Goal: Information Seeking & Learning: Learn about a topic

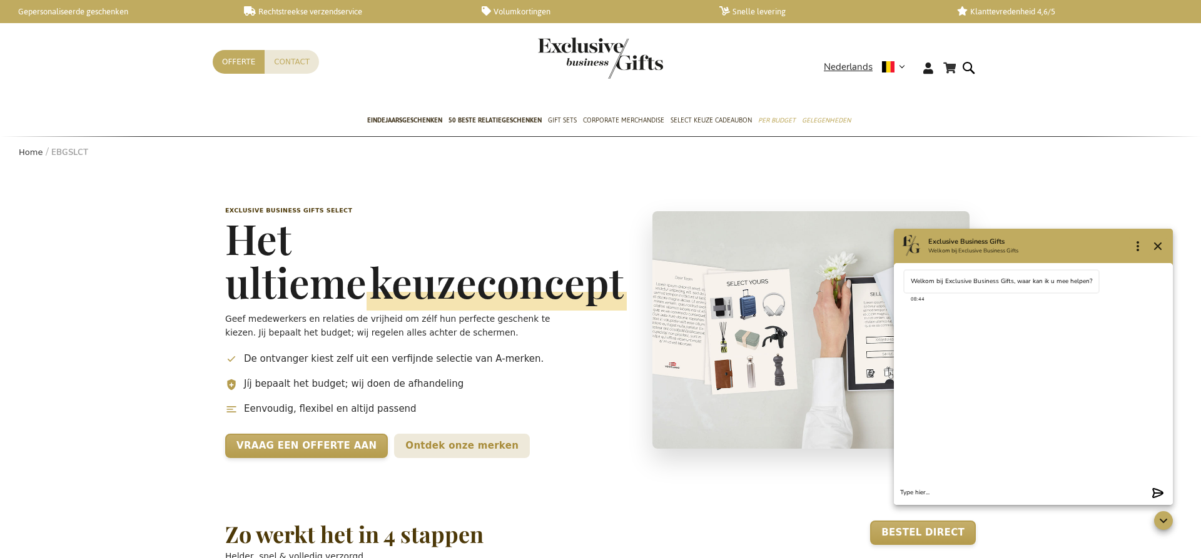
scroll to position [0, 5]
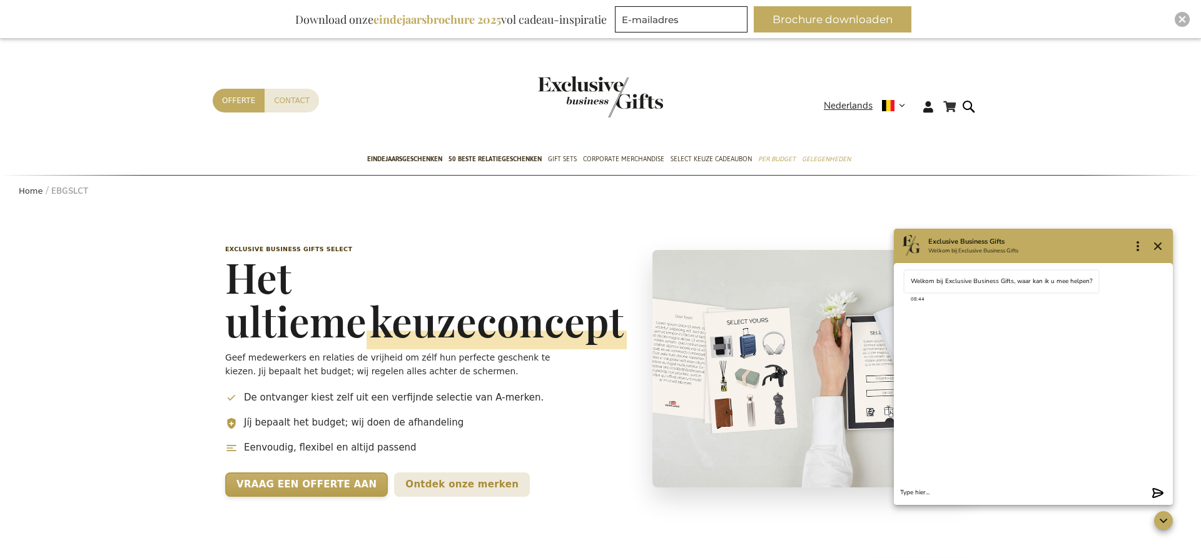
click at [421, 398] on li "De ontvanger kiest zelf uit een verfijnde selectie van A-merken." at bounding box center [425, 398] width 401 height 14
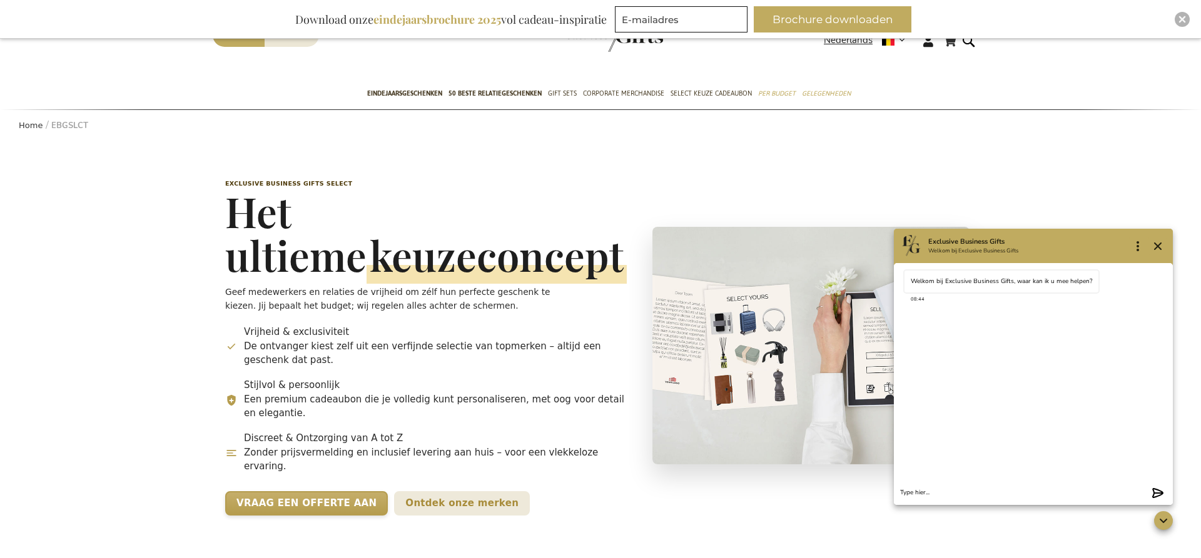
scroll to position [68, 0]
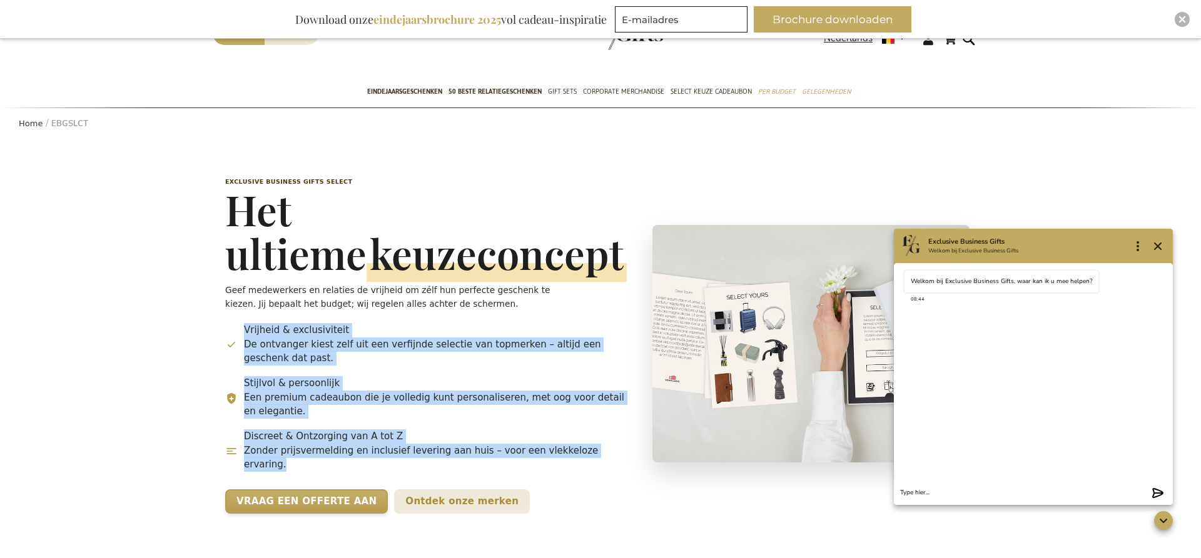
drag, startPoint x: 245, startPoint y: 329, endPoint x: 653, endPoint y: 438, distance: 423.4
click at [615, 453] on ul "Vrijheid & exclusiviteit De ontvanger kiest zelf uit een verfijnde selectie van…" at bounding box center [425, 400] width 401 height 155
copy ul "Vrijheid & exclusiviteit De ontvanger kiest zelf uit een verfijnde selectie van…"
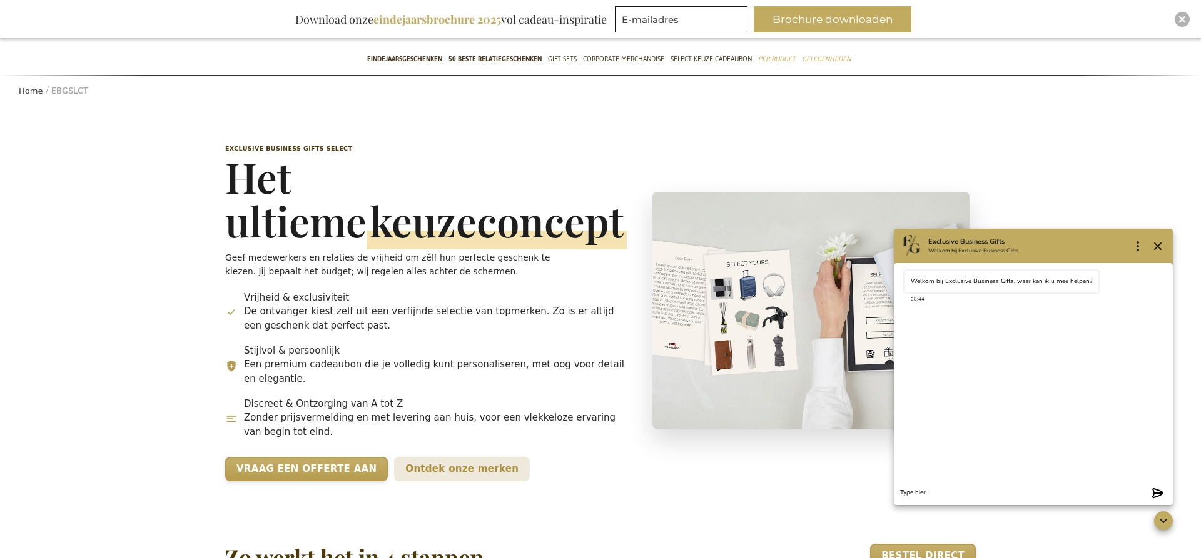
scroll to position [81, 0]
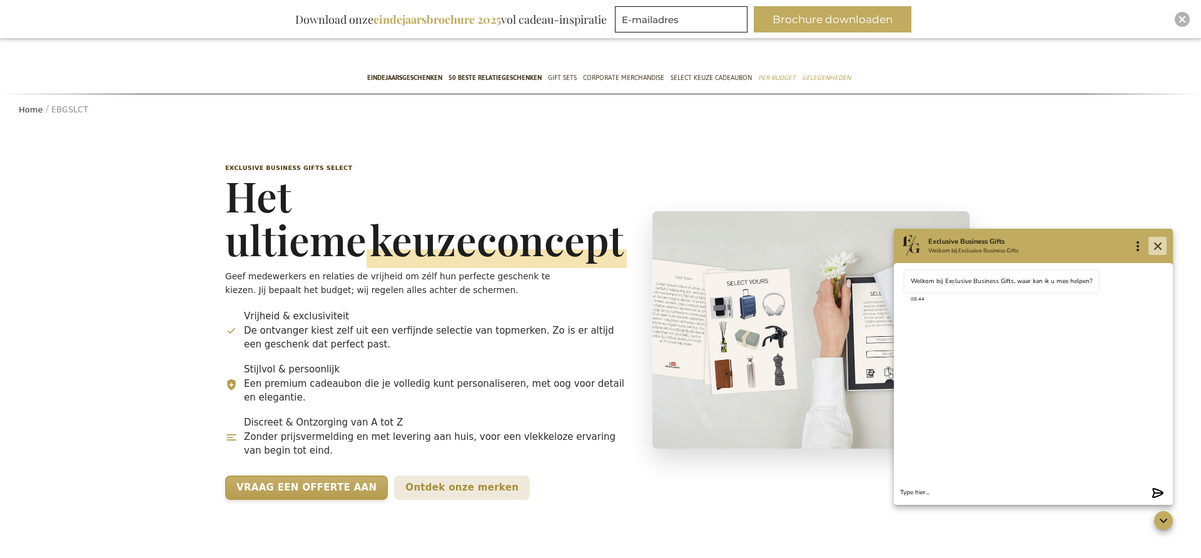
click at [1160, 248] on icon "Close" at bounding box center [1157, 246] width 15 height 15
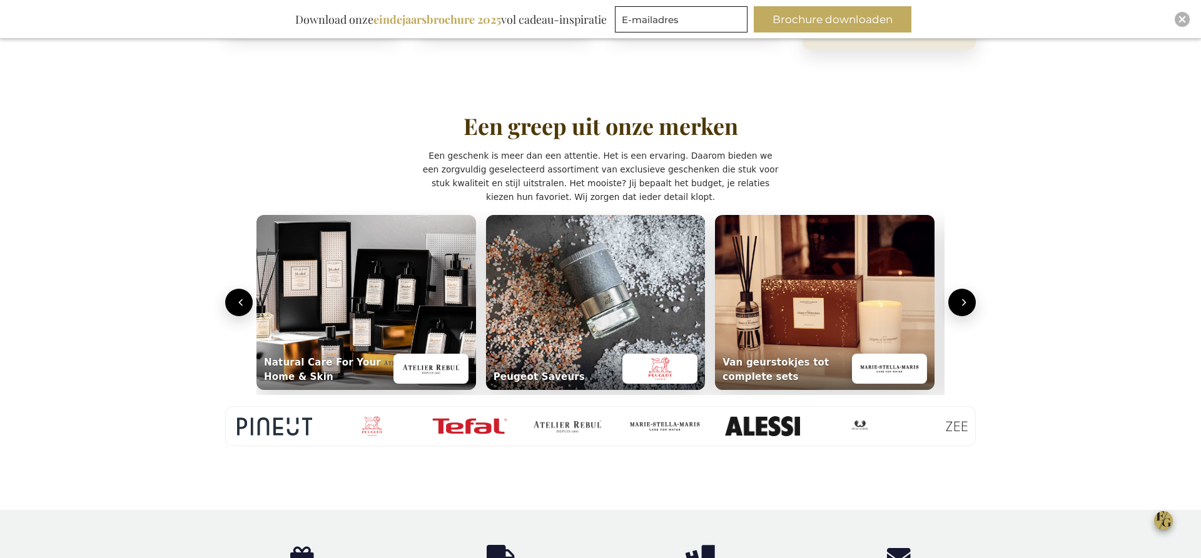
scroll to position [945, 0]
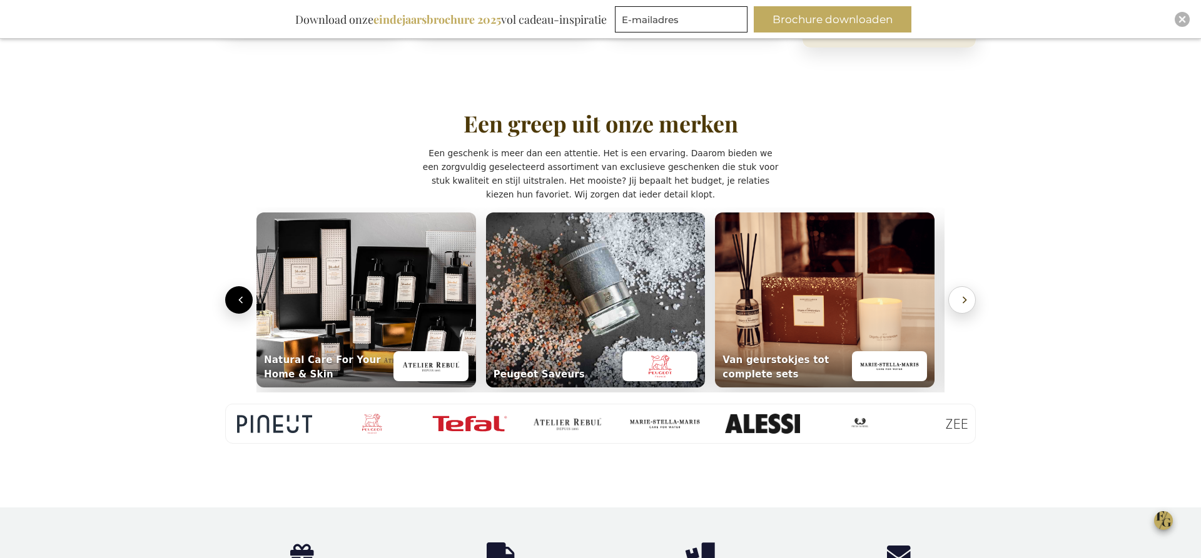
click at [969, 294] on icon "Volgende" at bounding box center [964, 300] width 13 height 13
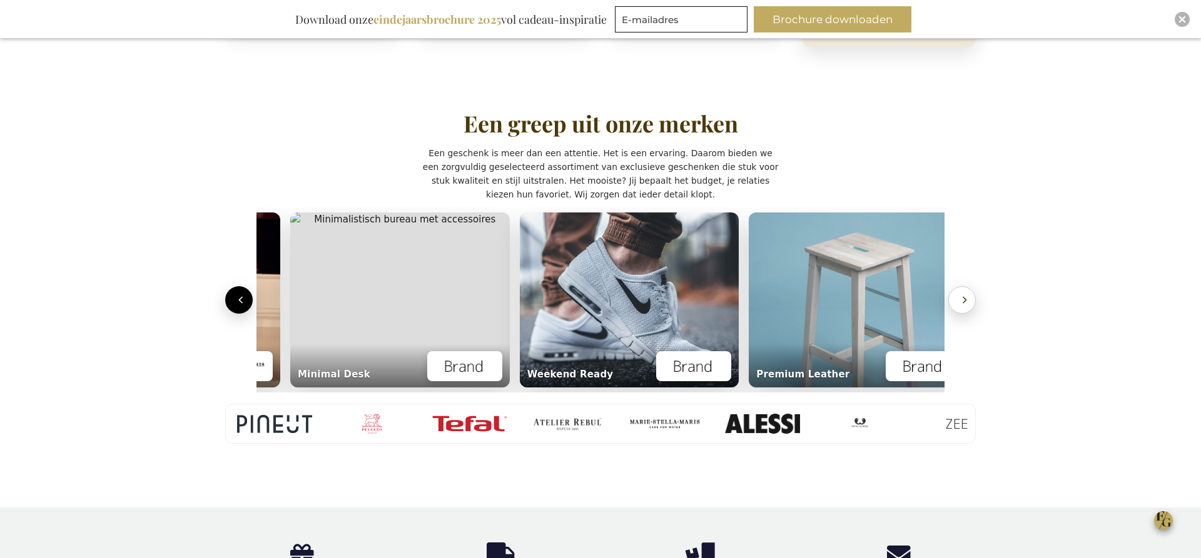
scroll to position [0, 693]
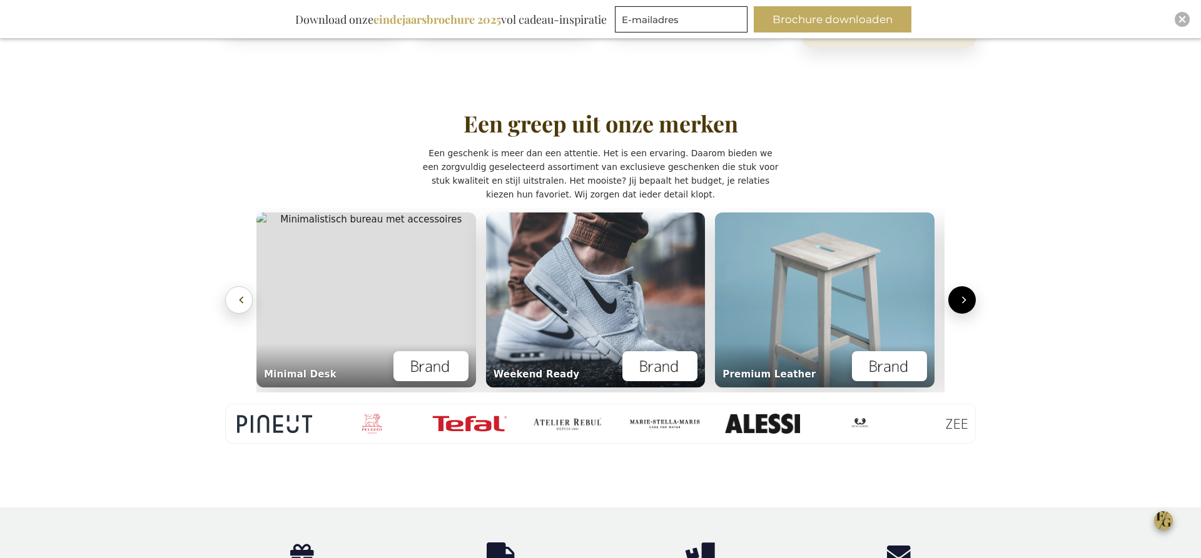
click at [236, 294] on icon "Vorige" at bounding box center [241, 300] width 13 height 13
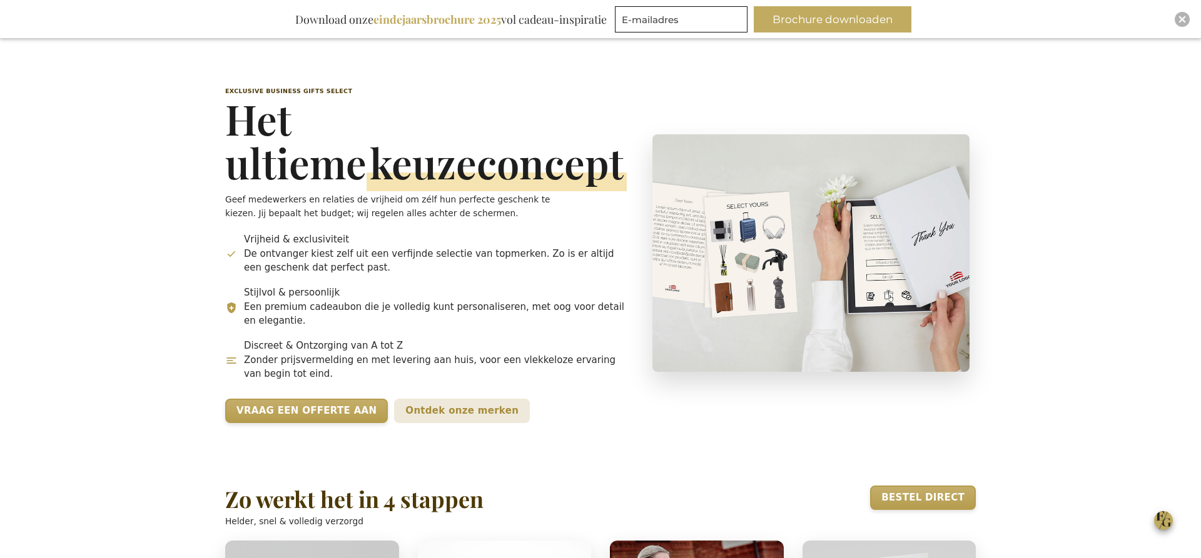
scroll to position [162, 0]
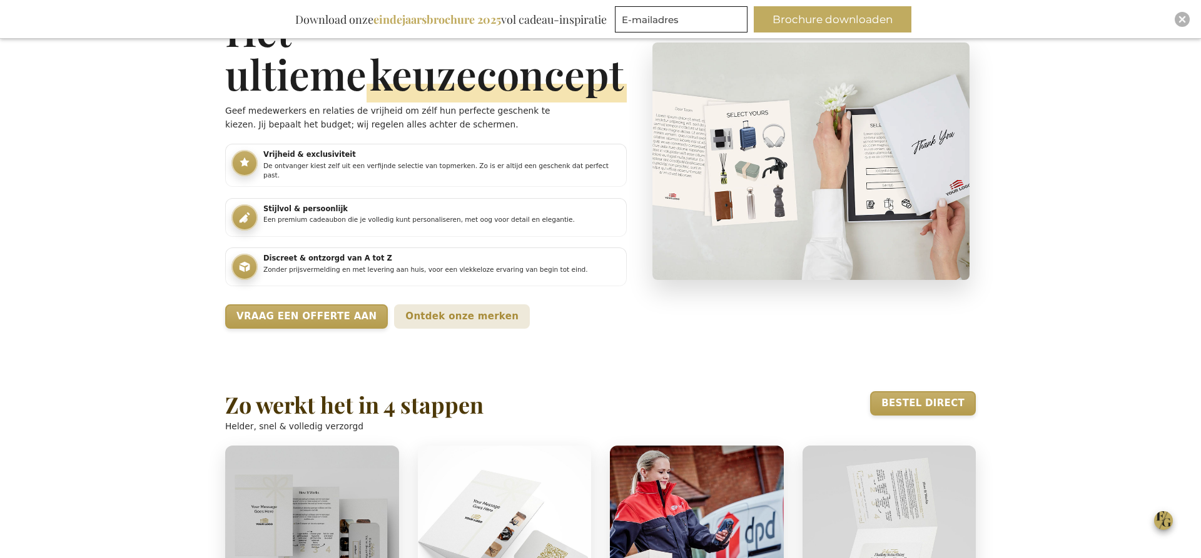
scroll to position [189, 0]
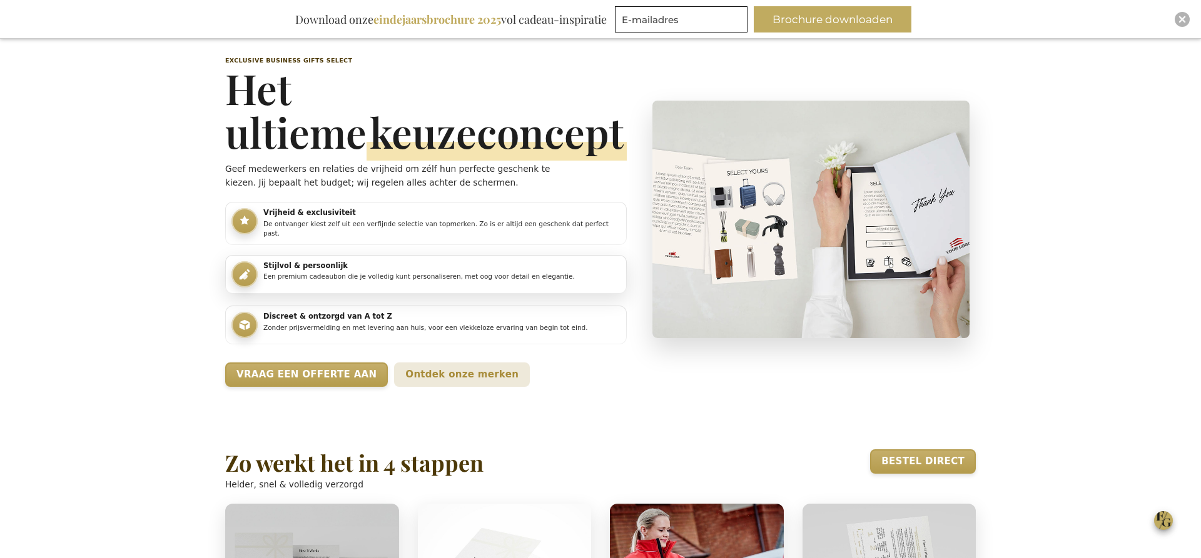
click at [248, 272] on icon "Belangrijkste voordelen" at bounding box center [245, 275] width 14 height 14
drag, startPoint x: 248, startPoint y: 272, endPoint x: 240, endPoint y: 274, distance: 7.7
click at [247, 272] on icon "Belangrijkste voordelen" at bounding box center [245, 275] width 14 height 14
drag, startPoint x: 240, startPoint y: 274, endPoint x: 228, endPoint y: 275, distance: 11.9
click at [231, 275] on li "Stijlvol & persoonlijk Een premium cadeaubon die je volledig kunt personalisere…" at bounding box center [425, 274] width 401 height 39
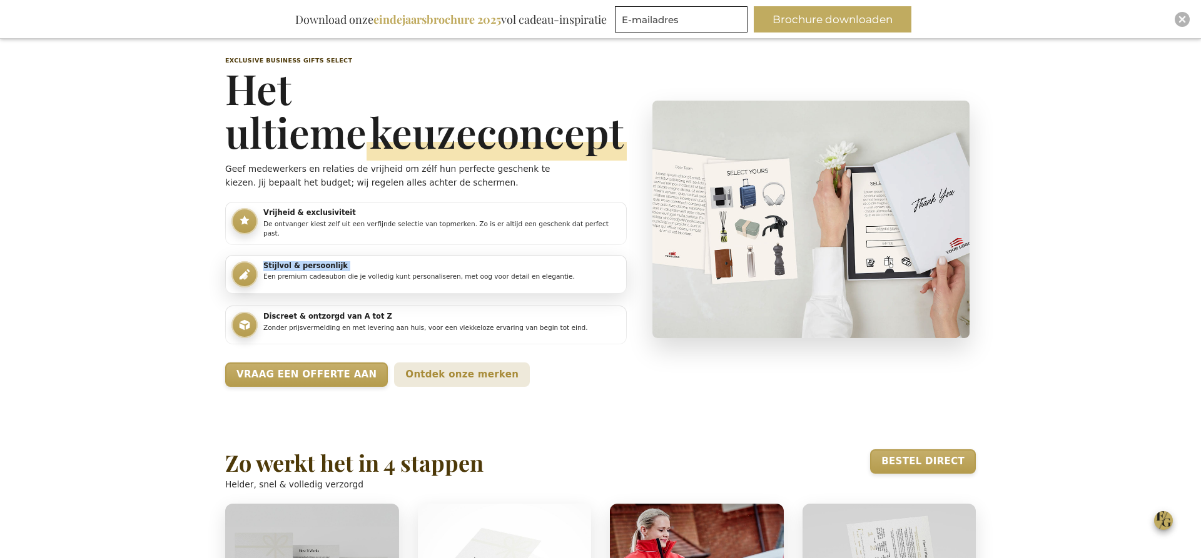
drag, startPoint x: 237, startPoint y: 273, endPoint x: 263, endPoint y: 273, distance: 26.3
click at [263, 273] on li "Stijlvol & persoonlijk Een premium cadeaubon die je volledig kunt personalisere…" at bounding box center [425, 274] width 401 height 39
click at [363, 305] on li "Discreet & ontzorgd van A tot Z Zonder prijsvermelding en met levering aan huis…" at bounding box center [425, 324] width 401 height 39
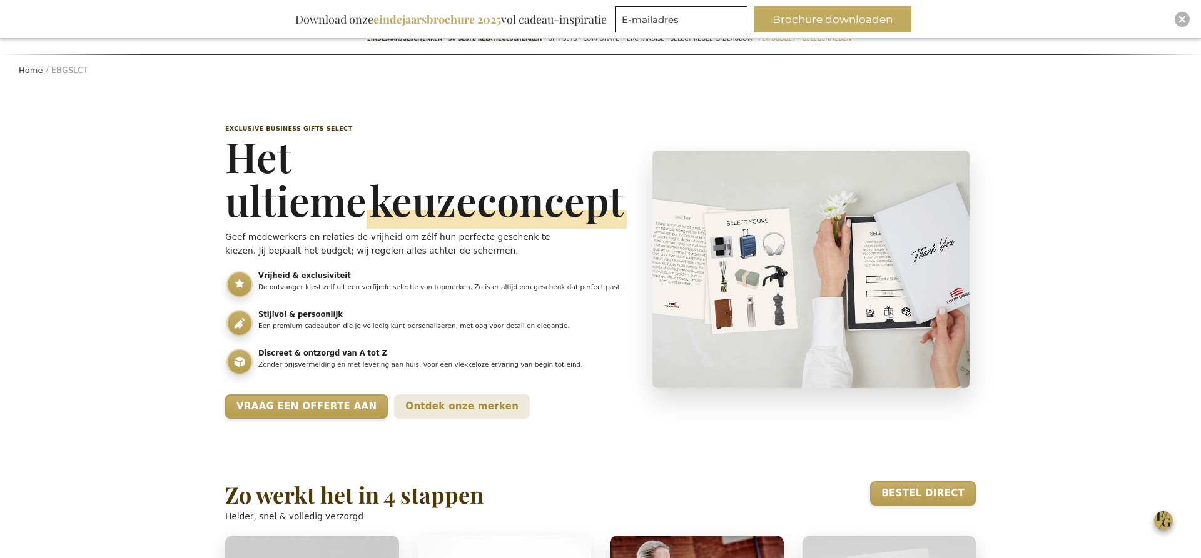
scroll to position [118, 0]
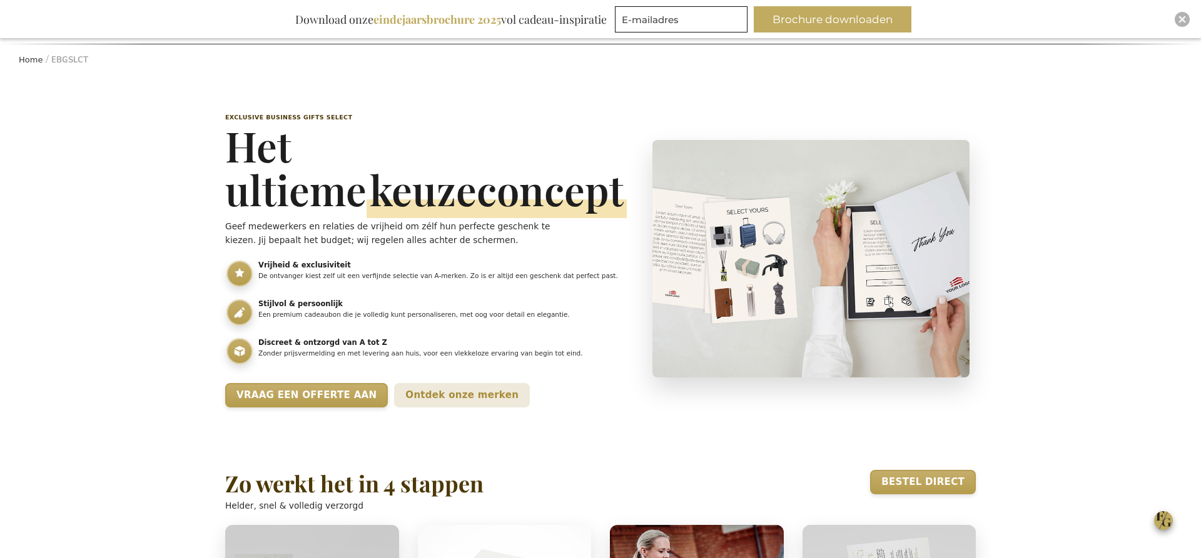
scroll to position [131, 0]
click at [310, 313] on p "Een premium cadeaubon die je volledig kunt personaliseren, met oog voor detail …" at bounding box center [441, 316] width 367 height 10
click at [498, 316] on p "Een premium cadeaubon die je volledig kunt personaliseren, met oog voor detail …" at bounding box center [441, 316] width 367 height 10
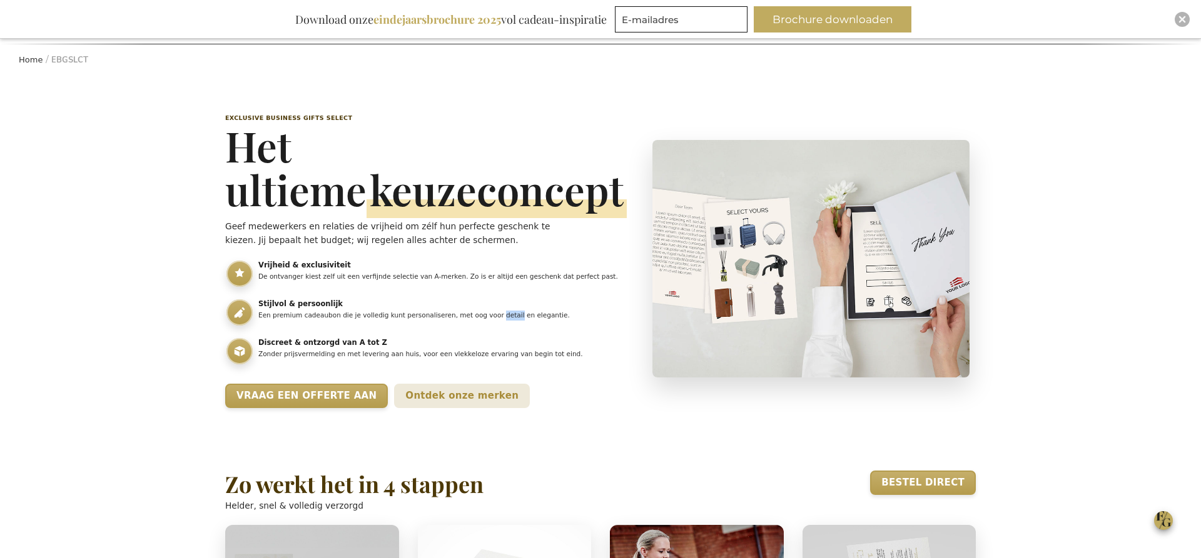
click at [498, 316] on p "Een premium cadeaubon die je volledig kunt personaliseren, met oog voor detail …" at bounding box center [441, 316] width 367 height 10
click at [298, 301] on h3 "Stijlvol & persoonlijk" at bounding box center [441, 305] width 367 height 10
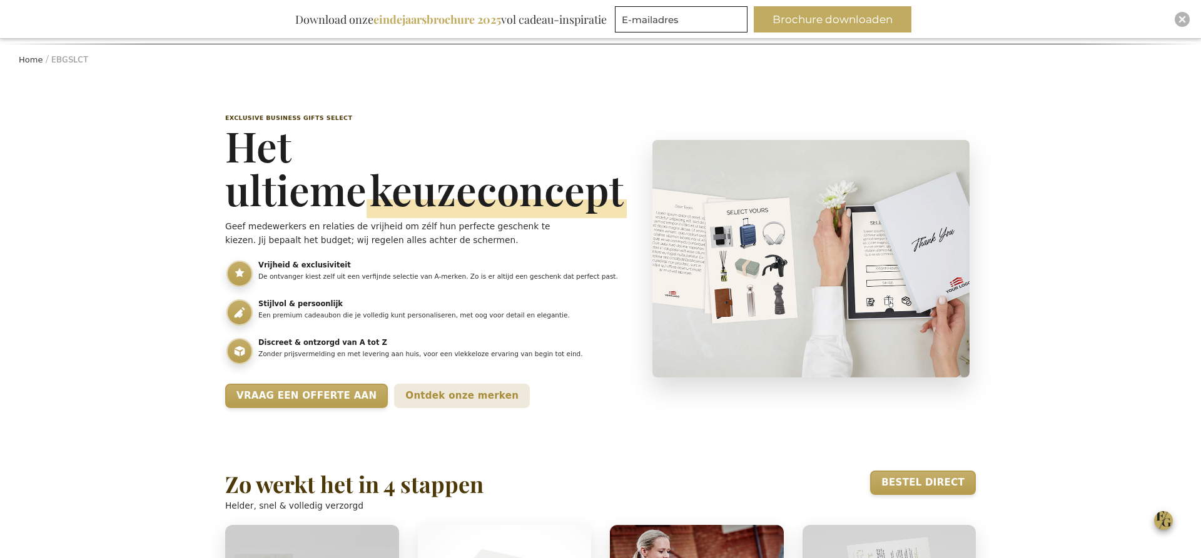
click at [533, 313] on p "Een premium cadeaubon die je volledig kunt personaliseren, met oog voor detail …" at bounding box center [441, 316] width 367 height 10
click at [287, 341] on h3 "Discreet & ontzorgd van A tot Z" at bounding box center [441, 343] width 367 height 10
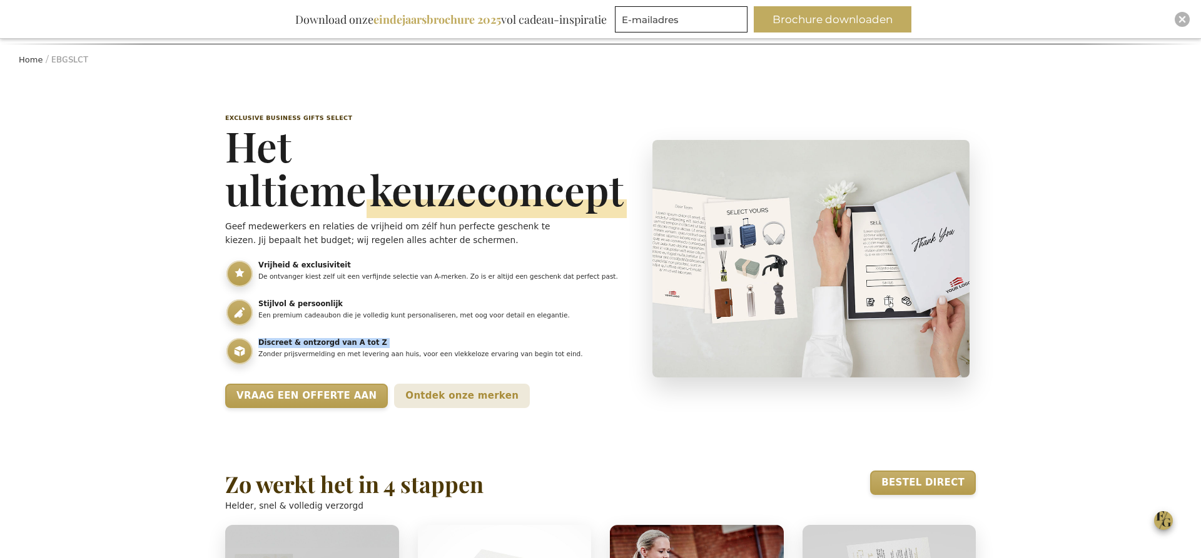
click at [288, 341] on h3 "Discreet & ontzorgd van A tot Z" at bounding box center [441, 343] width 367 height 10
click at [270, 355] on p "Zonder prijsvermelding en met levering aan huis, voor een vlekkeloze ervaring v…" at bounding box center [441, 355] width 367 height 10
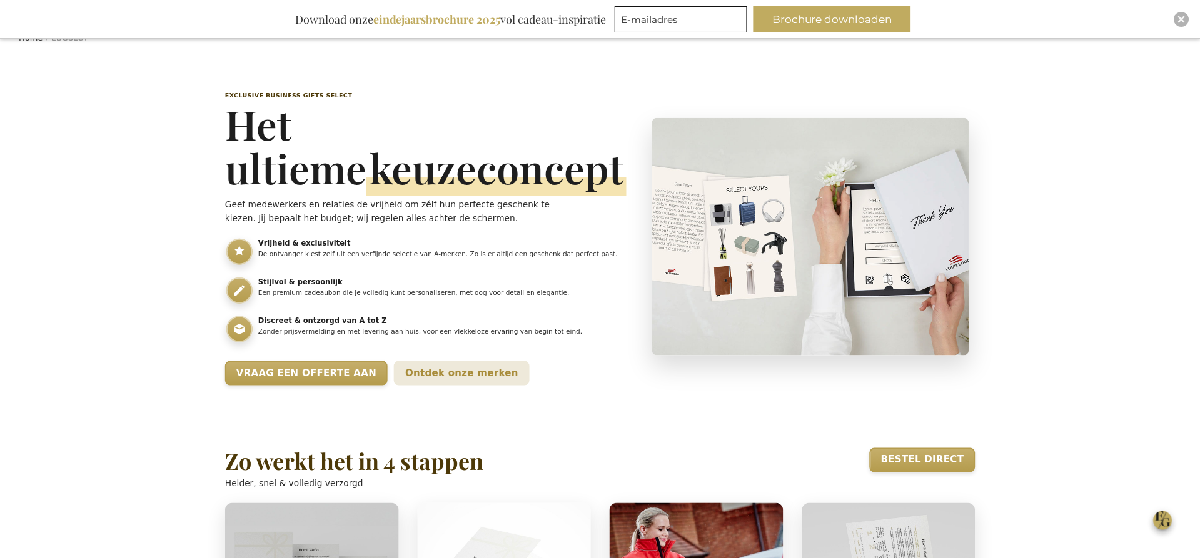
scroll to position [168, 0]
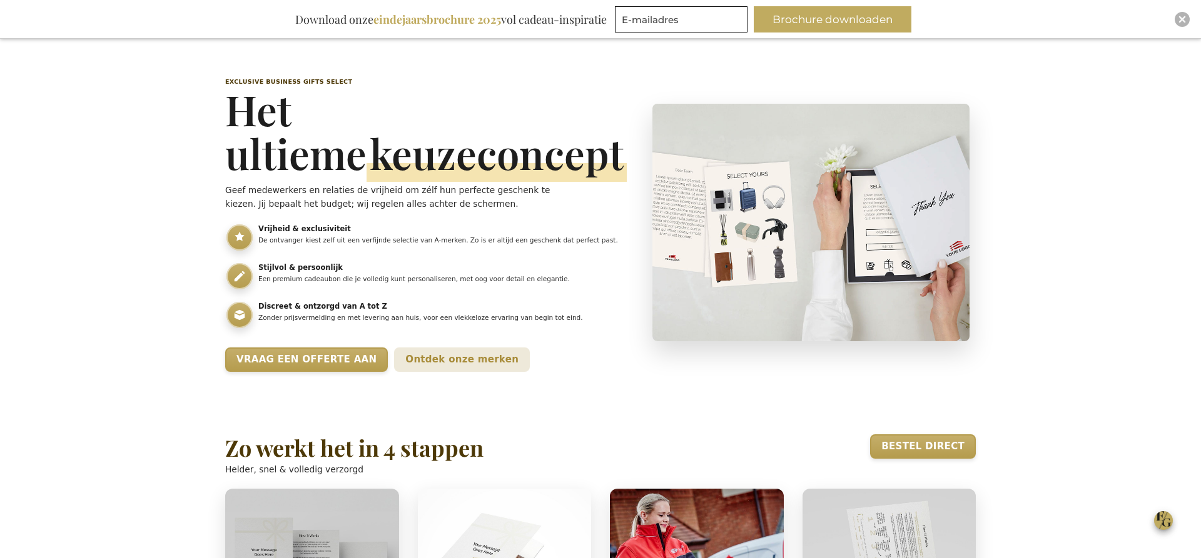
click at [315, 313] on p "Zonder prijsvermelding en met levering aan huis, voor een vlekkeloze ervaring v…" at bounding box center [441, 318] width 367 height 10
drag, startPoint x: 315, startPoint y: 313, endPoint x: 395, endPoint y: 317, distance: 80.1
click at [315, 313] on p "Zonder prijsvermelding en met levering aan huis, voor een vlekkeloze ervaring v…" at bounding box center [441, 318] width 367 height 10
click at [532, 340] on div "Exclusive Business Gifts Select Het ultieme keuzeconcept Geef medewerkers en re…" at bounding box center [425, 225] width 401 height 295
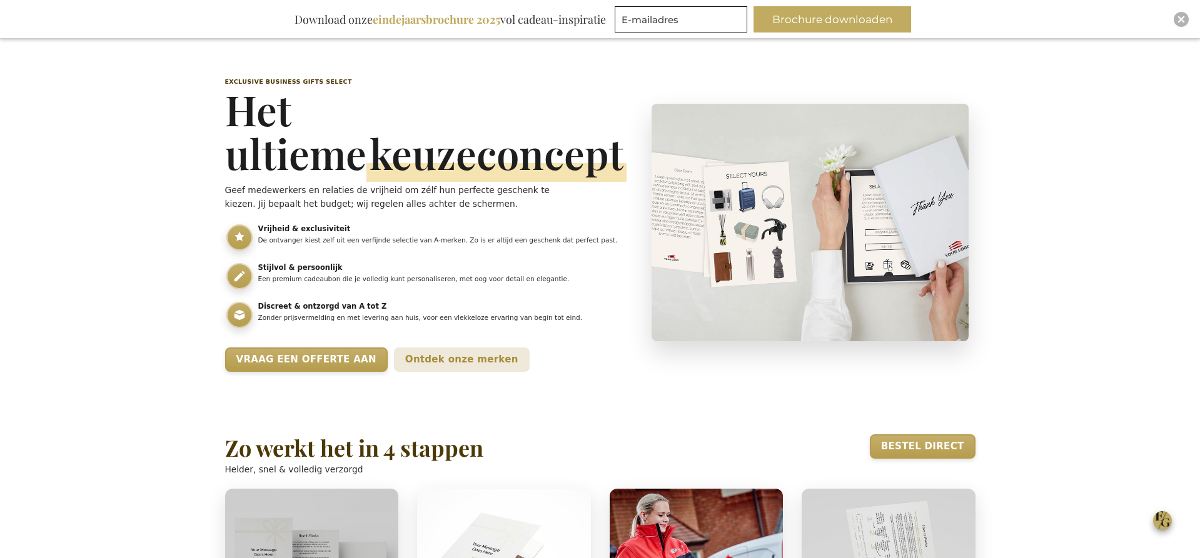
click at [291, 270] on h3 "Stijlvol & persoonlijk" at bounding box center [441, 268] width 367 height 10
click at [281, 191] on p "Geef medewerkers en relaties de vrijheid om zélf hun perfecte geschenk te kieze…" at bounding box center [403, 197] width 356 height 28
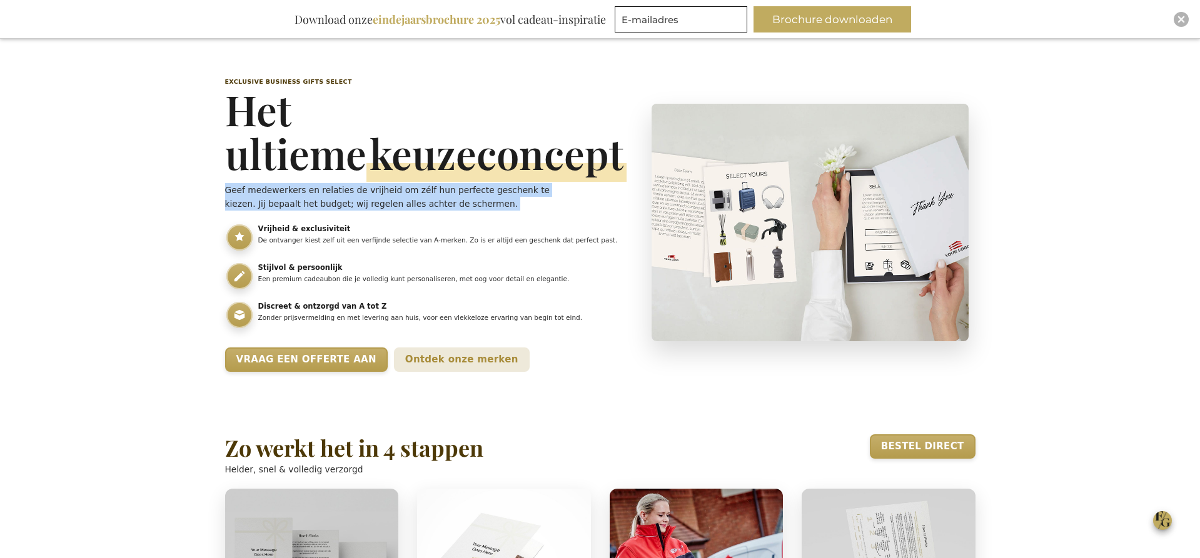
click at [281, 191] on p "Geef medewerkers en relaties de vrijheid om zélf hun perfecte geschenk te kieze…" at bounding box center [403, 197] width 356 height 28
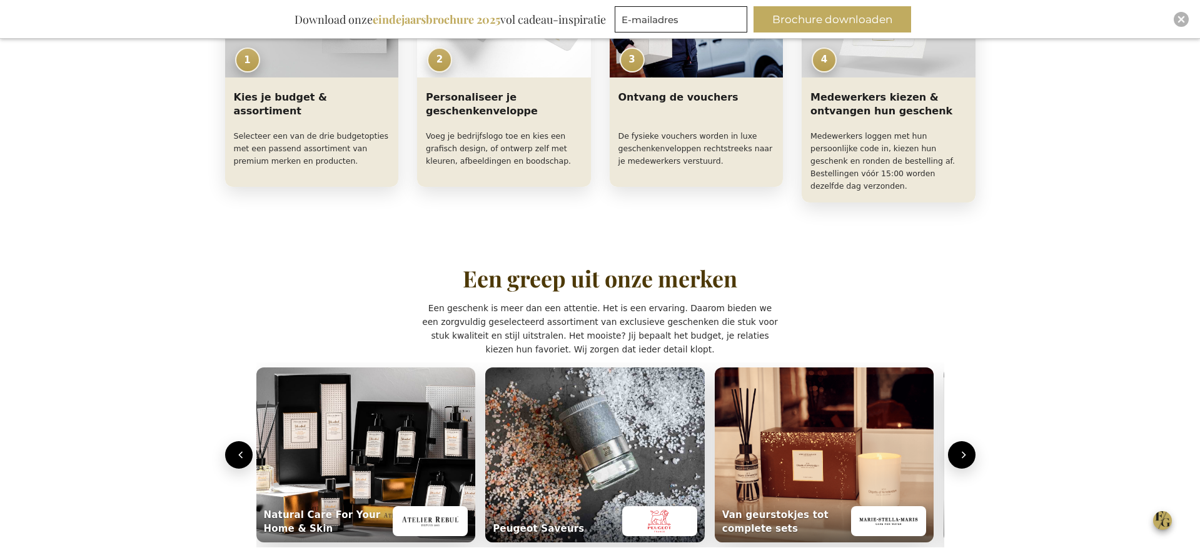
scroll to position [759, 0]
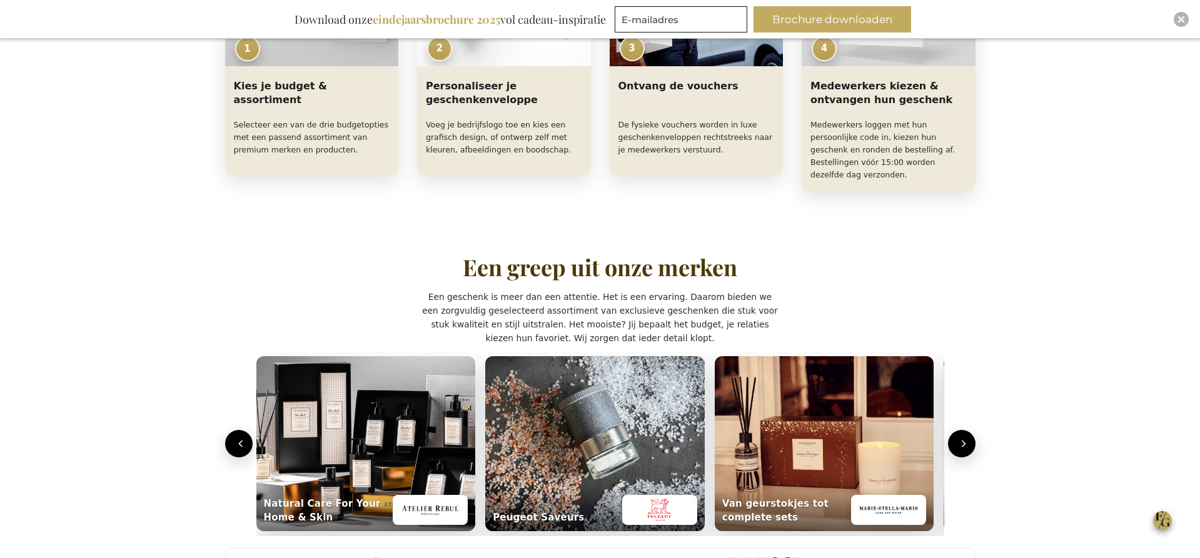
click at [532, 255] on h2 "Een greep uit onze merken" at bounding box center [600, 267] width 275 height 25
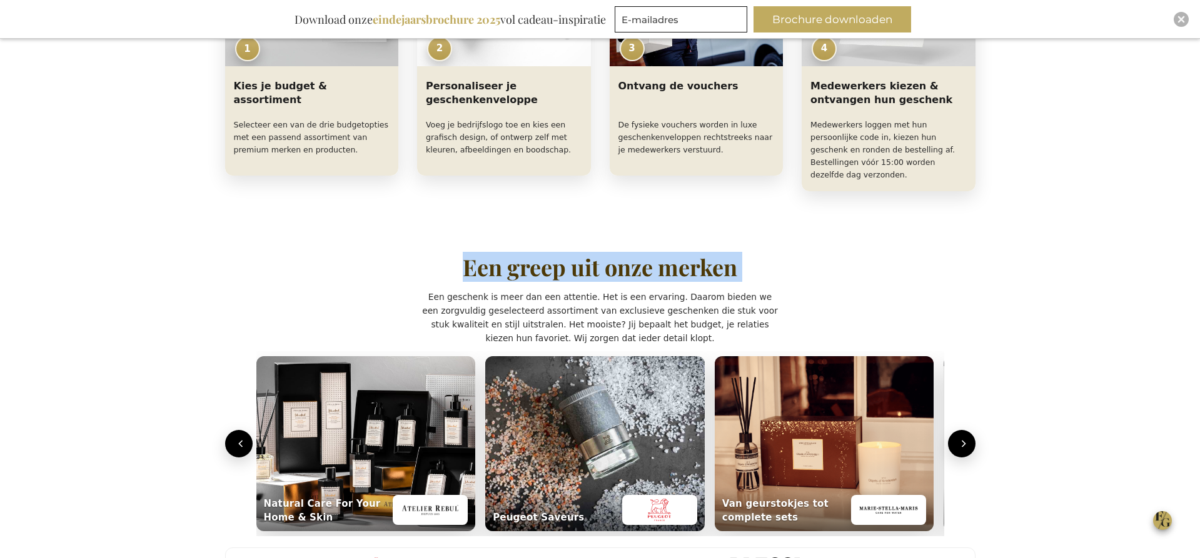
click at [532, 255] on h2 "Een greep uit onze merken" at bounding box center [600, 267] width 275 height 25
click at [454, 254] on div "Een greep uit onze merken" at bounding box center [600, 268] width 750 height 29
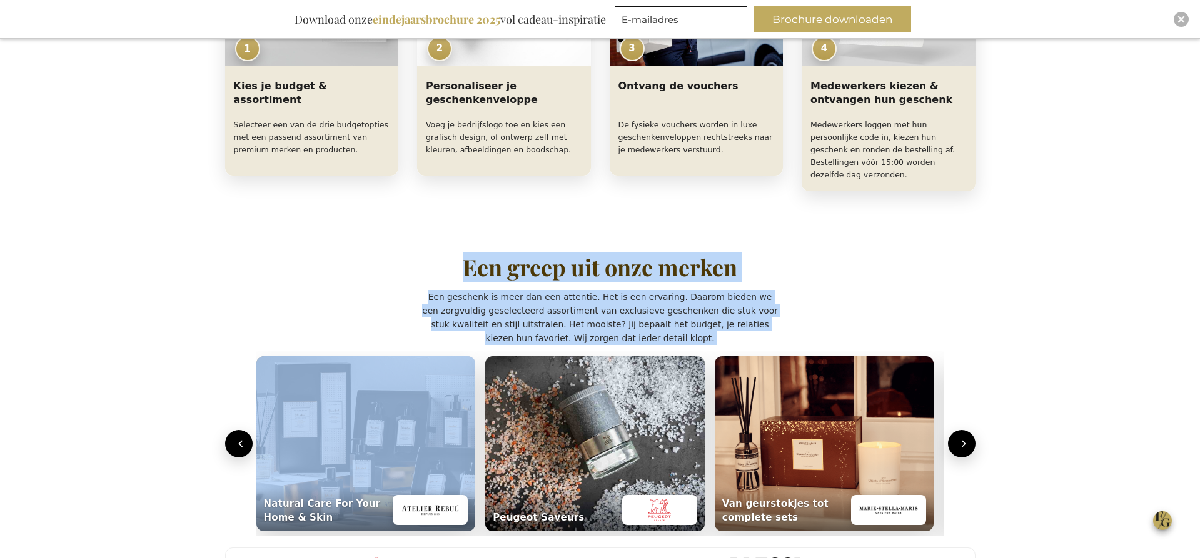
drag, startPoint x: 447, startPoint y: 248, endPoint x: 772, endPoint y: 303, distance: 329.8
click at [772, 303] on div "Een greep uit onze merken Een geschenk is meer dan een attentie. Het is een erv…" at bounding box center [600, 421] width 750 height 334
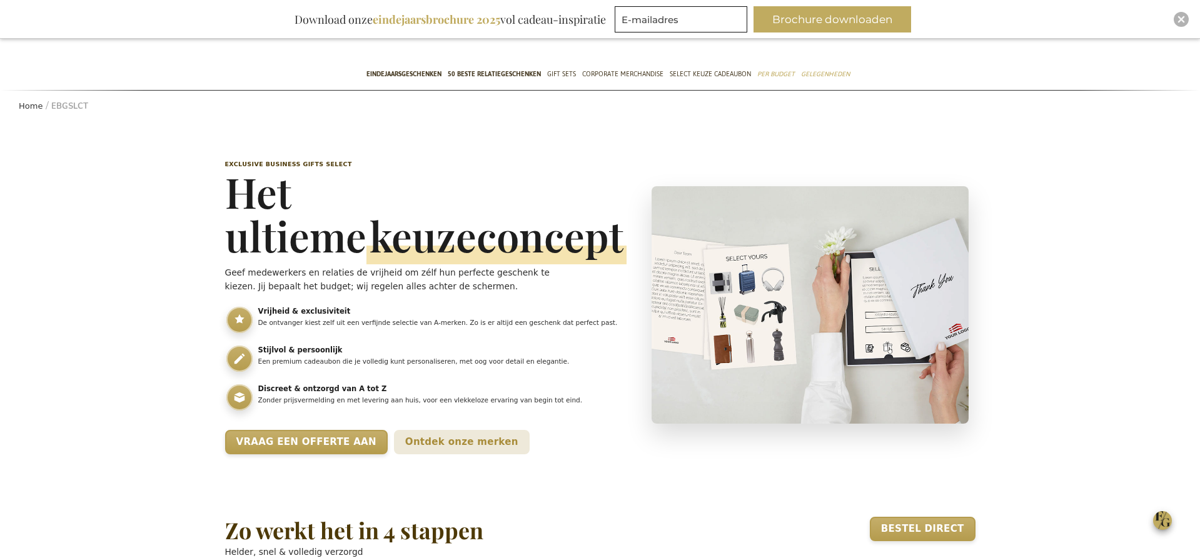
scroll to position [91, 0]
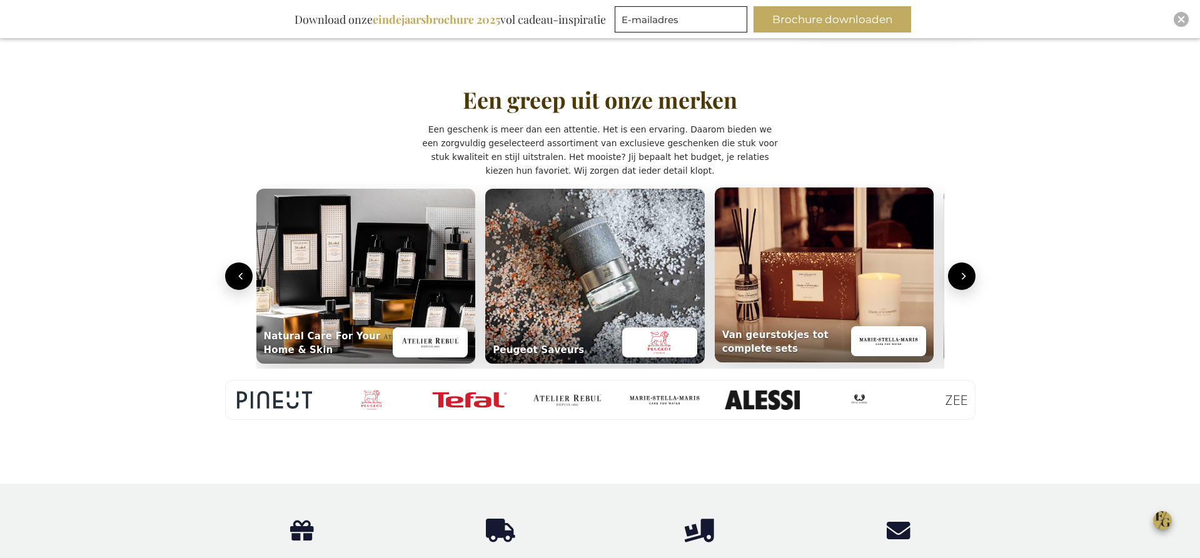
scroll to position [932, 0]
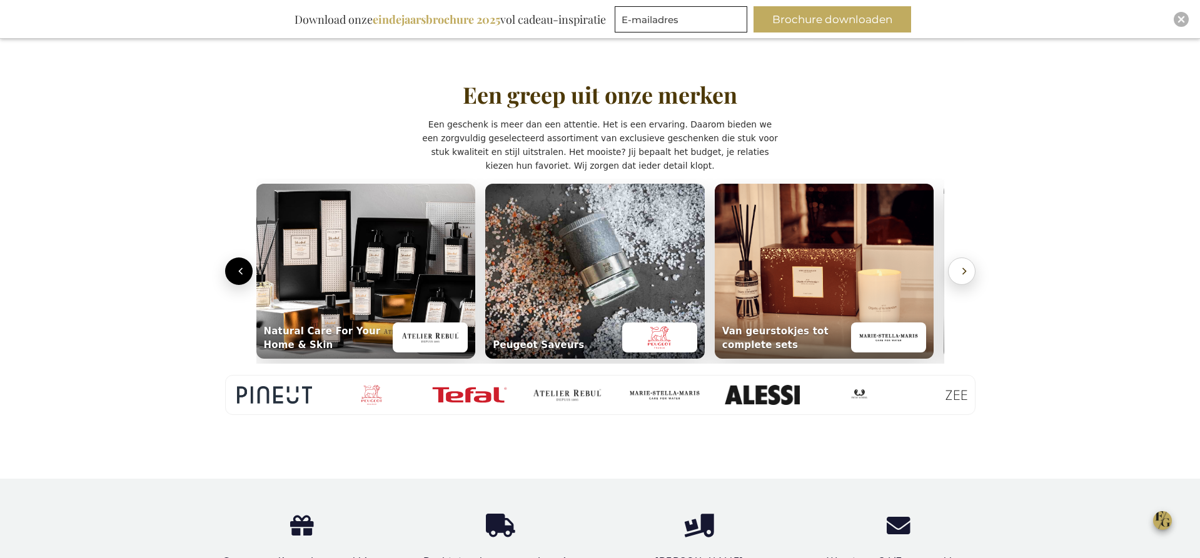
click at [965, 265] on icon "Volgende" at bounding box center [964, 271] width 13 height 13
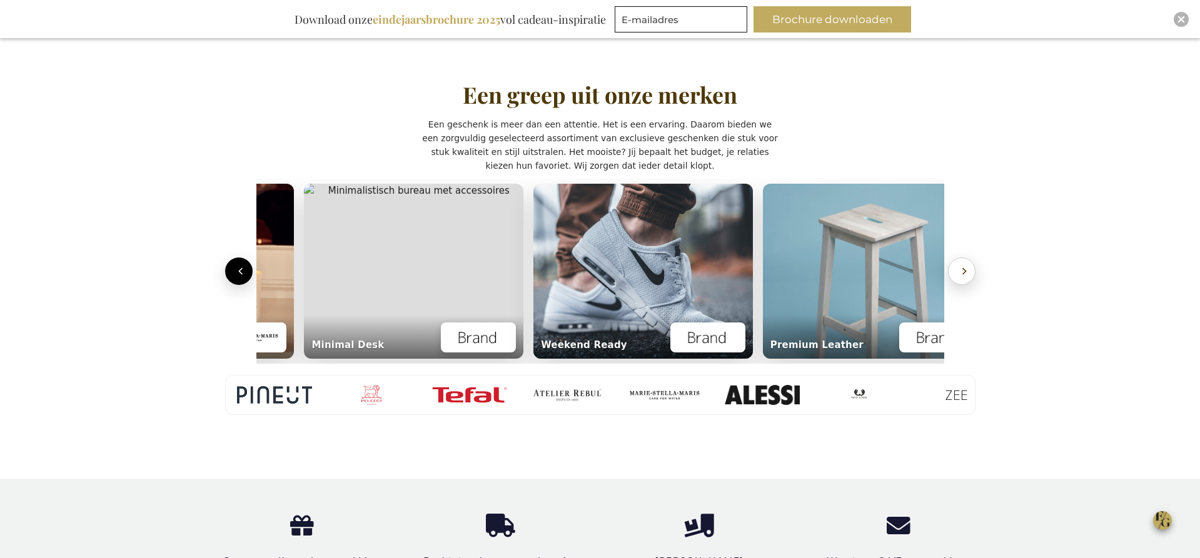
scroll to position [0, 693]
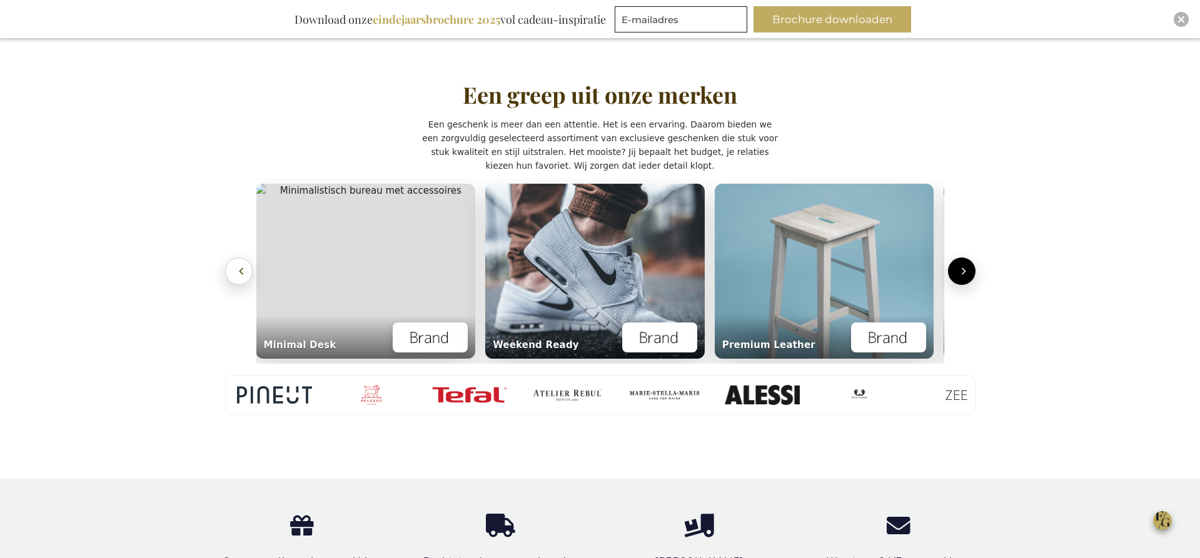
click at [244, 265] on icon "Vorige" at bounding box center [241, 271] width 13 height 13
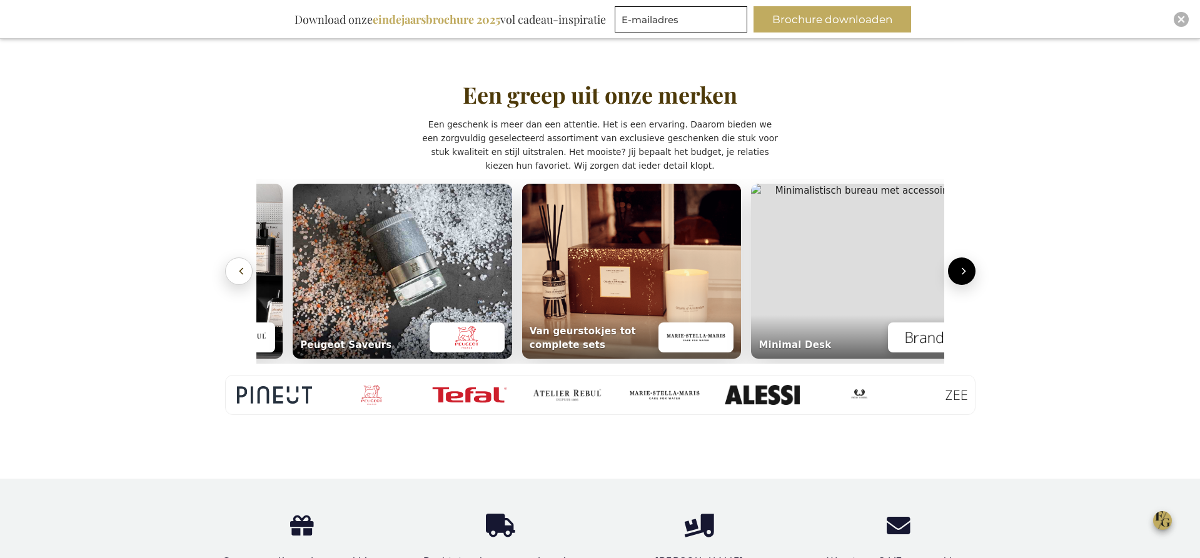
scroll to position [0, 5]
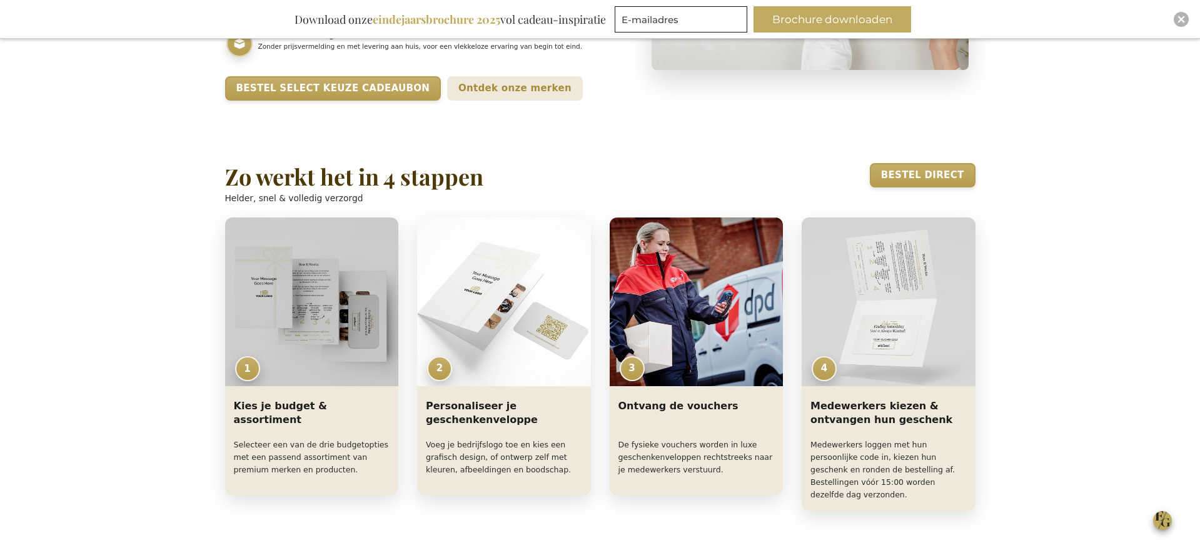
scroll to position [440, 0]
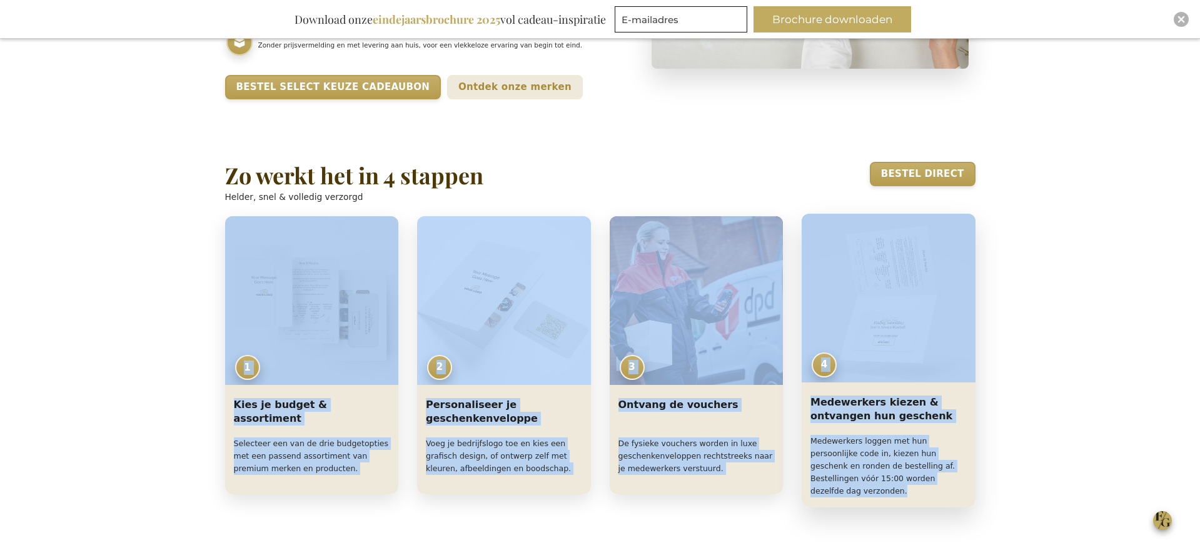
drag, startPoint x: 204, startPoint y: 357, endPoint x: 956, endPoint y: 477, distance: 761.2
click at [958, 478] on div "Select – Exclusive Business Gifts Ga naar hoofdinhoud Exclusive Business Gifts …" at bounding box center [600, 355] width 1200 height 1177
click at [134, 445] on div "Select – Exclusive Business Gifts Ga naar hoofdinhoud Exclusive Business Gifts …" at bounding box center [600, 355] width 1200 height 1177
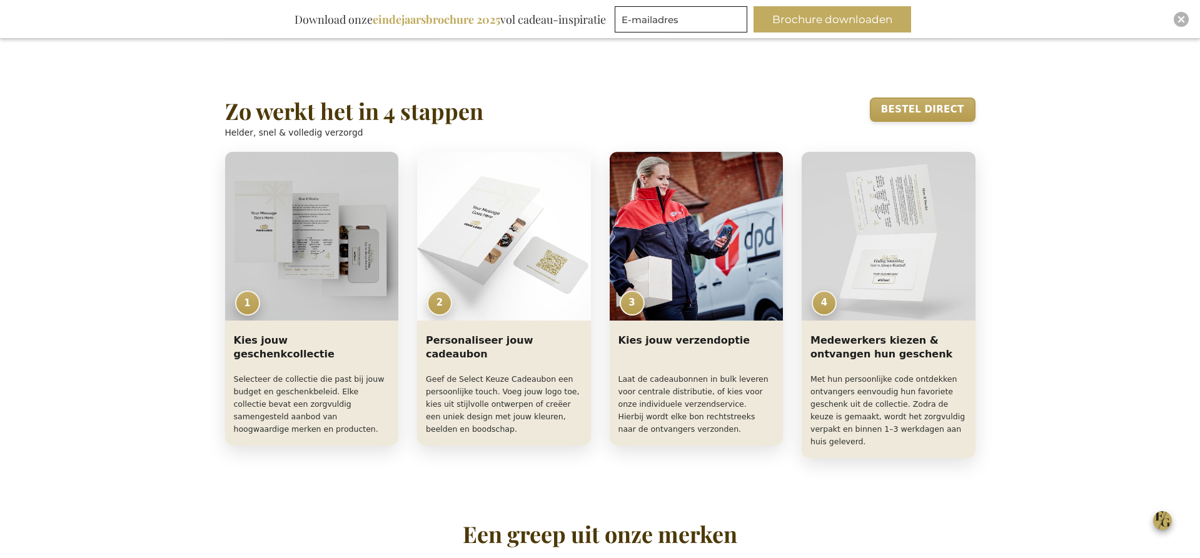
scroll to position [509, 0]
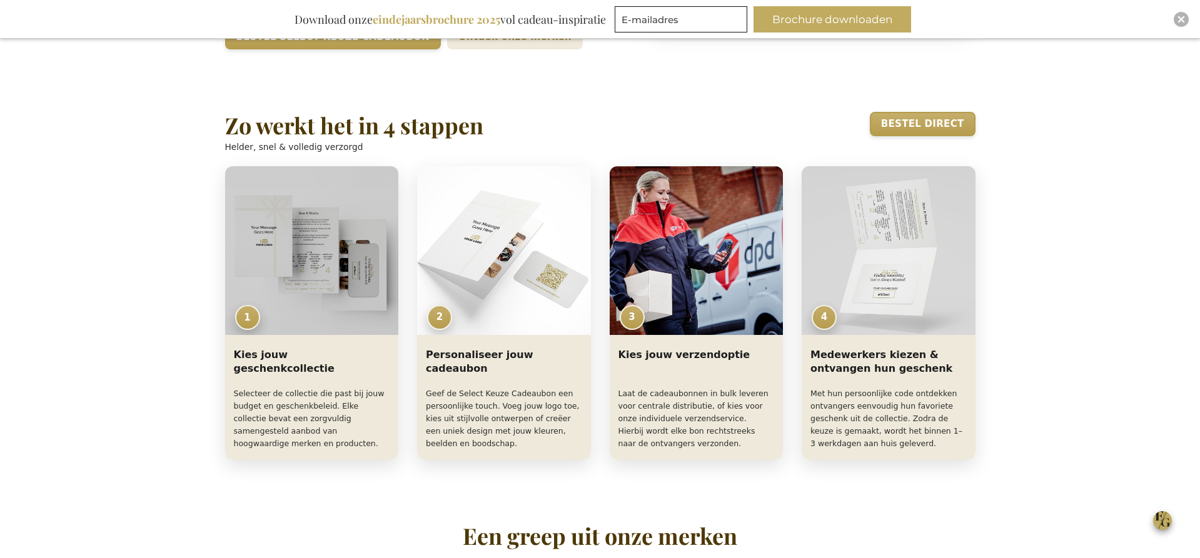
scroll to position [489, 0]
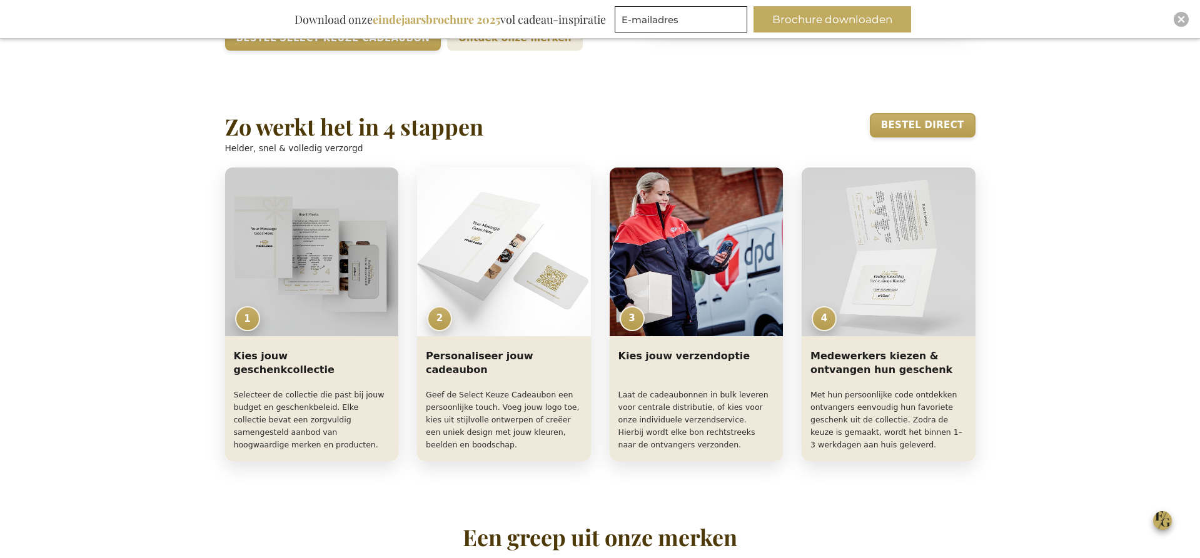
click at [57, 369] on div "Select – Exclusive Business Gifts Ga naar hoofdinhoud Exclusive Business Gifts …" at bounding box center [600, 308] width 1200 height 1178
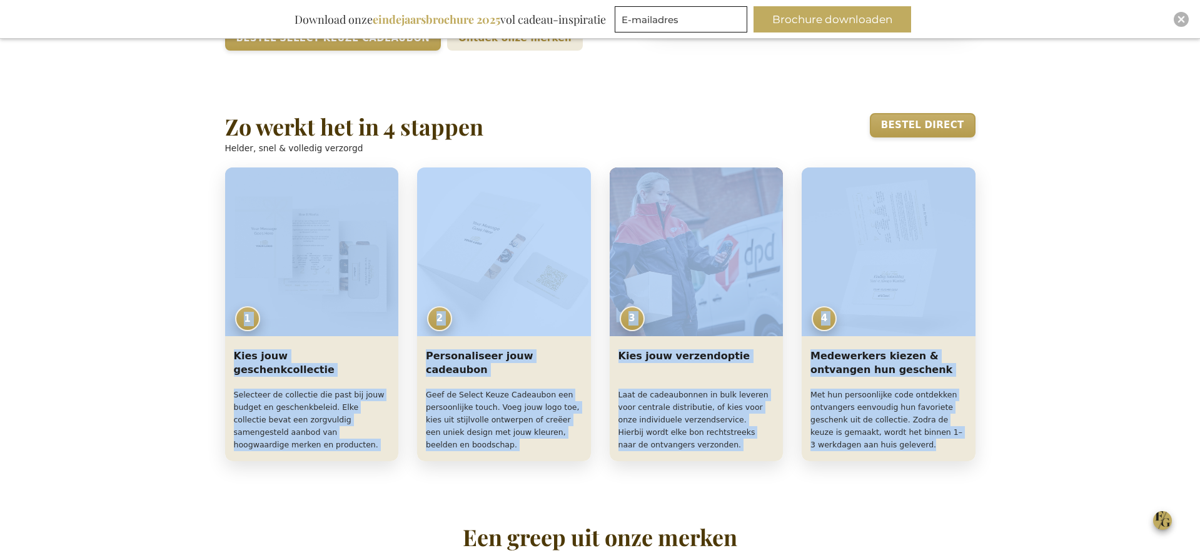
drag, startPoint x: 209, startPoint y: 283, endPoint x: 1006, endPoint y: 460, distance: 816.6
click at [1006, 460] on div "Select – Exclusive Business Gifts Ga naar hoofdinhoud Exclusive Business Gifts …" at bounding box center [600, 308] width 1200 height 1178
copy div "1 Kies jouw geschenkcollectie Selecteer de collectie die past bij jouw budget e…"
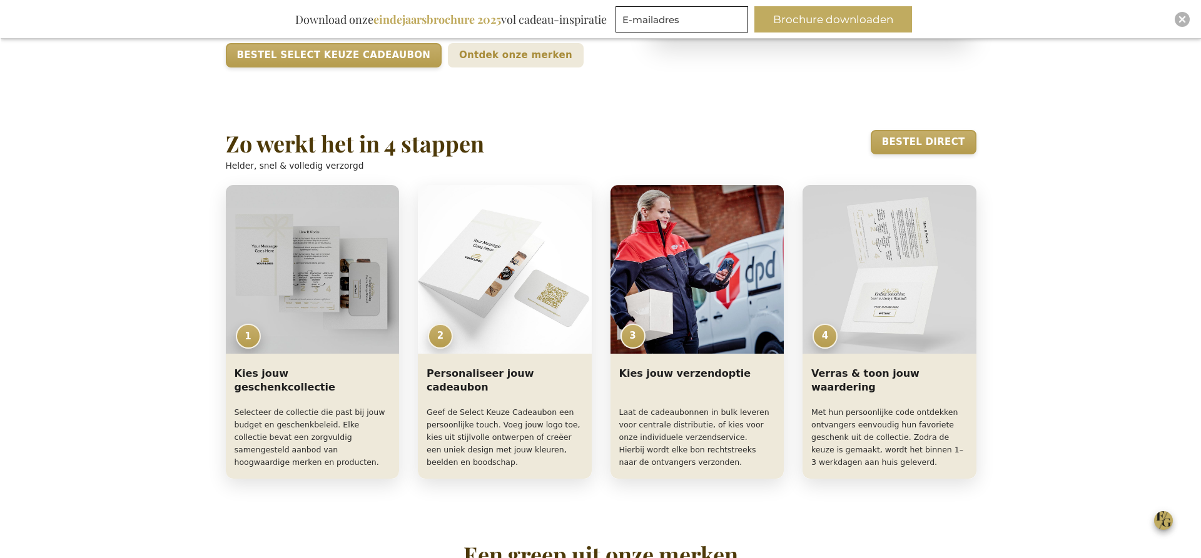
scroll to position [492, 0]
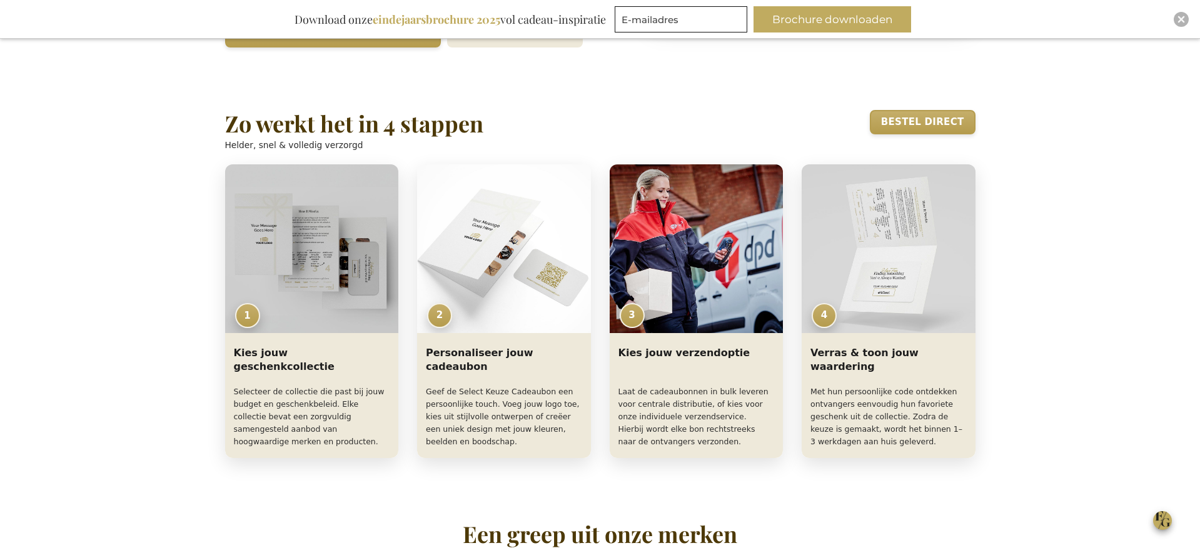
click at [1196, 358] on div "Select – Exclusive Business Gifts Ga naar hoofdinhoud Exclusive Business Gifts …" at bounding box center [600, 304] width 1200 height 1178
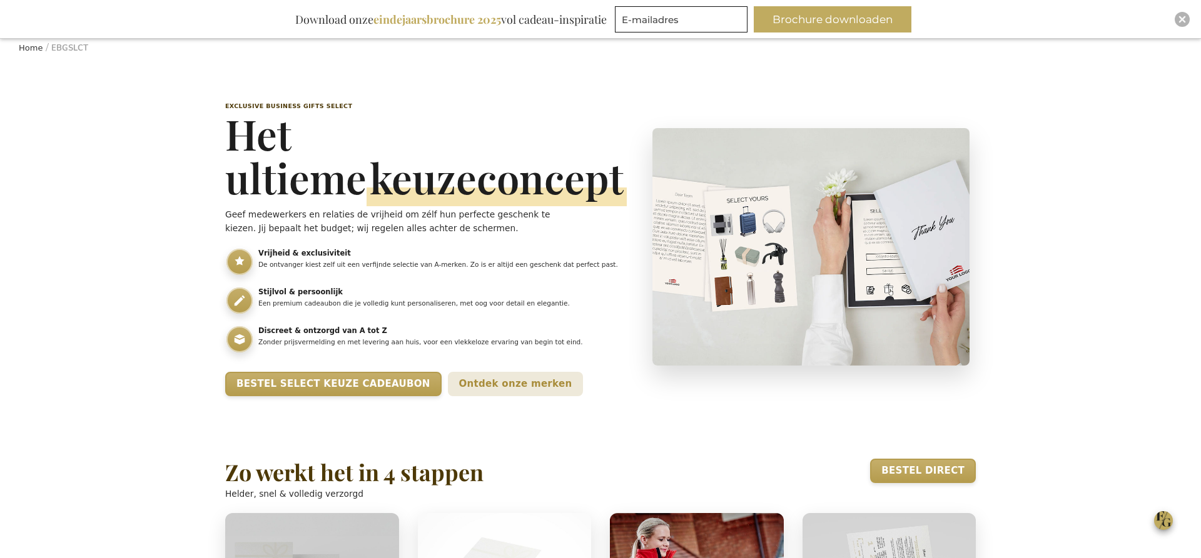
scroll to position [139, 0]
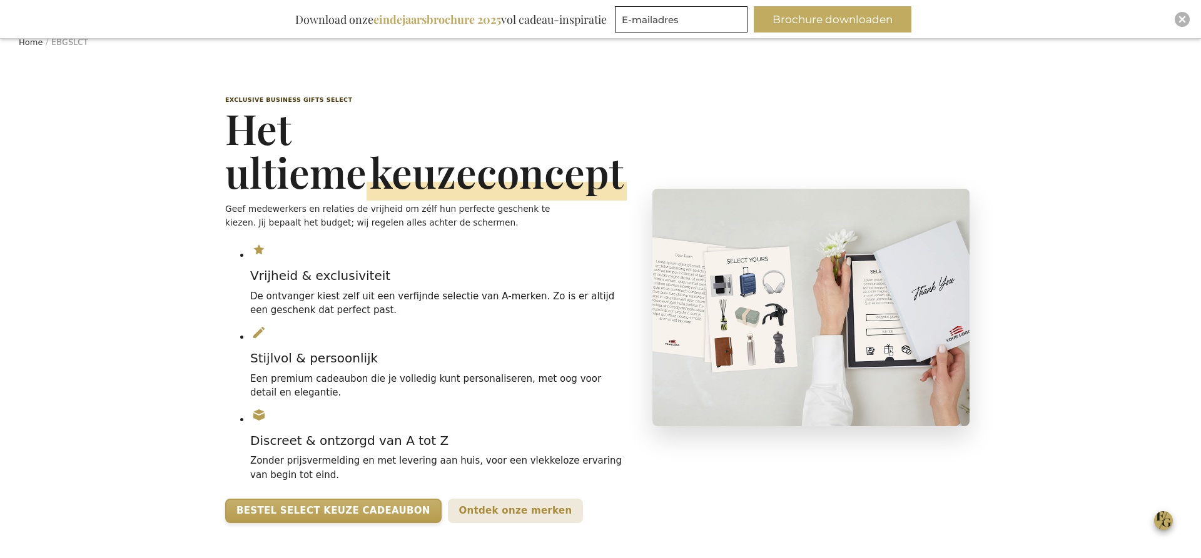
scroll to position [139, 0]
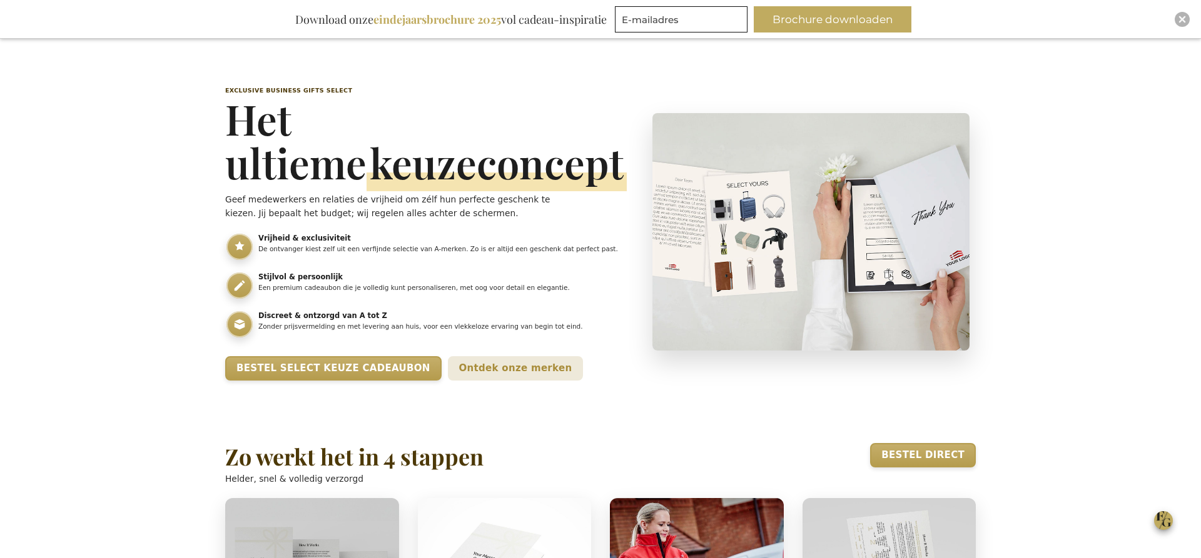
scroll to position [146, 0]
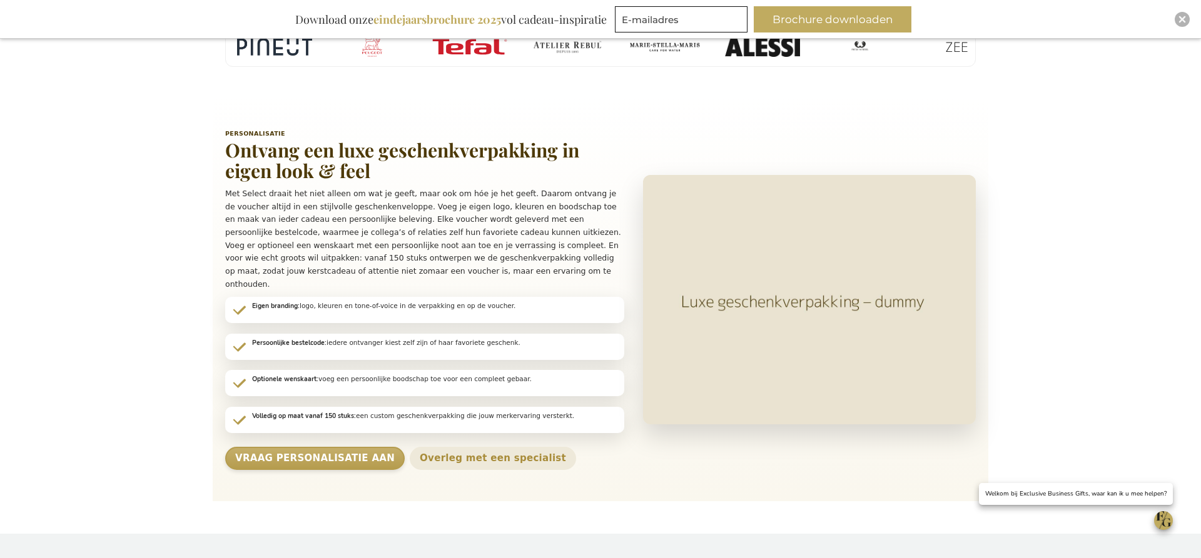
scroll to position [1276, 0]
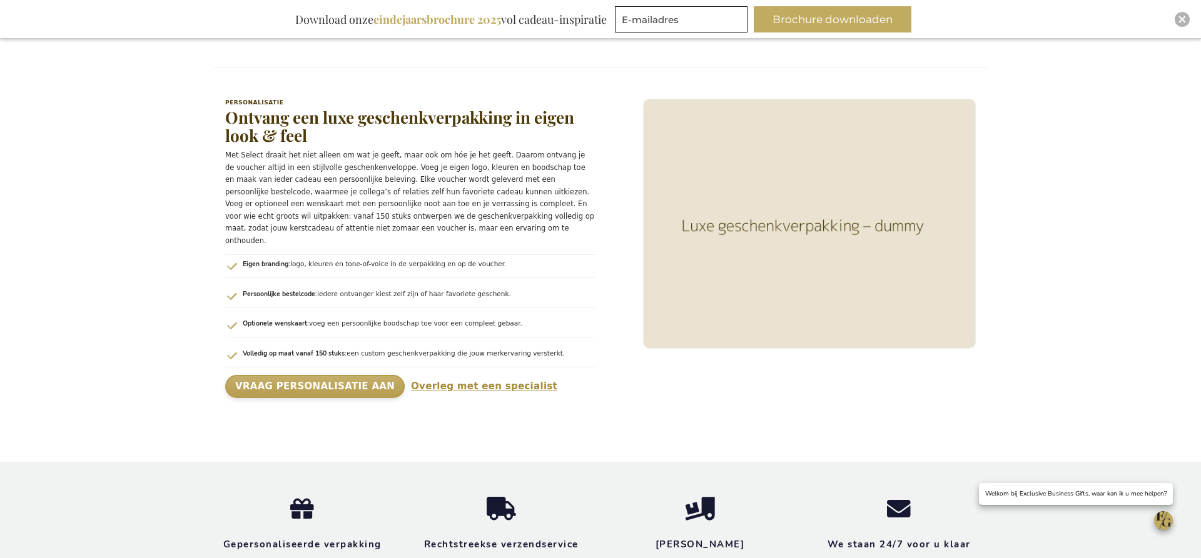
scroll to position [1276, 0]
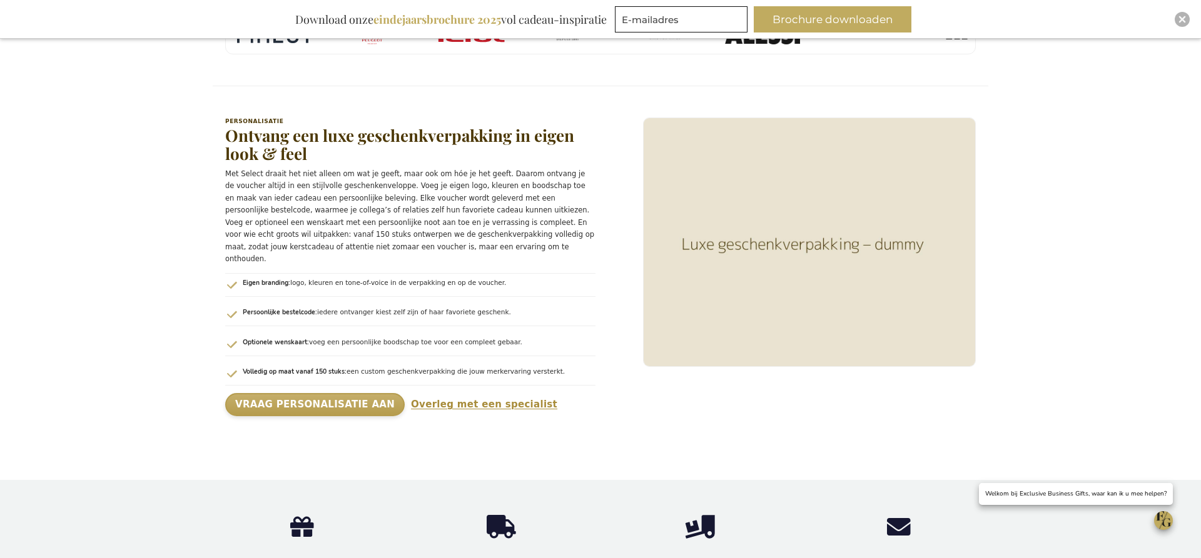
click at [319, 168] on p "Met Select draait het niet alleen om wat je geeft, maar ook om hóe je het geeft…" at bounding box center [410, 217] width 370 height 98
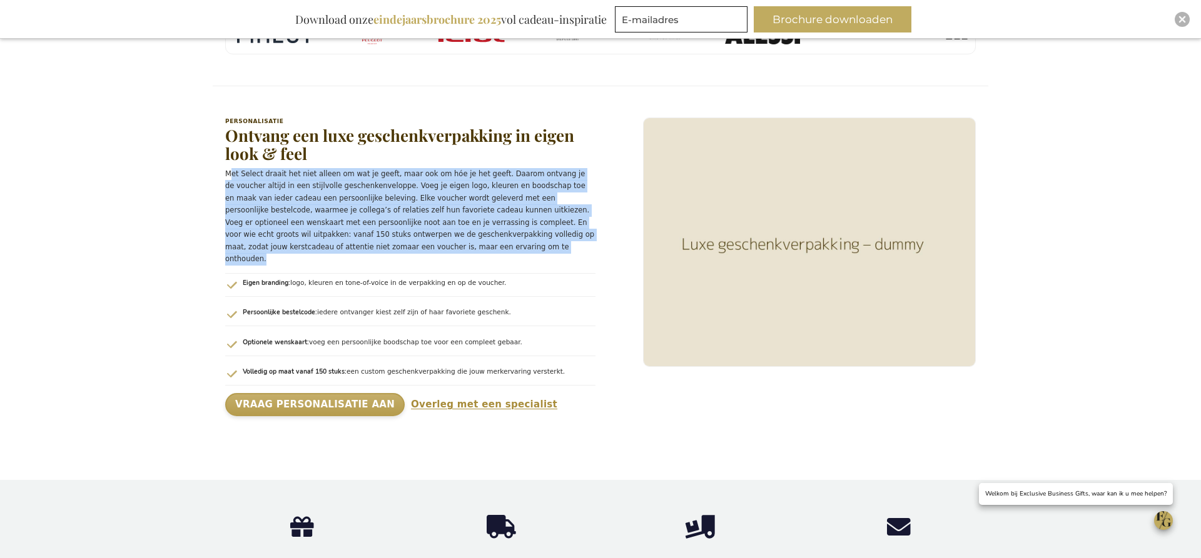
click at [319, 168] on p "Met Select draait het niet alleen om wat je geeft, maar ook om hóe je het geeft…" at bounding box center [410, 217] width 370 height 98
click at [423, 171] on p "Met Select draait het niet alleen om wat je geeft, maar ook om hóe je het geeft…" at bounding box center [410, 217] width 370 height 98
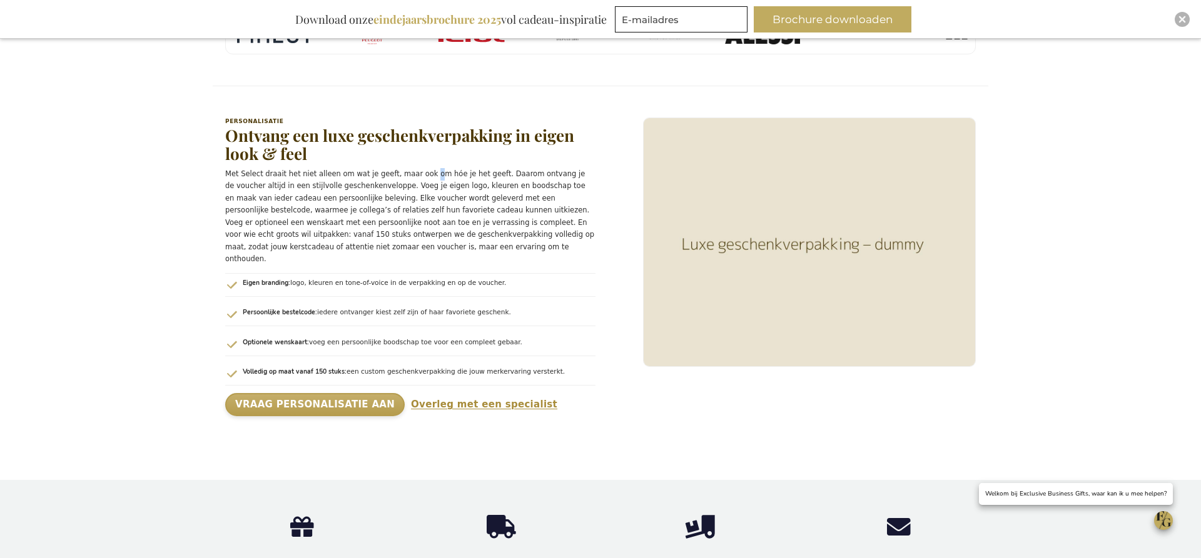
click at [423, 171] on p "Met Select draait het niet alleen om wat je geeft, maar ook om hóe je het geeft…" at bounding box center [410, 217] width 370 height 98
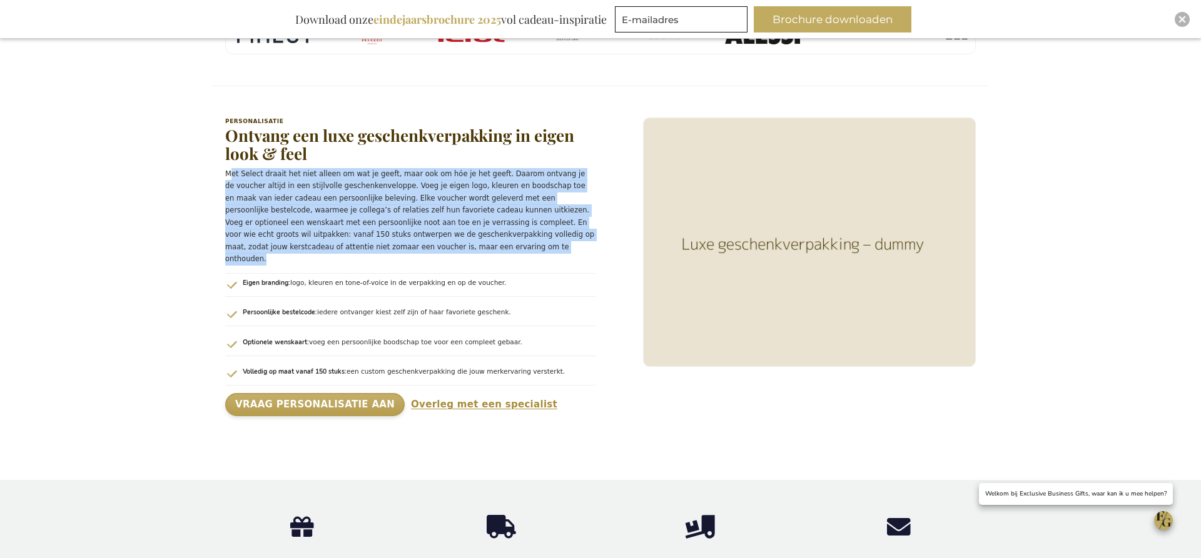
click at [423, 171] on p "Met Select draait het niet alleen om wat je geeft, maar ook om hóe je het geeft…" at bounding box center [410, 217] width 370 height 98
click at [274, 186] on p "Met Select draait het niet alleen om wat je geeft, maar ook om hóe je het geeft…" at bounding box center [410, 217] width 370 height 98
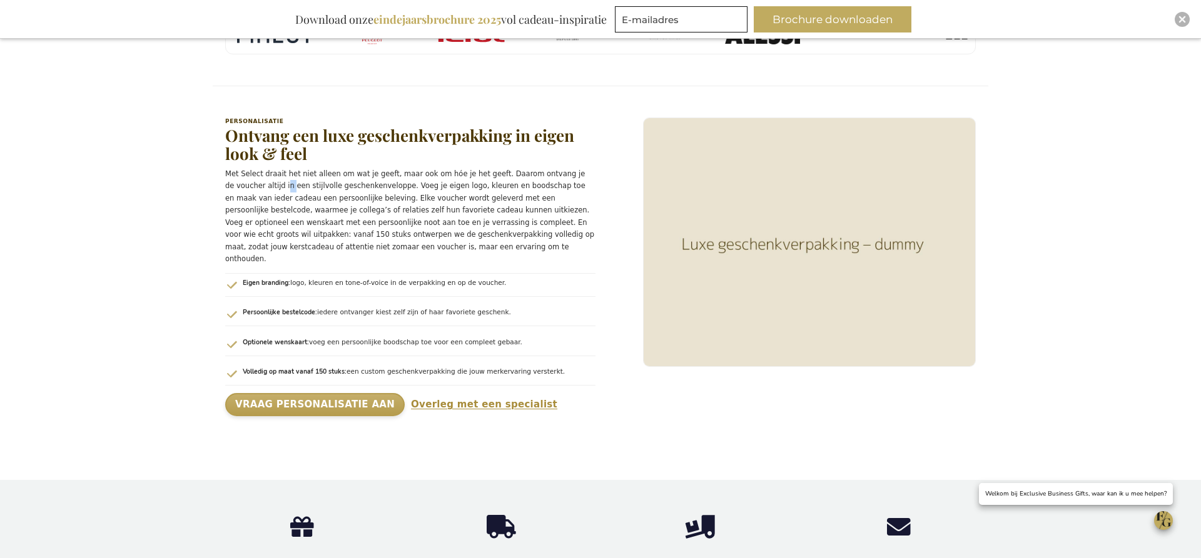
click at [274, 186] on p "Met Select draait het niet alleen om wat je geeft, maar ook om hóe je het geeft…" at bounding box center [410, 217] width 370 height 98
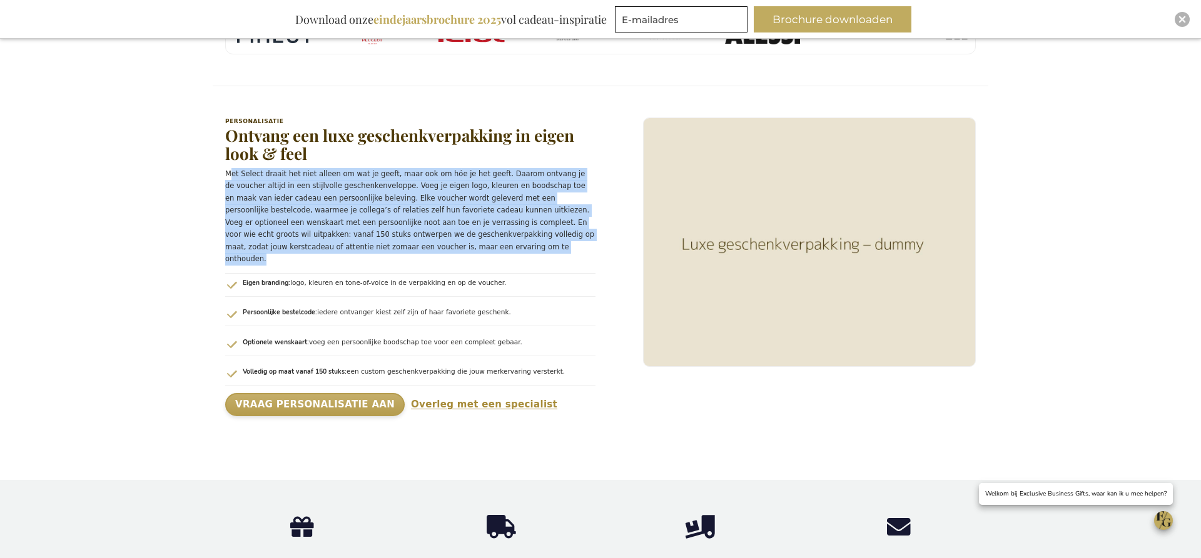
click at [274, 186] on p "Met Select draait het niet alleen om wat je geeft, maar ook om hóe je het geeft…" at bounding box center [410, 217] width 370 height 98
click at [428, 181] on p "Met Select draait het niet alleen om wat je geeft, maar ook om hóe je het geeft…" at bounding box center [410, 217] width 370 height 98
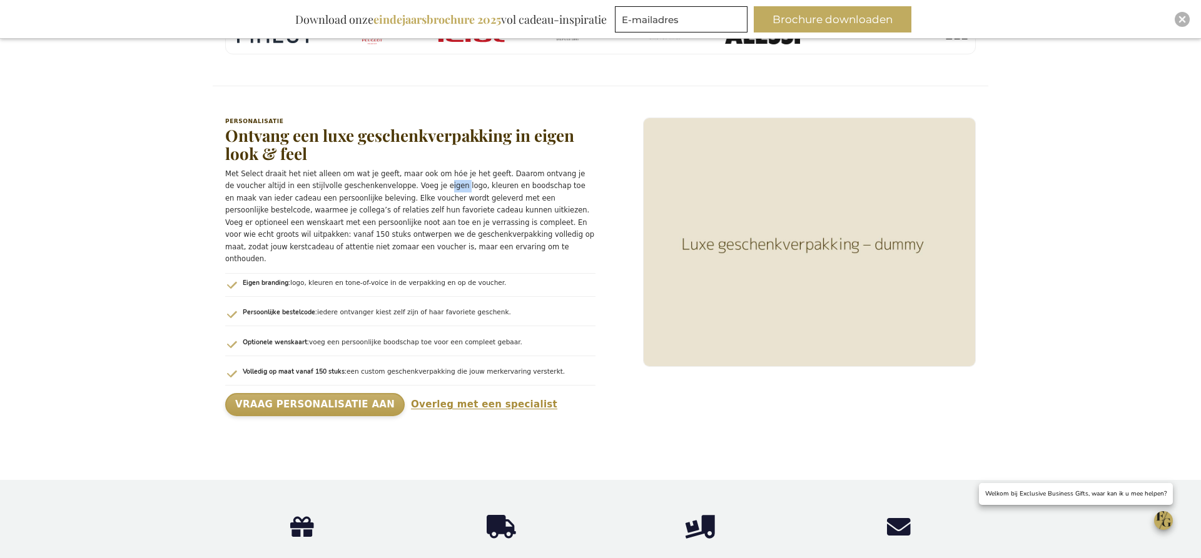
click at [428, 181] on p "Met Select draait het niet alleen om wat je geeft, maar ook om hóe je het geeft…" at bounding box center [410, 217] width 370 height 98
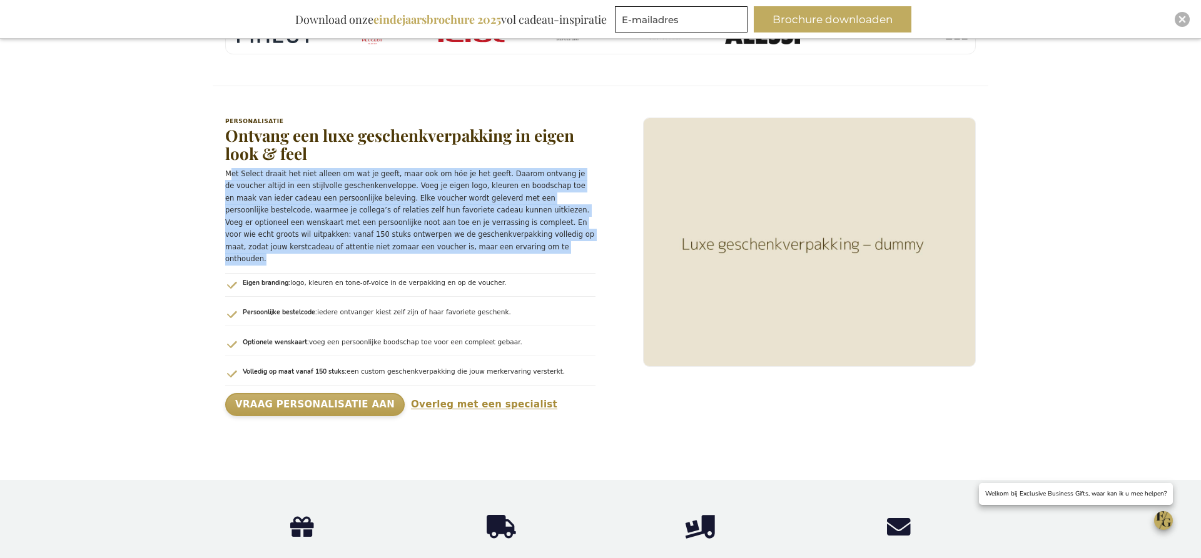
click at [428, 181] on p "Met Select draait het niet alleen om wat je geeft, maar ook om hóe je het geeft…" at bounding box center [410, 217] width 370 height 98
click at [367, 197] on p "Met Select draait het niet alleen om wat je geeft, maar ook om hóe je het geeft…" at bounding box center [410, 217] width 370 height 98
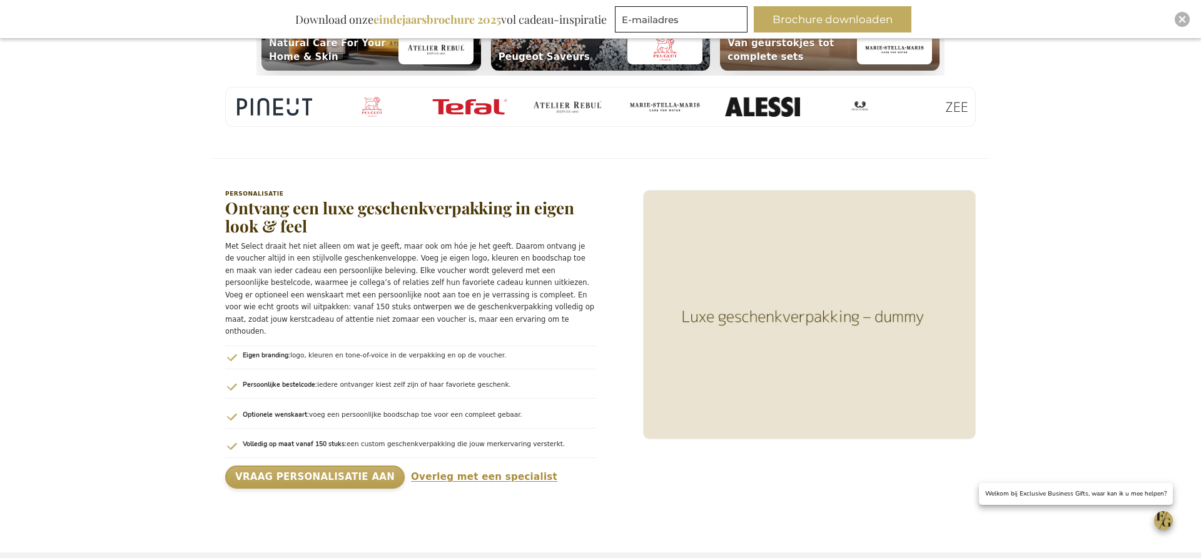
scroll to position [1205, 0]
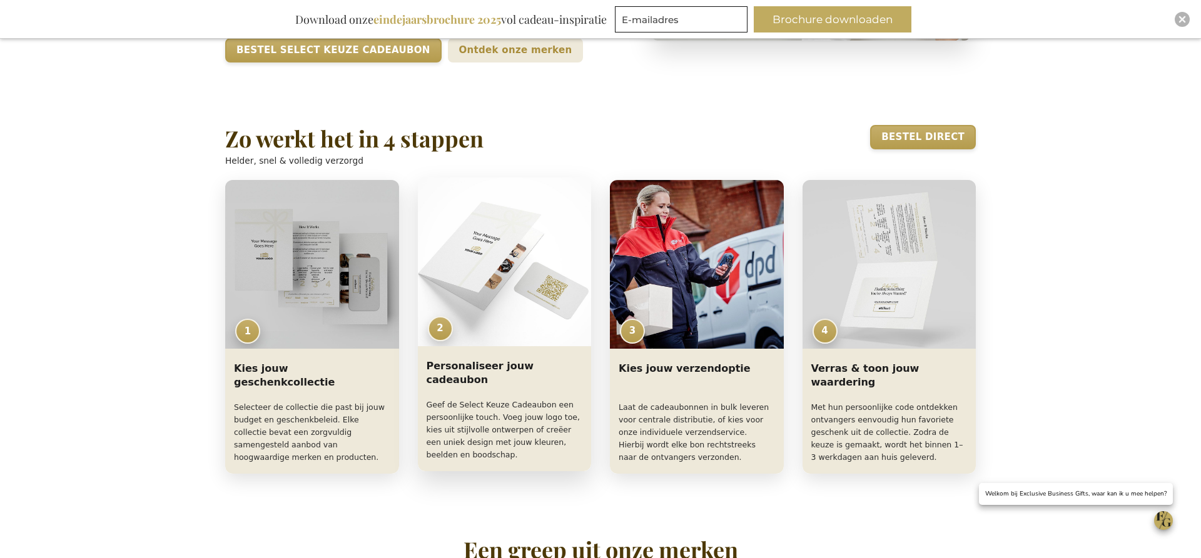
scroll to position [0, 0]
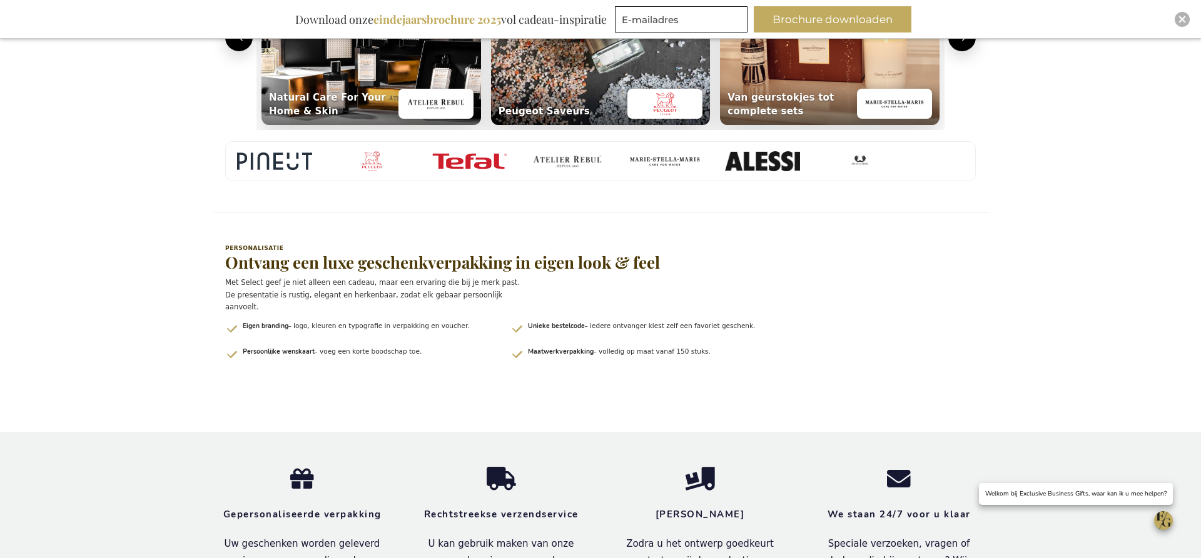
scroll to position [1553, 0]
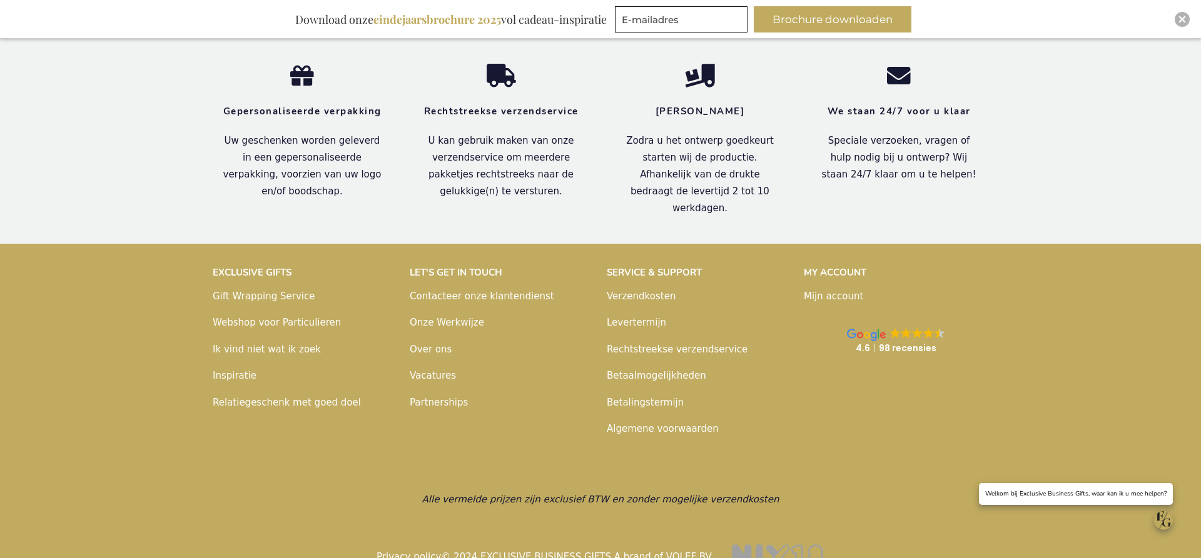
click at [918, 328] on img at bounding box center [917, 333] width 11 height 11
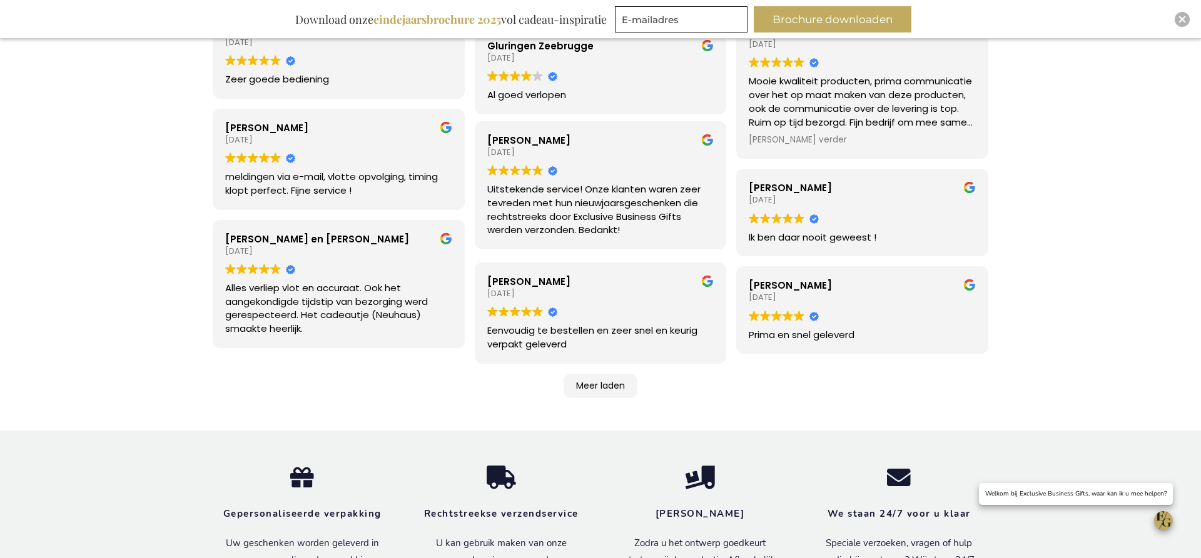
scroll to position [358, 0]
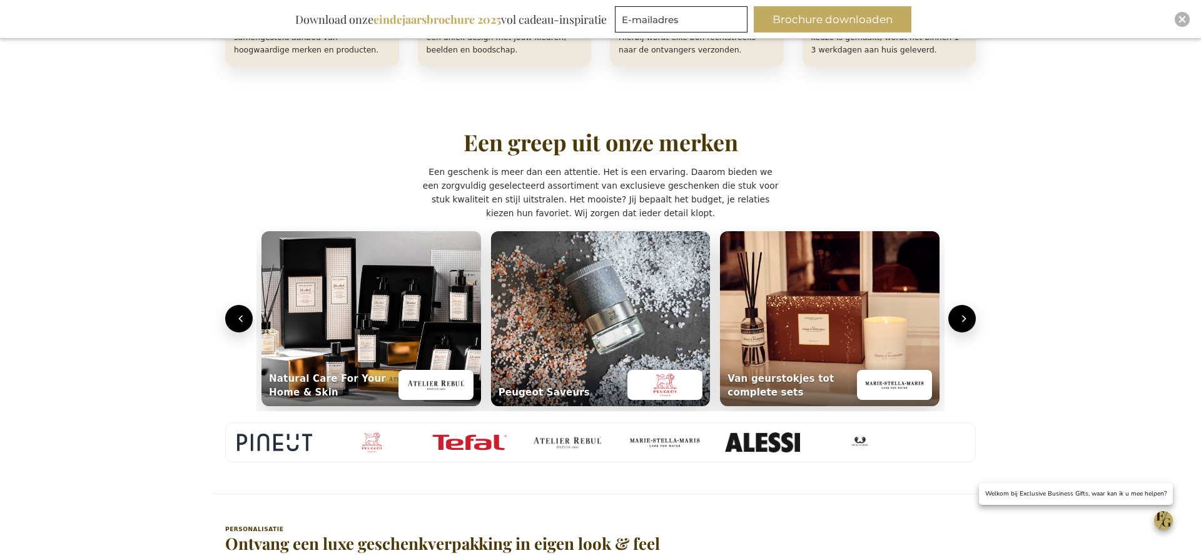
scroll to position [908, 0]
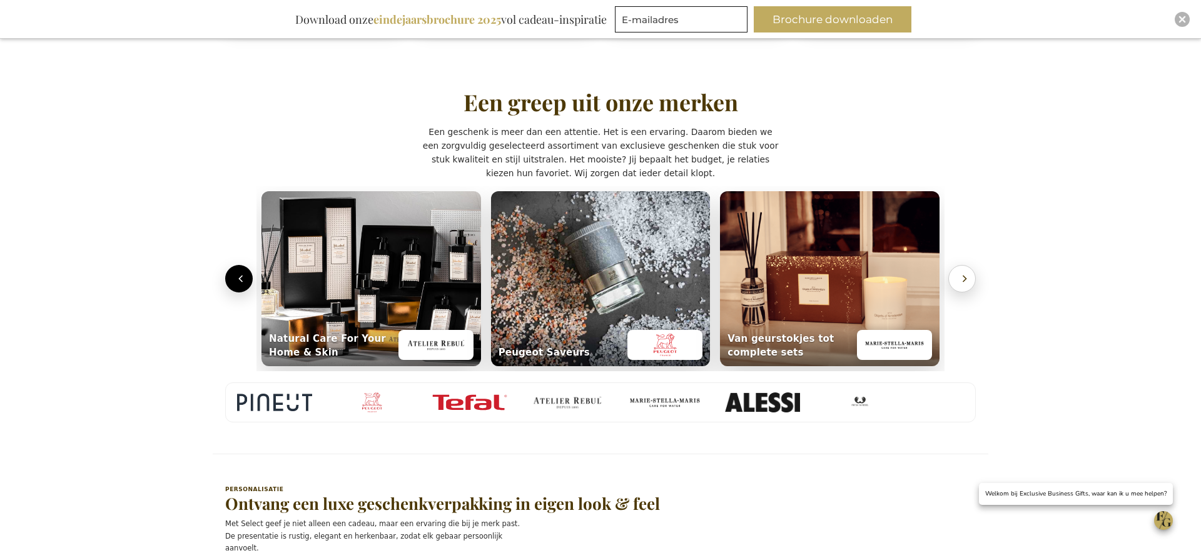
click at [959, 279] on icon "Volgende" at bounding box center [964, 279] width 13 height 13
drag, startPoint x: 959, startPoint y: 279, endPoint x: 822, endPoint y: 291, distance: 137.5
click at [959, 279] on icon "Volgende" at bounding box center [964, 279] width 13 height 13
click at [245, 281] on icon "Vorige" at bounding box center [241, 279] width 13 height 13
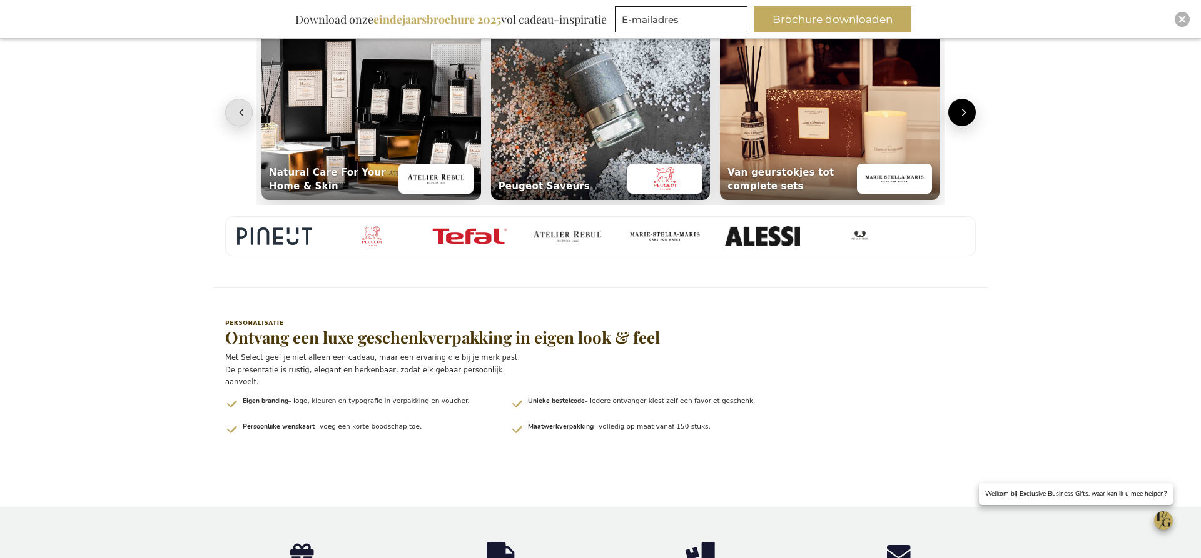
scroll to position [1087, 0]
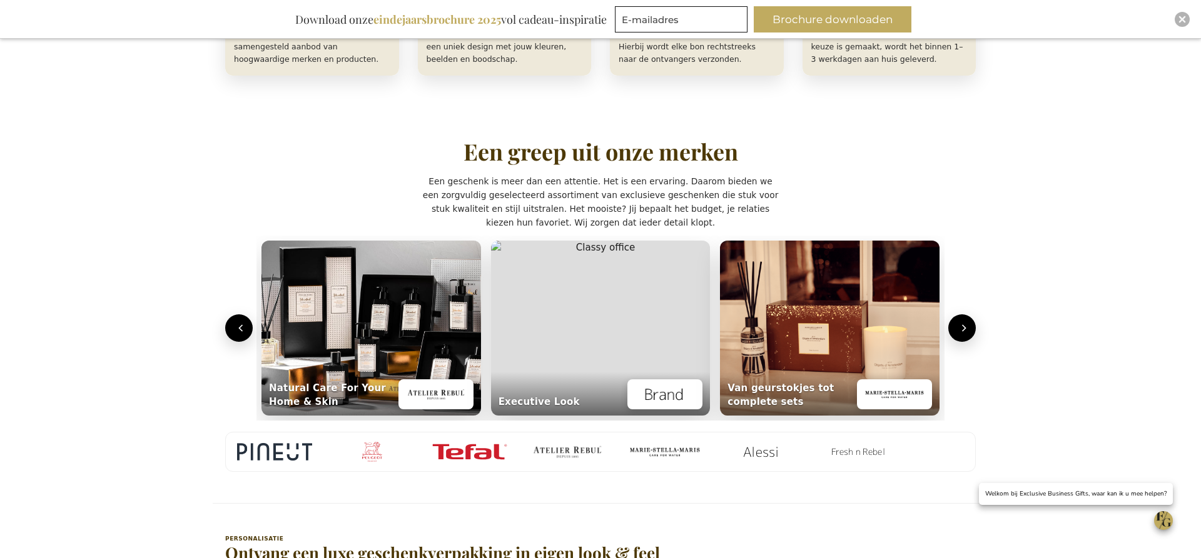
scroll to position [866, 0]
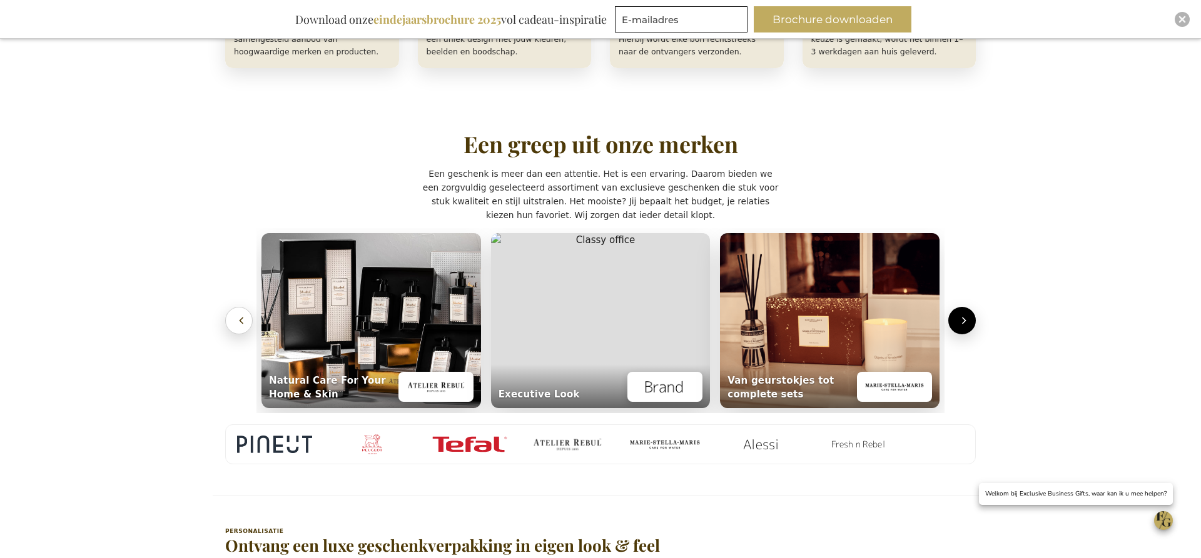
click at [233, 324] on button "Vorige" at bounding box center [239, 321] width 28 height 28
click at [962, 321] on icon "Volgende" at bounding box center [964, 321] width 13 height 13
click at [238, 323] on icon "Vorige" at bounding box center [241, 321] width 13 height 13
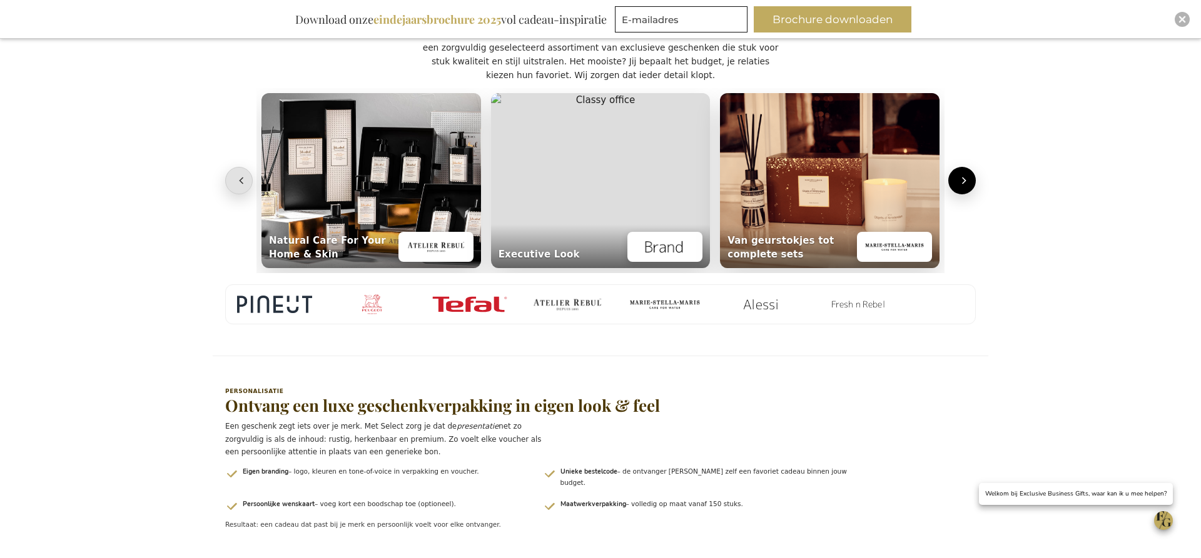
scroll to position [1009, 0]
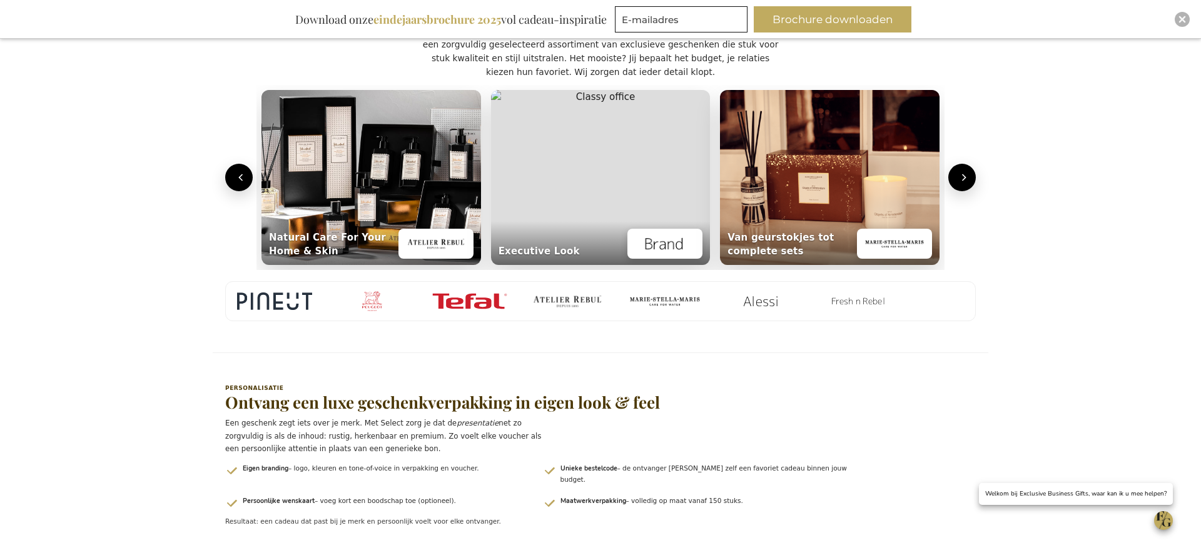
click at [425, 408] on h2 "Ontvang een luxe geschenkverpakking in eigen look & feel" at bounding box center [600, 403] width 750 height 18
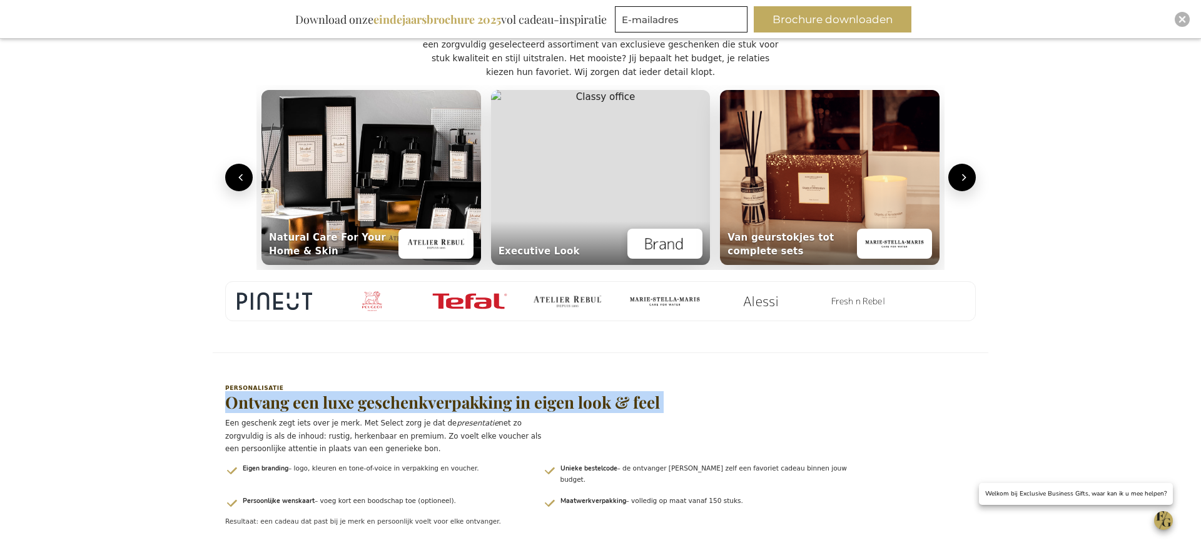
click at [425, 408] on h2 "Ontvang een luxe geschenkverpakking in eigen look & feel" at bounding box center [600, 403] width 750 height 18
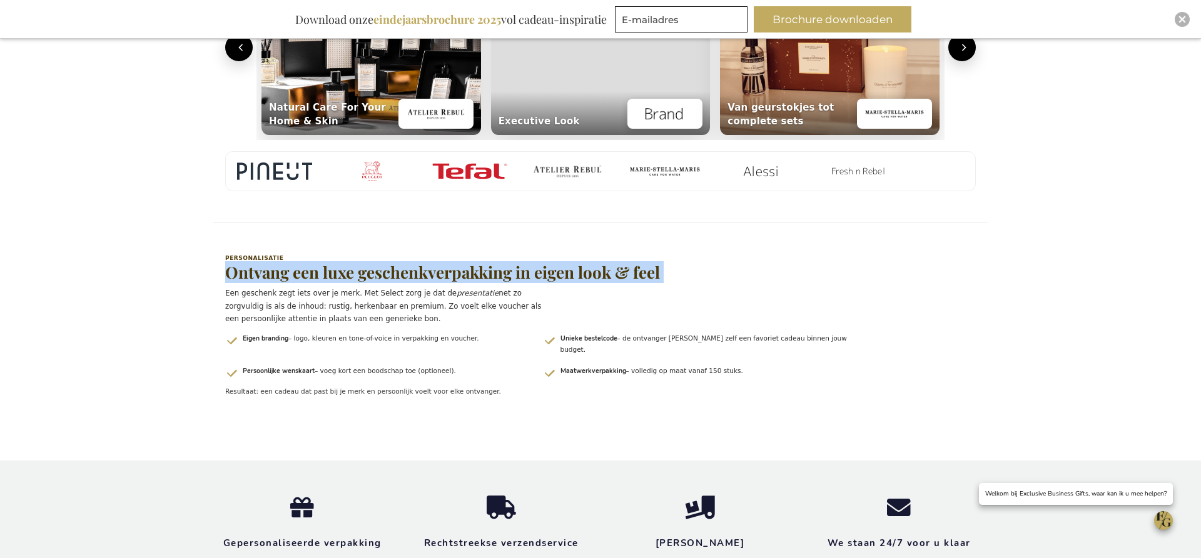
scroll to position [1140, 0]
drag, startPoint x: 251, startPoint y: 330, endPoint x: 424, endPoint y: 346, distance: 173.9
click at [424, 346] on div "Personalisatie Ontvang een luxe geschenkverpakking in eigen look & feel Een ges…" at bounding box center [600, 325] width 750 height 143
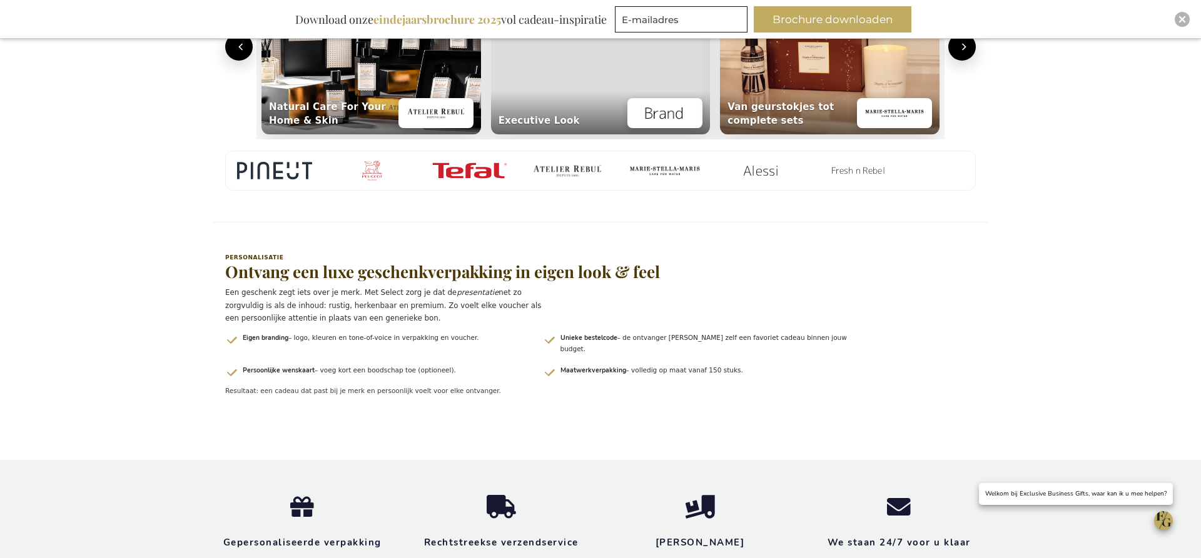
click at [361, 387] on p "Resultaat: een cadeau dat past bij je merk en persoonlijk voelt voor elke ontva…" at bounding box center [600, 391] width 750 height 10
click at [286, 293] on p "Een geschenk zegt iets over je merk. Met Select zorg je dat de presentatie net …" at bounding box center [389, 305] width 328 height 39
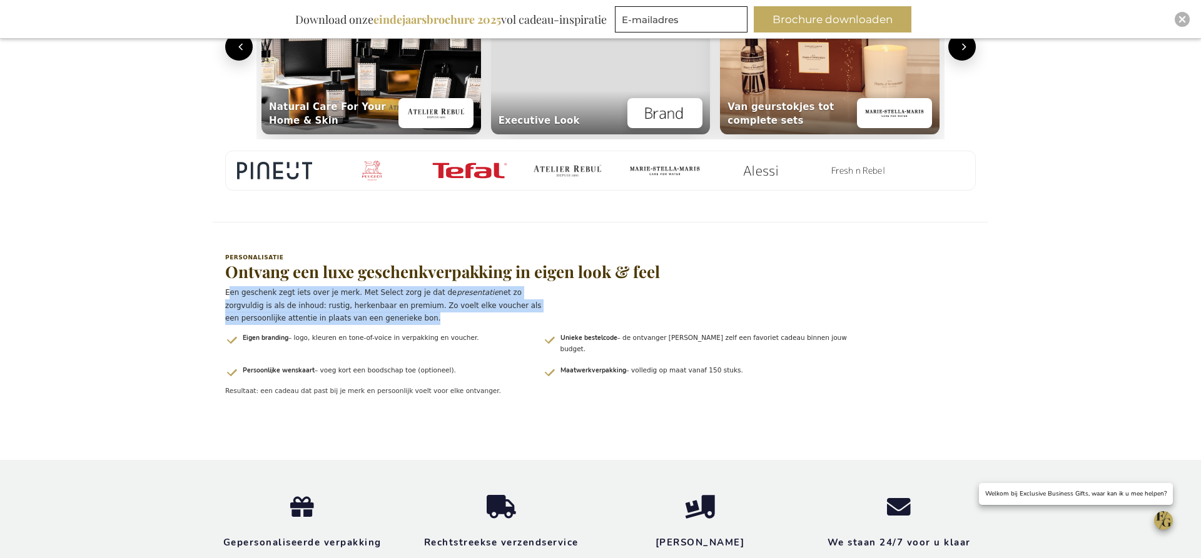
click at [286, 293] on p "Een geschenk zegt iets over je merk. Met Select zorg je dat de presentatie net …" at bounding box center [389, 305] width 328 height 39
click at [258, 296] on p "Een geschenk zegt iets over je merk. Met Select zorg je dat de presentatie net …" at bounding box center [389, 305] width 328 height 39
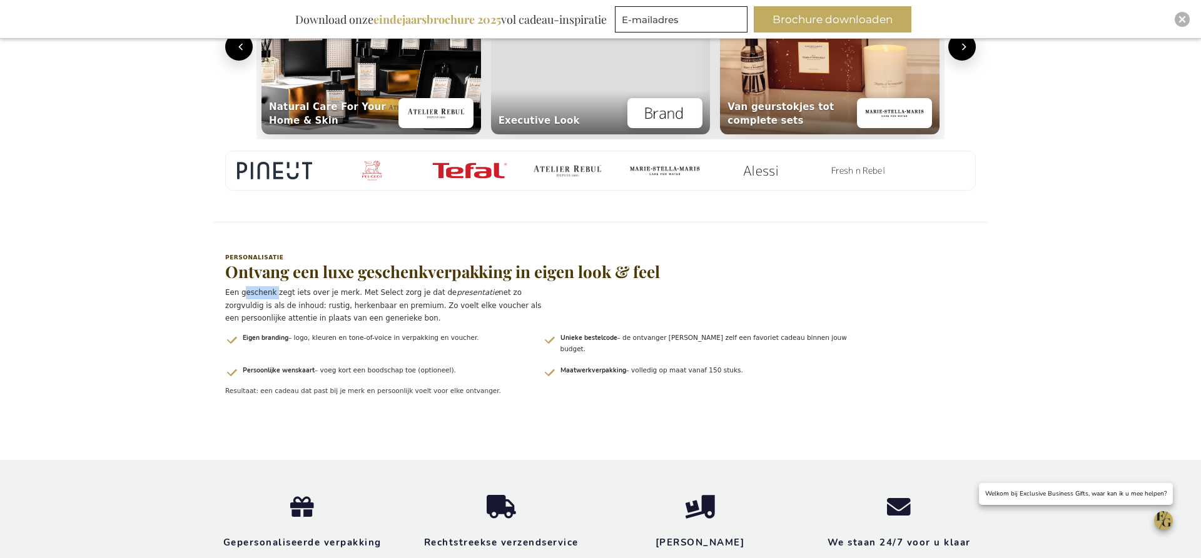
click at [258, 296] on p "Een geschenk zegt iets over je merk. Met Select zorg je dat de presentatie net …" at bounding box center [389, 305] width 328 height 39
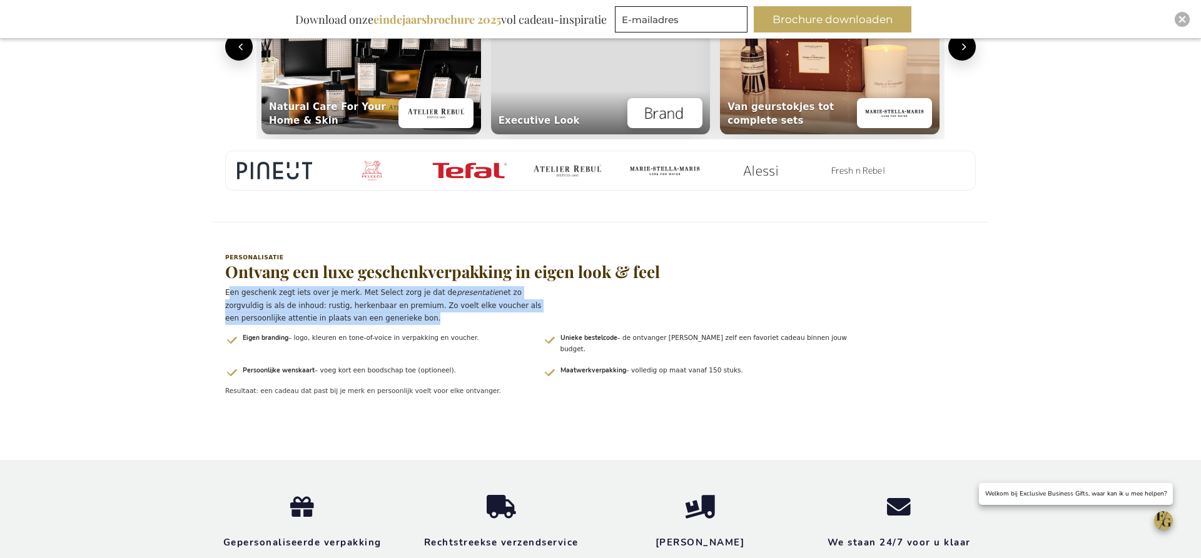
click at [258, 296] on p "Een geschenk zegt iets over je merk. Met Select zorg je dat de presentatie net …" at bounding box center [389, 305] width 328 height 39
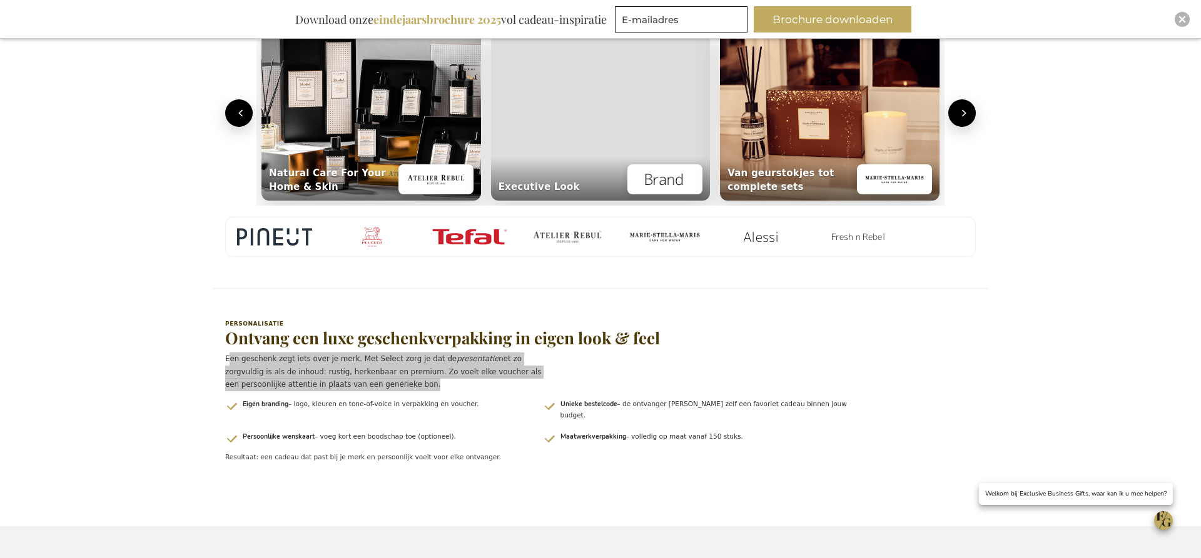
scroll to position [1074, 0]
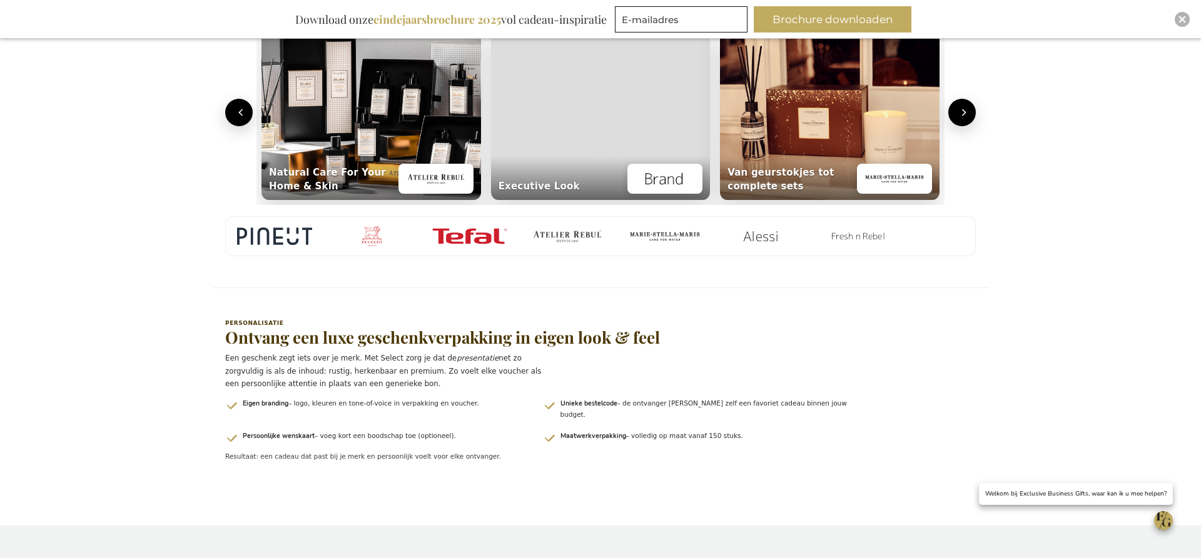
click at [274, 341] on h2 "Ontvang een luxe geschenkverpakking in eigen look & feel" at bounding box center [600, 338] width 750 height 18
drag, startPoint x: 223, startPoint y: 323, endPoint x: 775, endPoint y: 432, distance: 562.9
click at [775, 433] on section "Personalisatie Ontvang een luxe geschenkverpakking in eigen look & feel Een ges…" at bounding box center [600, 391] width 775 height 206
copy div "Personalisatie Ontvang een luxe geschenkverpakking in eigen look & feel Een ges…"
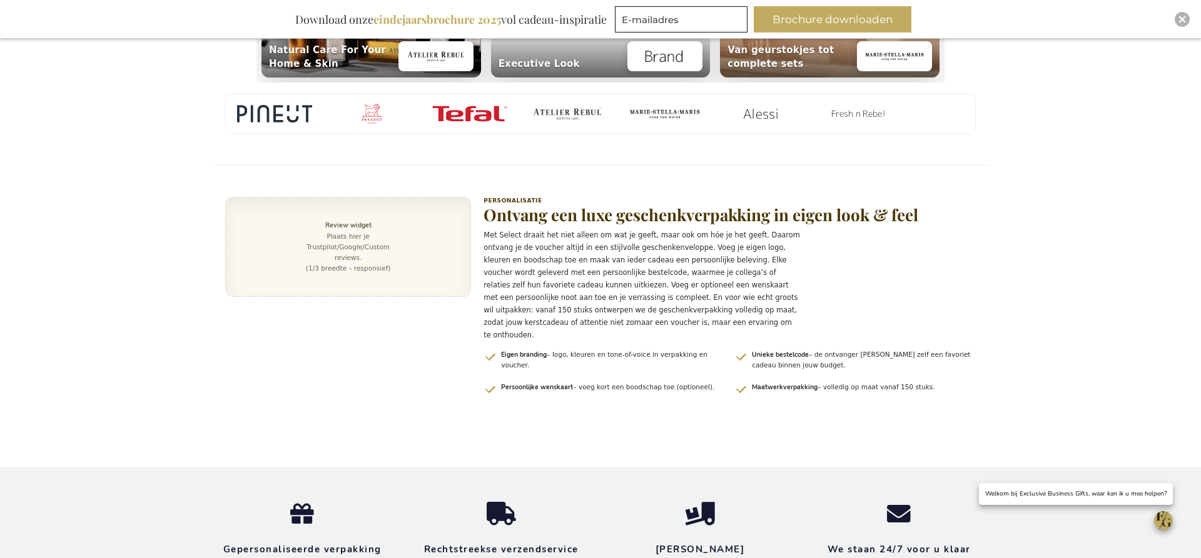
scroll to position [1196, 0]
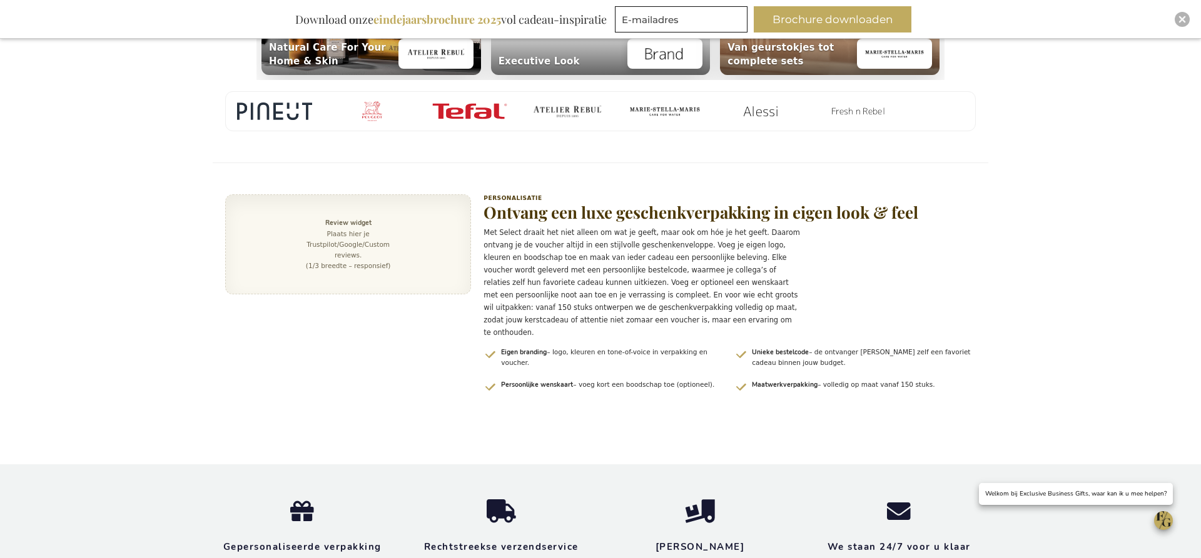
click at [362, 238] on div "Review widget Plaats hier je Trustpilot/Google/Custom reviews. (1/3 breedte – r…" at bounding box center [348, 244] width 109 height 53
click at [358, 269] on div "Review widget Plaats hier je Trustpilot/Google/Custom reviews. (1/3 breedte – r…" at bounding box center [348, 244] width 109 height 53
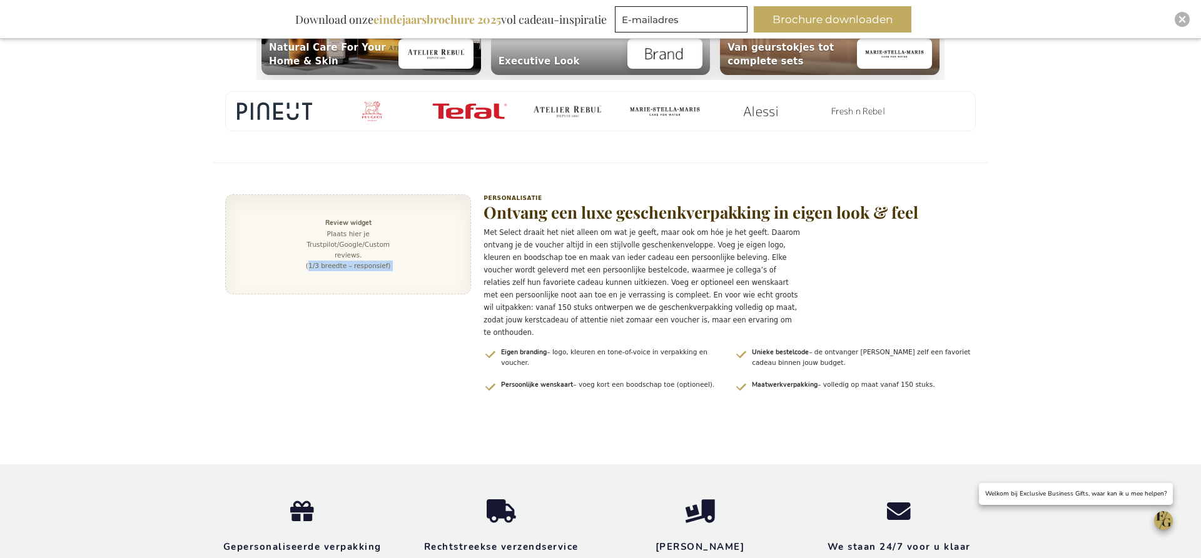
click at [358, 269] on div "Review widget Plaats hier je Trustpilot/Google/Custom reviews. (1/3 breedte – r…" at bounding box center [348, 244] width 109 height 53
click at [338, 229] on div "Review widget Plaats hier je Trustpilot/Google/Custom reviews. (1/3 breedte – r…" at bounding box center [348, 244] width 109 height 53
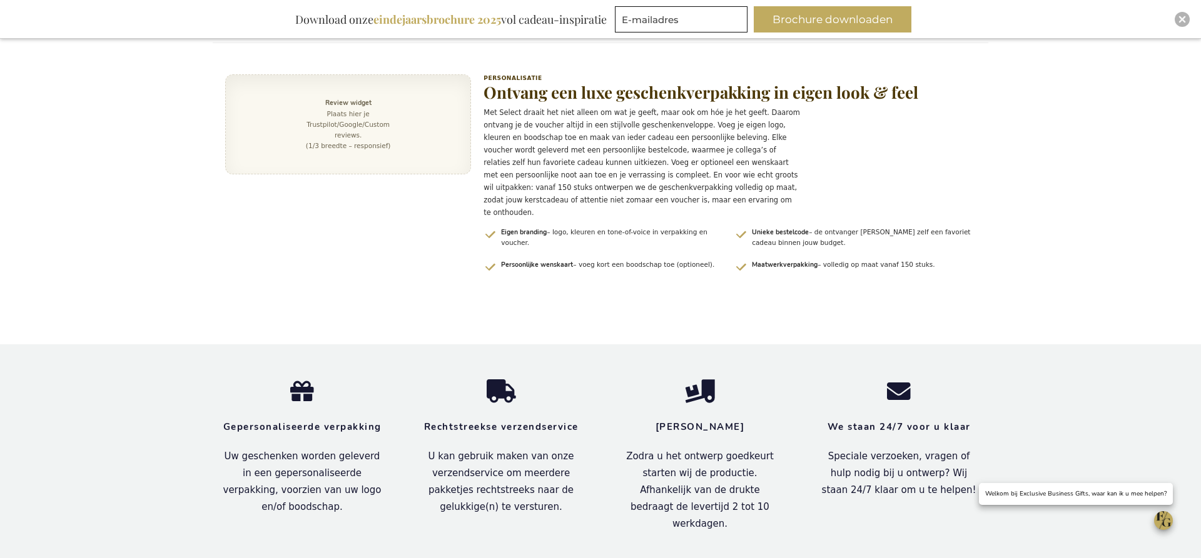
scroll to position [1318, 0]
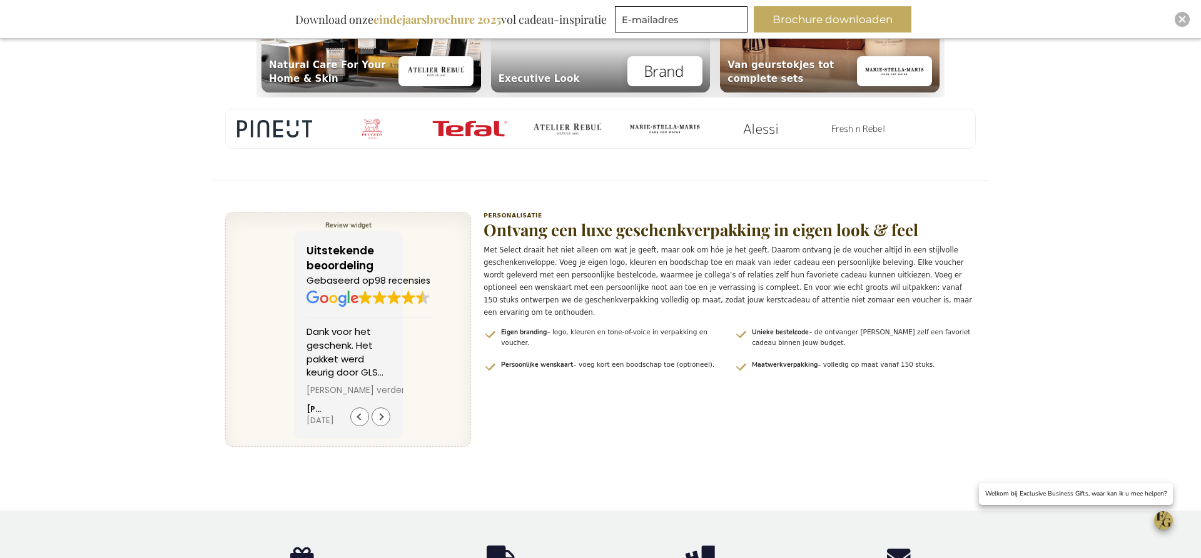
scroll to position [1184, 0]
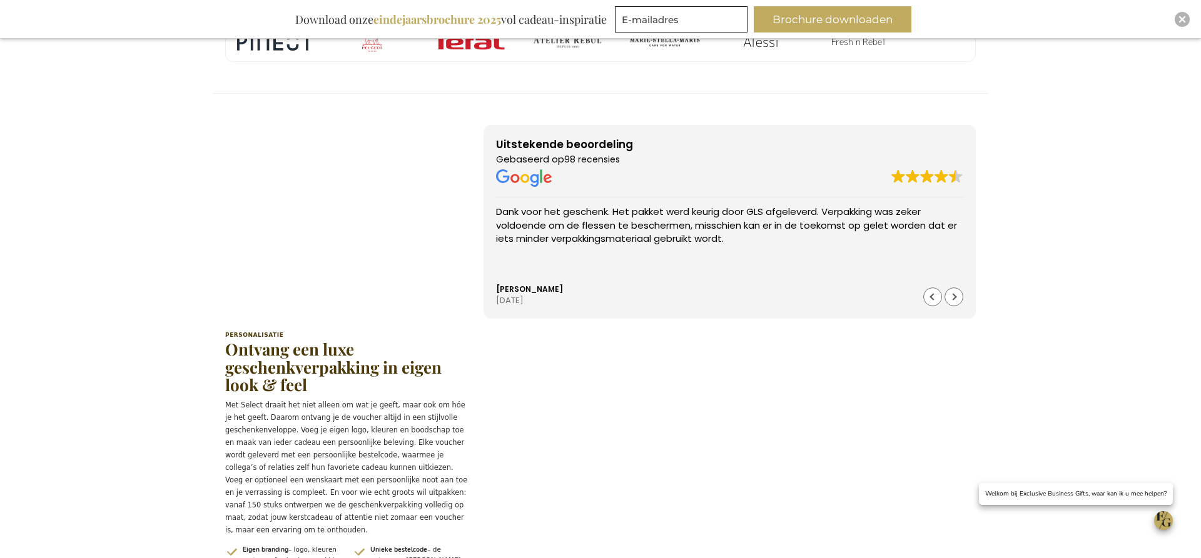
scroll to position [1261, 0]
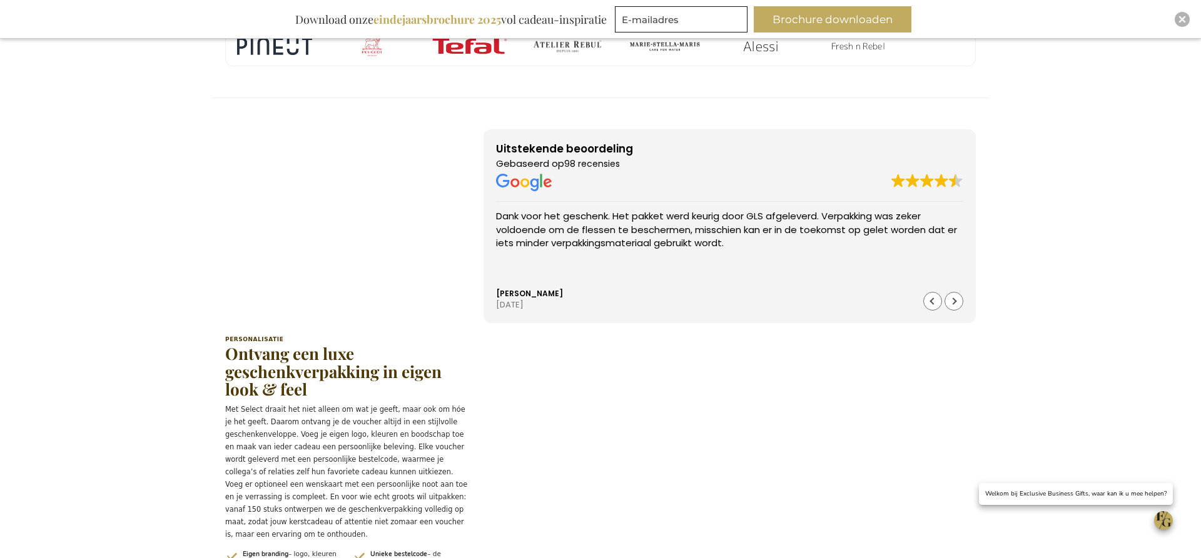
drag, startPoint x: 561, startPoint y: 166, endPoint x: 593, endPoint y: 303, distance: 140.8
click at [587, 302] on div "Uitstekende beoordeling Gebaseerd op 98 recensies Dank voor het geschenk. Het p…" at bounding box center [729, 226] width 492 height 194
drag, startPoint x: 833, startPoint y: 406, endPoint x: 882, endPoint y: 391, distance: 50.9
click at [834, 405] on div "Uitstekende beoordeling Gebaseerd op 98 recensies Dank voor het geschenk. Het p…" at bounding box center [600, 384] width 750 height 512
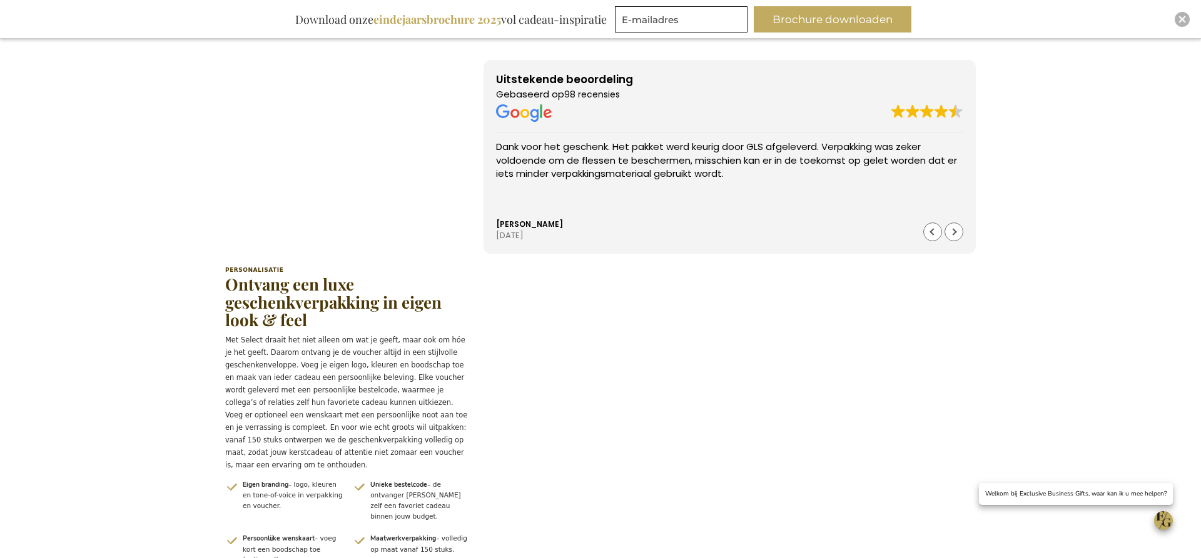
scroll to position [1328, 0]
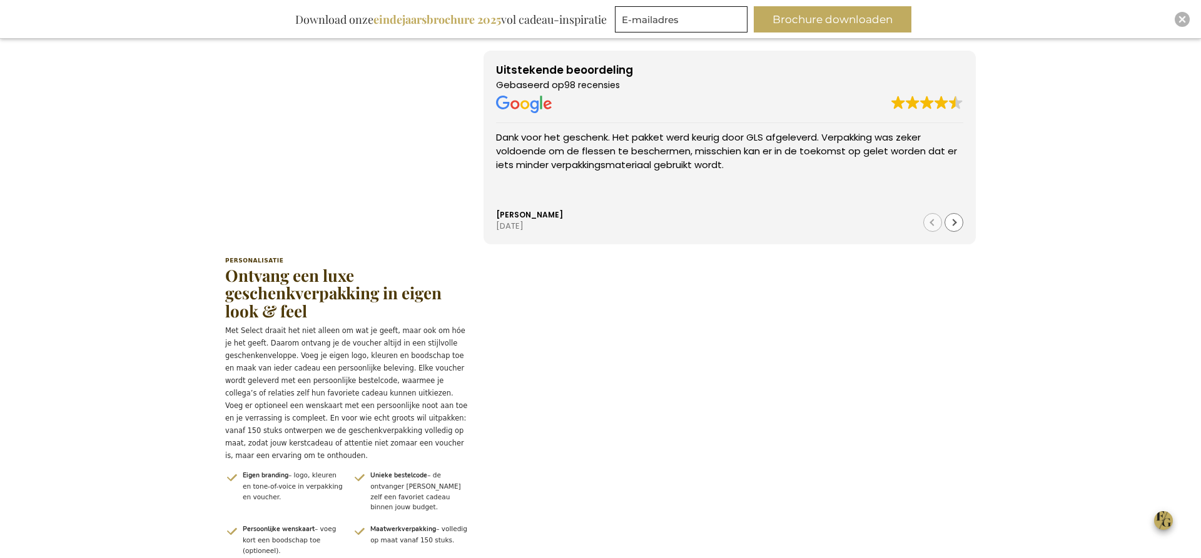
scroll to position [2561, 0]
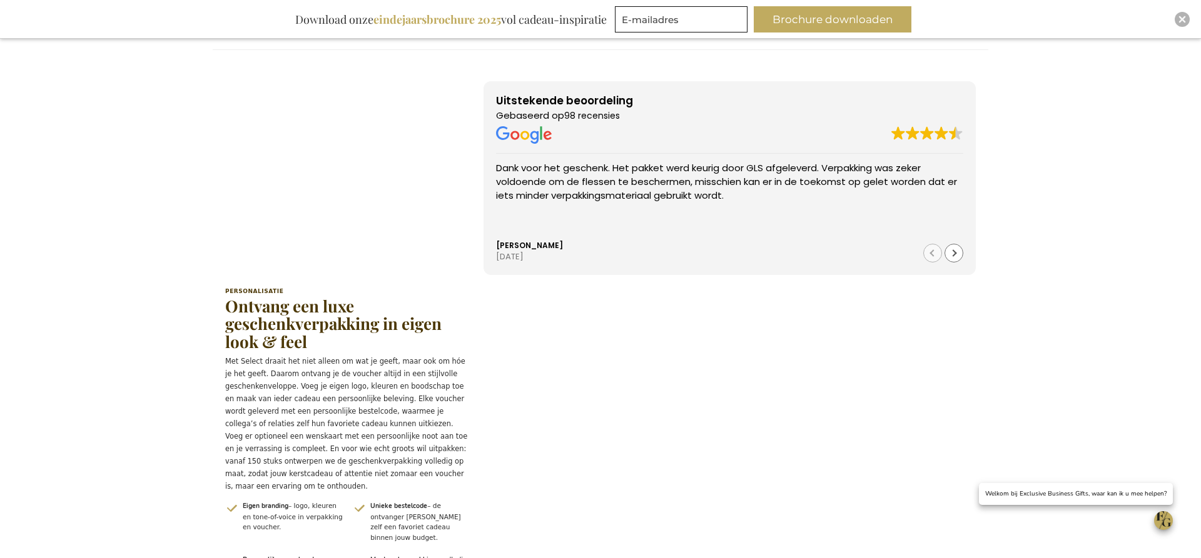
scroll to position [2538, 0]
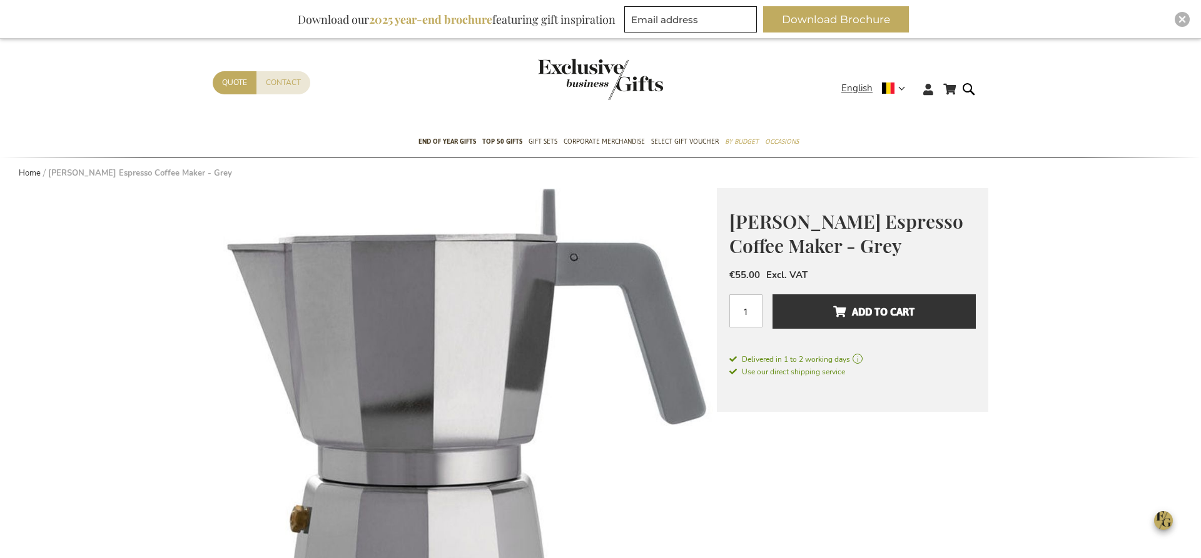
scroll to position [240, 0]
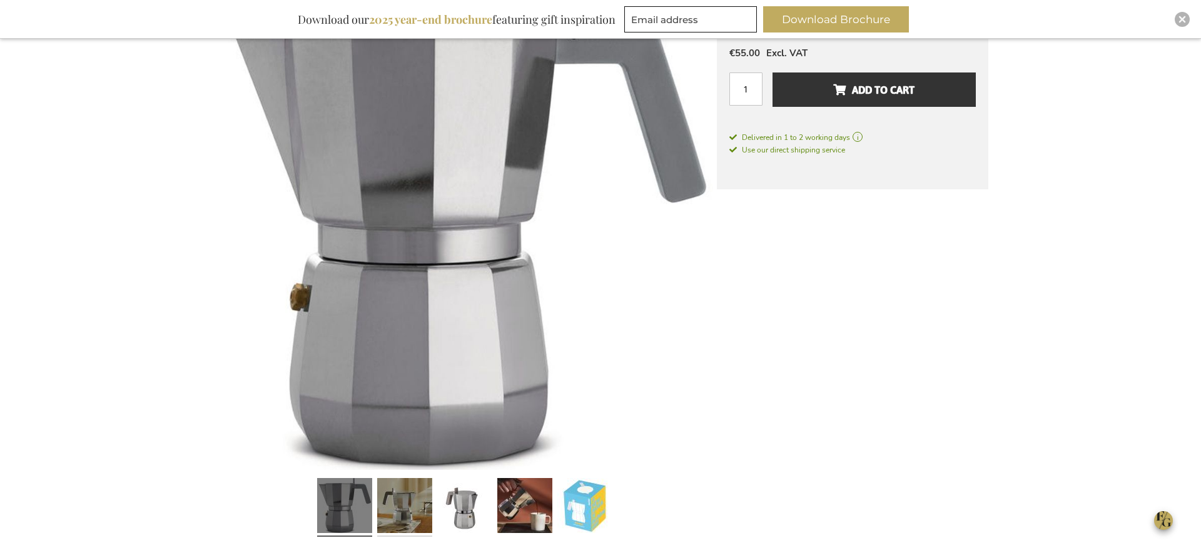
click at [407, 503] on link at bounding box center [404, 507] width 55 height 69
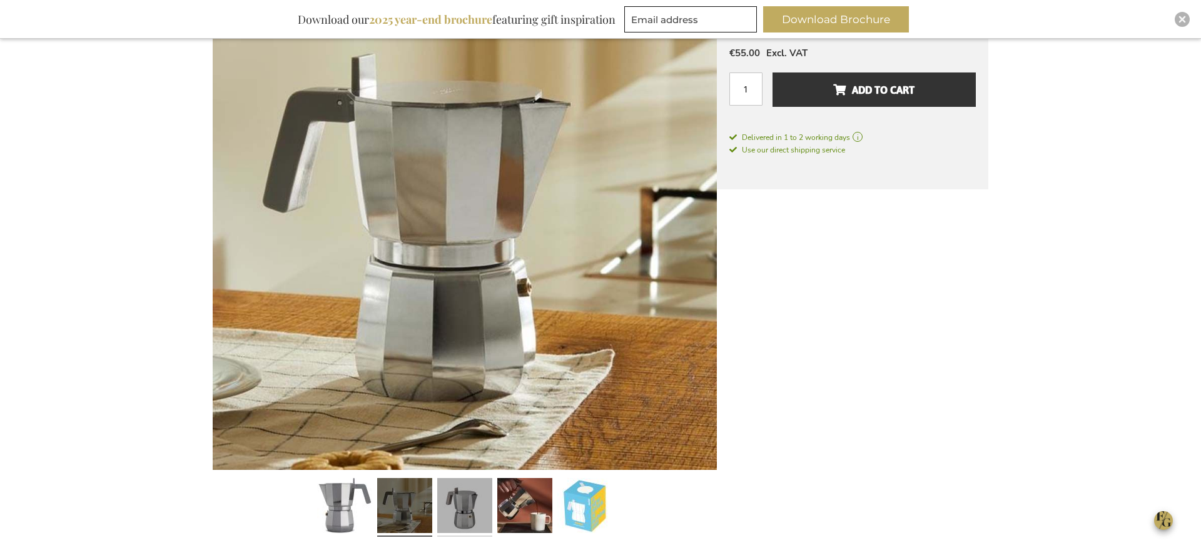
click at [470, 509] on link at bounding box center [464, 507] width 55 height 69
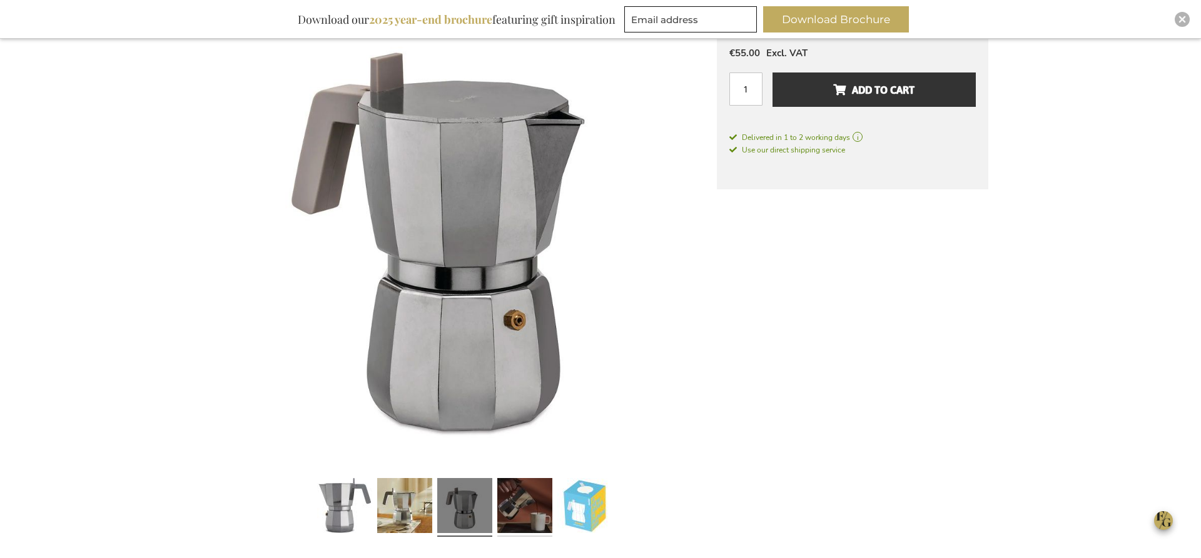
click at [519, 510] on link at bounding box center [524, 507] width 55 height 69
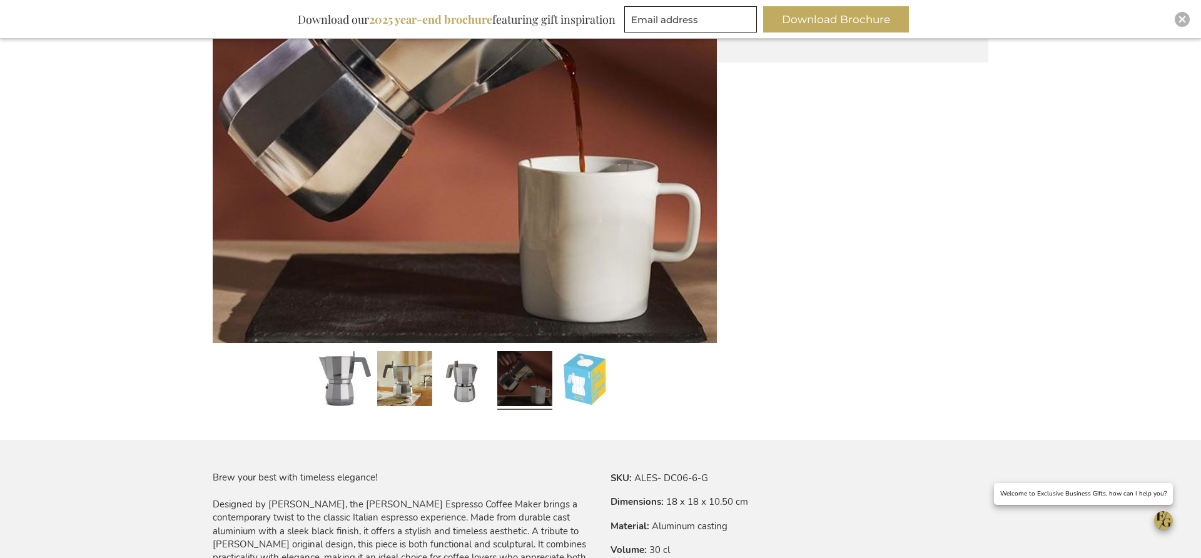
scroll to position [375, 0]
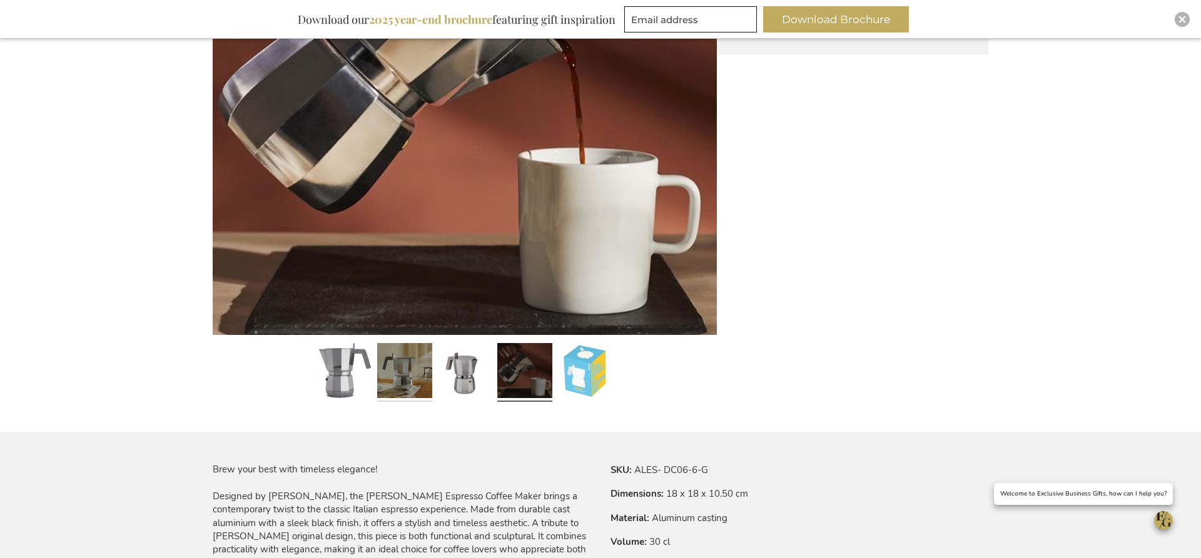
click at [411, 376] on link at bounding box center [404, 372] width 55 height 69
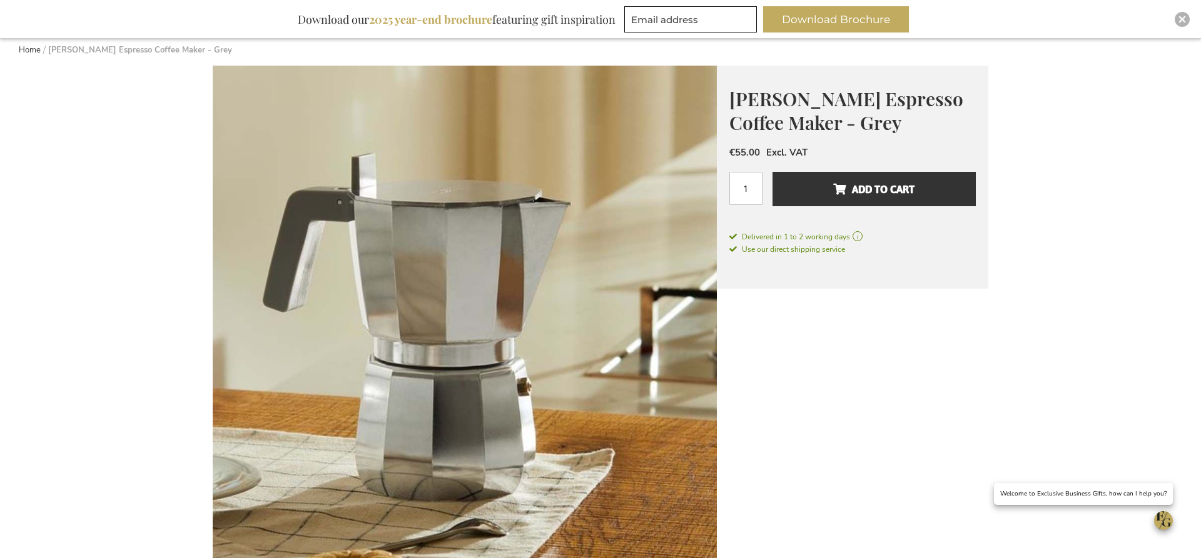
scroll to position [0, 0]
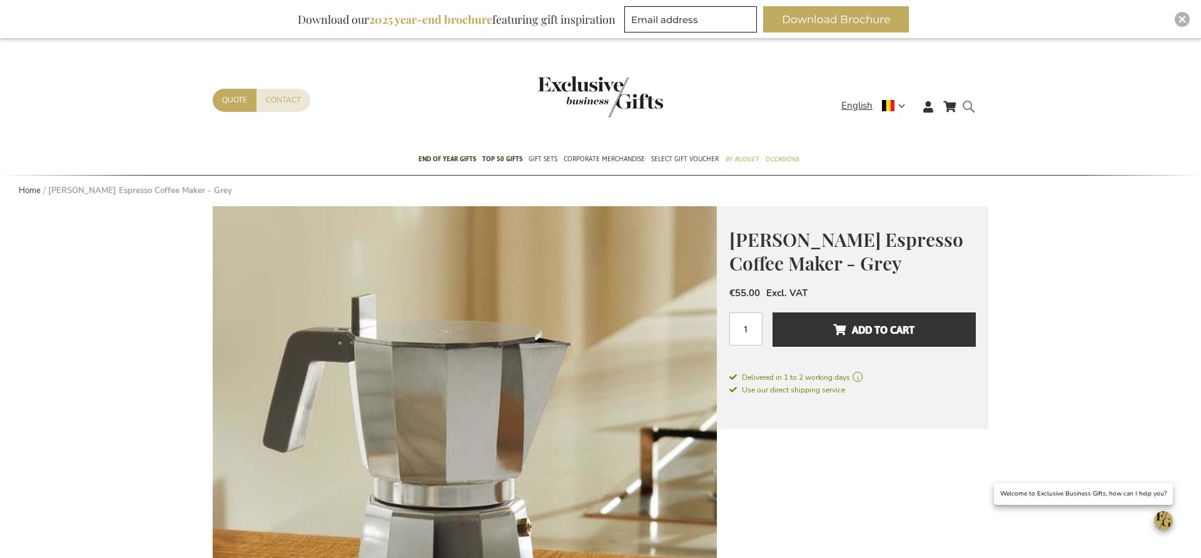
click at [969, 108] on form "Search Search" at bounding box center [972, 117] width 13 height 36
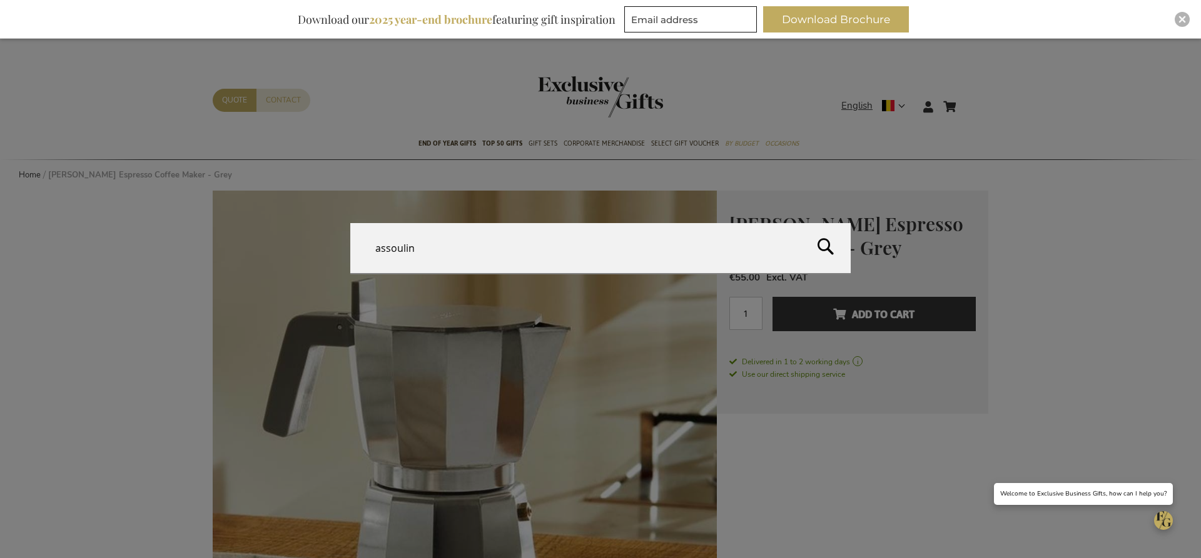
type input "assouline"
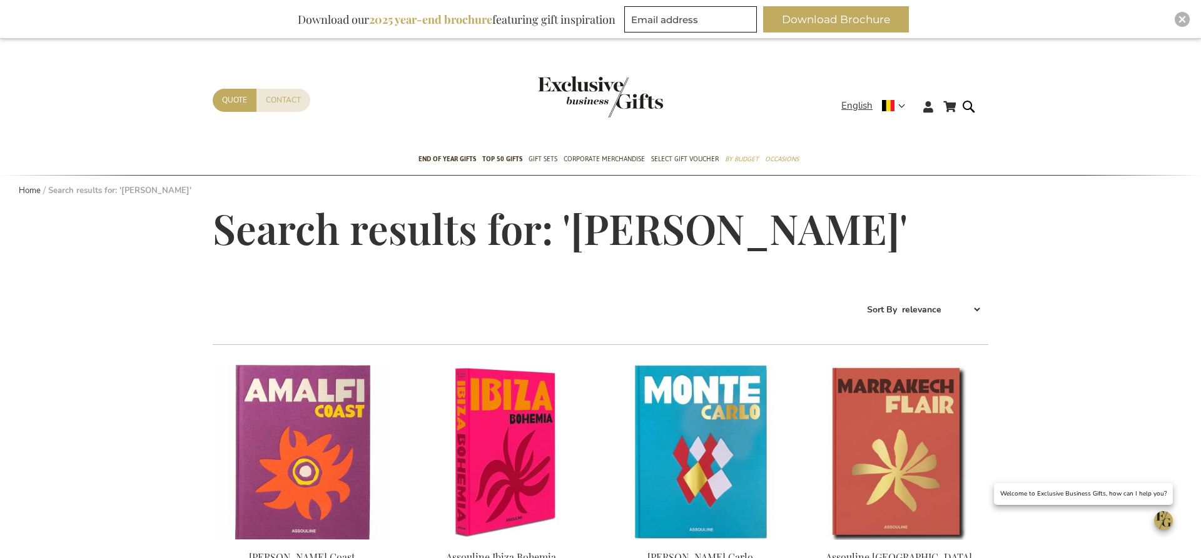
click at [513, 394] on img at bounding box center [500, 452] width 179 height 175
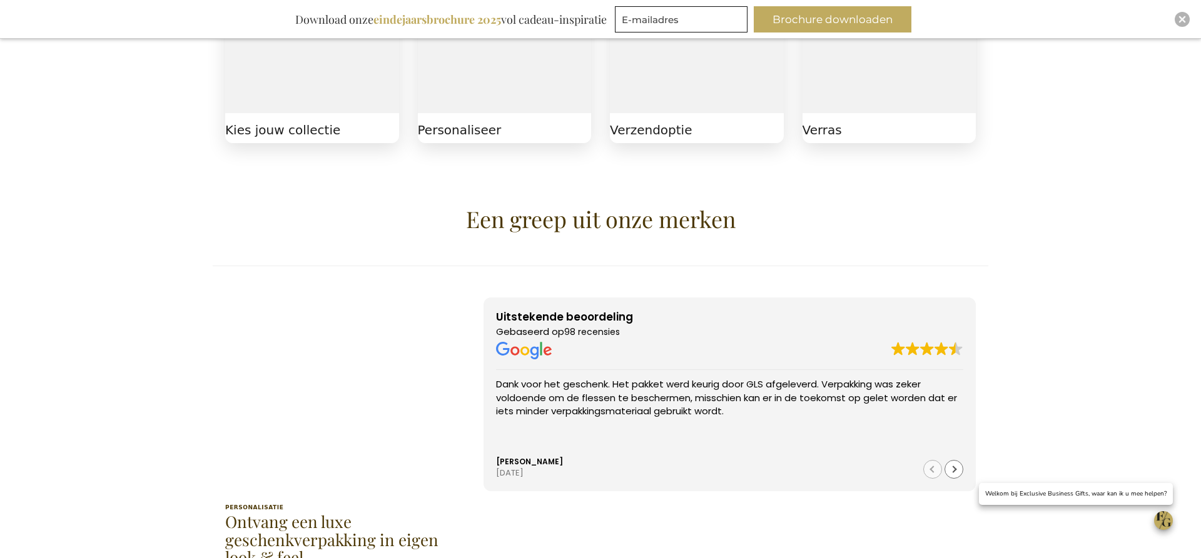
scroll to position [572, 0]
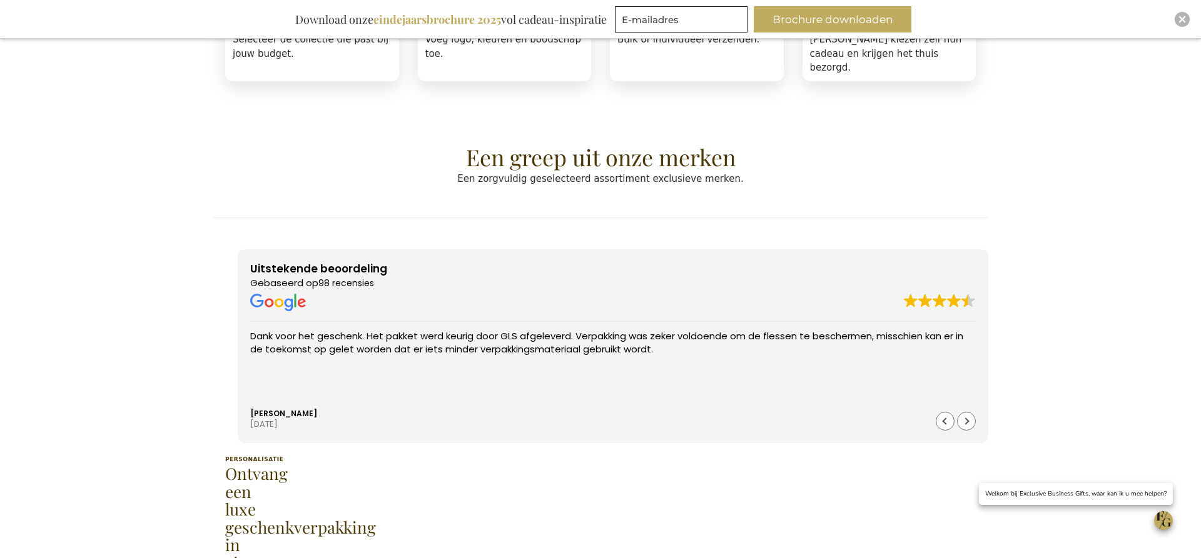
scroll to position [714, 0]
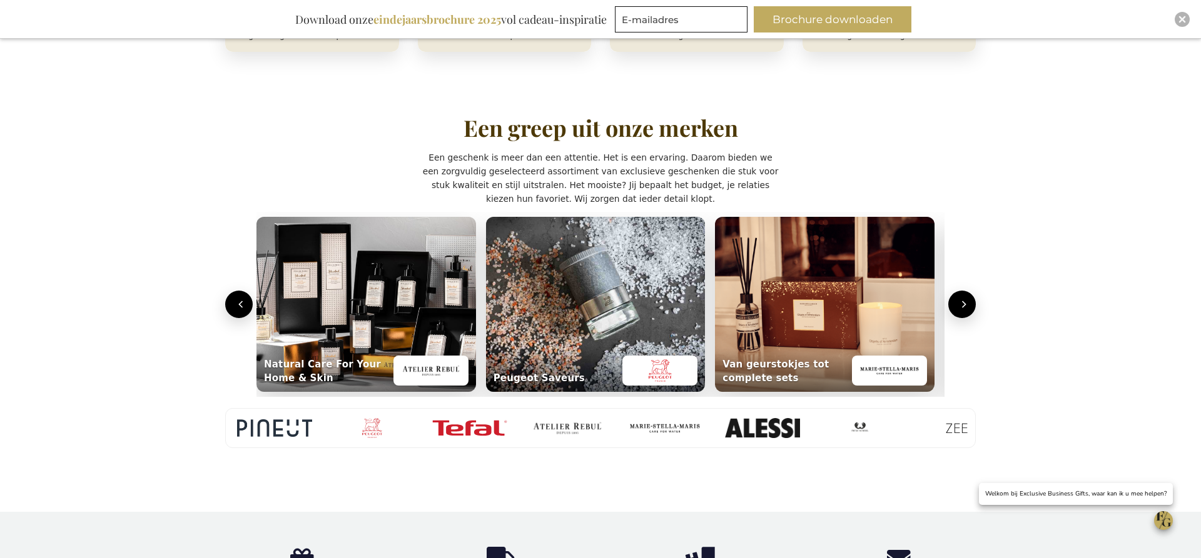
scroll to position [897, 0]
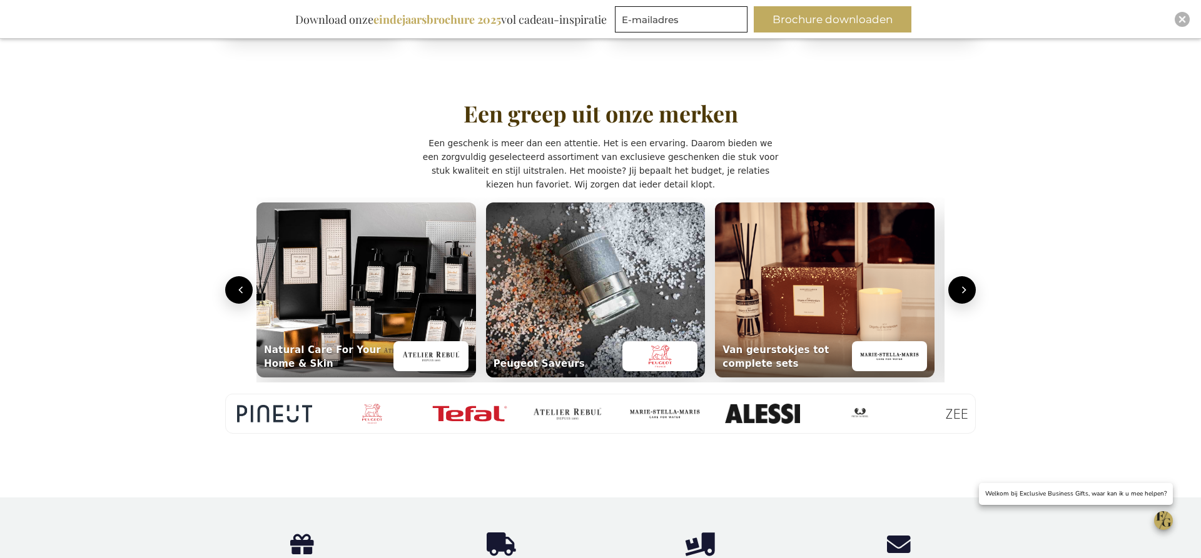
click at [387, 416] on div "Merken" at bounding box center [807, 414] width 1171 height 39
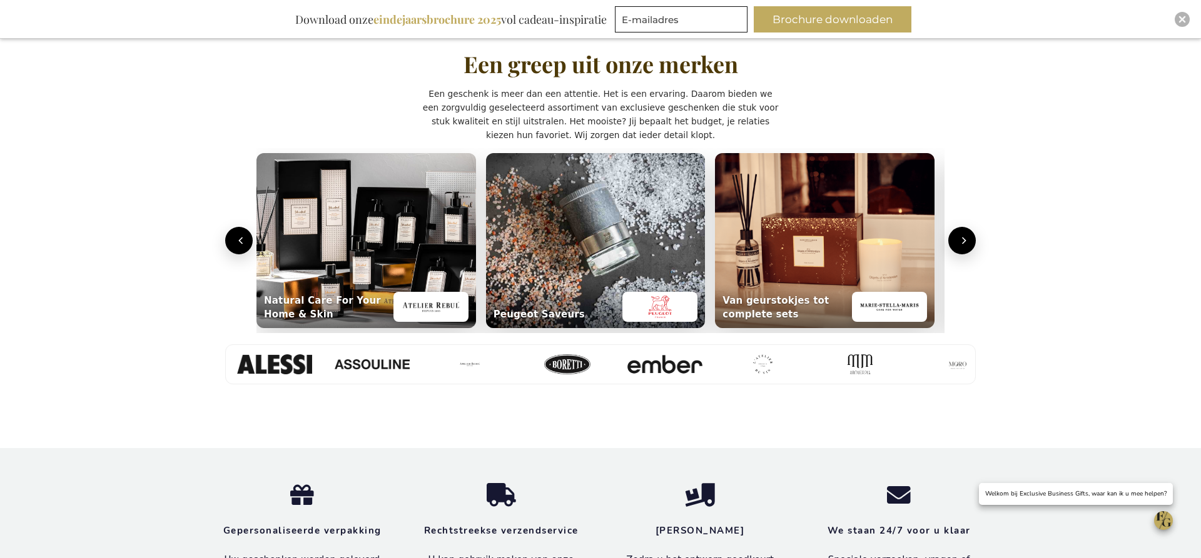
scroll to position [936, 0]
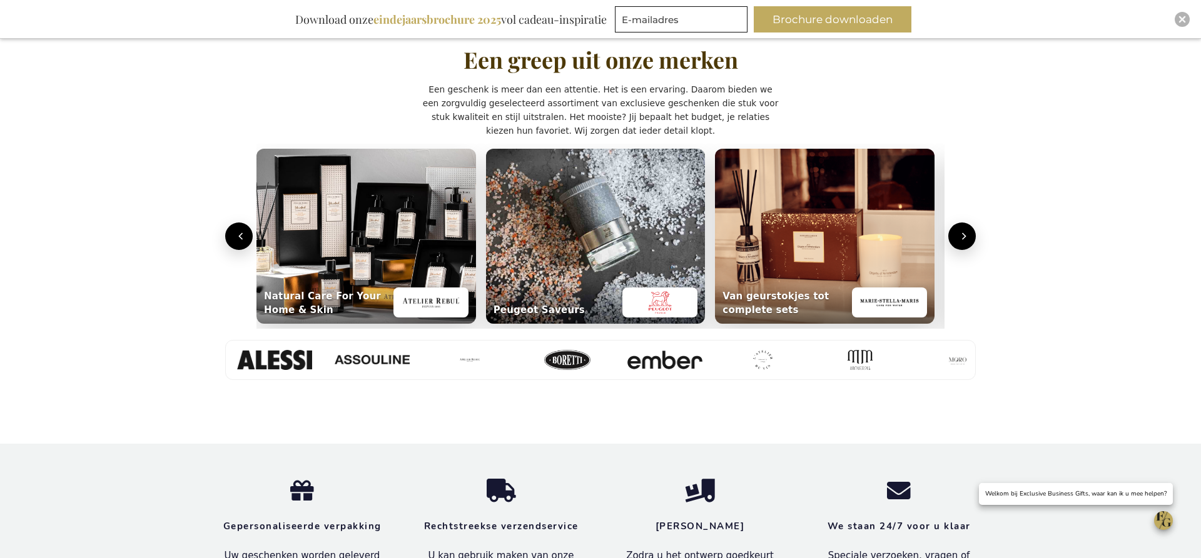
scroll to position [956, 0]
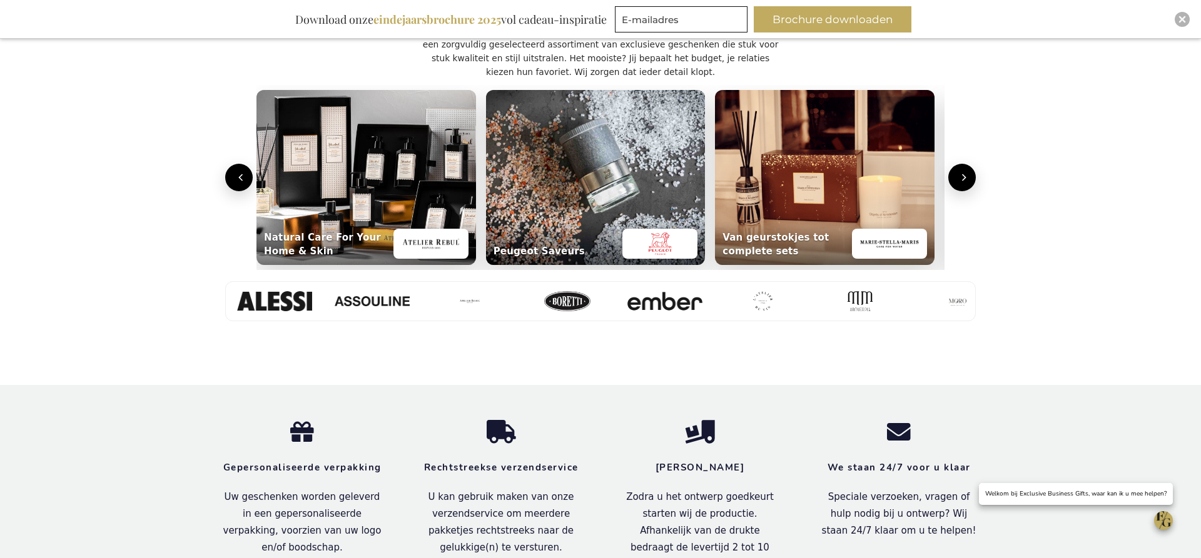
scroll to position [1059, 0]
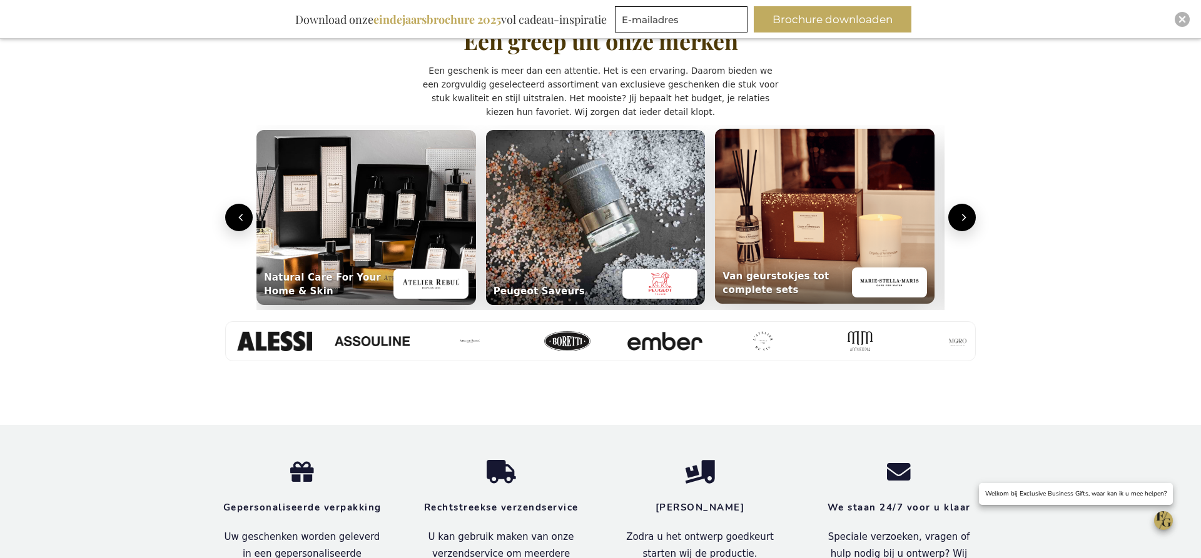
scroll to position [966, 0]
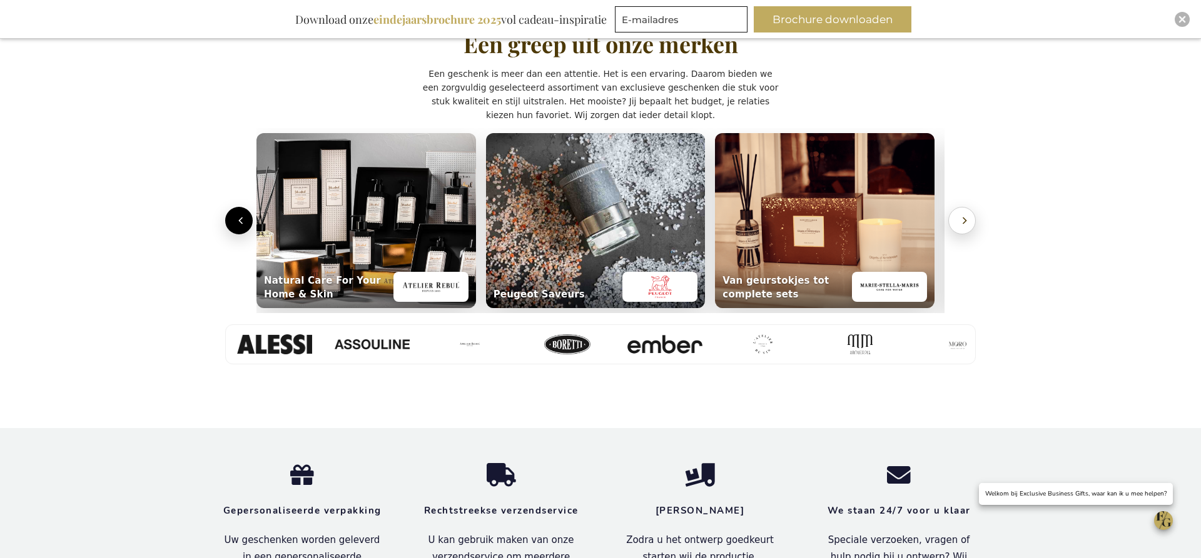
click at [957, 215] on button "Volgende" at bounding box center [962, 221] width 28 height 28
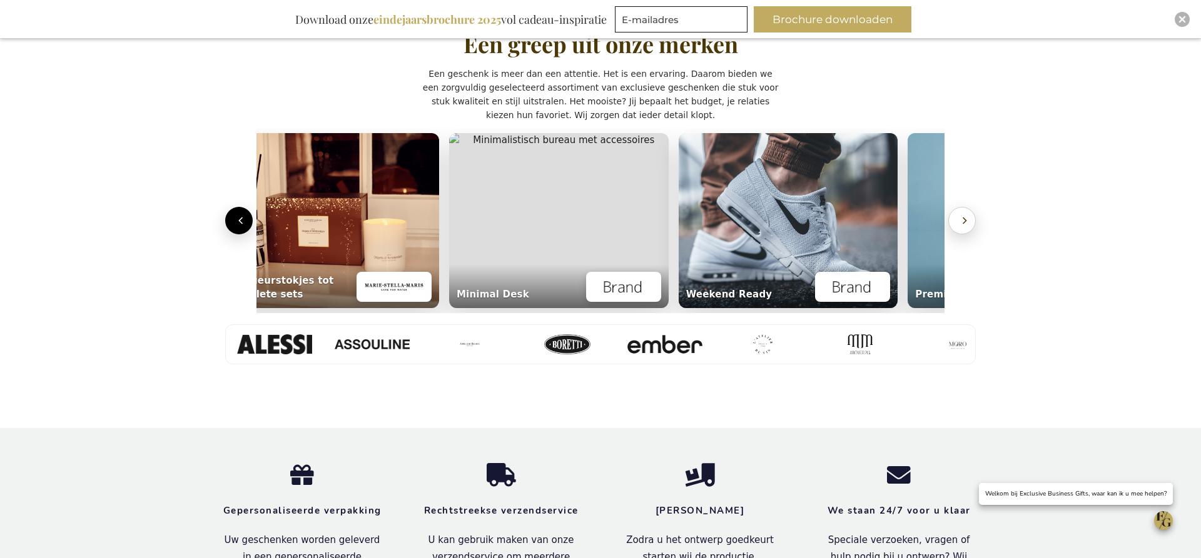
scroll to position [0, 693]
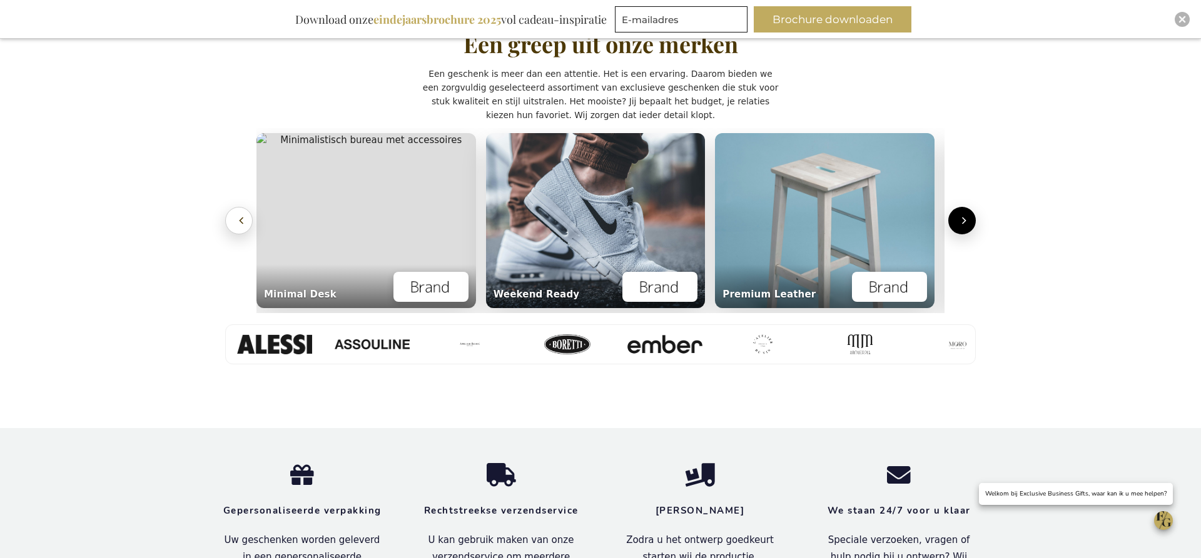
click at [238, 217] on icon "Vorige" at bounding box center [241, 220] width 13 height 13
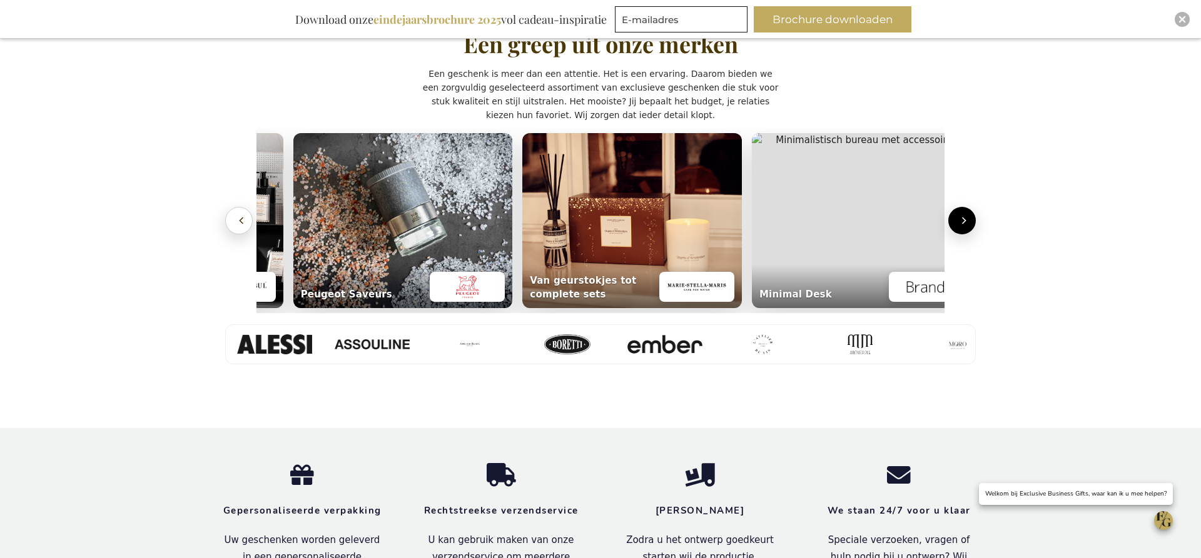
scroll to position [0, 5]
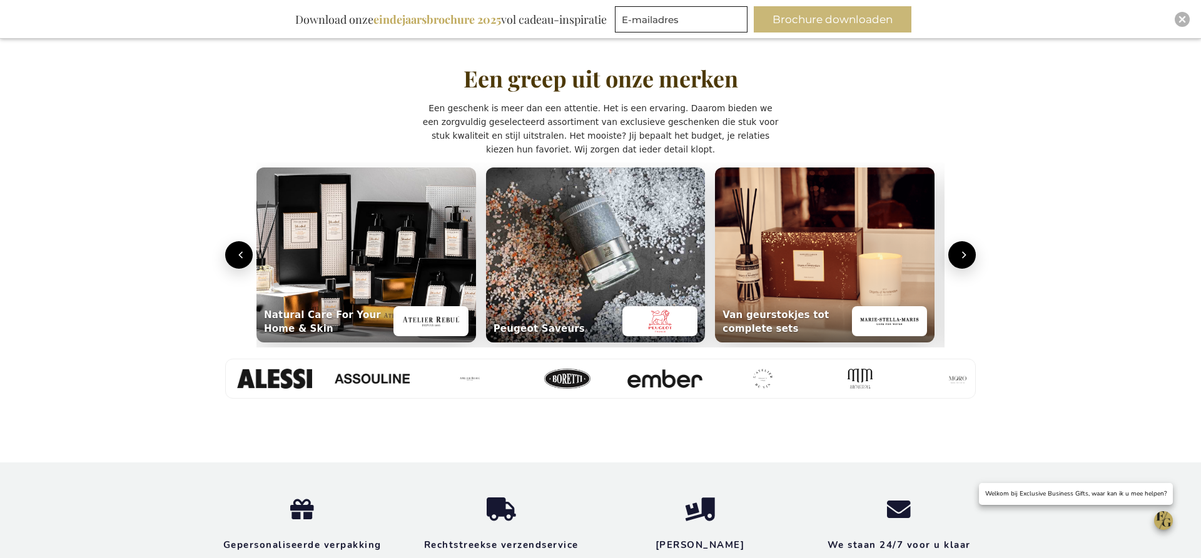
scroll to position [0, 5]
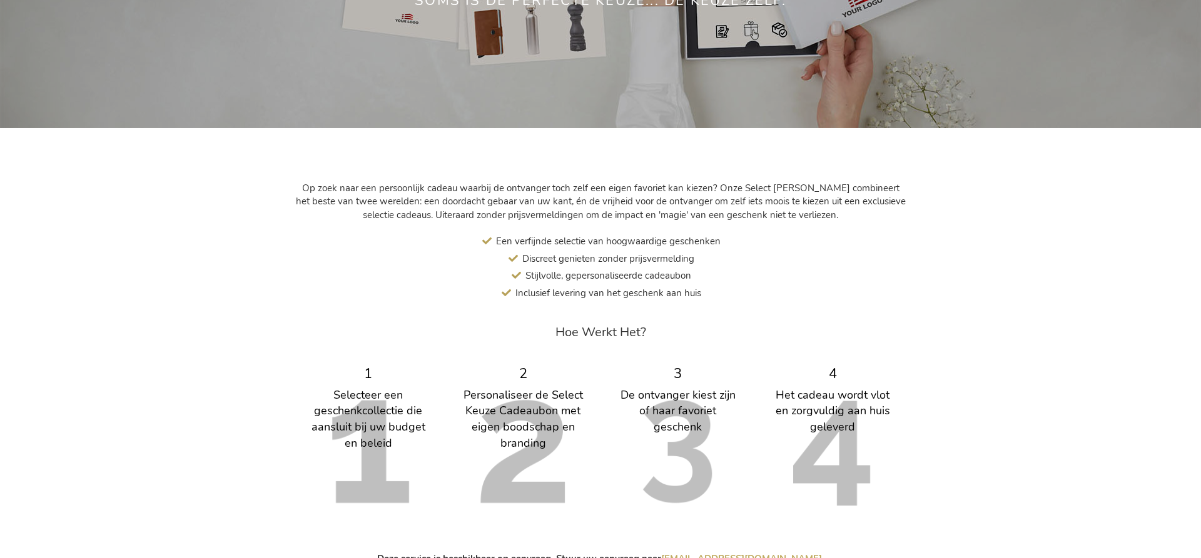
scroll to position [296, 0]
click at [597, 256] on span "Discreet genieten zonder prijsvermelding" at bounding box center [608, 259] width 172 height 13
click at [598, 246] on span "Een verfijnde selectie van hoogwaardige geschenken" at bounding box center [608, 242] width 225 height 13
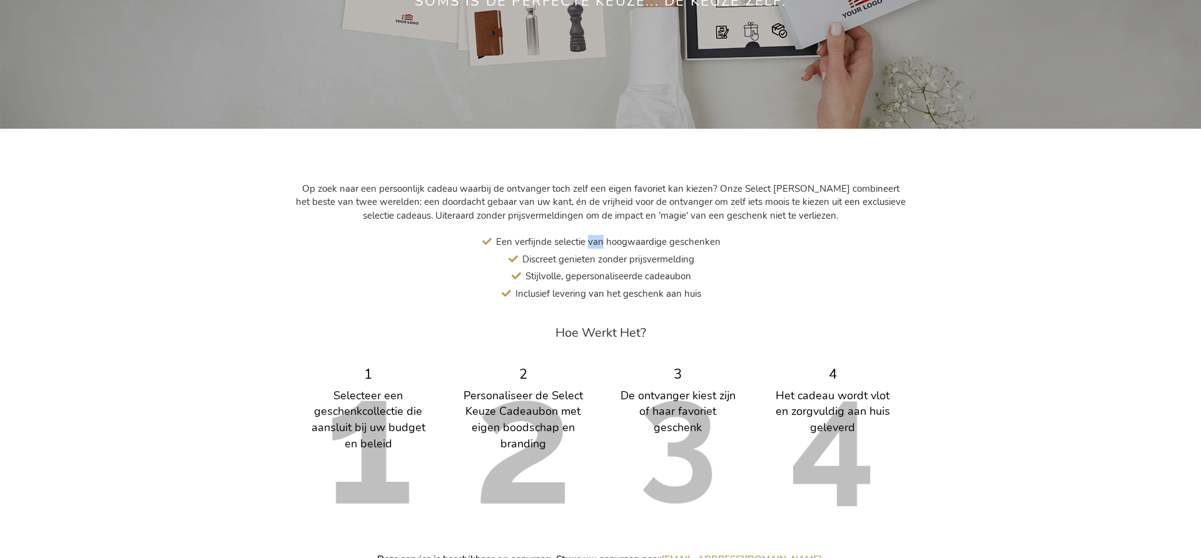
click at [598, 246] on span "Een verfijnde selectie van hoogwaardige geschenken" at bounding box center [608, 242] width 225 height 13
click at [573, 285] on div "Een verfijnde selectie van hoogwaardige geschenken Discreet genieten zonder pri…" at bounding box center [600, 268] width 613 height 66
click at [578, 274] on span "Stijlvolle, gepersonaliseerde cadeaubon" at bounding box center [608, 276] width 166 height 13
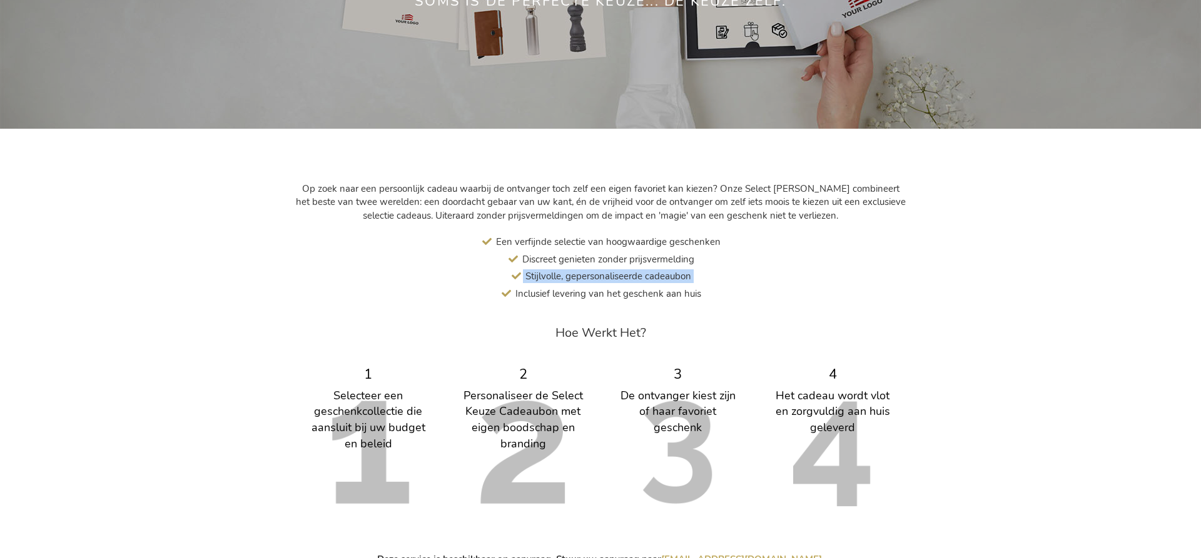
click at [578, 274] on span "Stijlvolle, gepersonaliseerde cadeaubon" at bounding box center [608, 276] width 166 height 13
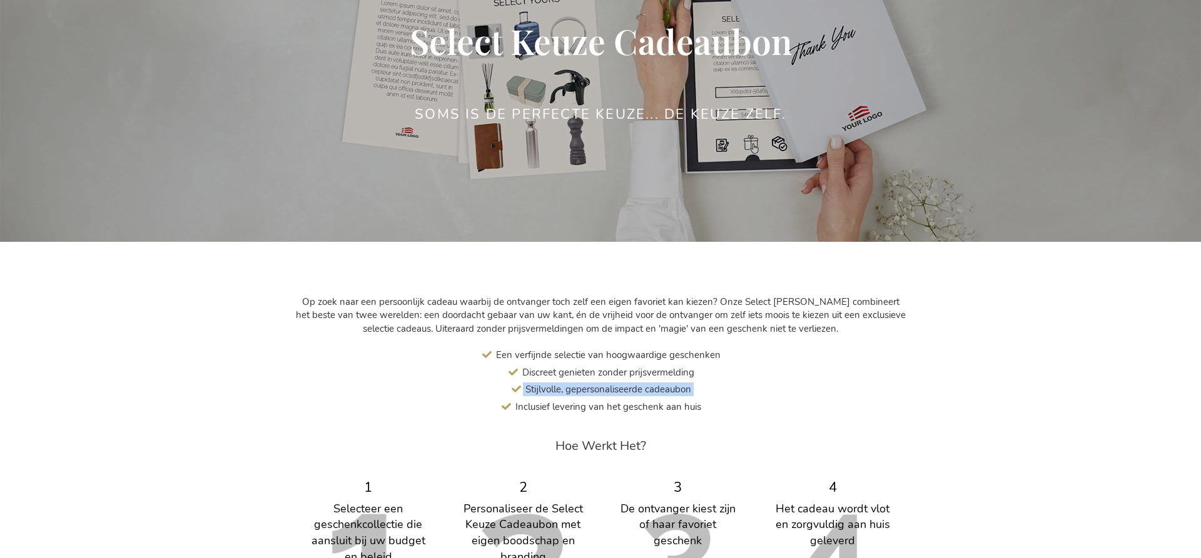
scroll to position [0, 0]
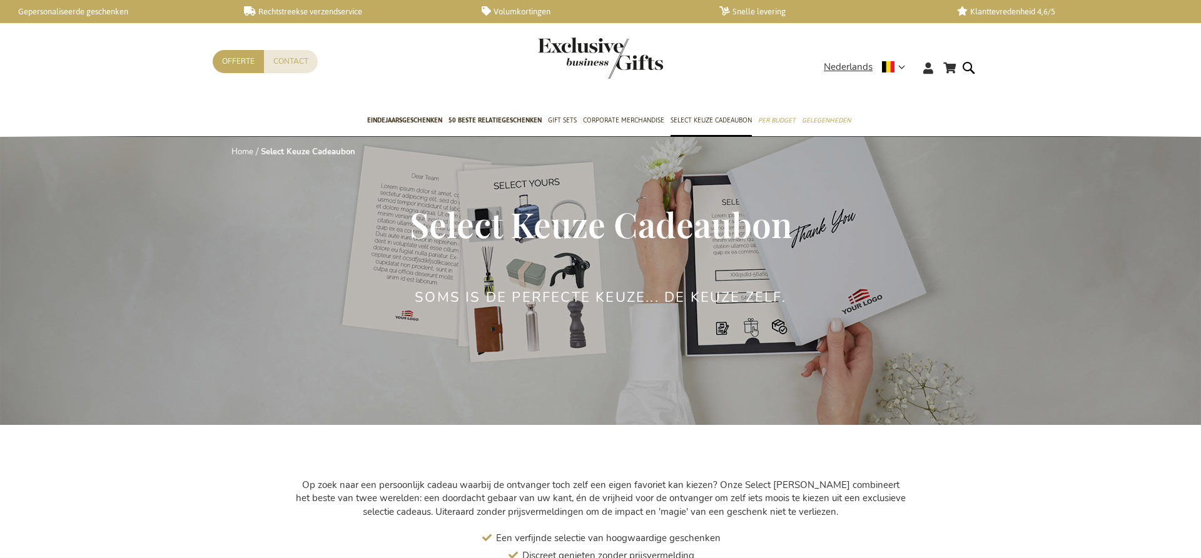
click at [536, 236] on span "Select Keuze Cadeaubon" at bounding box center [601, 224] width 382 height 46
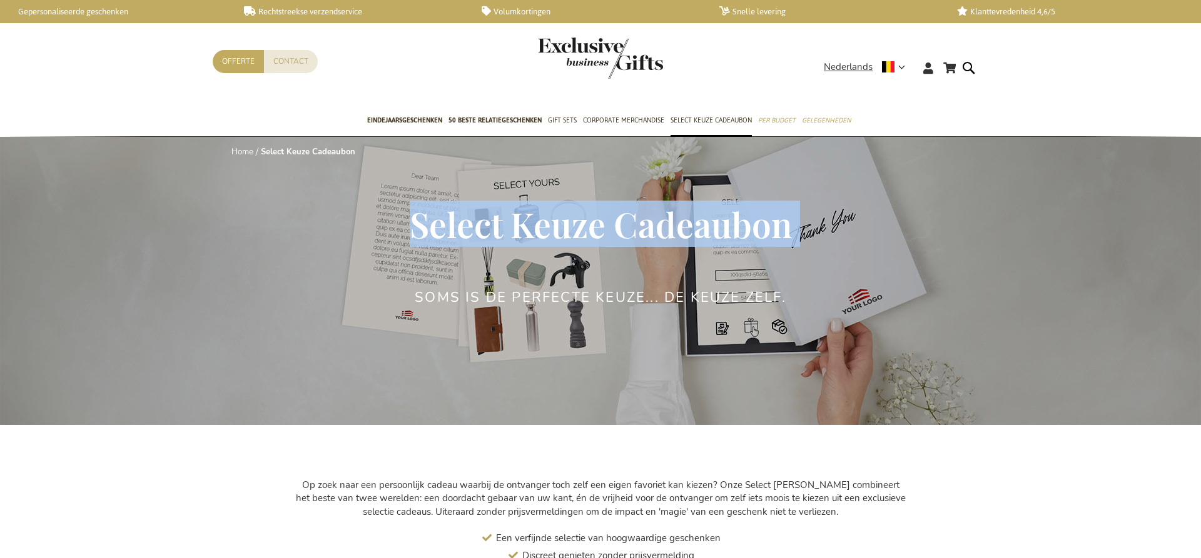
click at [536, 236] on span "Select Keuze Cadeaubon" at bounding box center [601, 224] width 382 height 46
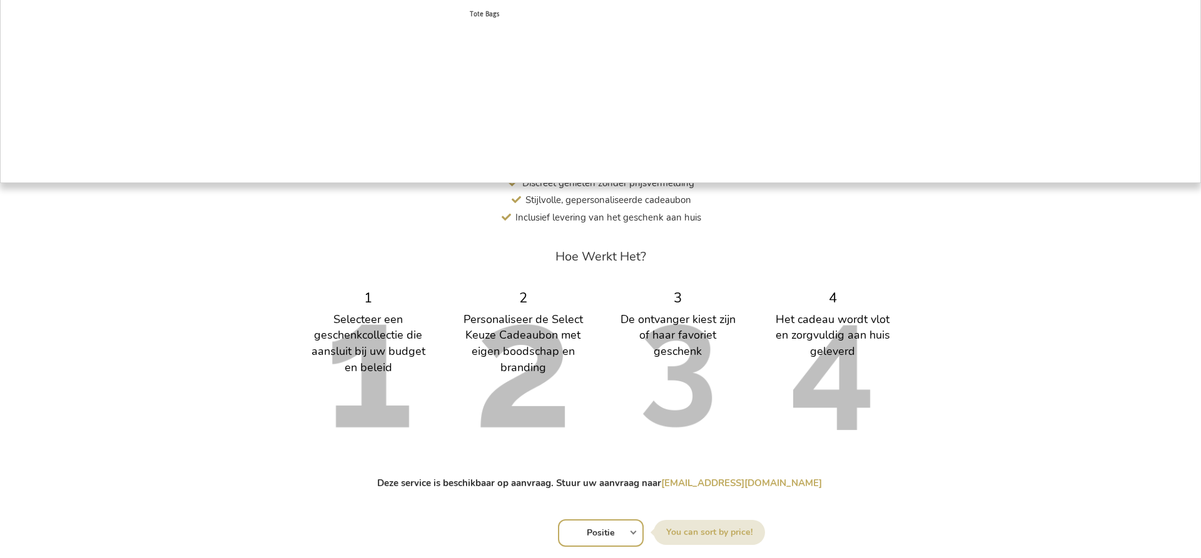
scroll to position [674, 0]
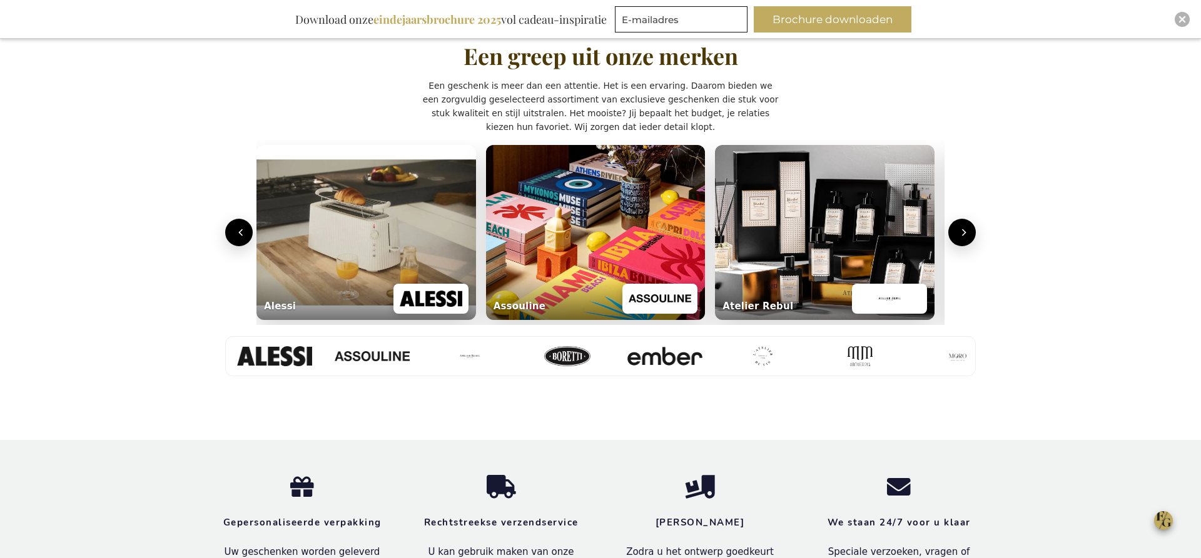
scroll to position [971, 0]
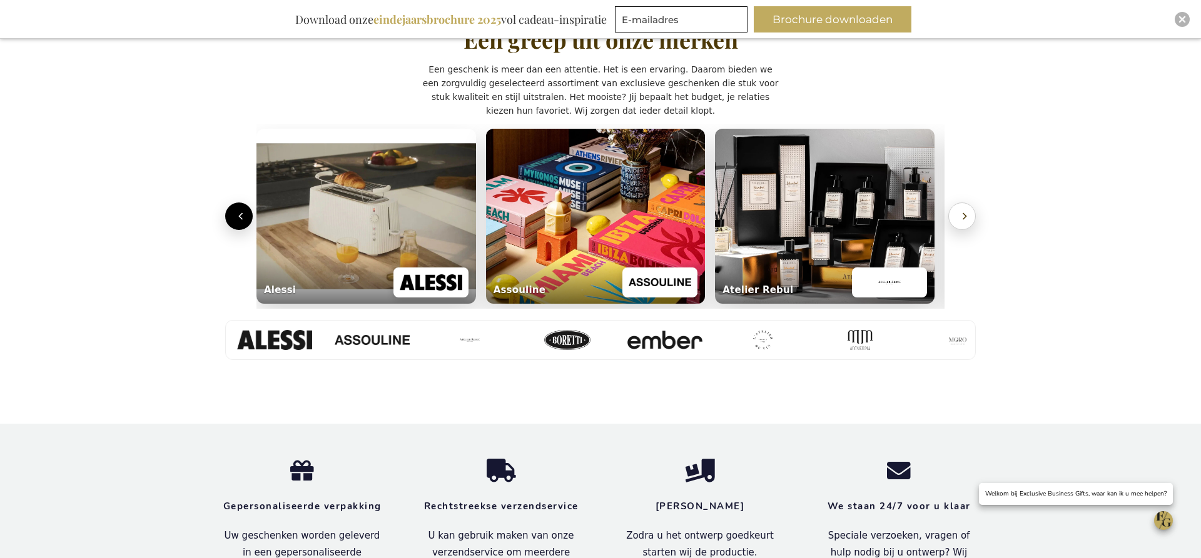
click at [963, 218] on icon "Volgende" at bounding box center [964, 216] width 3 height 6
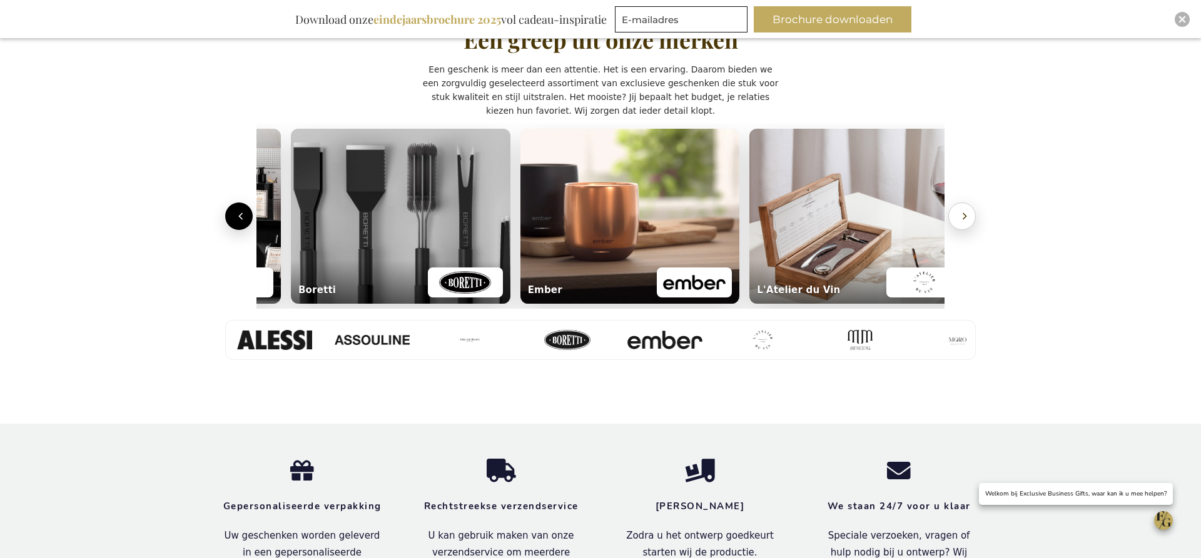
scroll to position [0, 693]
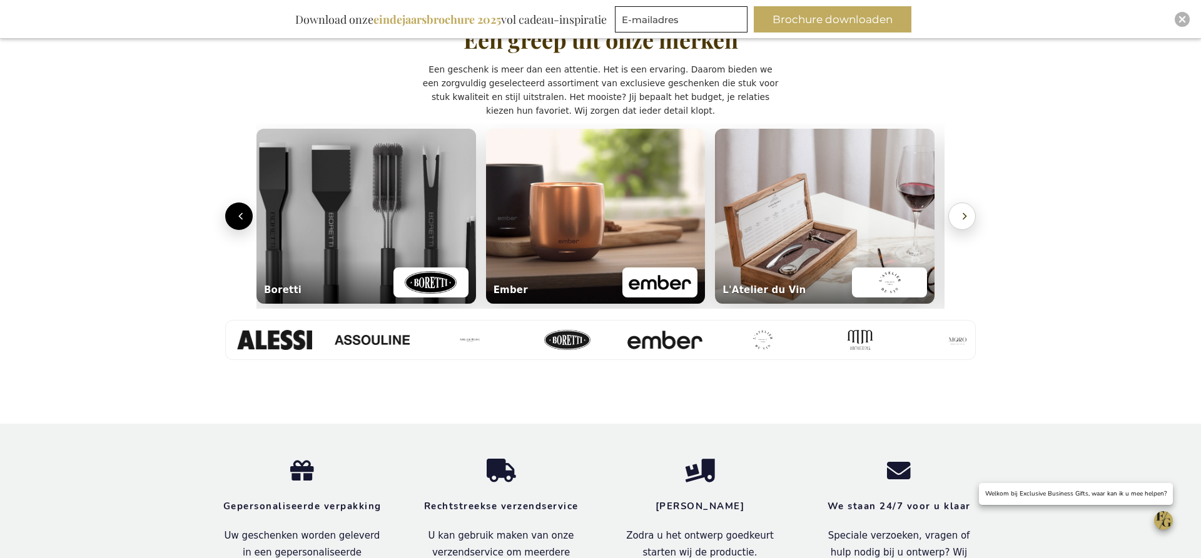
click at [963, 218] on icon "Volgende" at bounding box center [964, 216] width 3 height 6
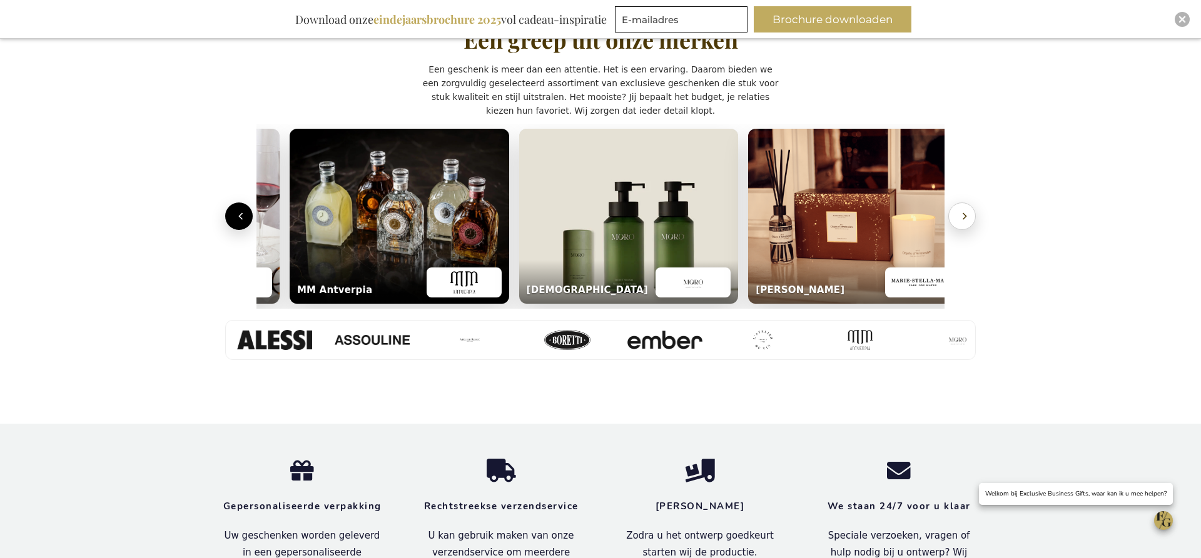
scroll to position [0, 1381]
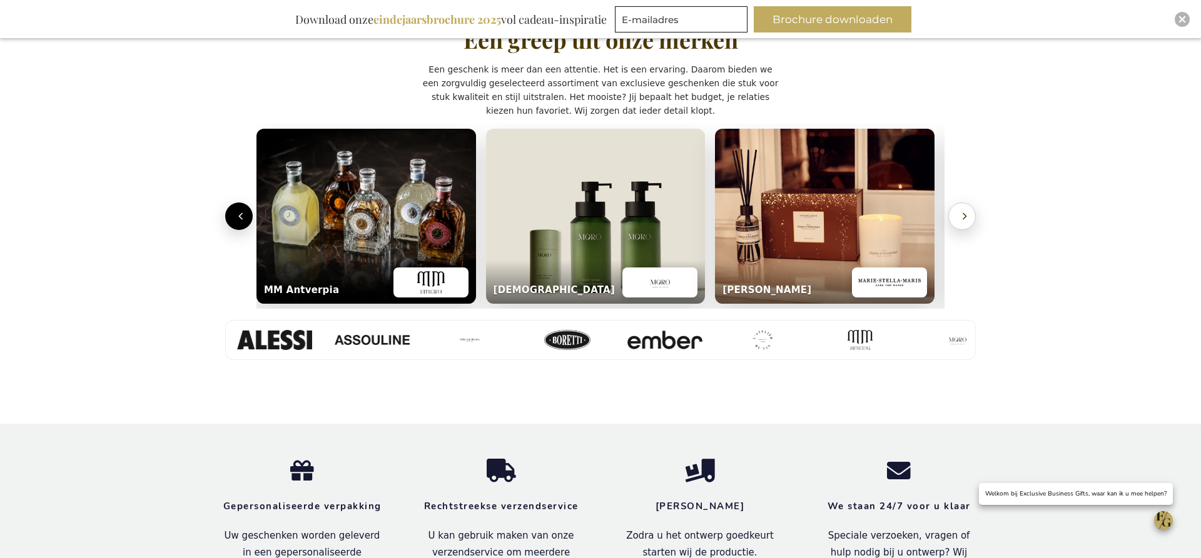
click at [963, 218] on icon "Volgende" at bounding box center [964, 216] width 3 height 6
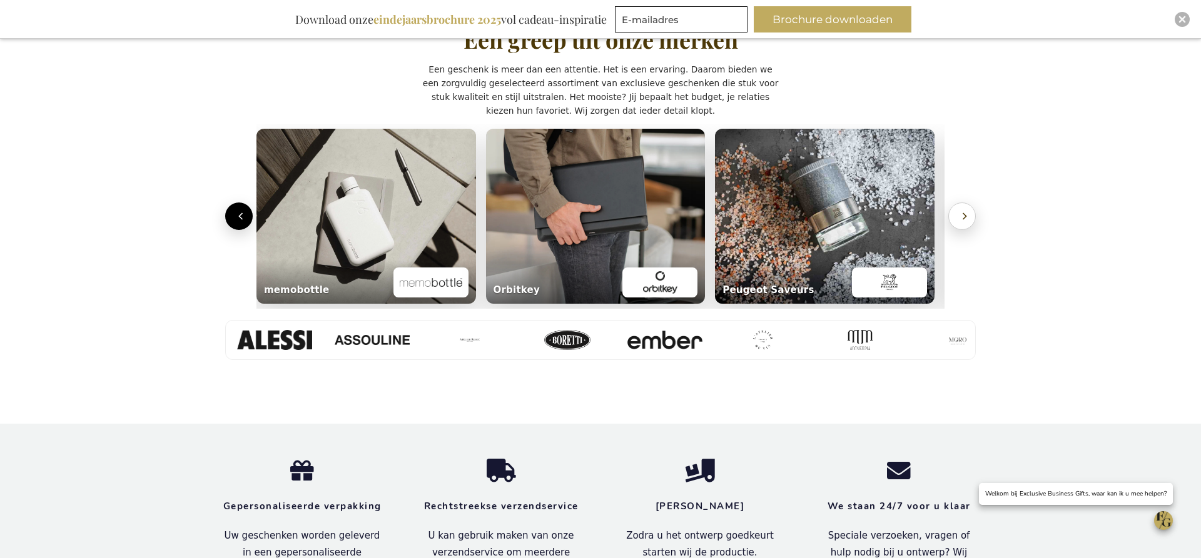
click at [963, 218] on icon "Volgende" at bounding box center [964, 216] width 3 height 6
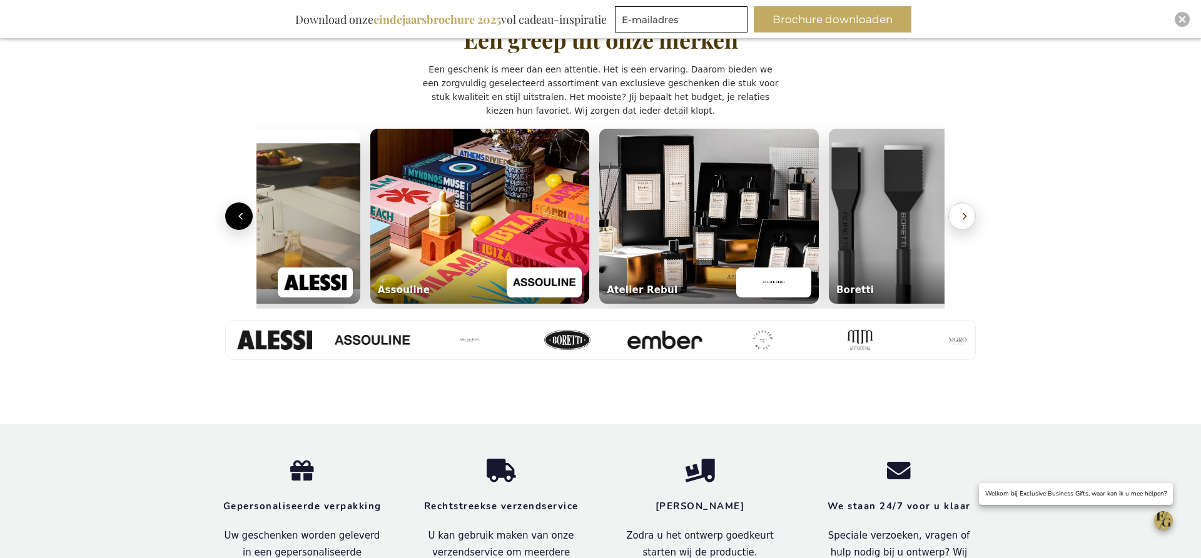
scroll to position [0, 5]
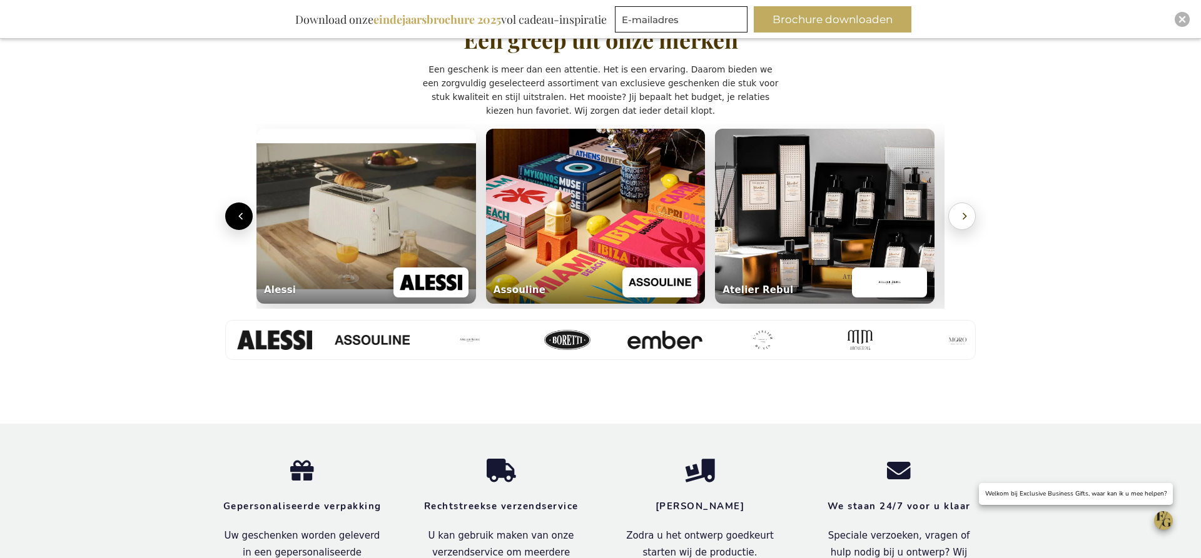
click at [963, 218] on icon "Volgende" at bounding box center [964, 216] width 3 height 6
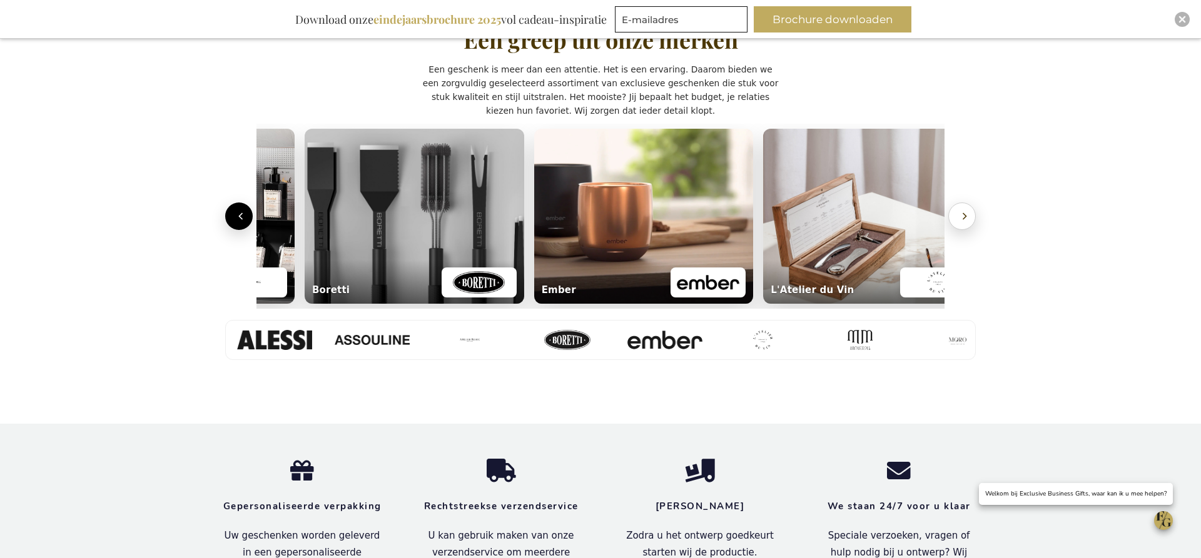
scroll to position [0, 693]
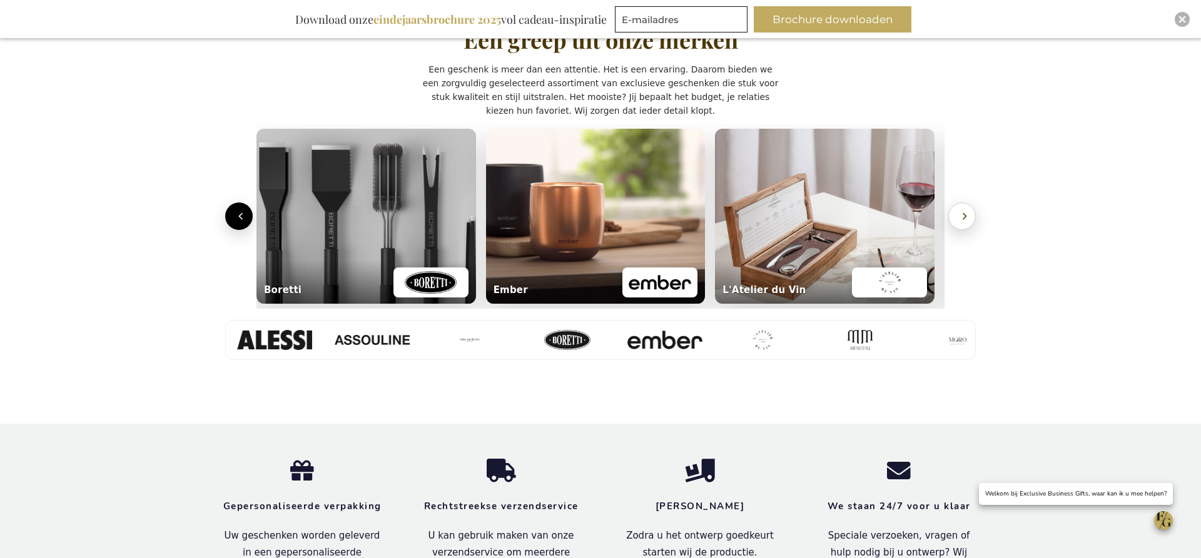
click at [963, 218] on icon "Volgende" at bounding box center [964, 216] width 3 height 6
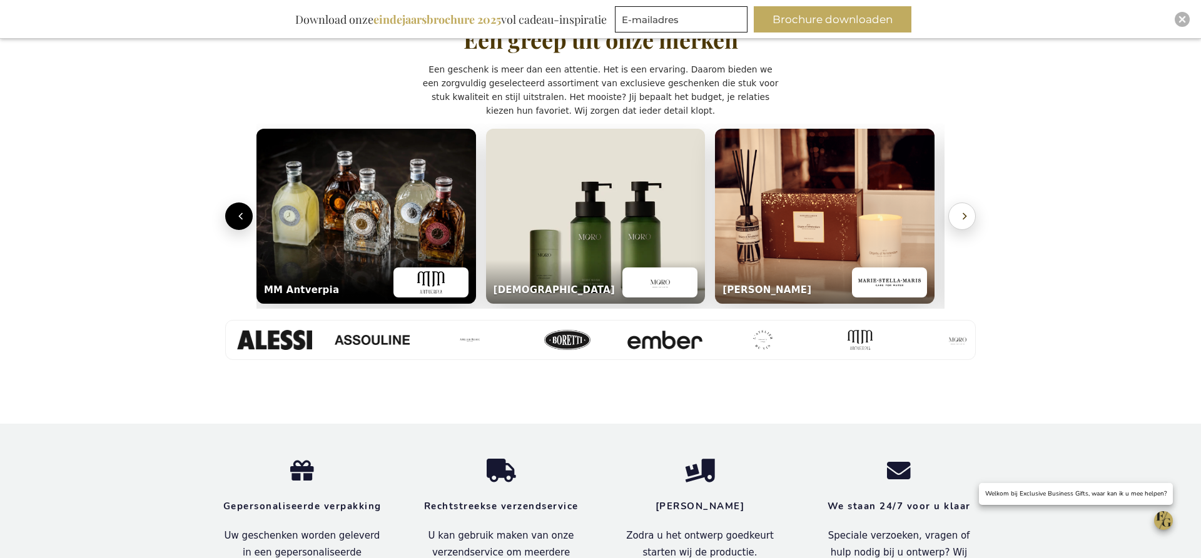
click at [963, 218] on icon "Volgende" at bounding box center [964, 216] width 3 height 6
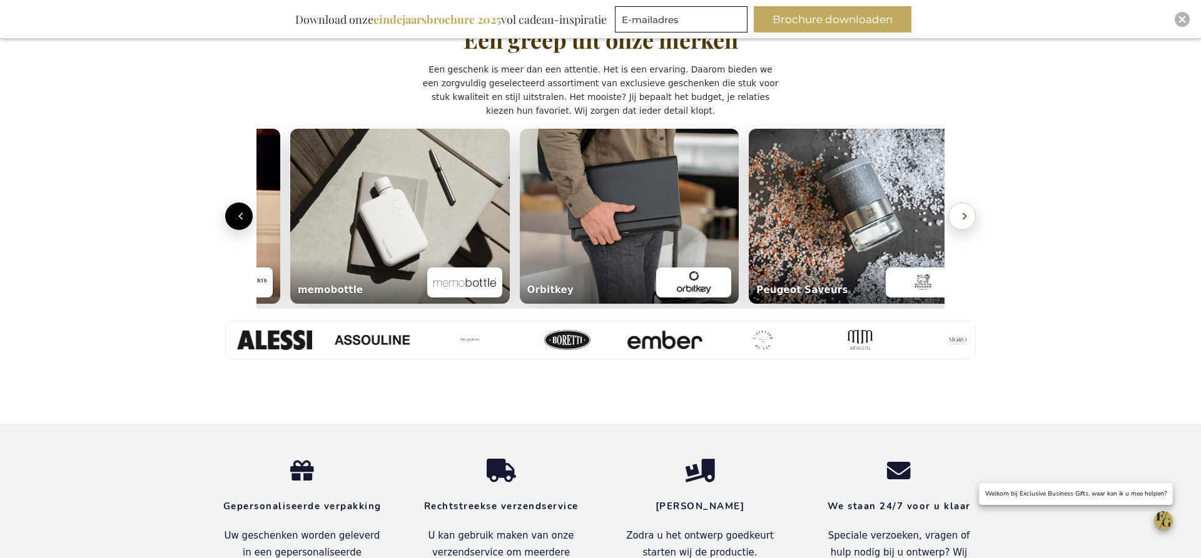
scroll to position [0, 2069]
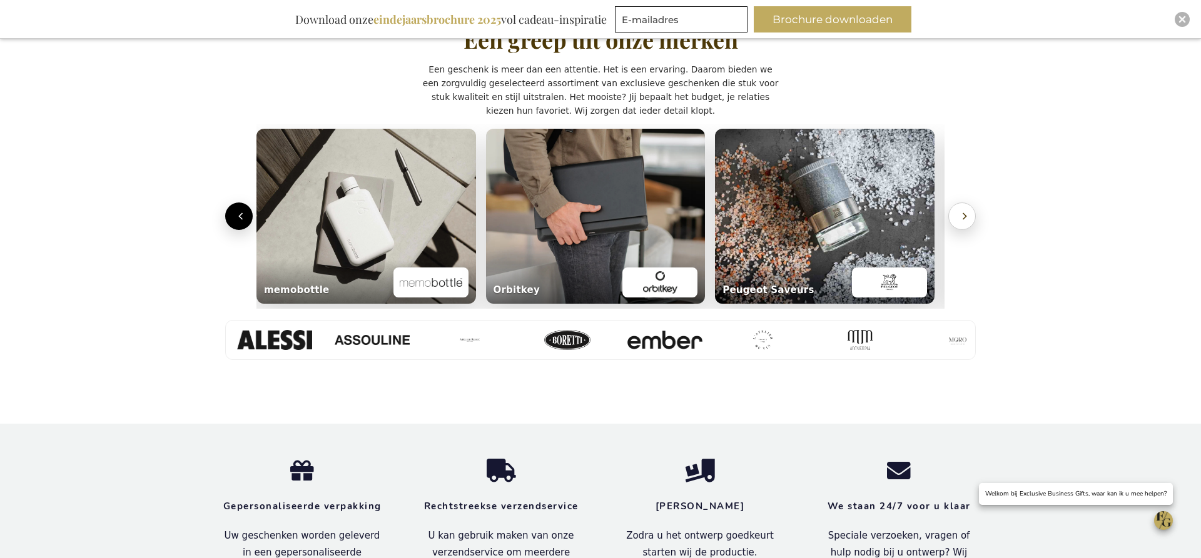
click at [963, 218] on icon "Volgende" at bounding box center [964, 216] width 3 height 6
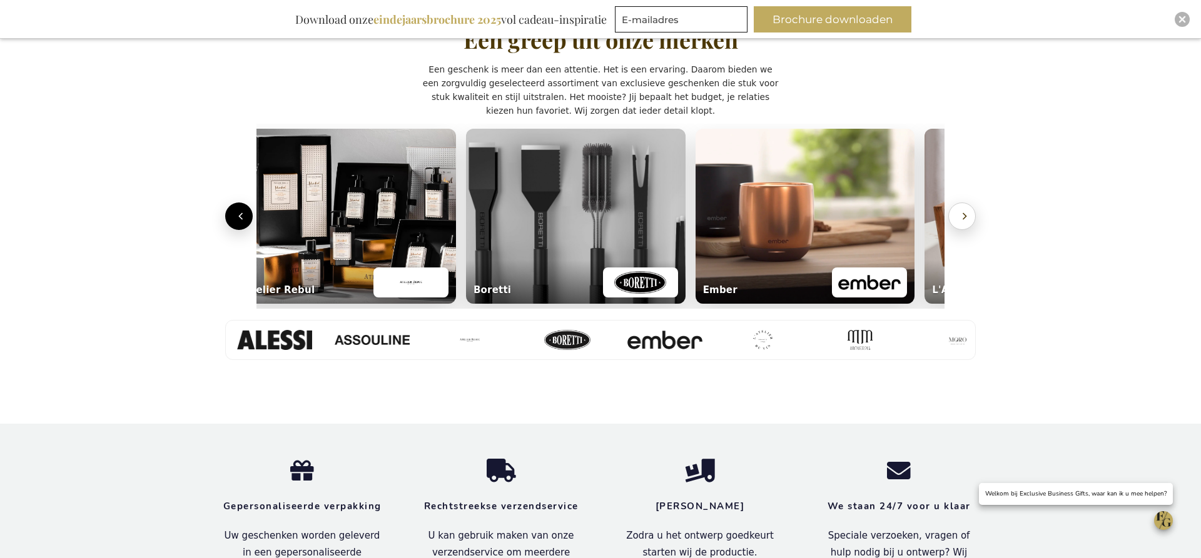
scroll to position [0, 5]
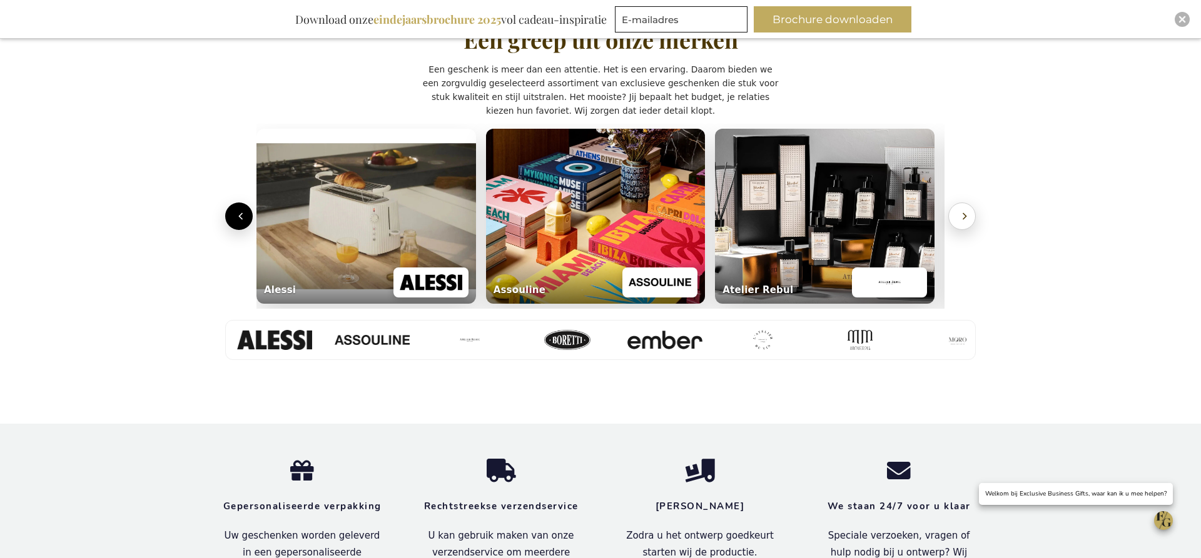
click at [963, 218] on icon "Volgende" at bounding box center [964, 216] width 3 height 6
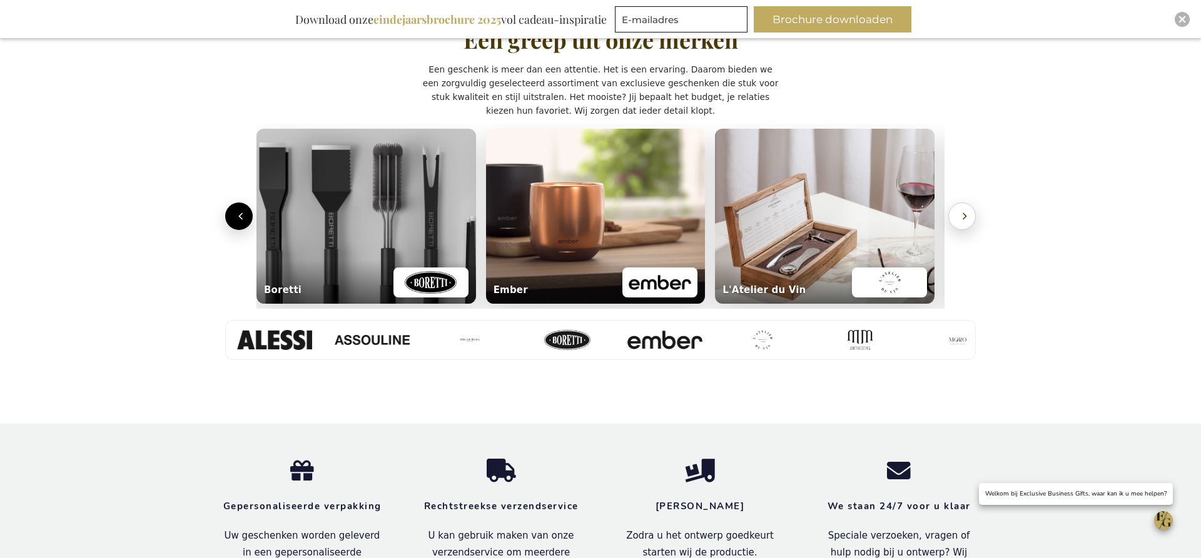
click at [963, 218] on icon "Volgende" at bounding box center [964, 216] width 3 height 6
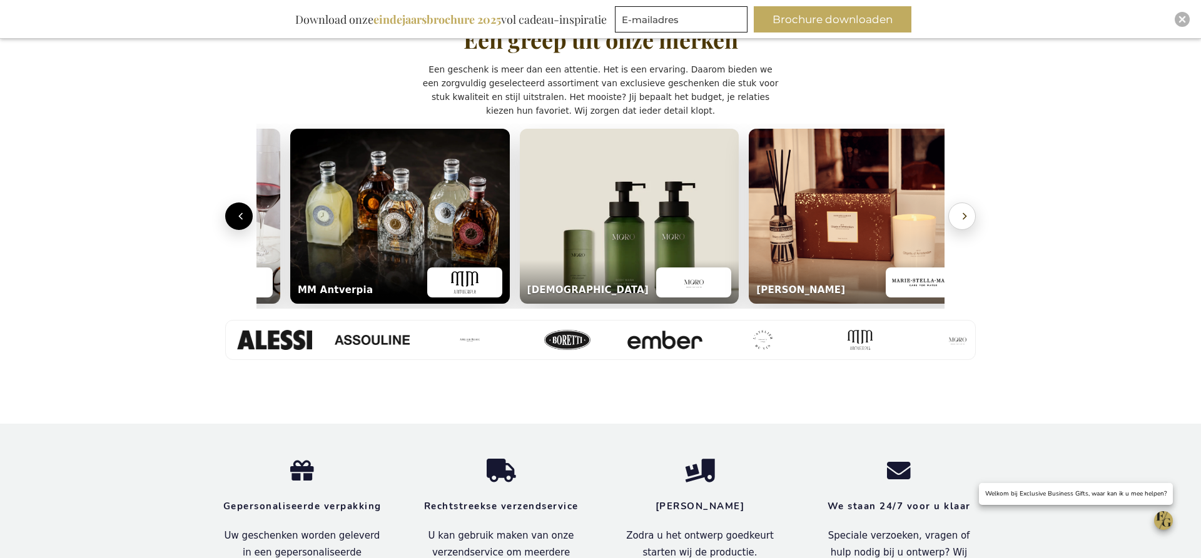
scroll to position [0, 1381]
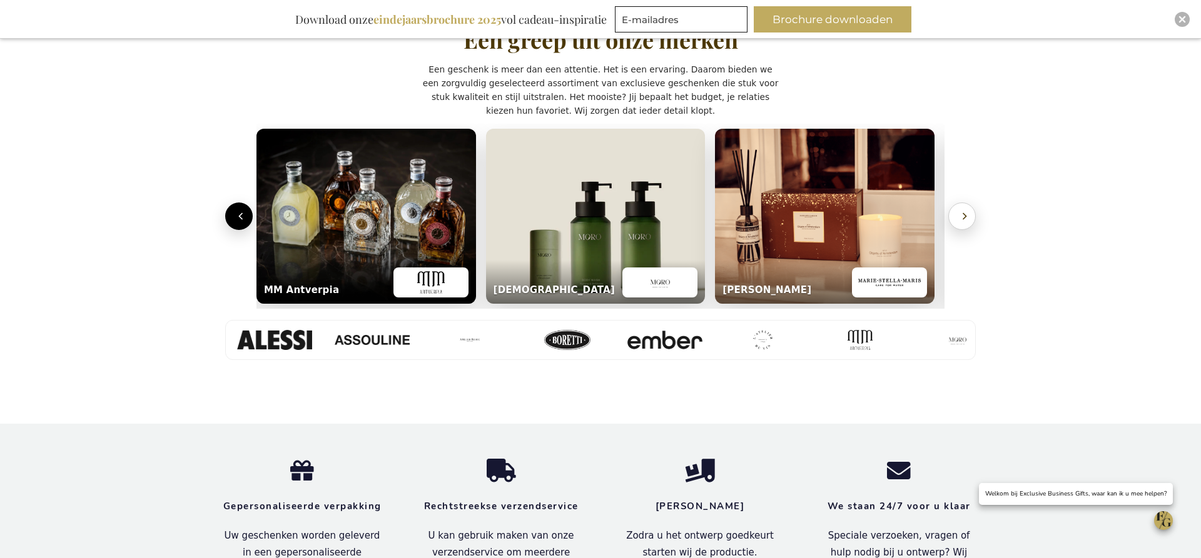
click at [963, 218] on icon "Volgende" at bounding box center [964, 216] width 3 height 6
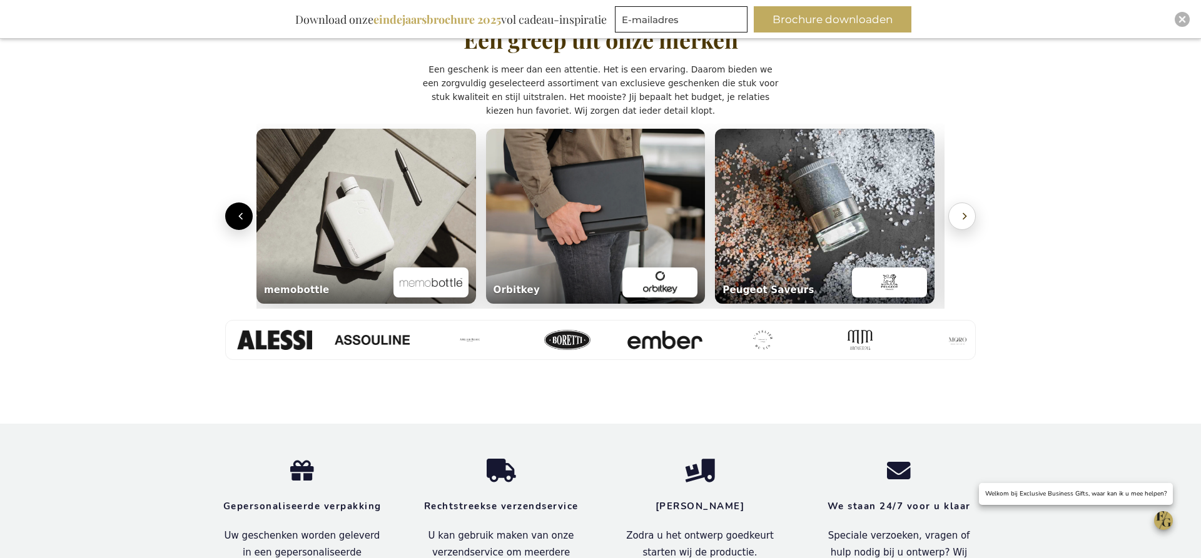
click at [963, 218] on icon "Volgende" at bounding box center [964, 216] width 3 height 6
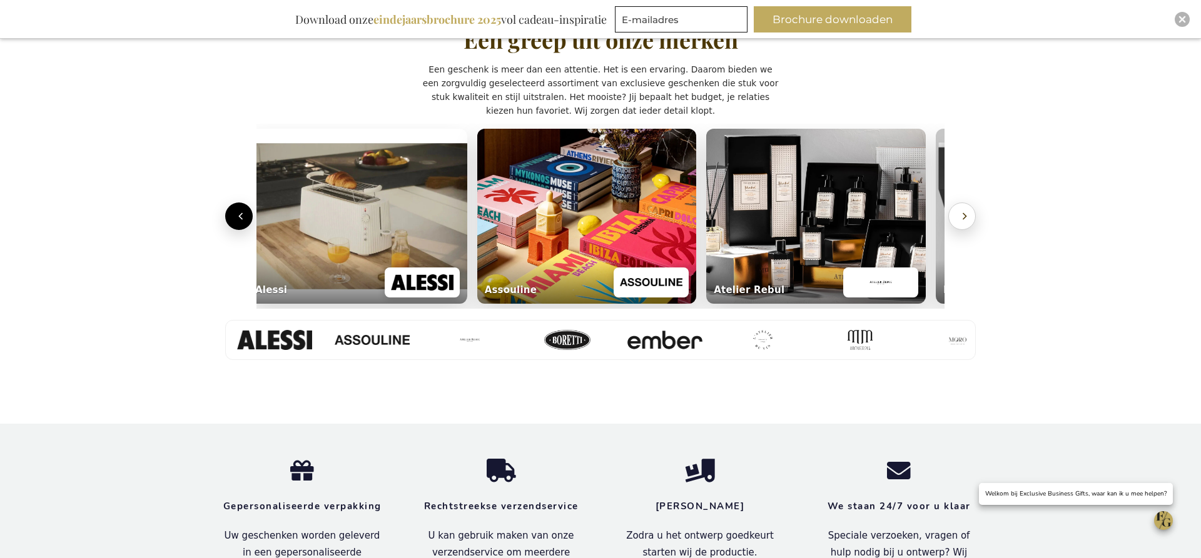
scroll to position [0, 5]
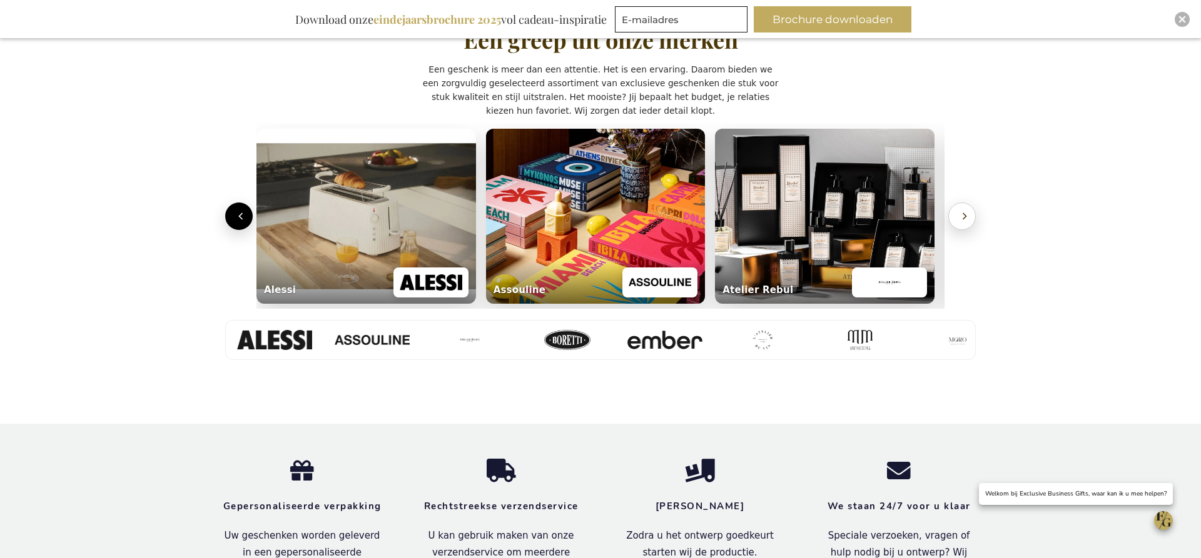
click at [963, 218] on icon "Volgende" at bounding box center [964, 216] width 3 height 6
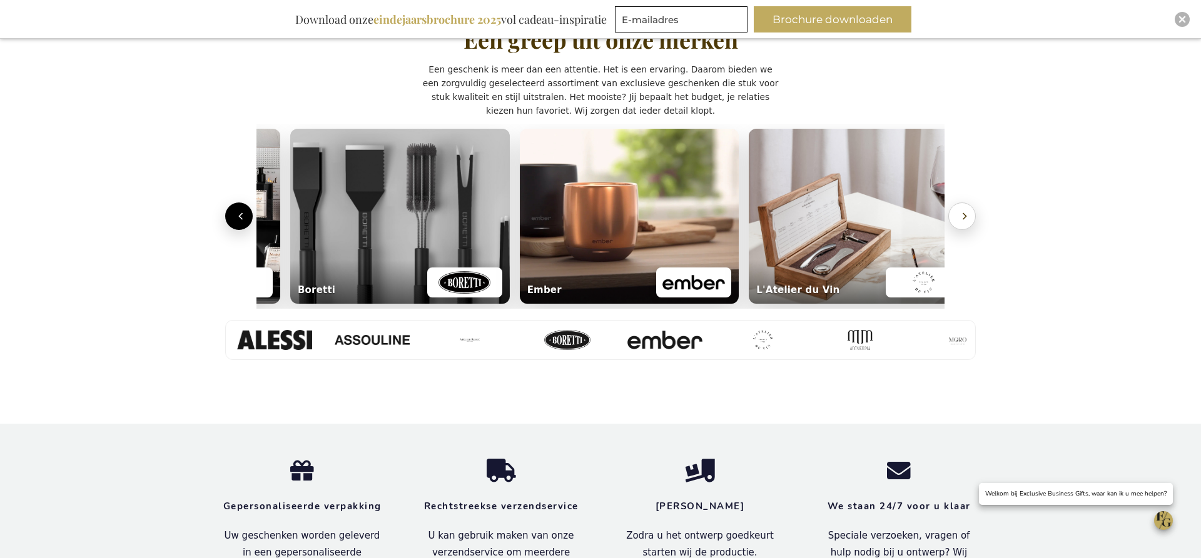
scroll to position [0, 693]
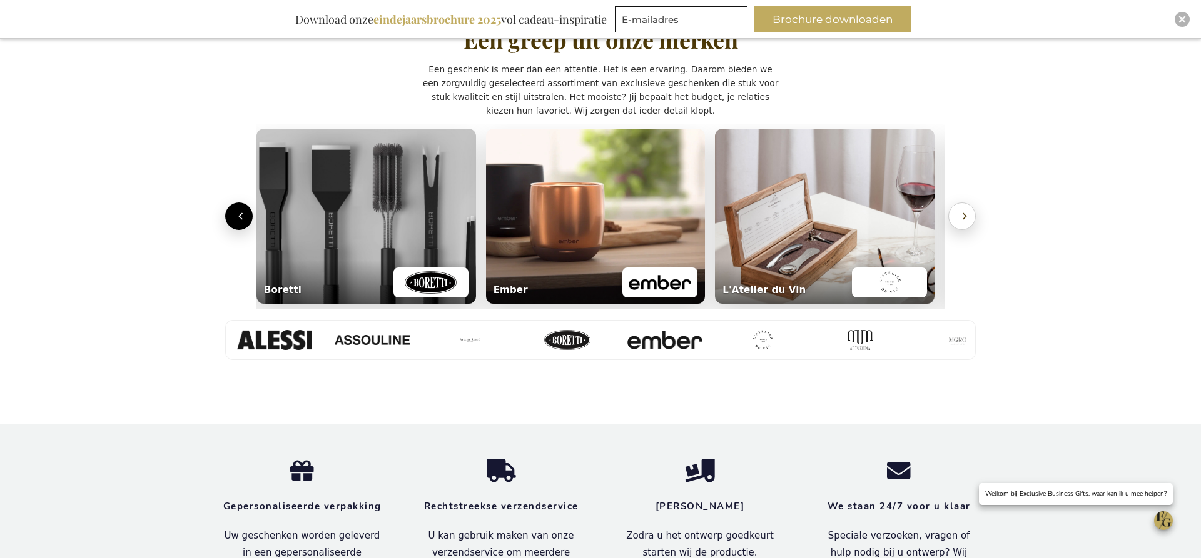
click at [963, 218] on icon "Volgende" at bounding box center [964, 216] width 3 height 6
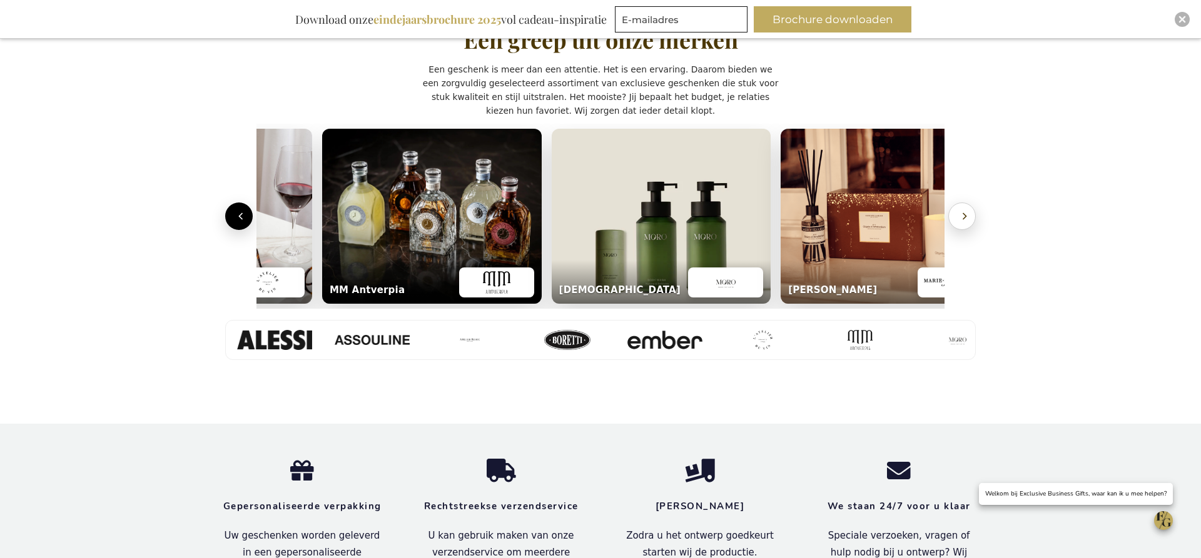
scroll to position [0, 1381]
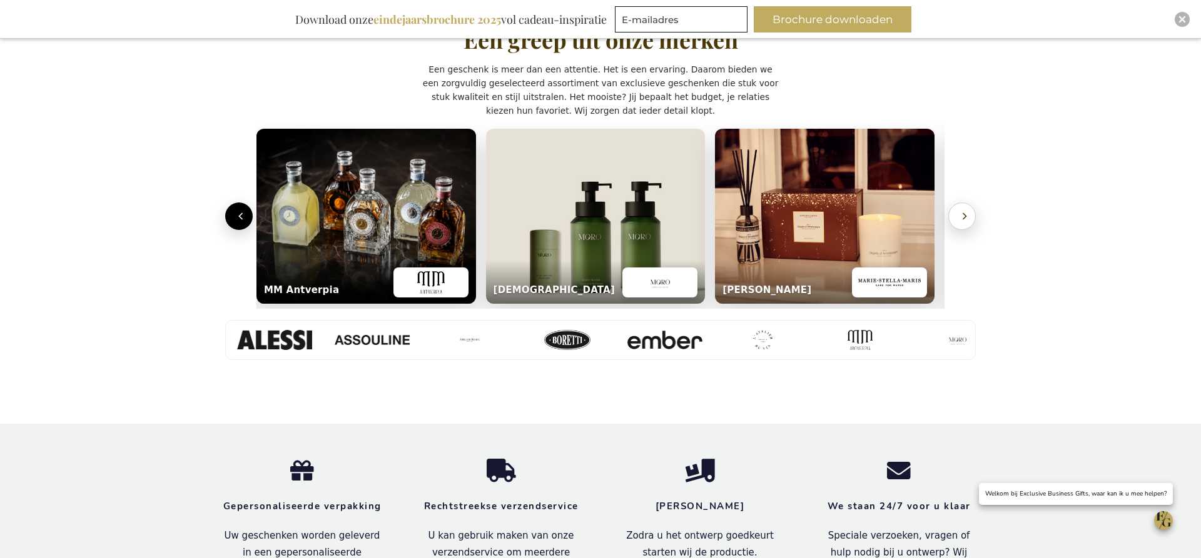
click at [963, 218] on icon "Volgende" at bounding box center [964, 216] width 3 height 6
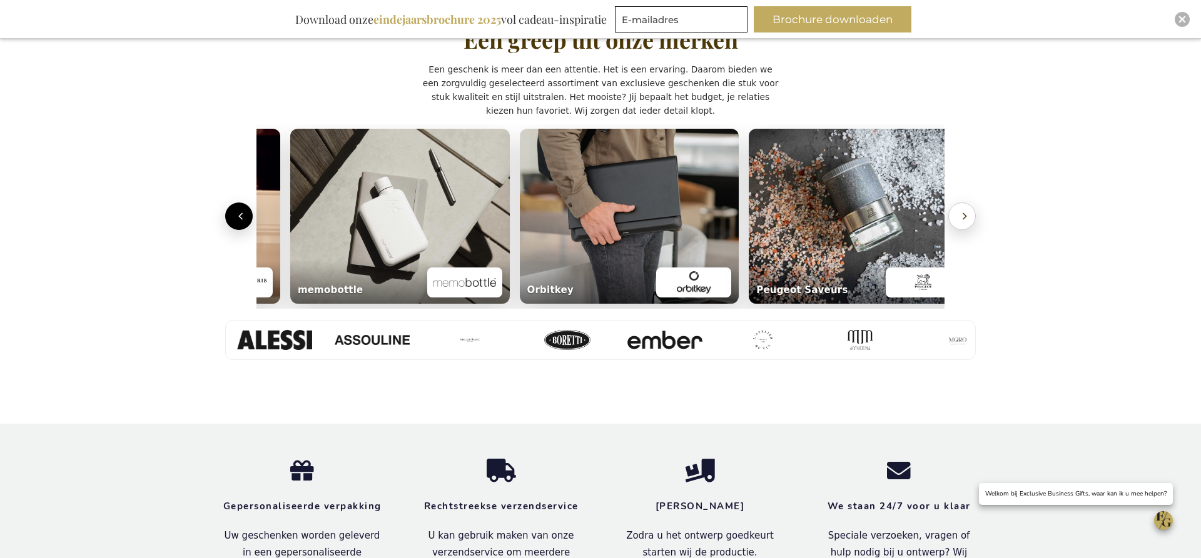
scroll to position [0, 2069]
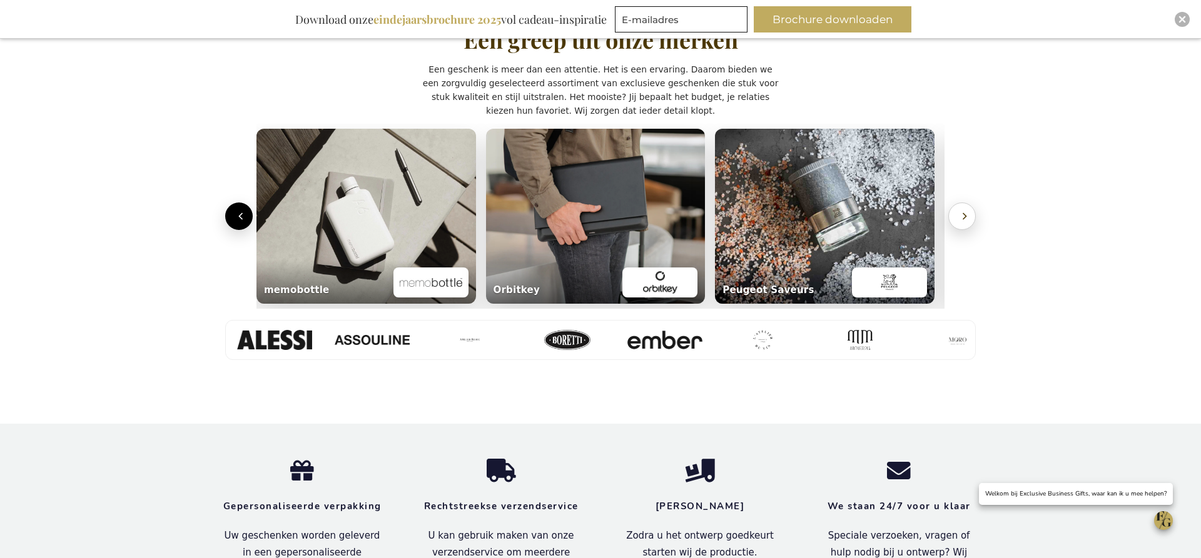
click at [963, 218] on icon "Volgende" at bounding box center [964, 216] width 3 height 6
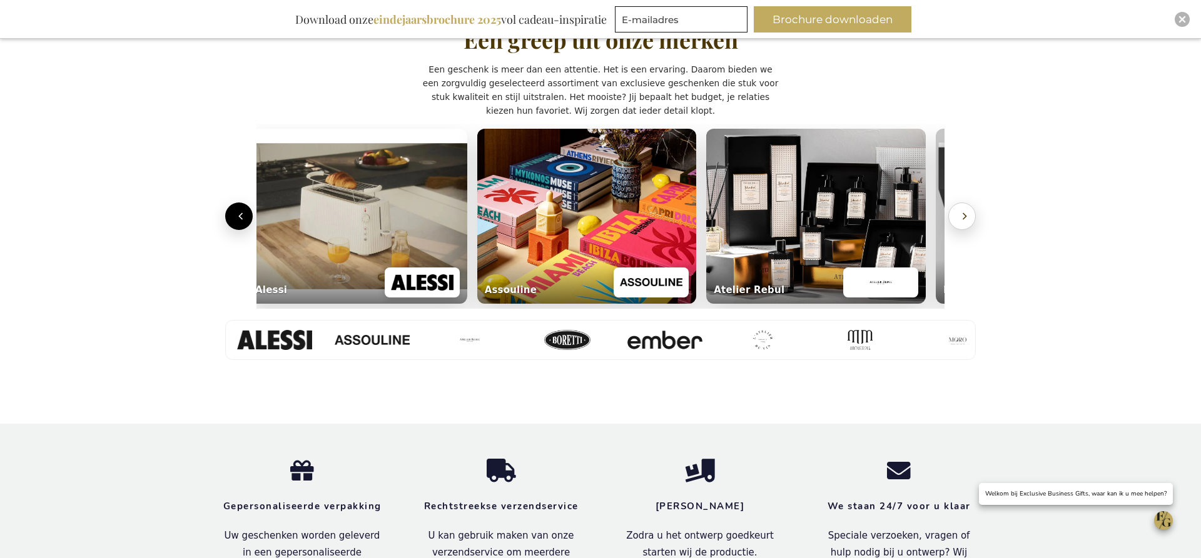
scroll to position [0, 5]
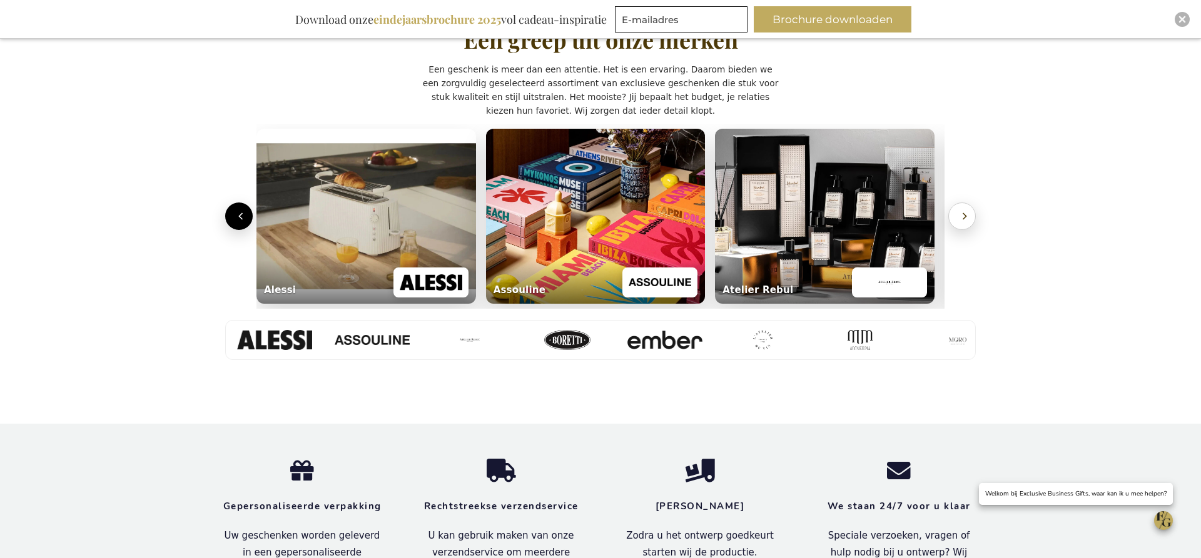
click at [963, 218] on icon "Volgende" at bounding box center [964, 216] width 3 height 6
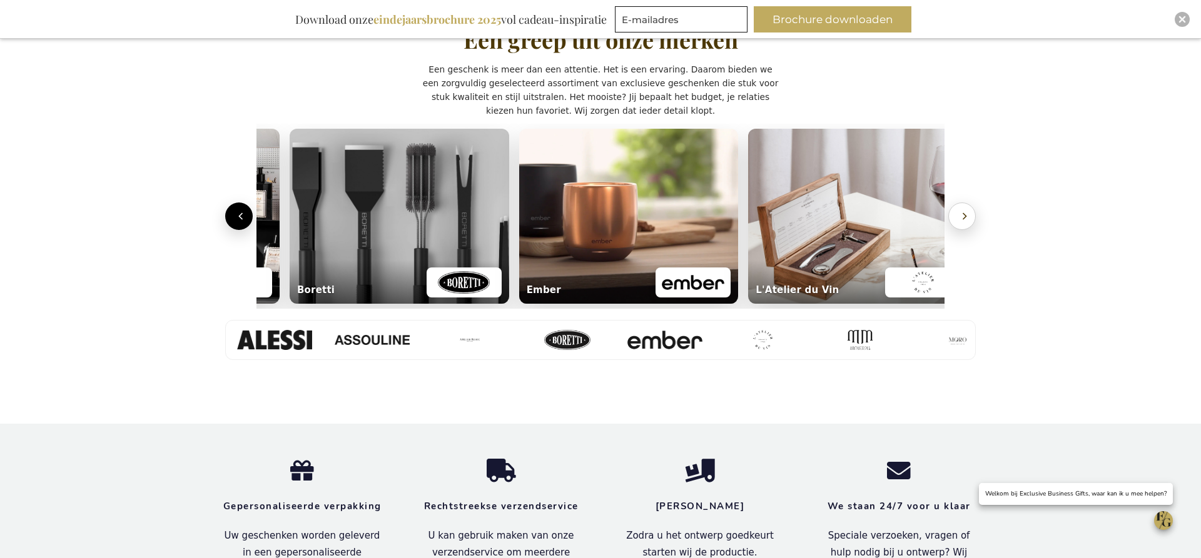
scroll to position [0, 693]
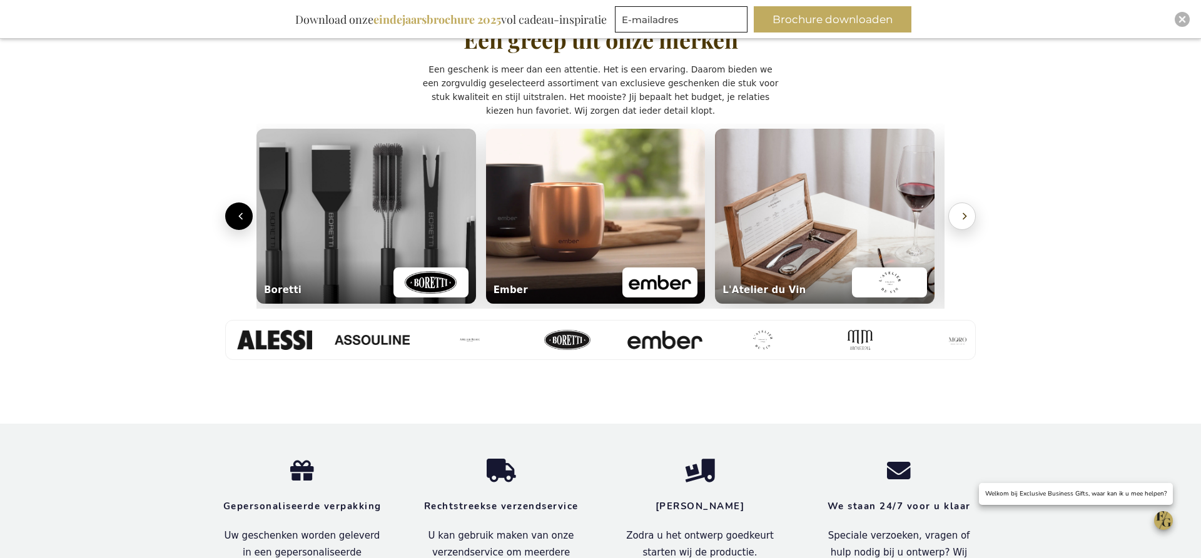
click at [963, 218] on icon "Volgende" at bounding box center [964, 216] width 13 height 13
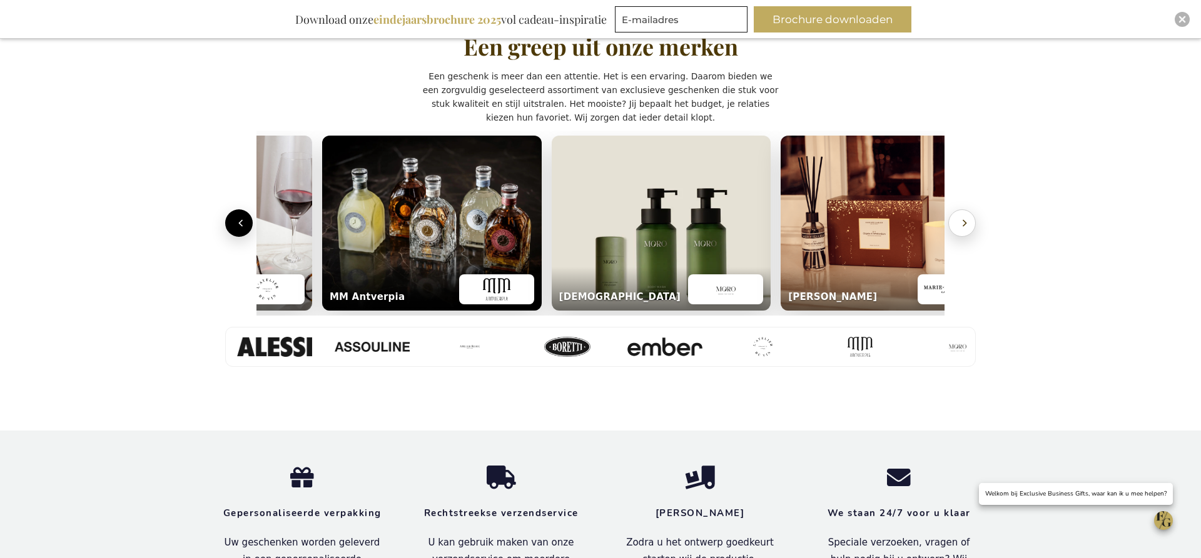
scroll to position [0, 1381]
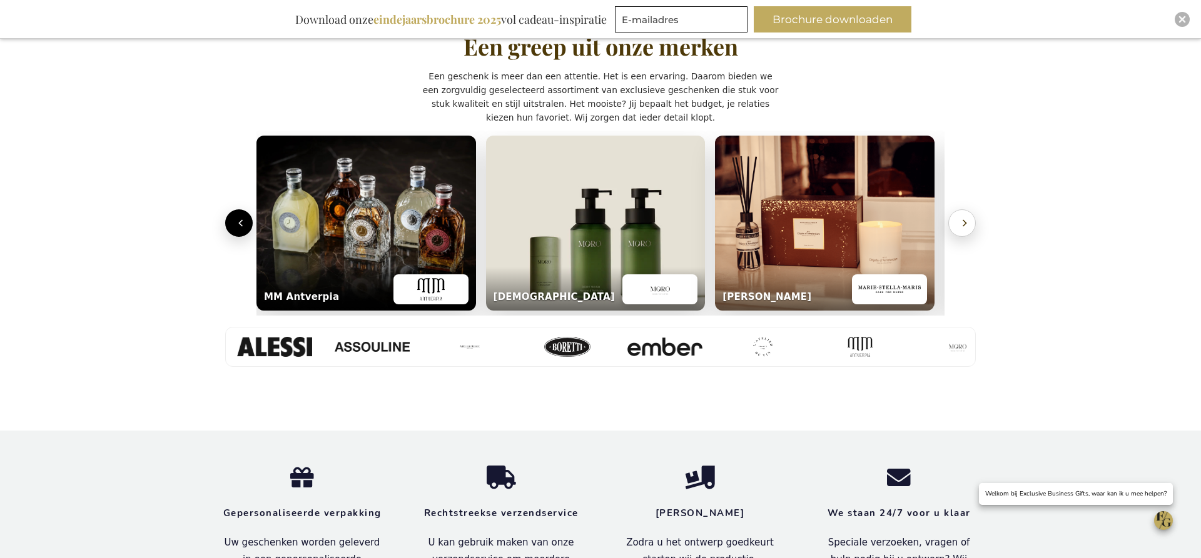
click at [963, 218] on icon "Volgende" at bounding box center [964, 223] width 13 height 13
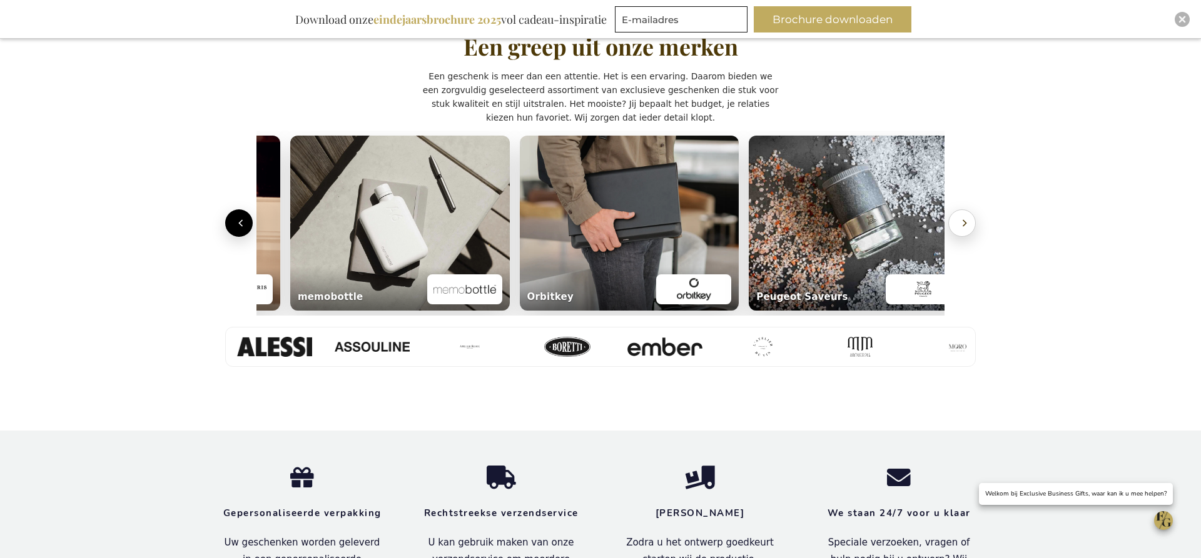
scroll to position [0, 2069]
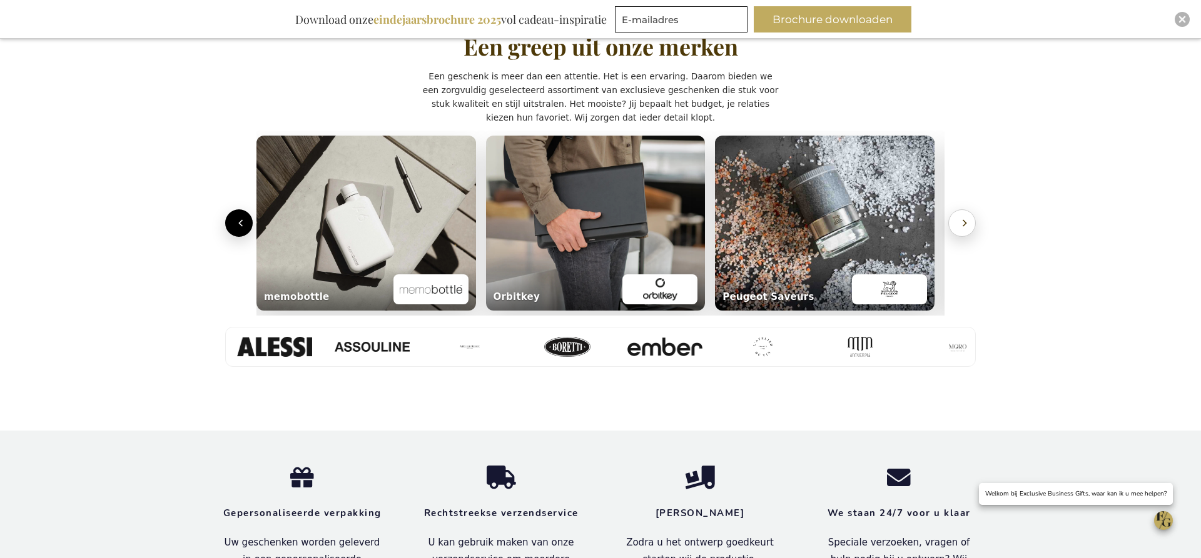
click at [963, 218] on icon "Volgende" at bounding box center [964, 223] width 13 height 13
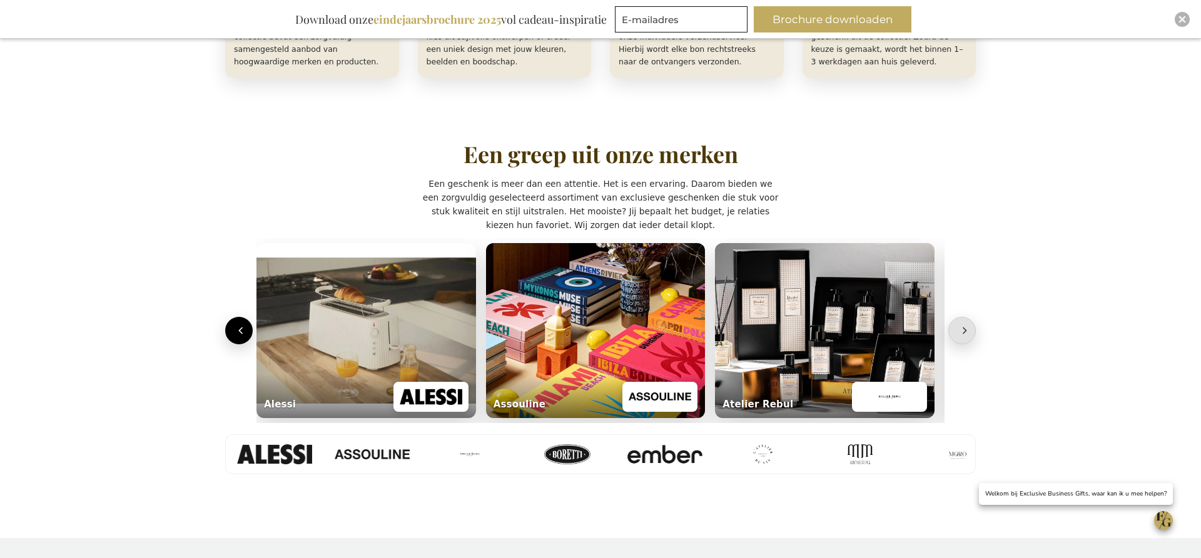
scroll to position [836, 0]
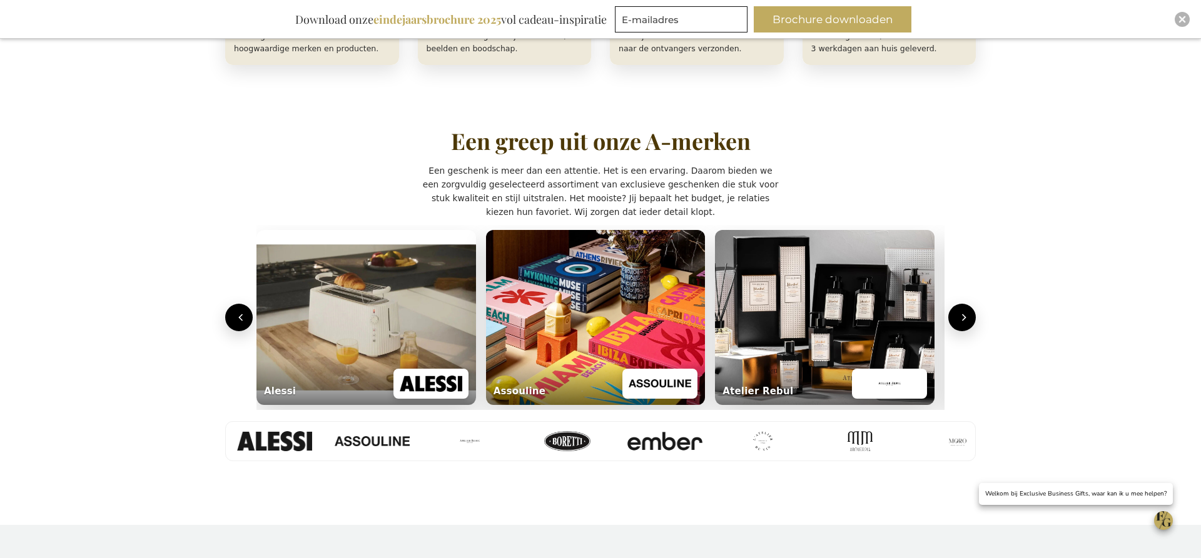
scroll to position [871, 0]
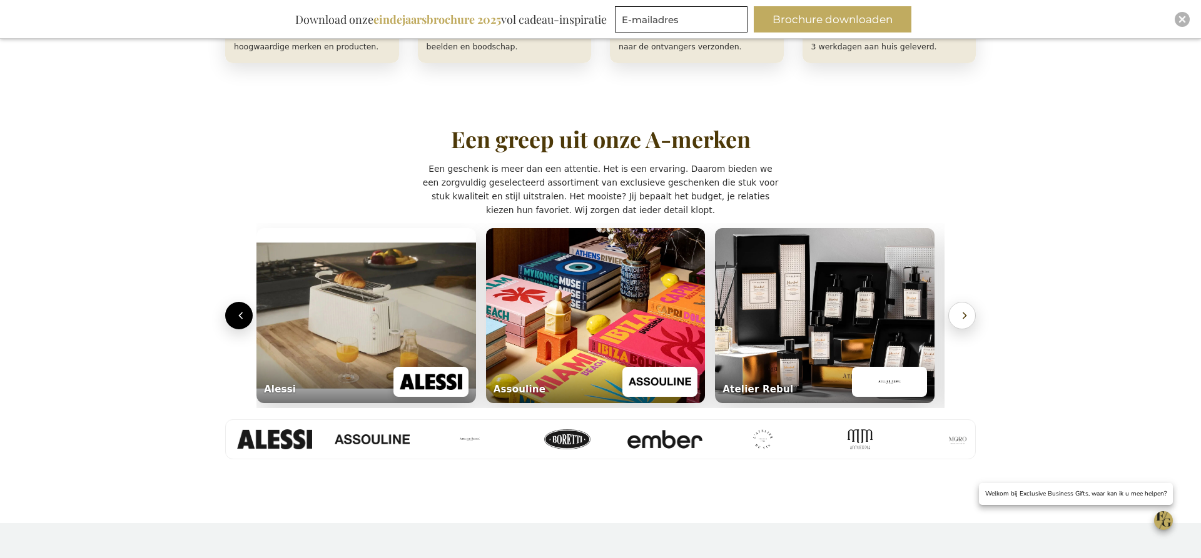
click at [954, 313] on button "Volgende" at bounding box center [962, 316] width 28 height 28
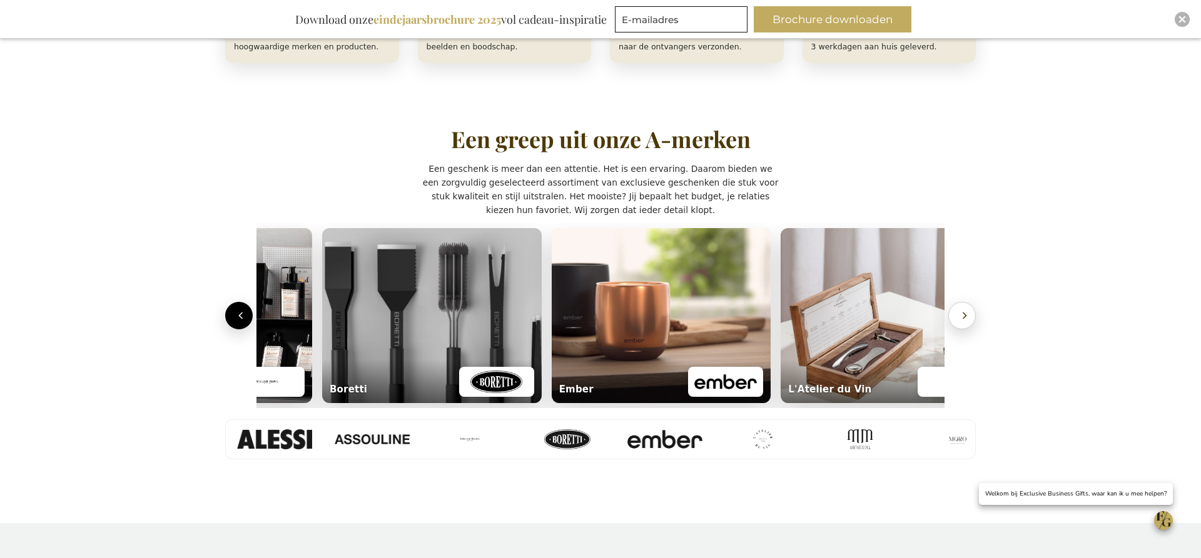
scroll to position [0, 693]
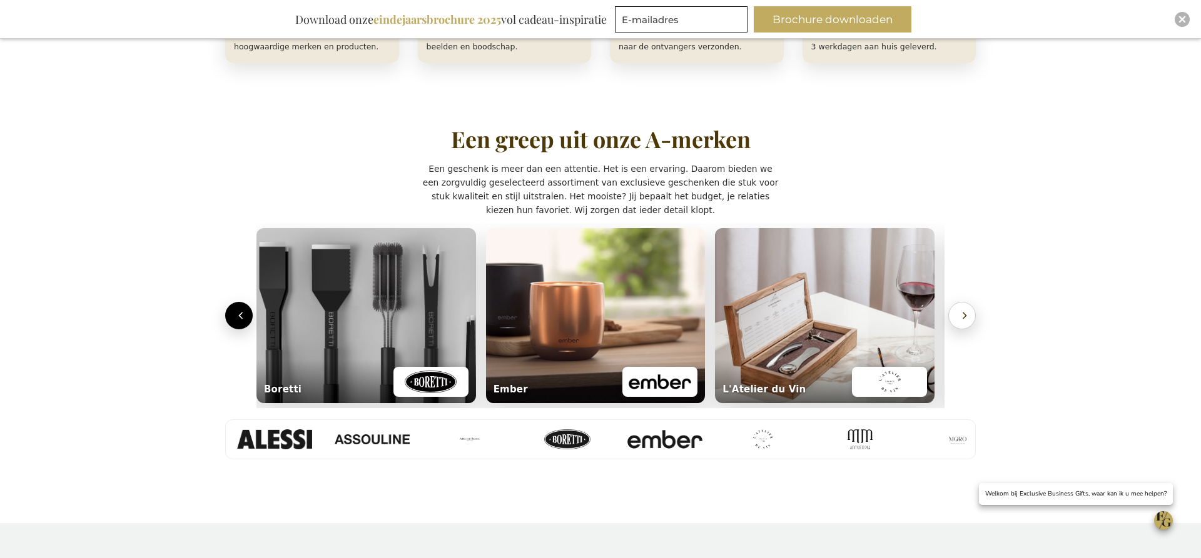
click at [957, 315] on button "Volgende" at bounding box center [962, 316] width 28 height 28
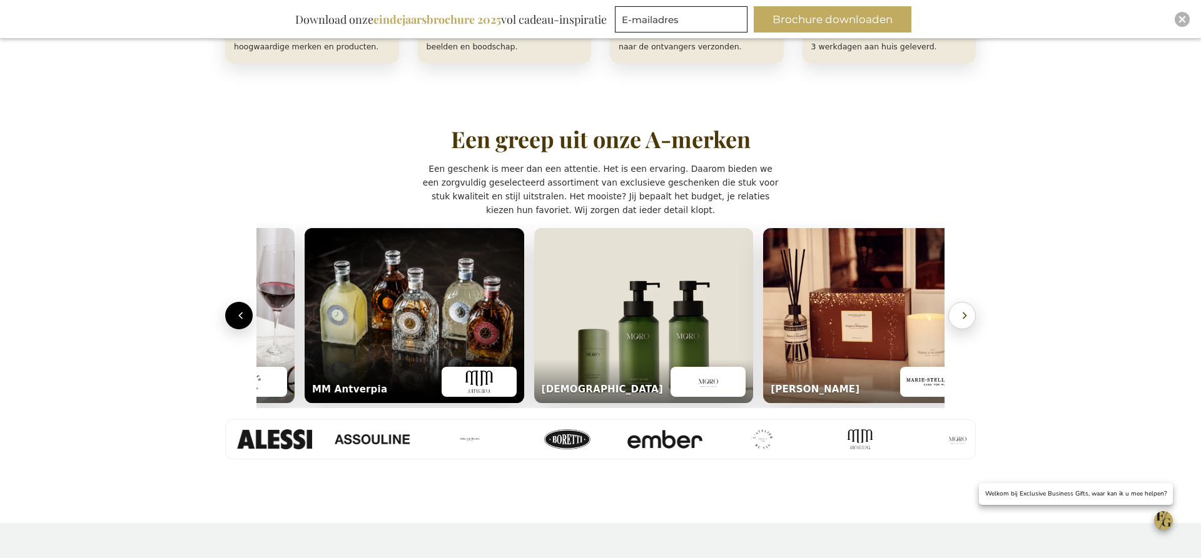
scroll to position [0, 1381]
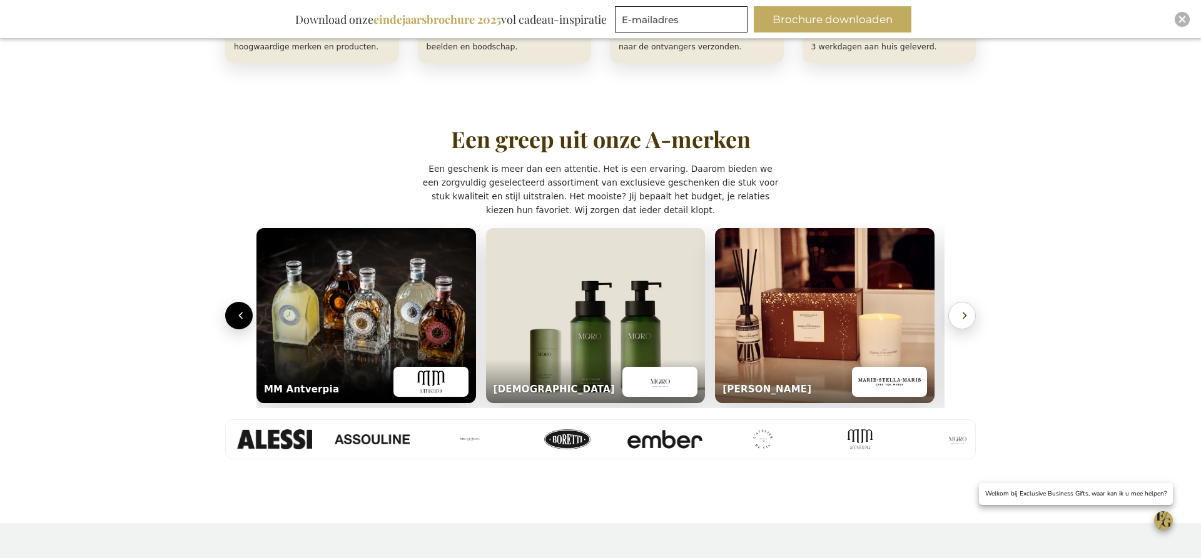
click at [957, 315] on button "Volgende" at bounding box center [962, 316] width 28 height 28
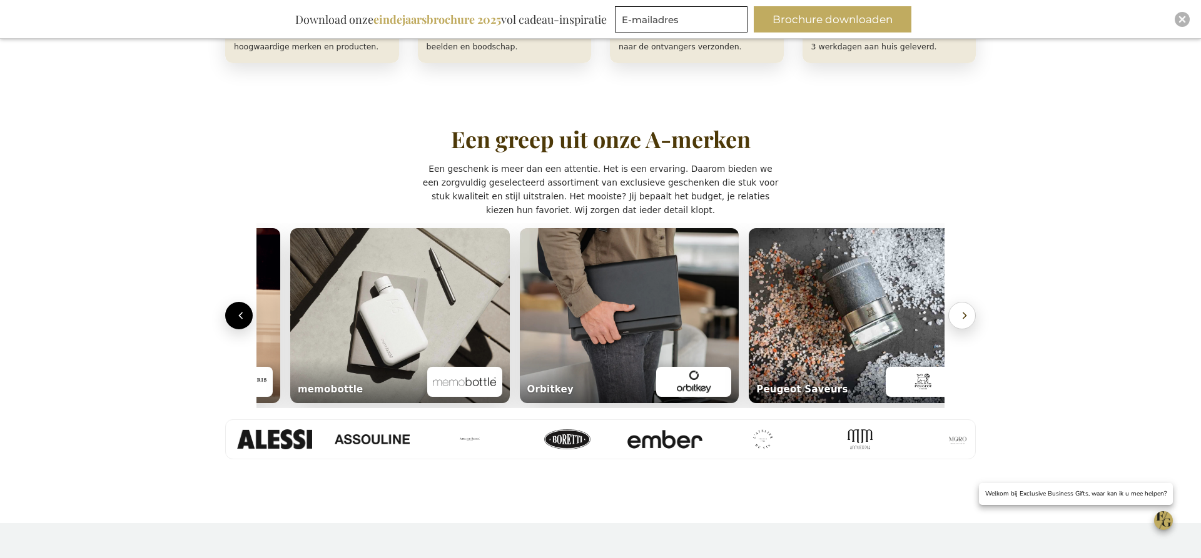
scroll to position [0, 2069]
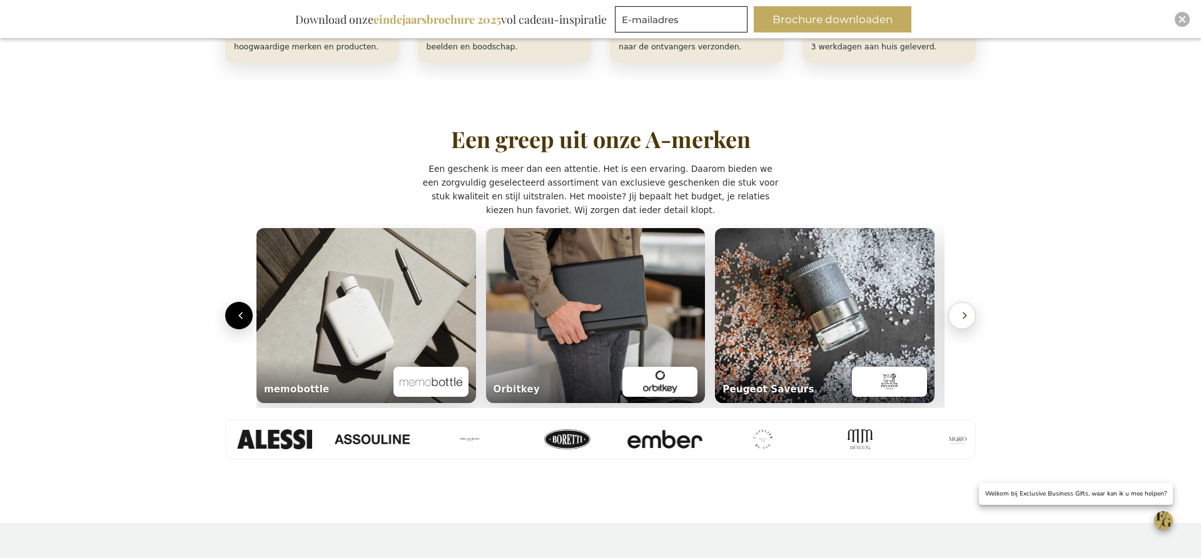
click at [957, 315] on button "Volgende" at bounding box center [962, 316] width 28 height 28
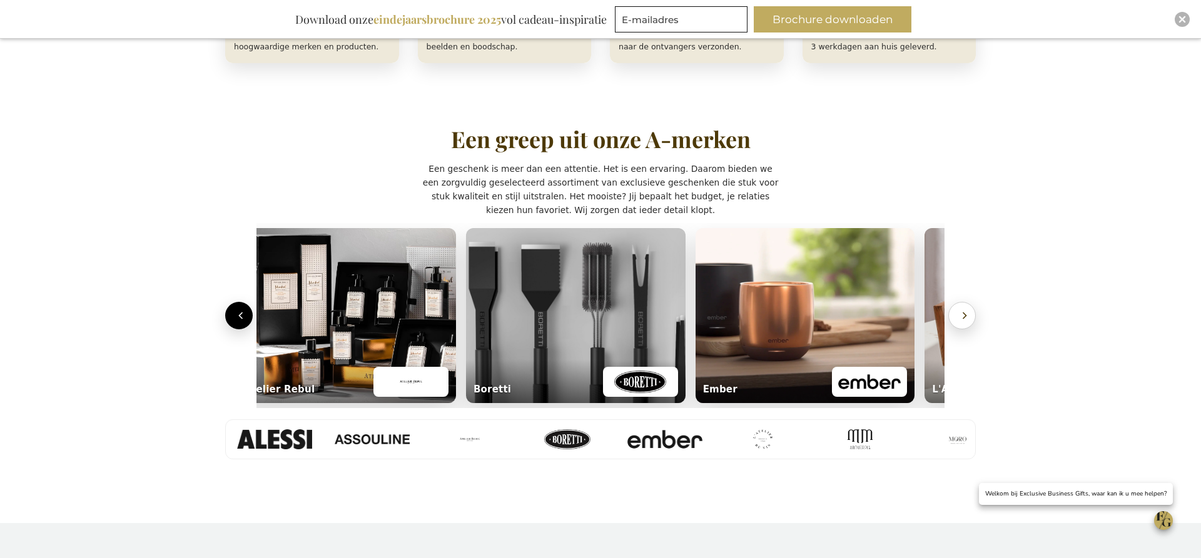
scroll to position [0, 5]
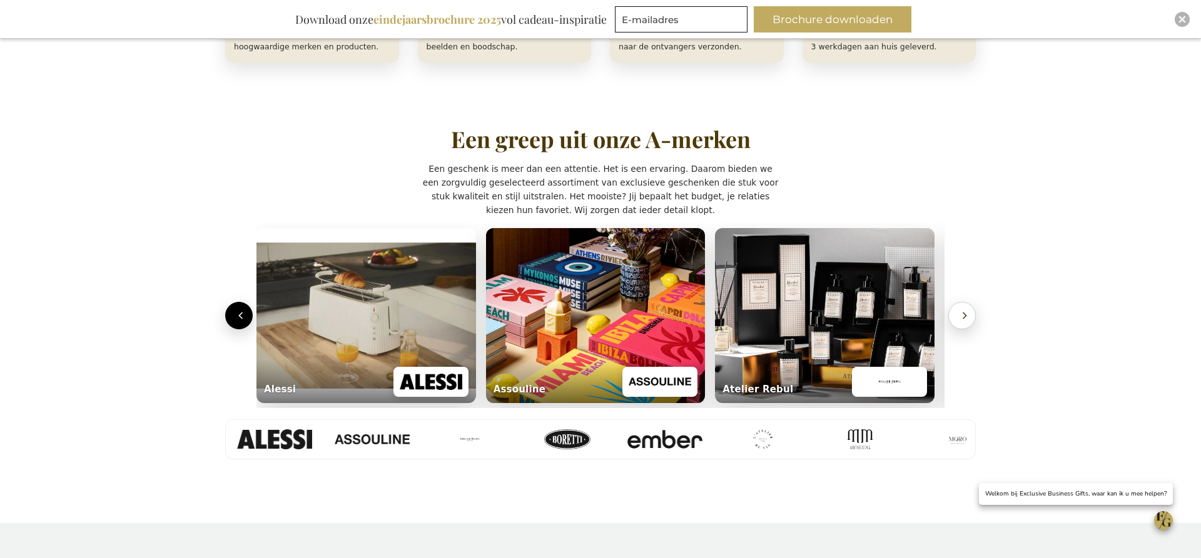
click at [957, 316] on button "Volgende" at bounding box center [962, 316] width 28 height 28
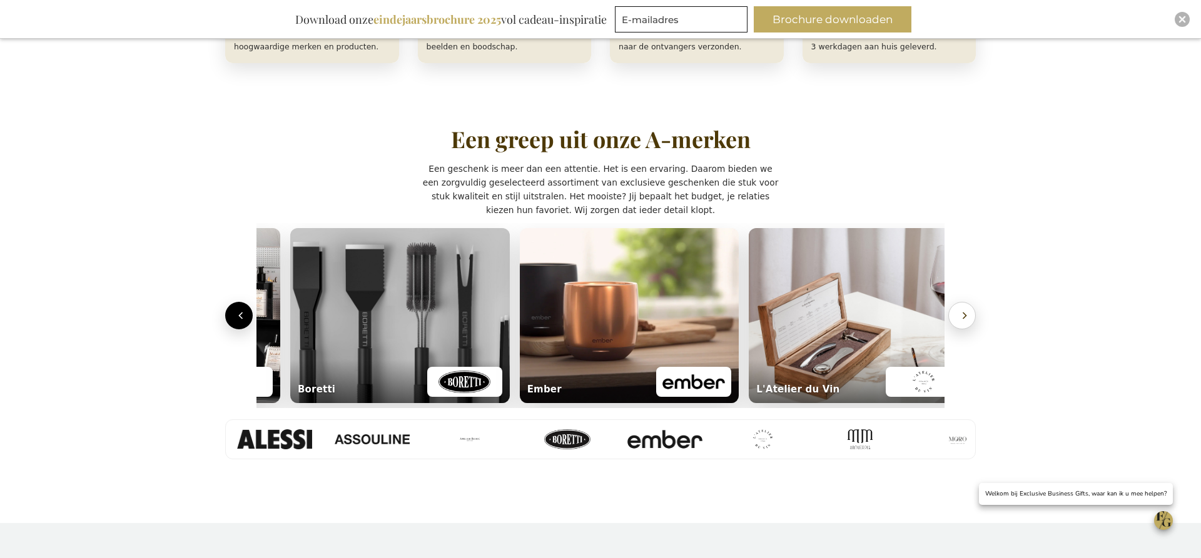
scroll to position [0, 693]
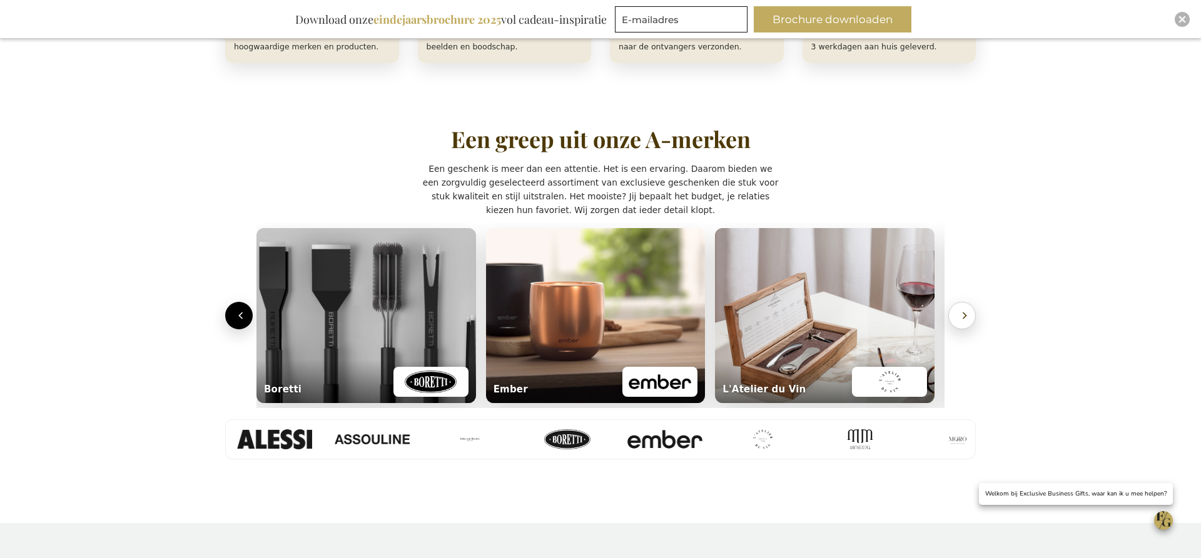
click at [957, 316] on button "Volgende" at bounding box center [962, 316] width 28 height 28
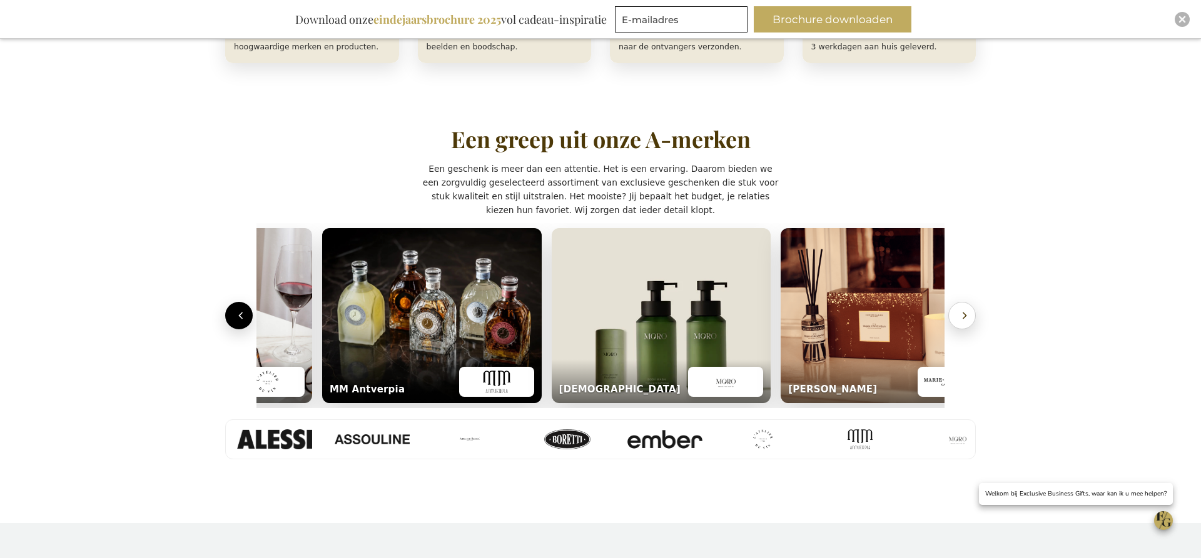
scroll to position [0, 1381]
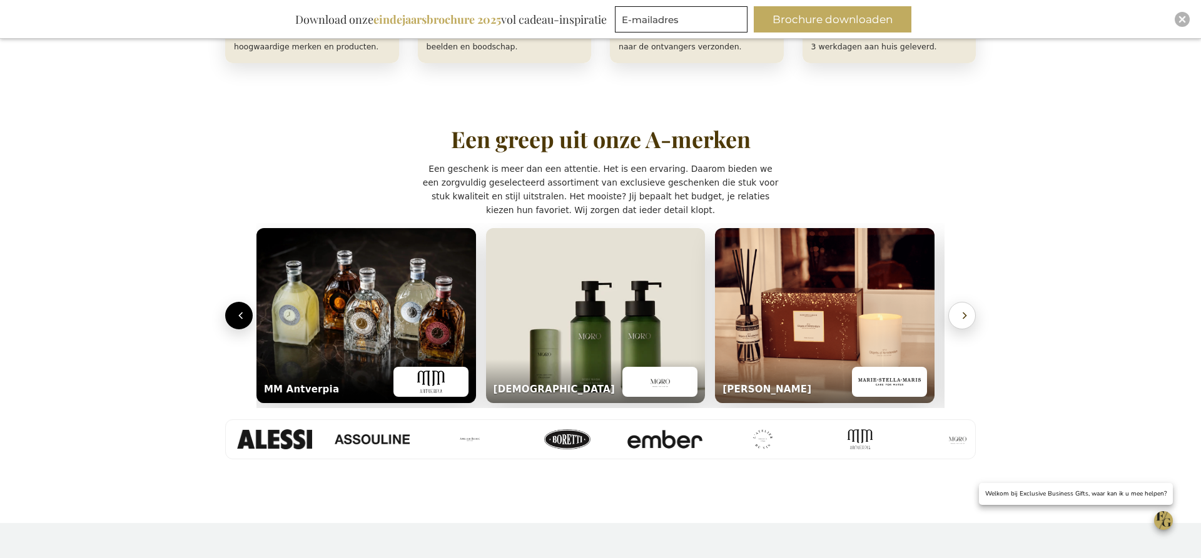
click at [957, 316] on button "Volgende" at bounding box center [962, 316] width 28 height 28
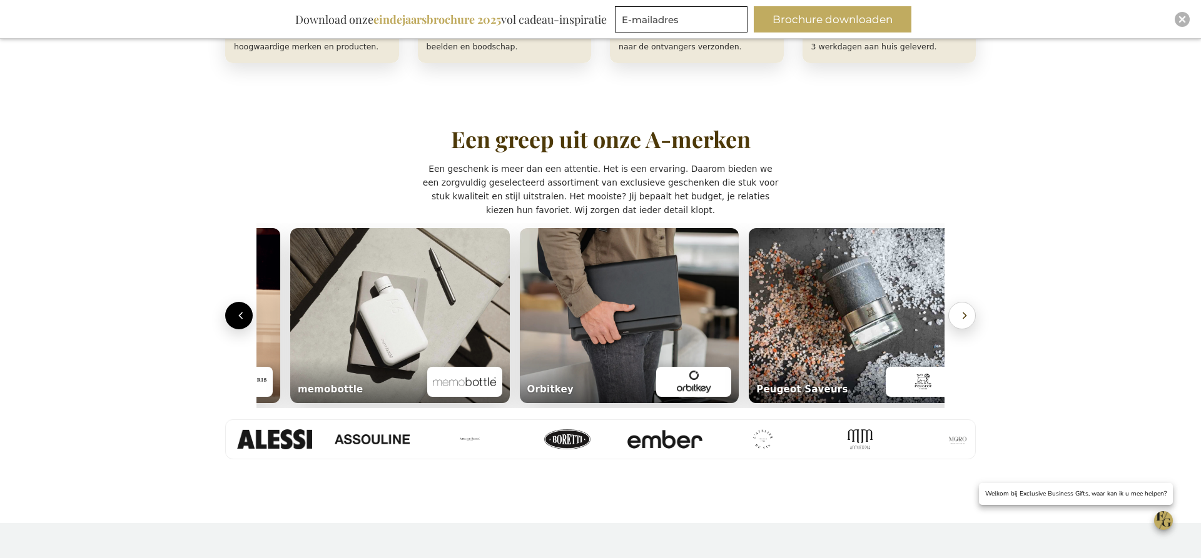
scroll to position [0, 2069]
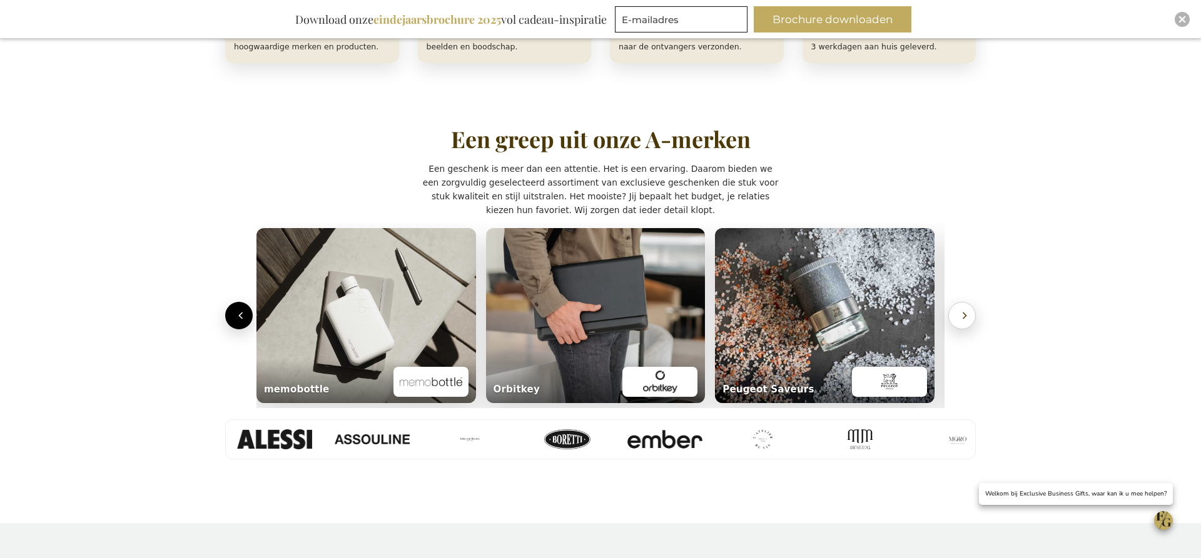
click at [957, 316] on button "Volgende" at bounding box center [962, 316] width 28 height 28
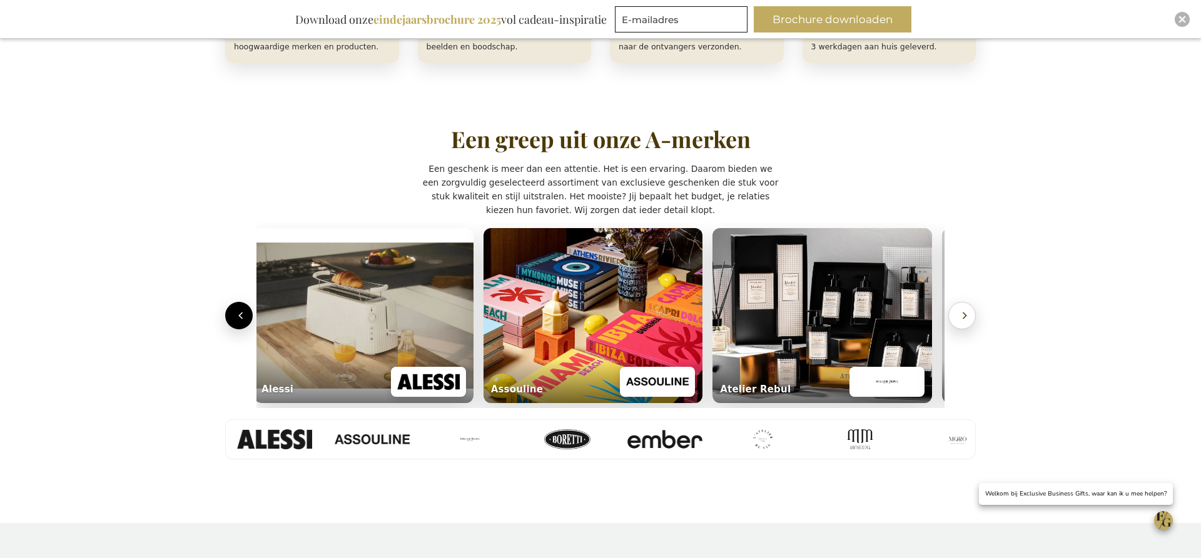
scroll to position [0, 5]
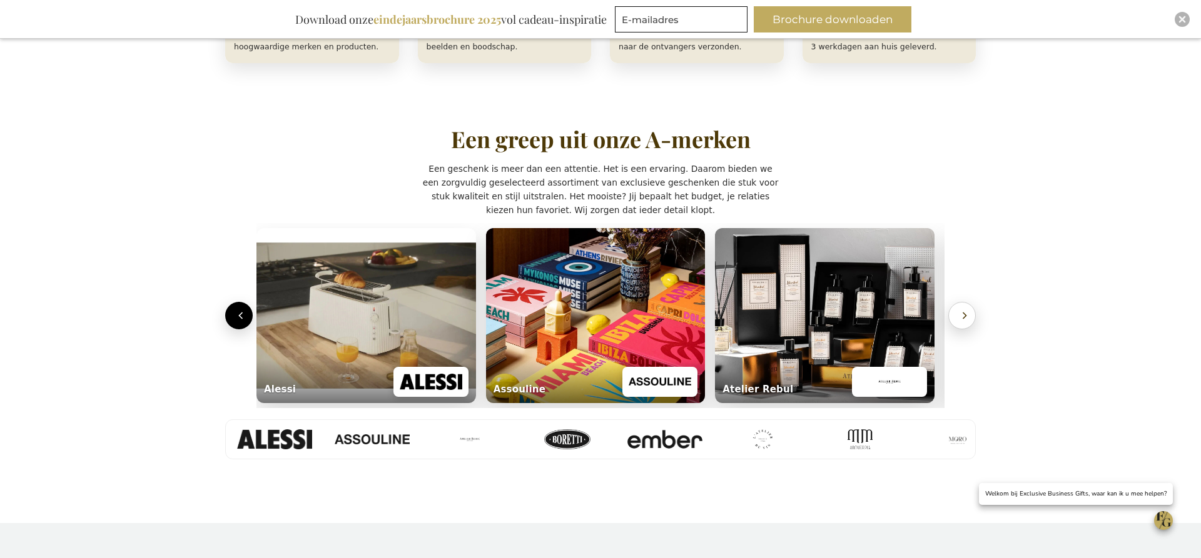
click at [957, 316] on button "Volgende" at bounding box center [962, 316] width 28 height 28
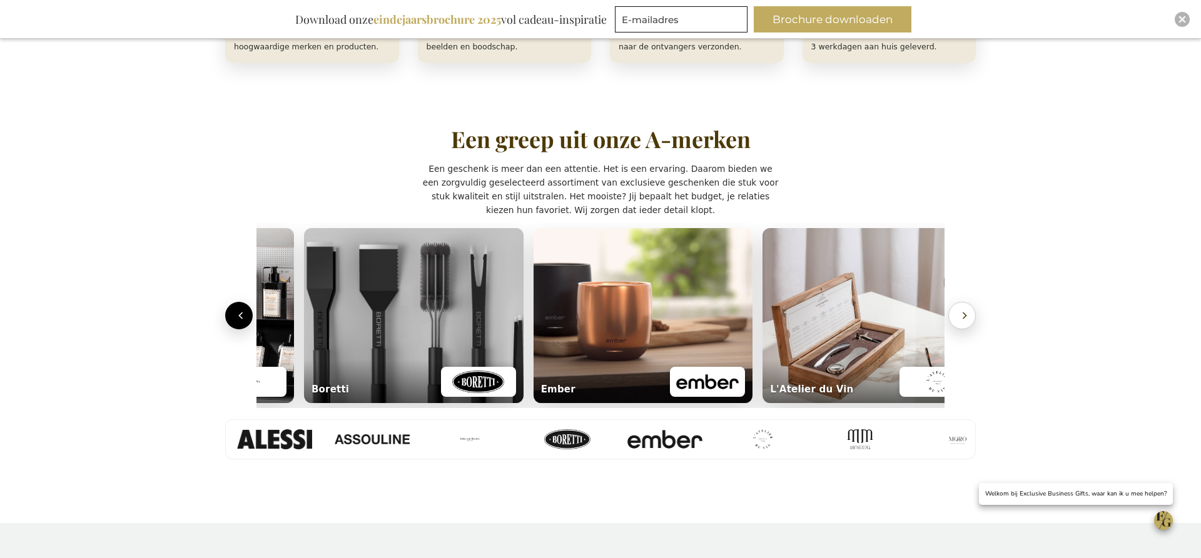
scroll to position [0, 693]
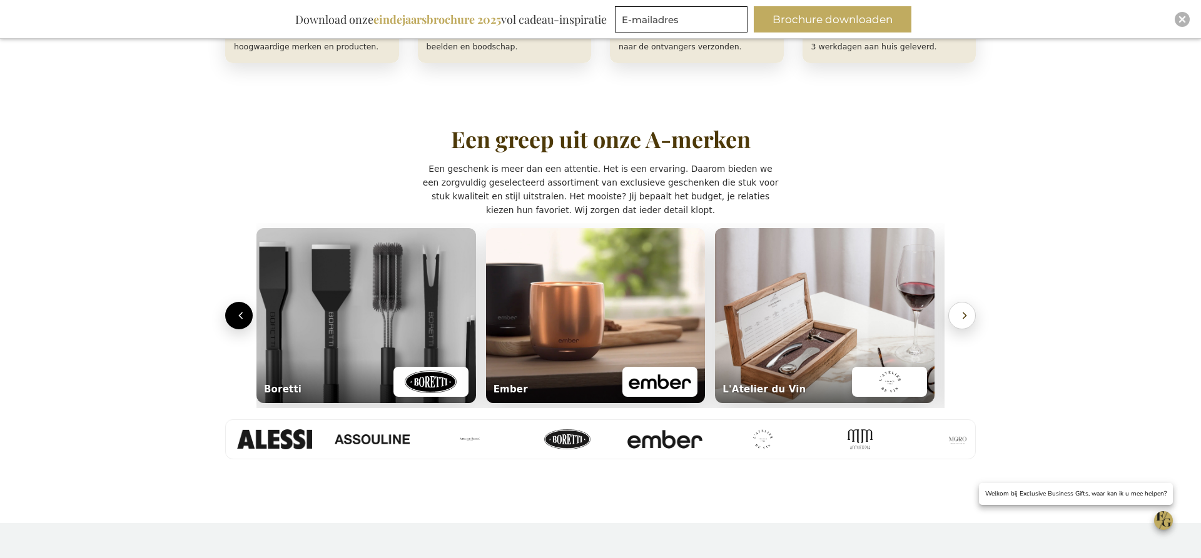
click at [957, 316] on button "Volgende" at bounding box center [962, 316] width 28 height 28
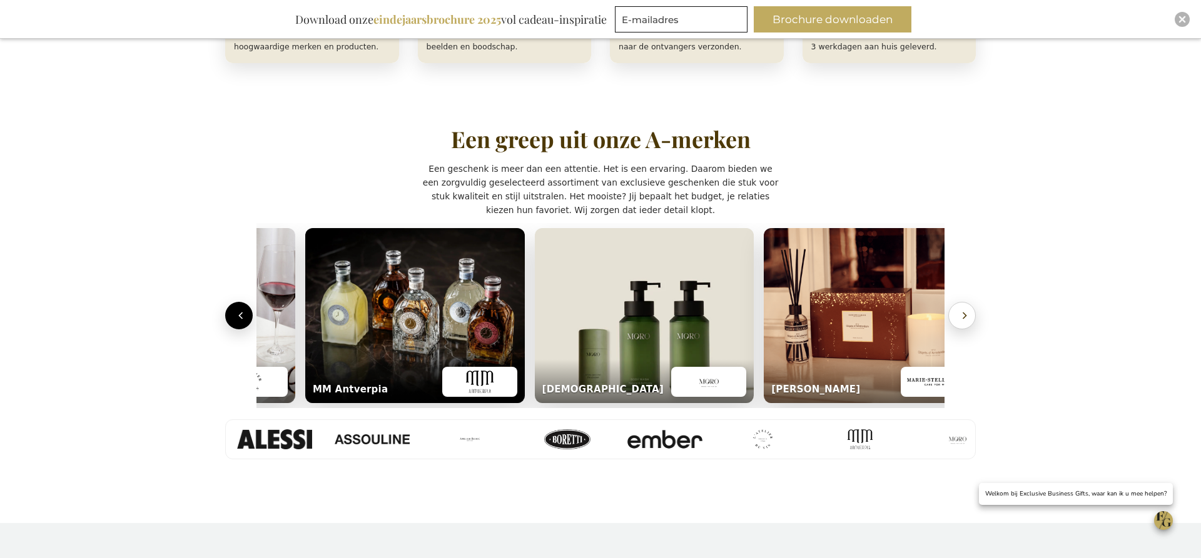
scroll to position [0, 1381]
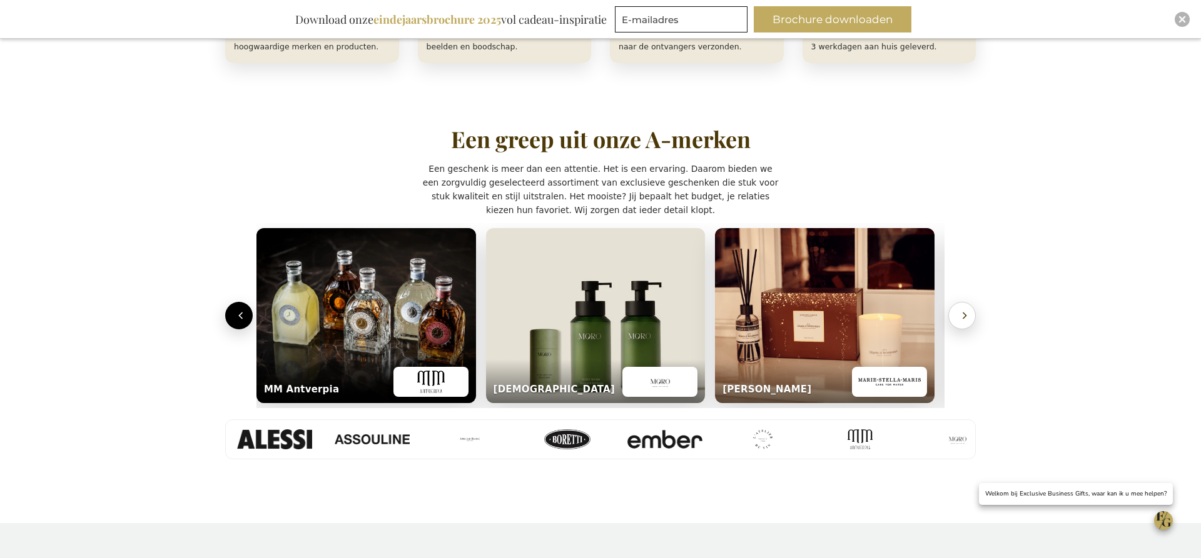
click at [957, 316] on button "Volgende" at bounding box center [962, 316] width 28 height 28
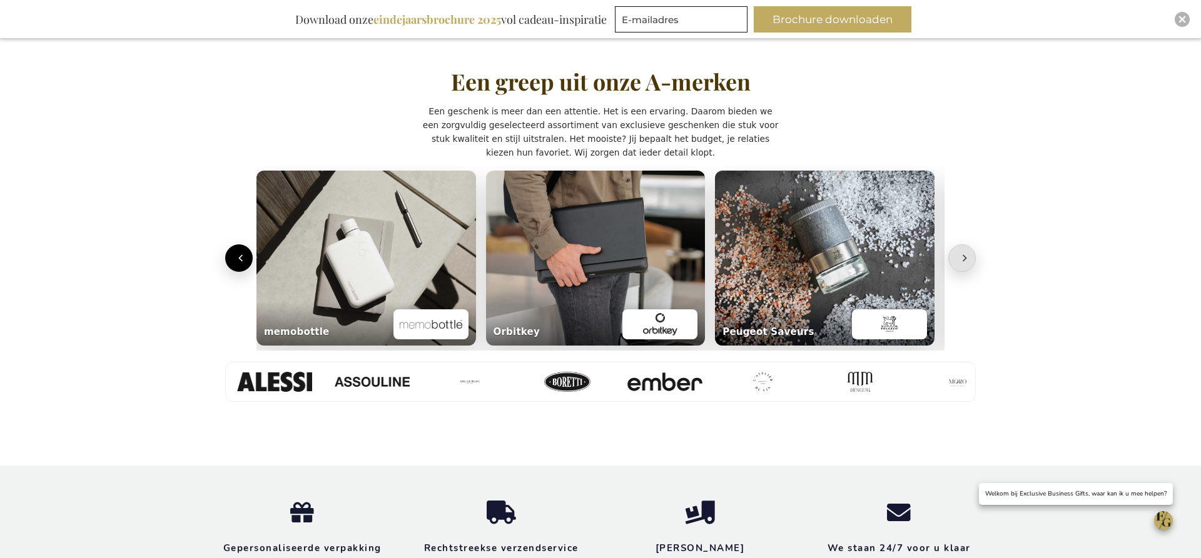
scroll to position [929, 0]
click at [966, 263] on icon "Volgende" at bounding box center [964, 257] width 13 height 13
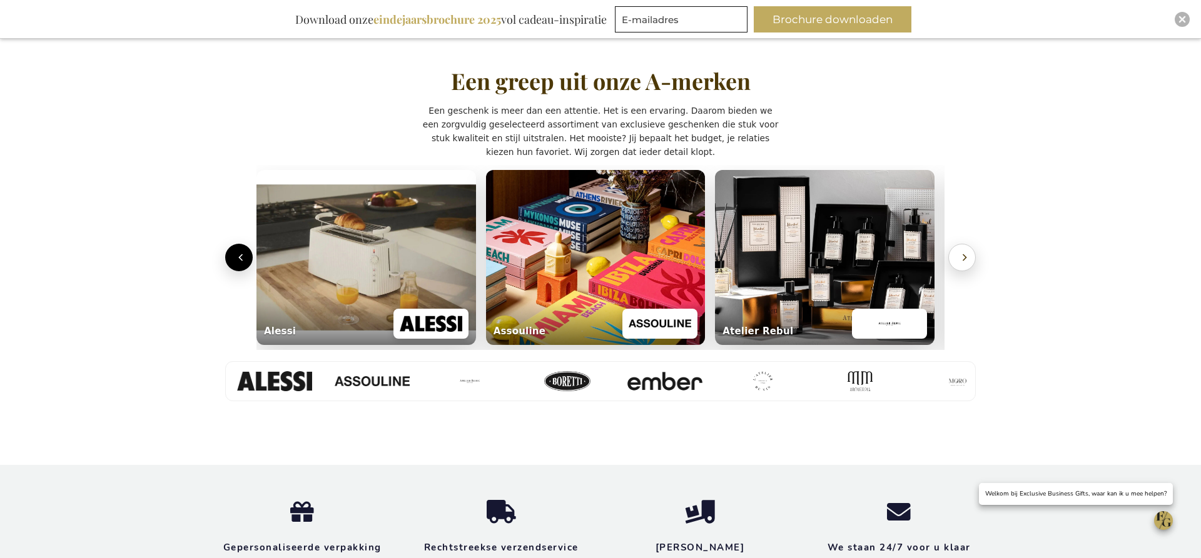
click at [966, 261] on icon "Volgende" at bounding box center [964, 257] width 13 height 13
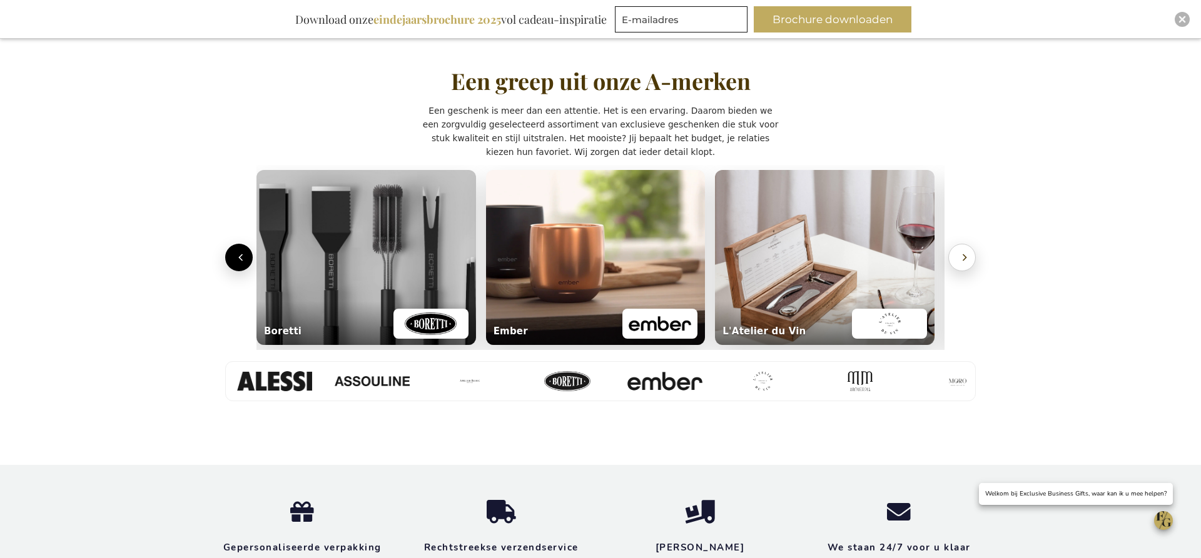
click at [966, 261] on icon "Volgende" at bounding box center [964, 257] width 13 height 13
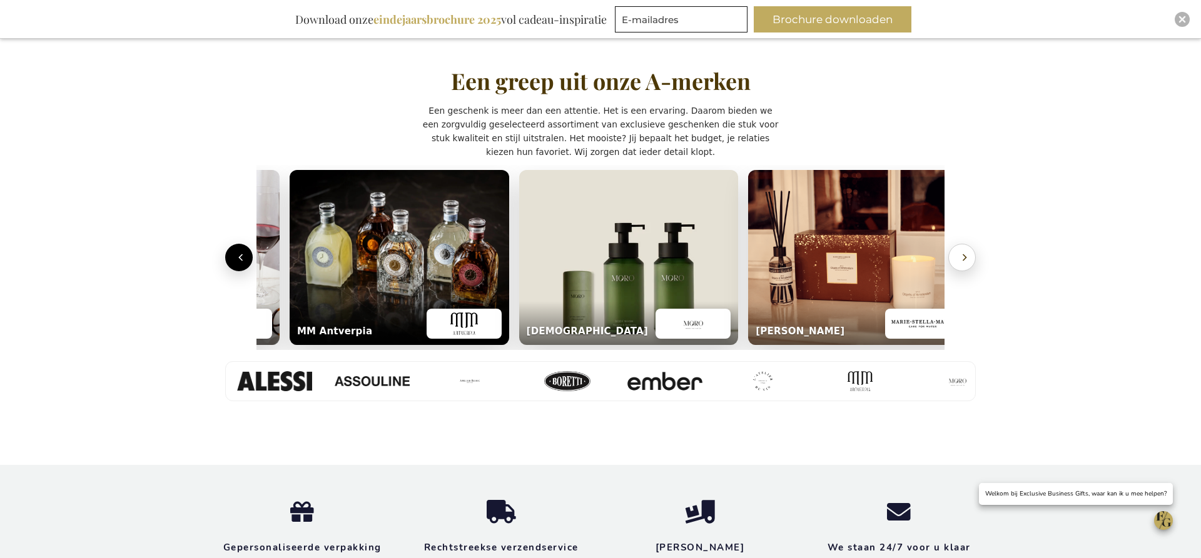
scroll to position [0, 1381]
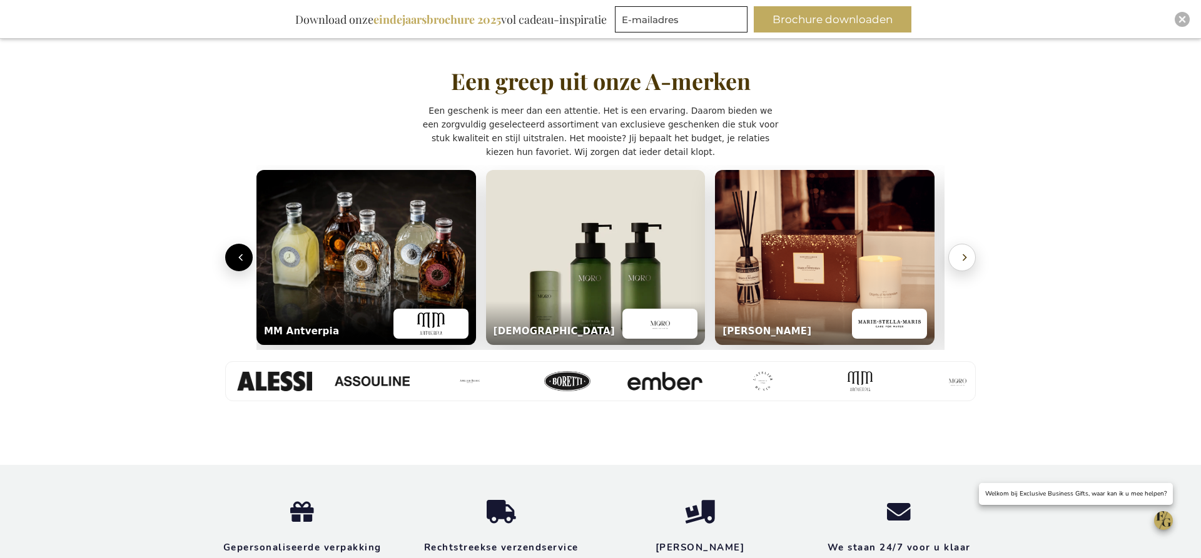
click at [966, 261] on icon "Volgende" at bounding box center [964, 257] width 13 height 13
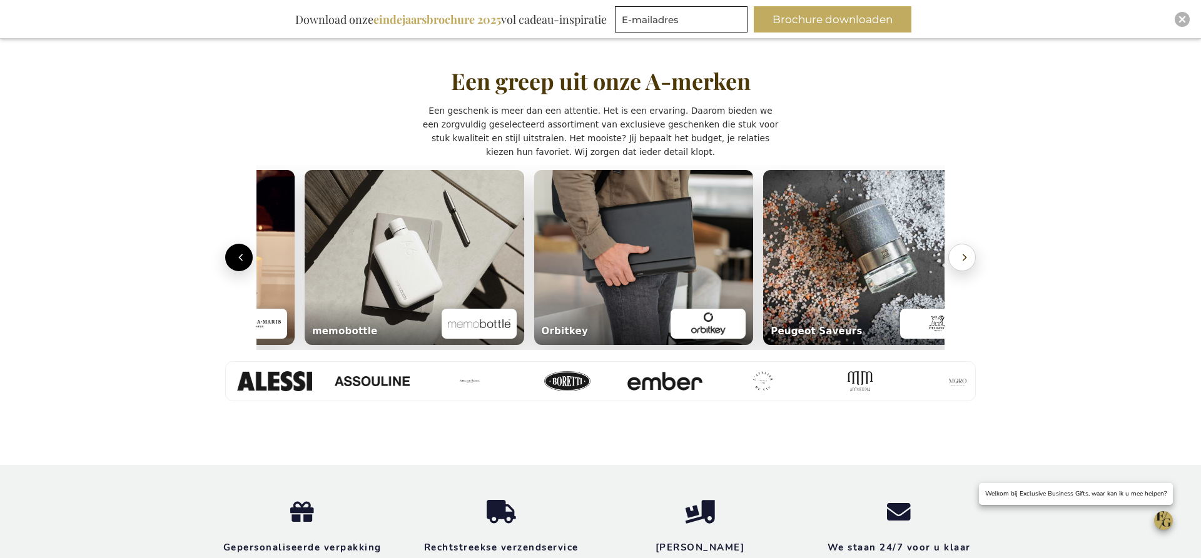
scroll to position [0, 2069]
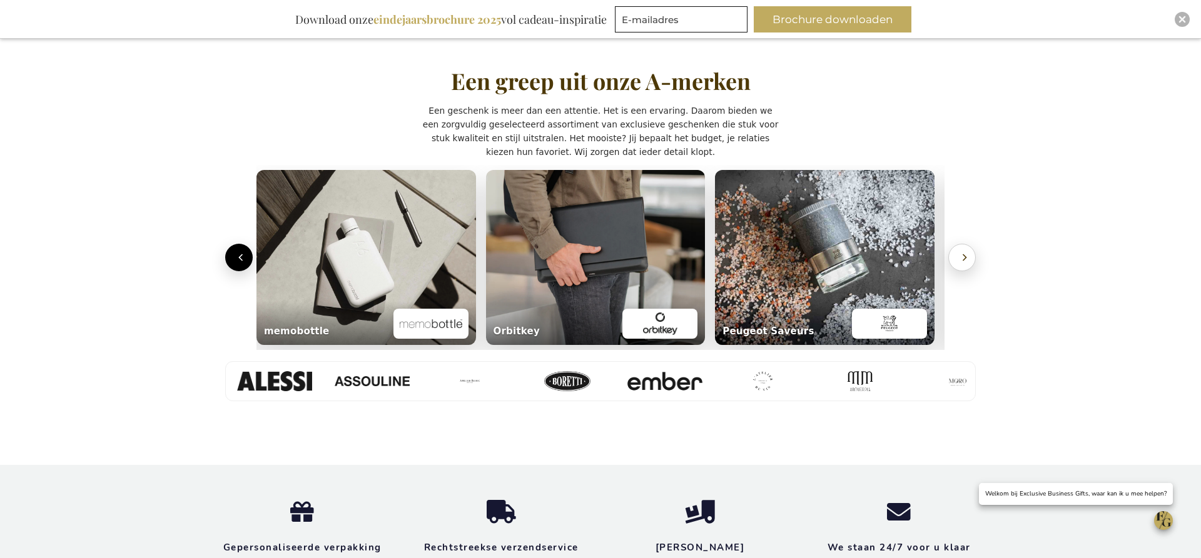
click at [966, 261] on icon "Volgende" at bounding box center [964, 257] width 13 height 13
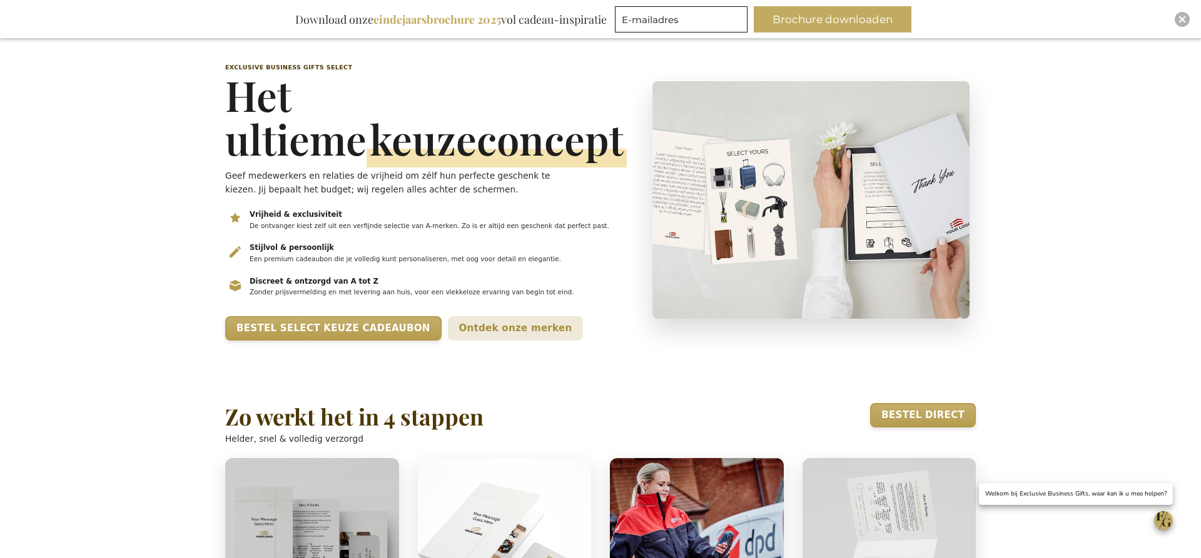
scroll to position [0, 0]
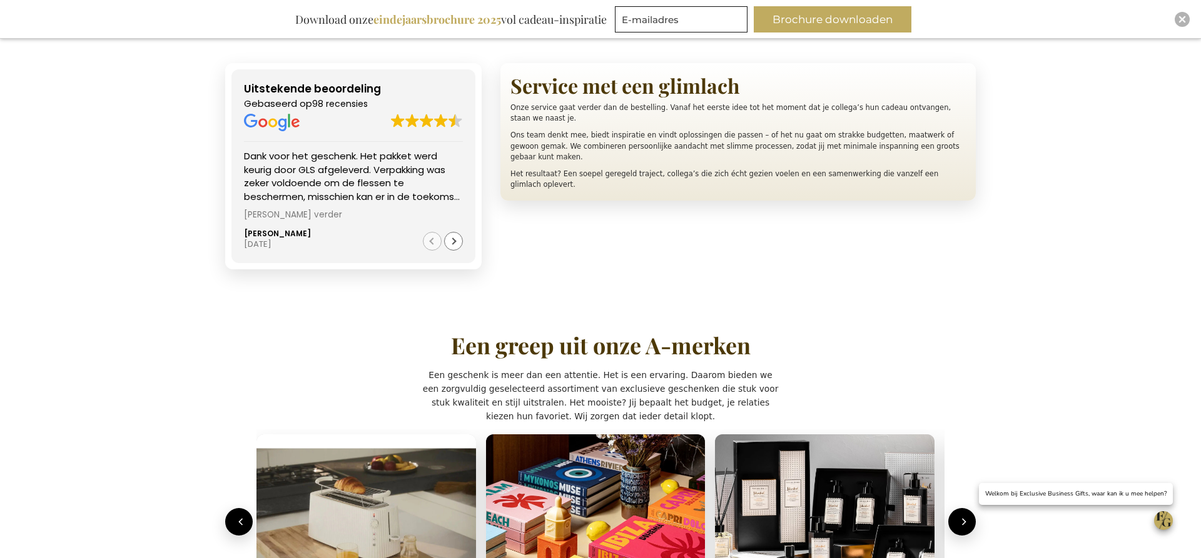
scroll to position [931, 0]
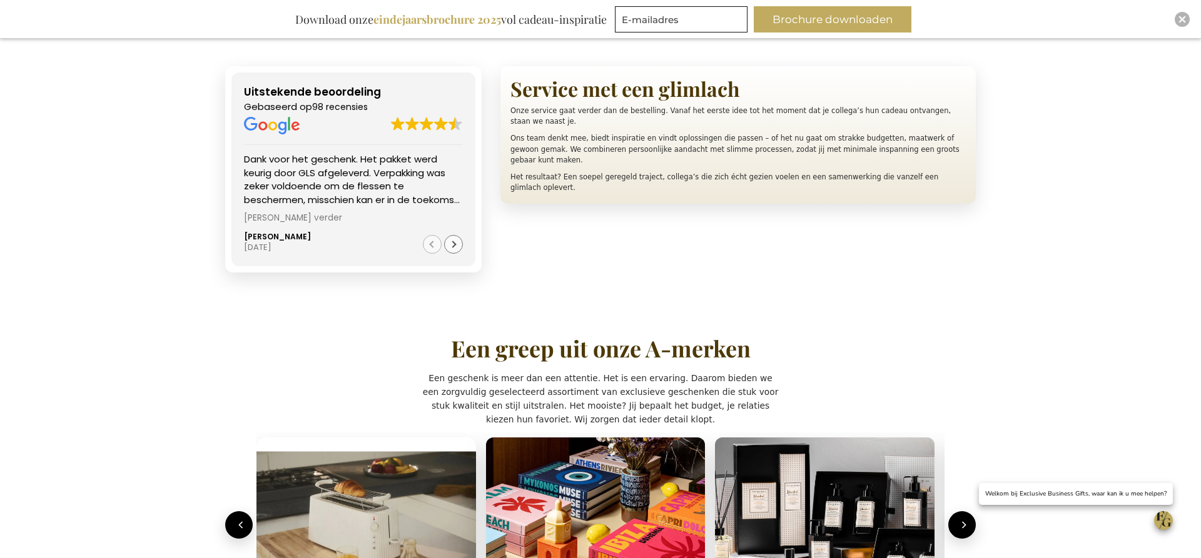
click at [450, 245] on div "Volgende recensie" at bounding box center [453, 244] width 19 height 19
click at [451, 245] on div "Volgende recensie" at bounding box center [453, 244] width 19 height 19
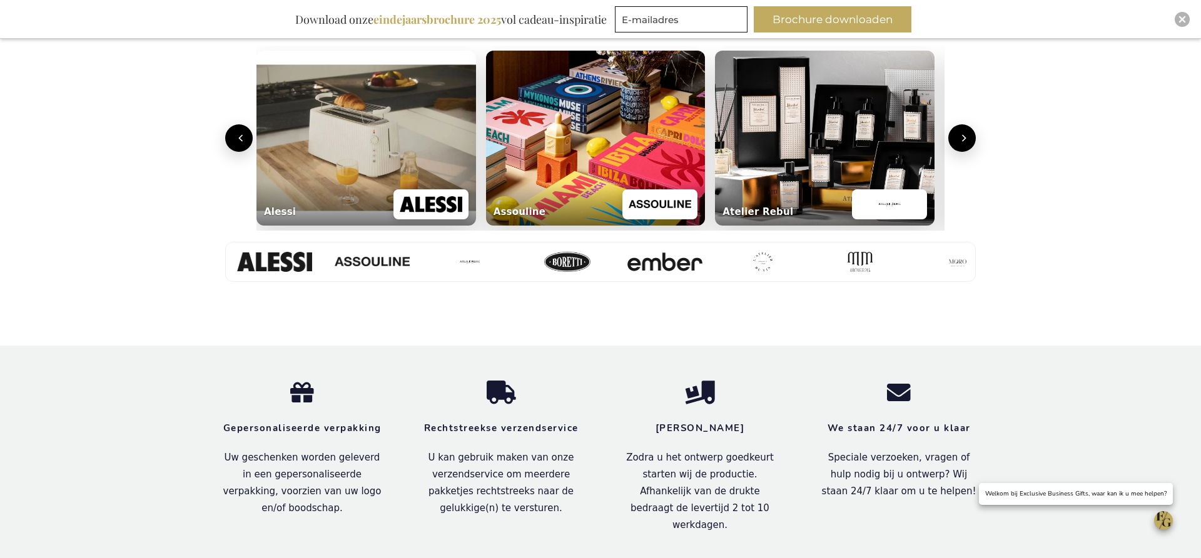
scroll to position [1328, 0]
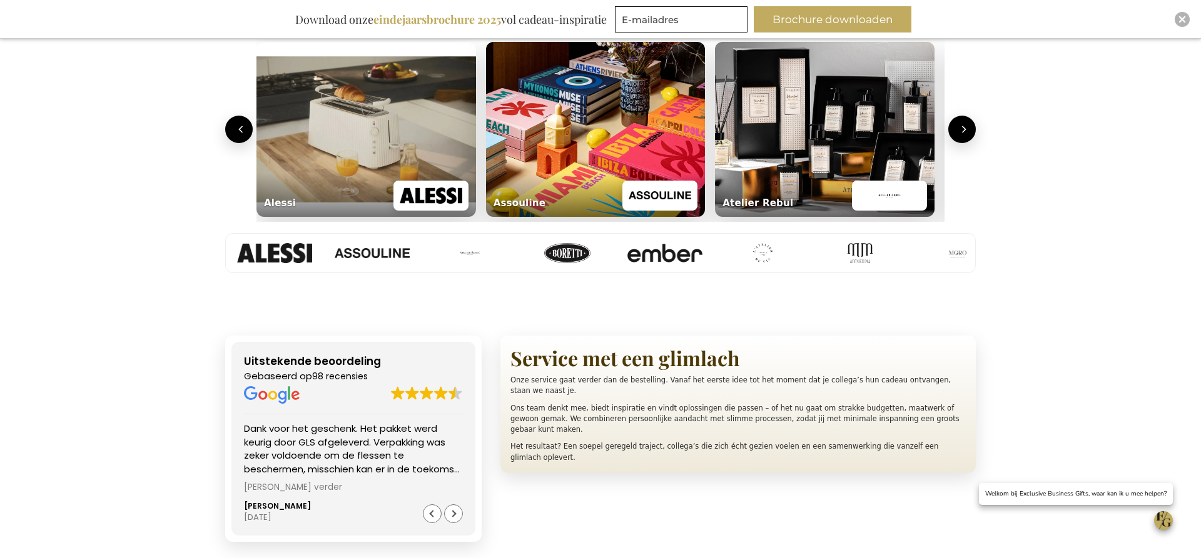
scroll to position [1056, 0]
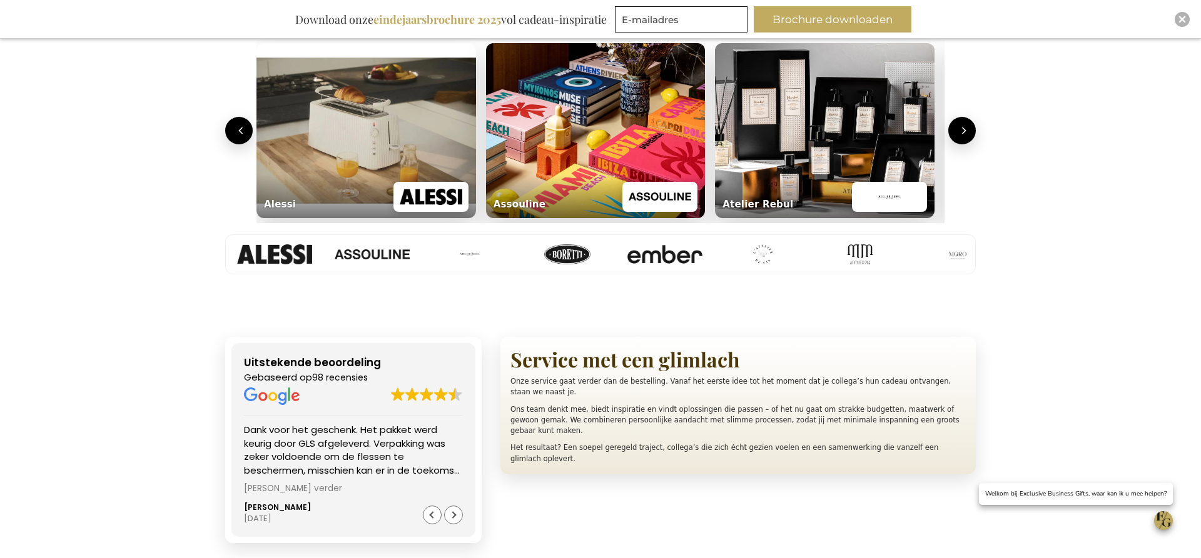
click at [567, 388] on p "Onze service gaat verder dan de bestelling. Vanaf het eerste idee tot het momen…" at bounding box center [737, 387] width 455 height 22
click at [568, 389] on p "Onze service gaat verder dan de bestelling. Vanaf het eerste idee tot het momen…" at bounding box center [737, 387] width 455 height 22
click at [543, 380] on p "Onze service gaat verder dan de bestelling. Vanaf het eerste idee tot het momen…" at bounding box center [737, 387] width 455 height 22
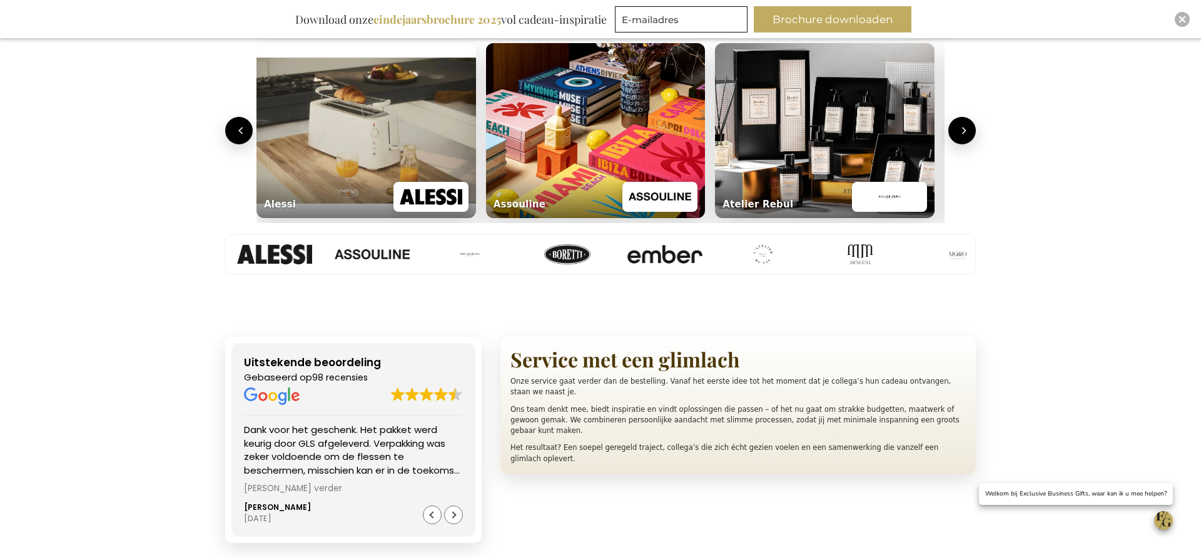
click at [543, 380] on p "Onze service gaat verder dan de bestelling. Vanaf het eerste idee tot het momen…" at bounding box center [737, 387] width 455 height 22
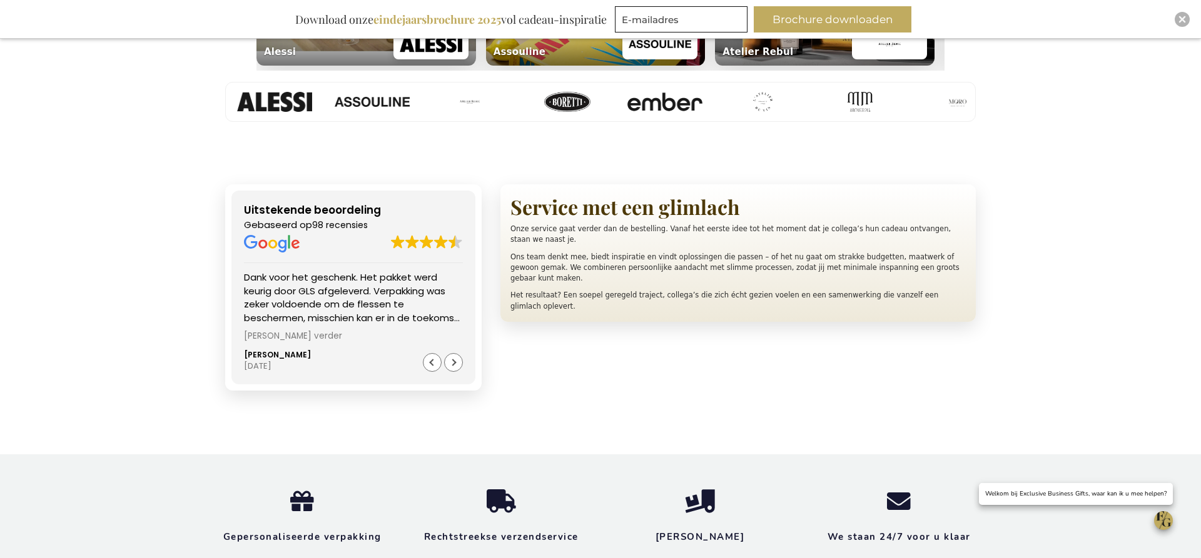
scroll to position [1210, 0]
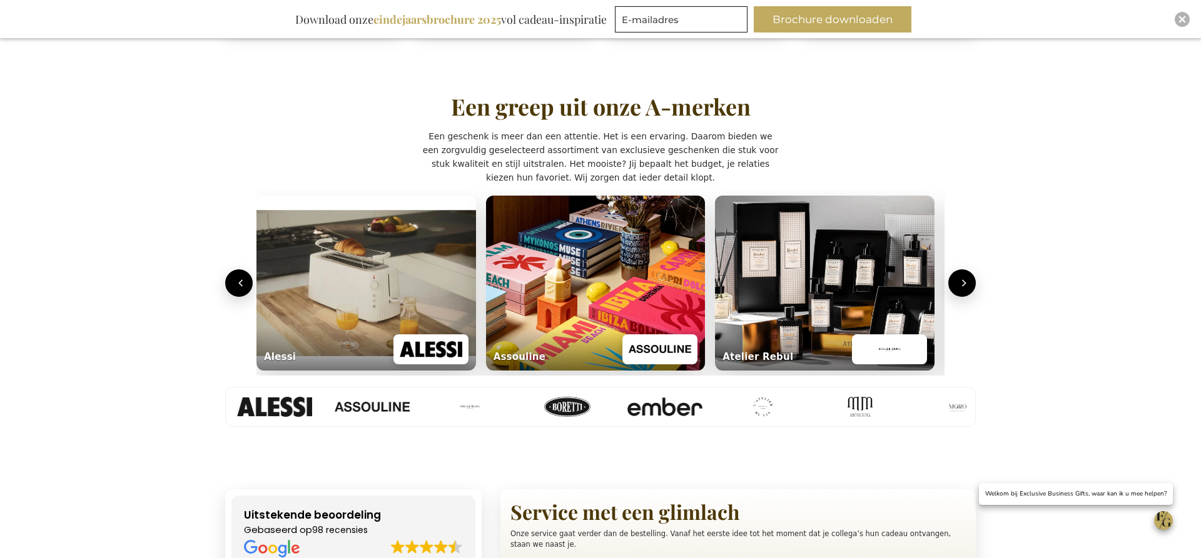
scroll to position [910, 0]
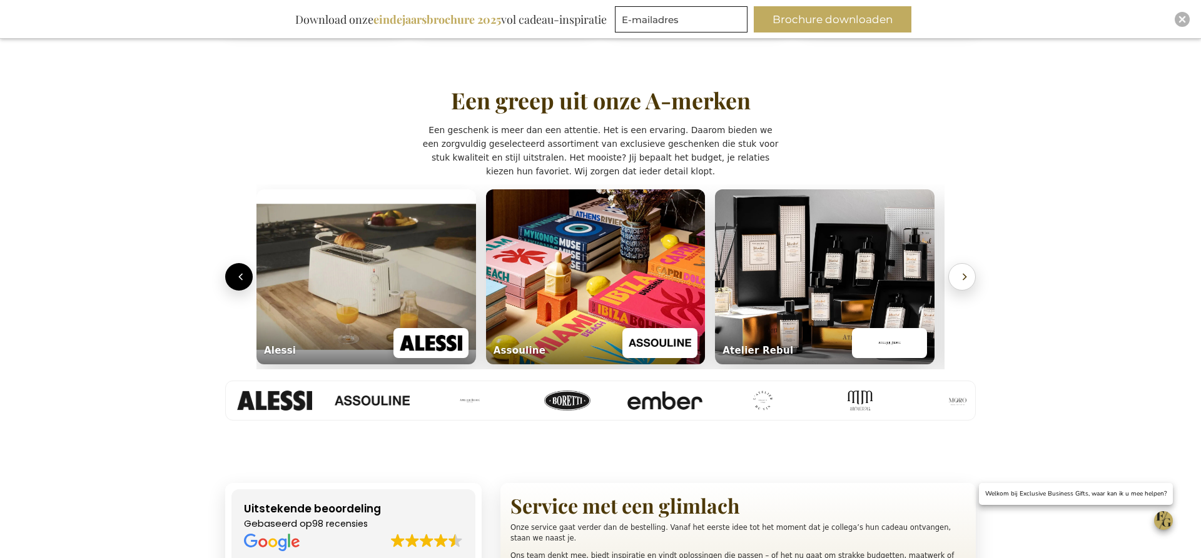
click at [966, 277] on icon "Volgende" at bounding box center [964, 277] width 3 height 6
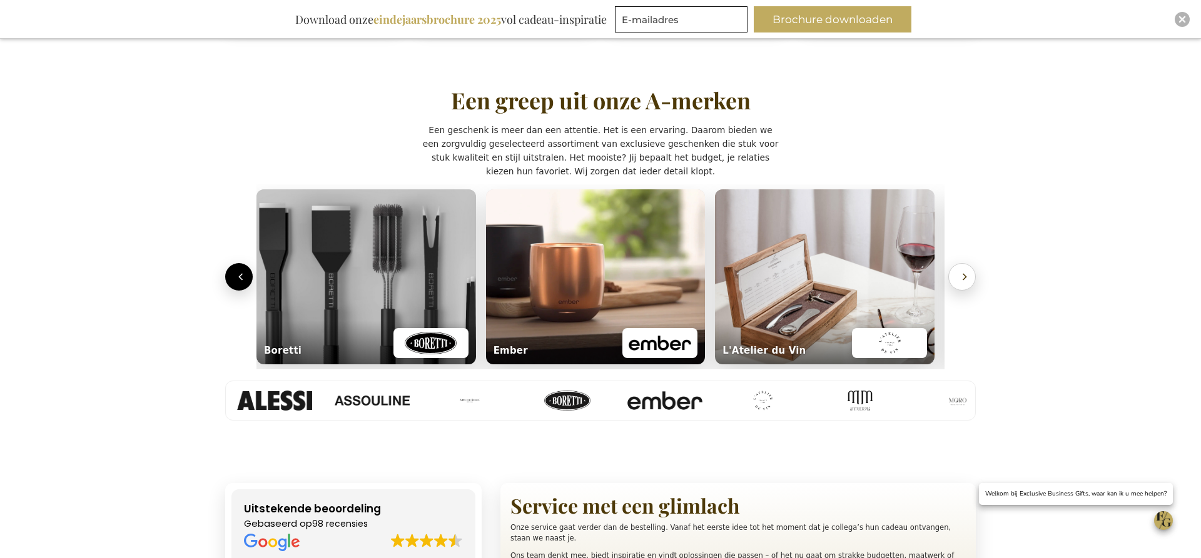
click at [966, 277] on icon "Volgende" at bounding box center [964, 277] width 3 height 6
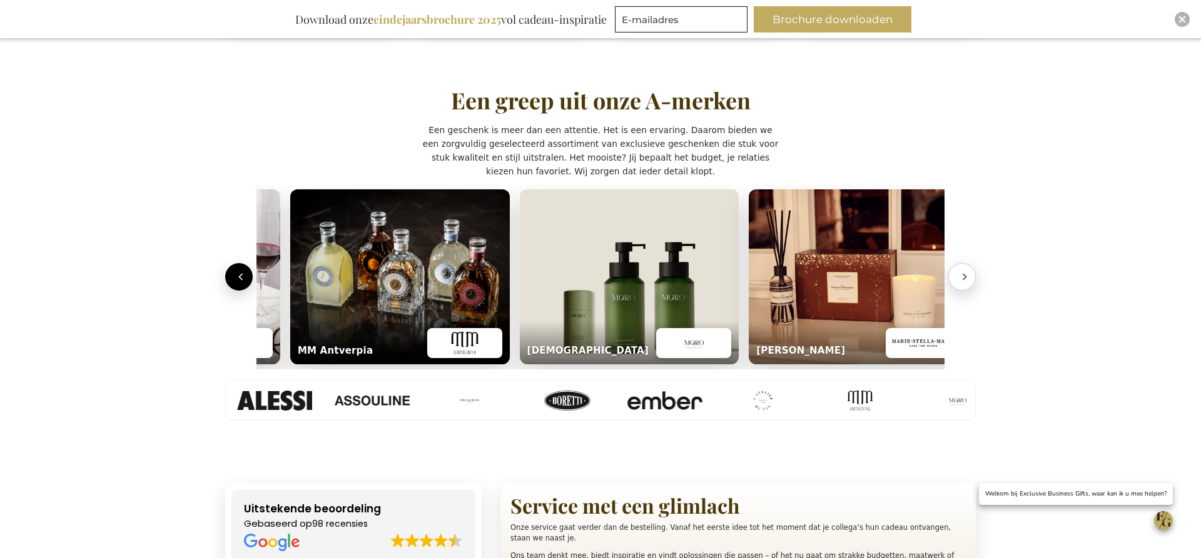
scroll to position [0, 1381]
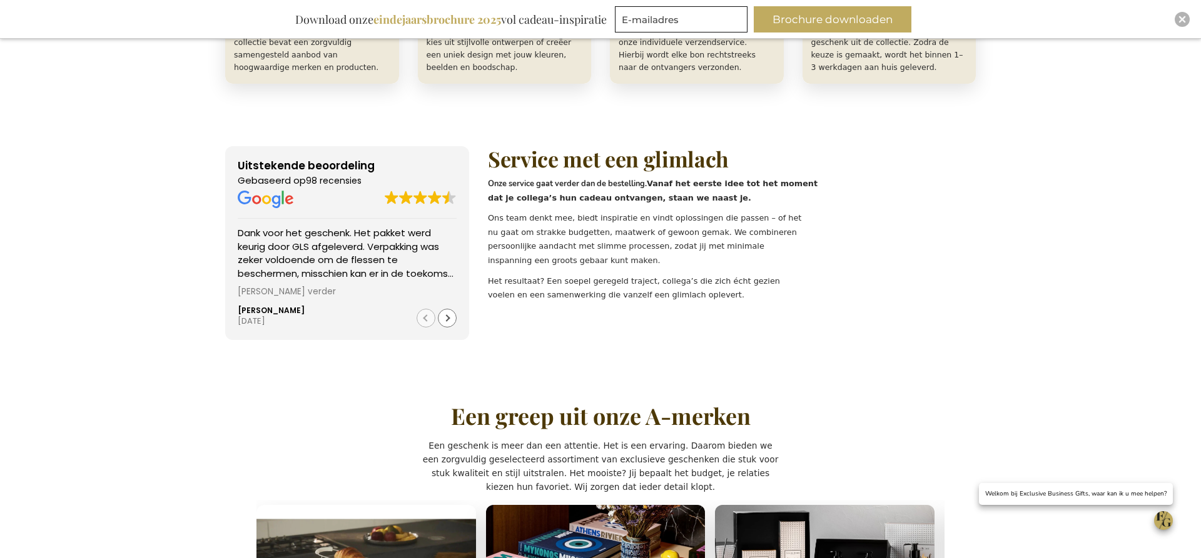
scroll to position [842, 0]
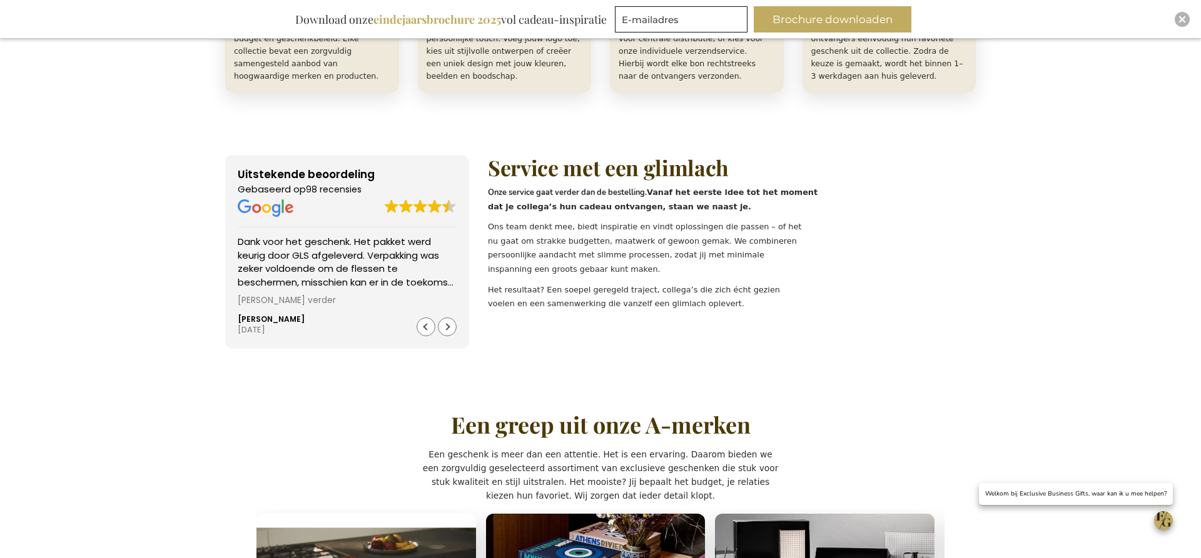
click at [808, 204] on p "Onze service gaat verder dan de bestelling. Vanaf het eerste idee tot het momen…" at bounding box center [660, 200] width 345 height 28
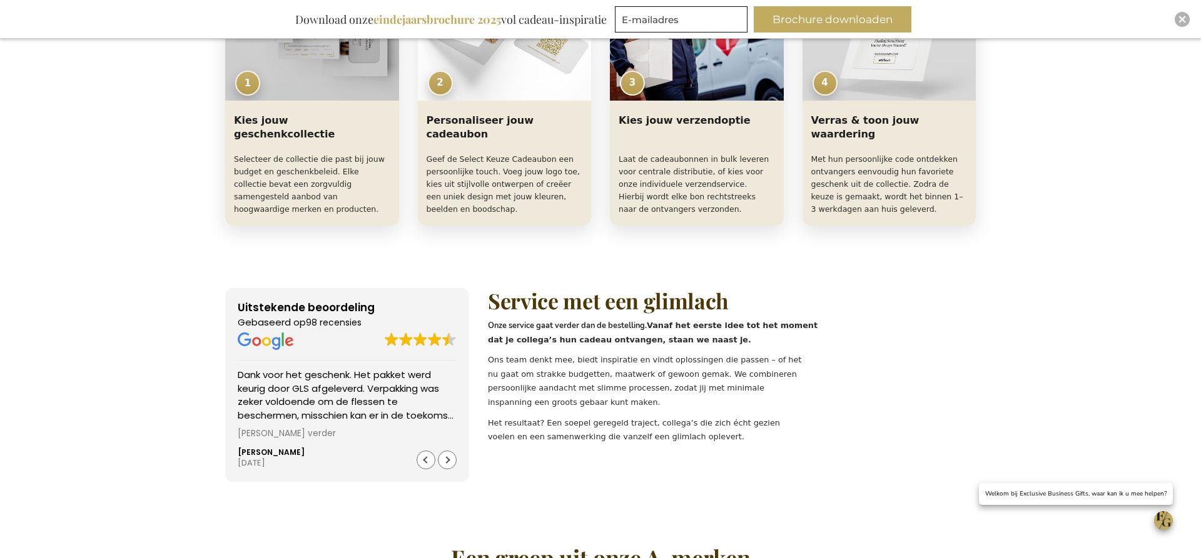
scroll to position [707, 0]
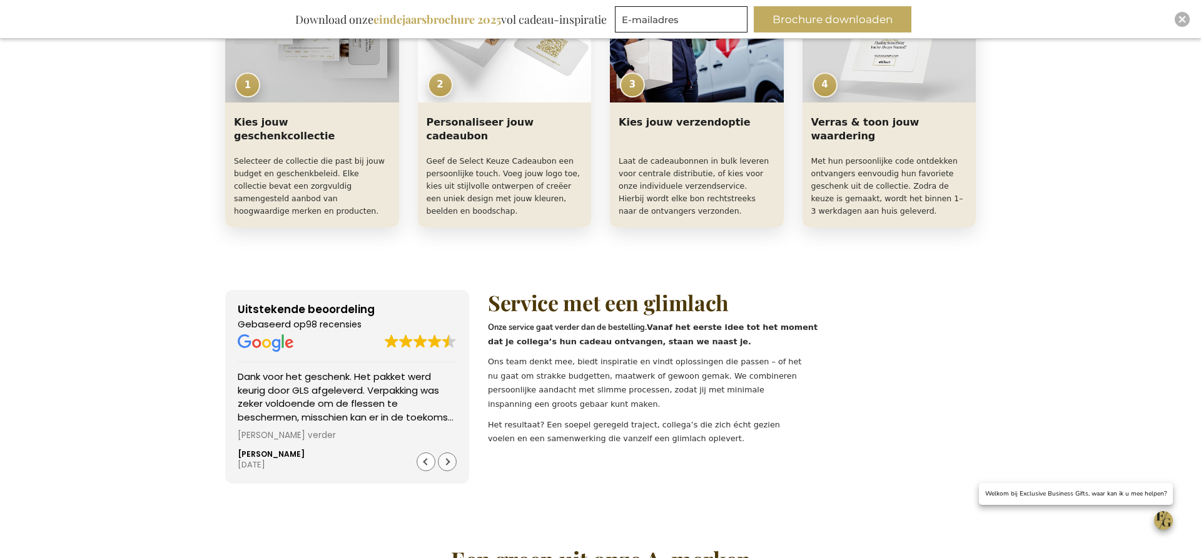
click at [444, 464] on div "Volgende recensie" at bounding box center [447, 462] width 19 height 19
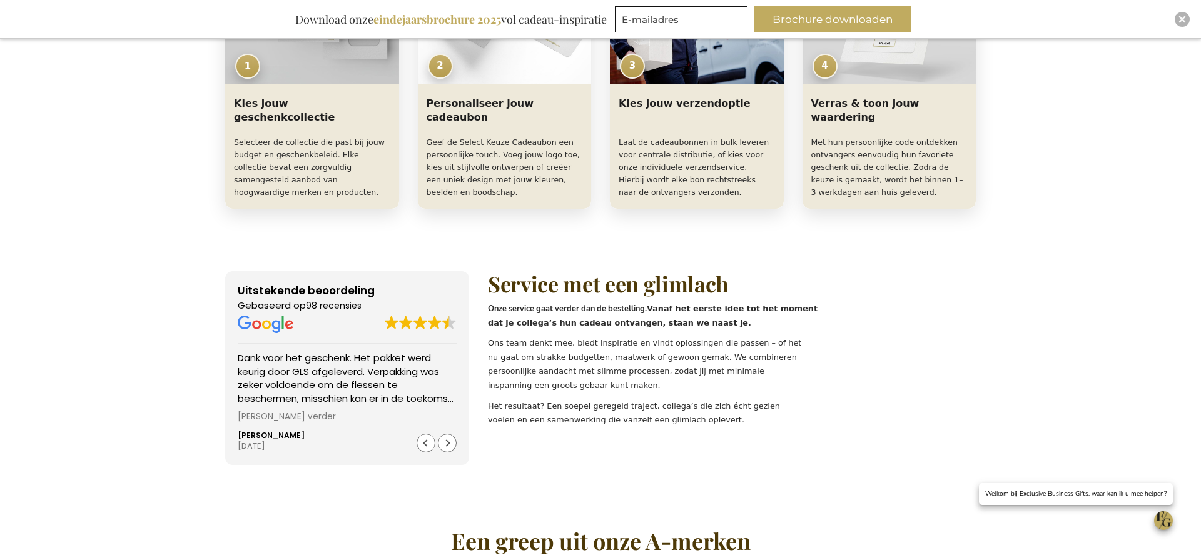
scroll to position [730, 0]
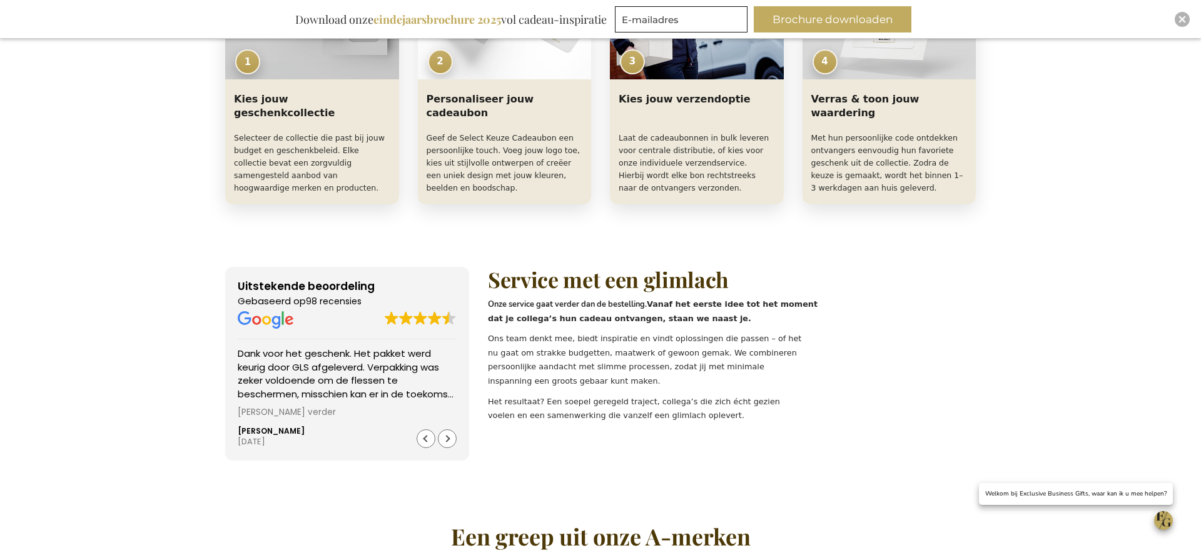
click at [257, 320] on img "Trust & service" at bounding box center [266, 320] width 56 height 18
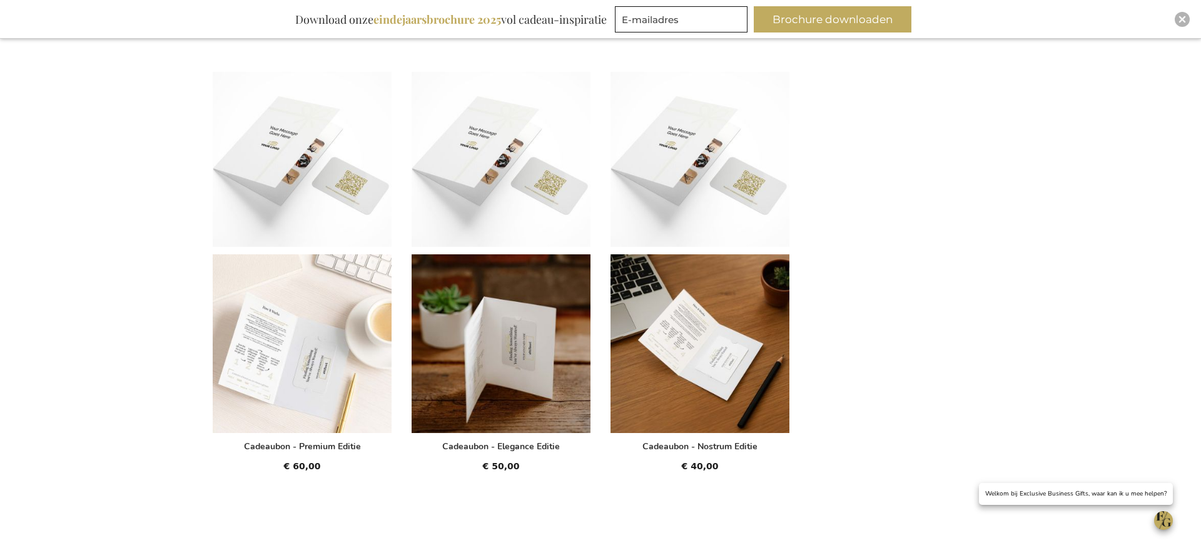
scroll to position [447, 0]
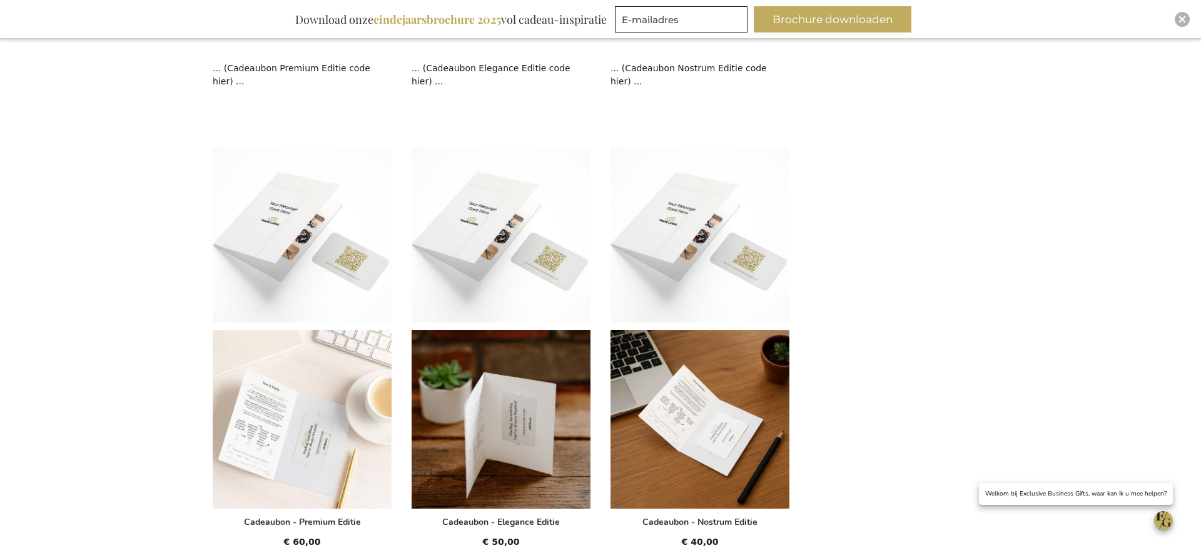
click at [322, 276] on img "Producten" at bounding box center [302, 235] width 179 height 175
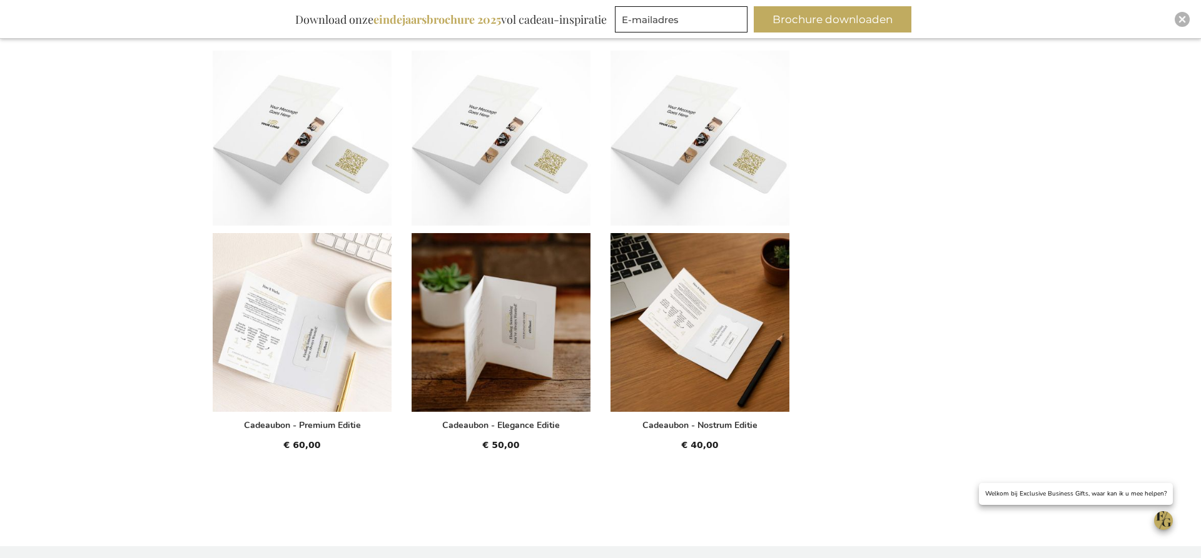
scroll to position [542, 0]
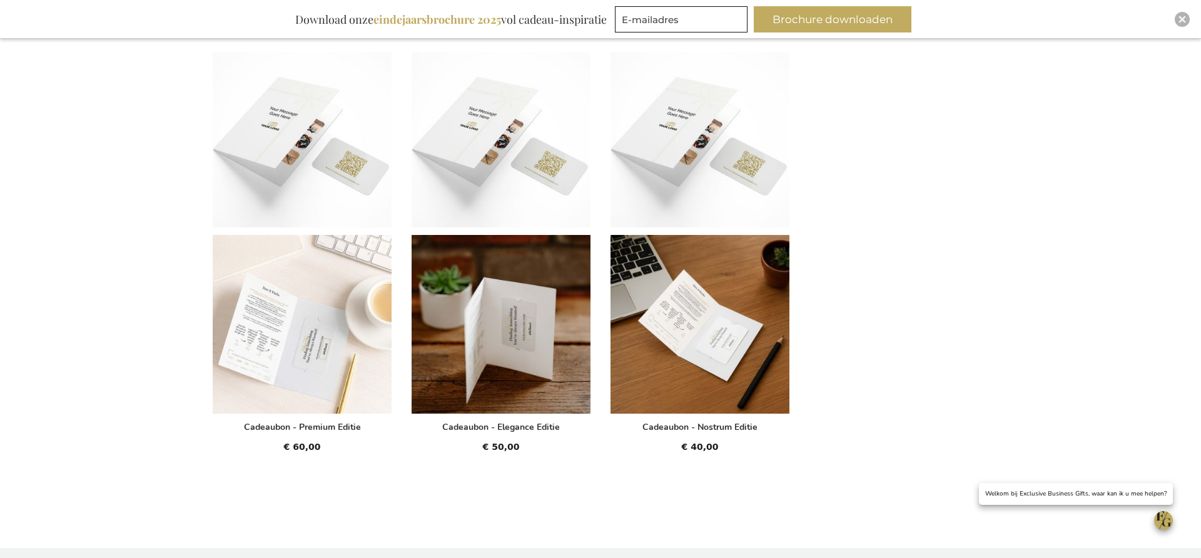
click at [652, 305] on img "Producten" at bounding box center [699, 324] width 179 height 179
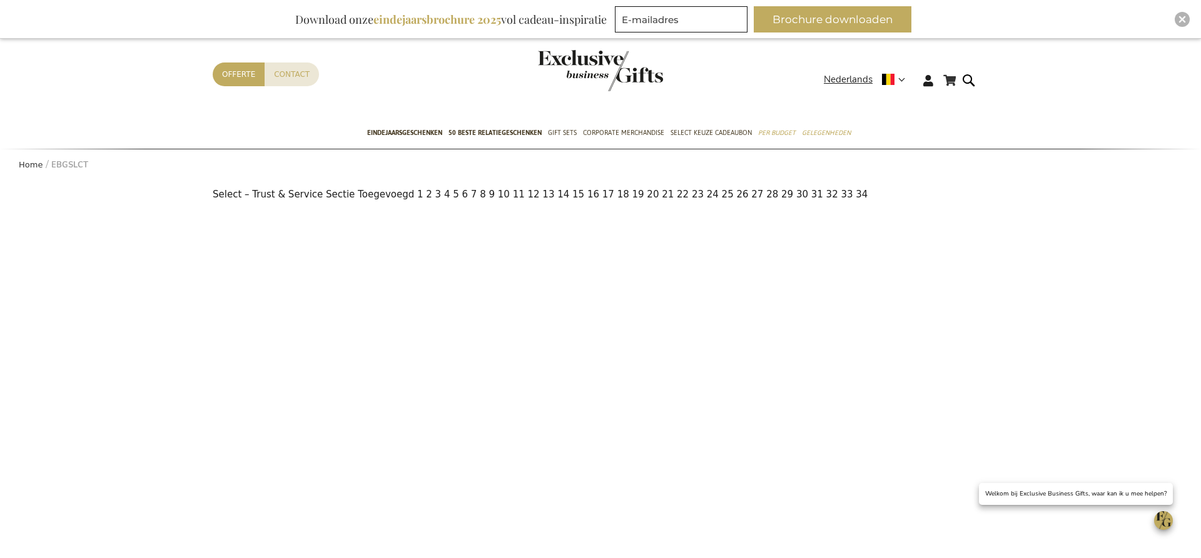
scroll to position [24, 0]
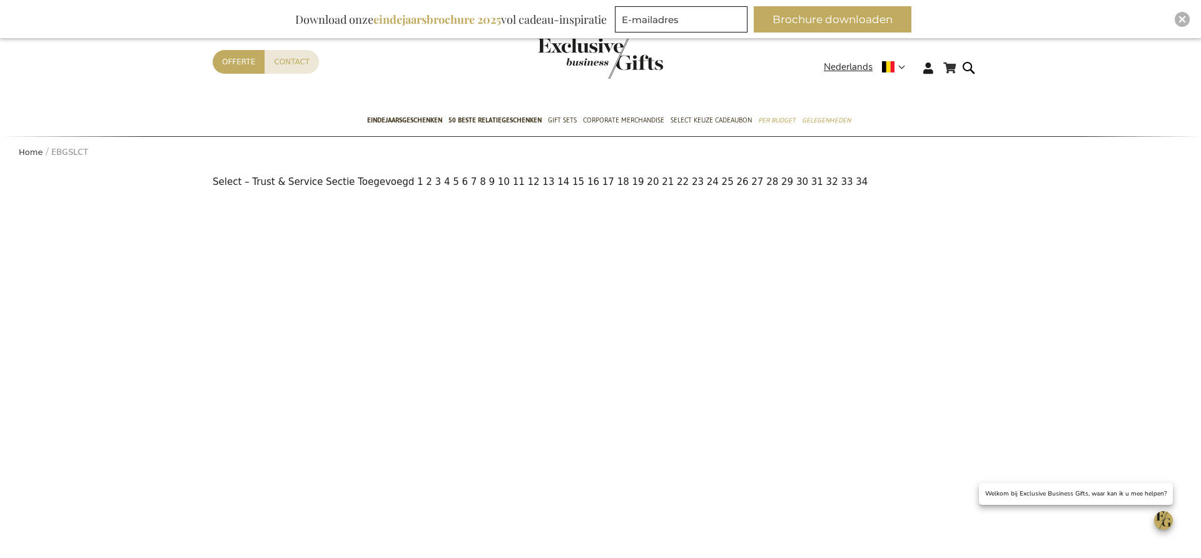
scroll to position [24, 0]
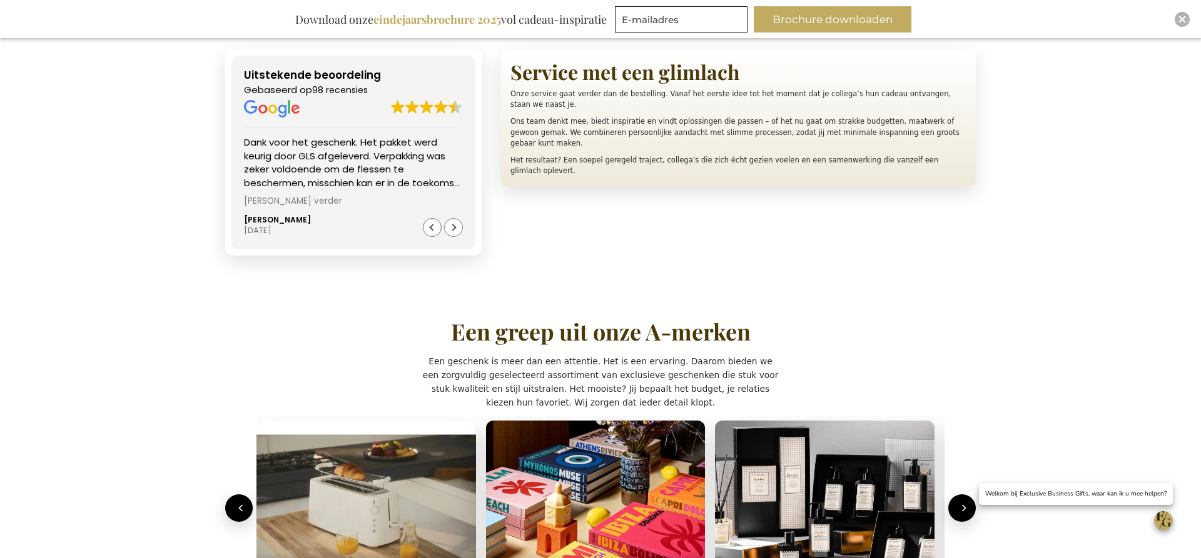
scroll to position [940, 0]
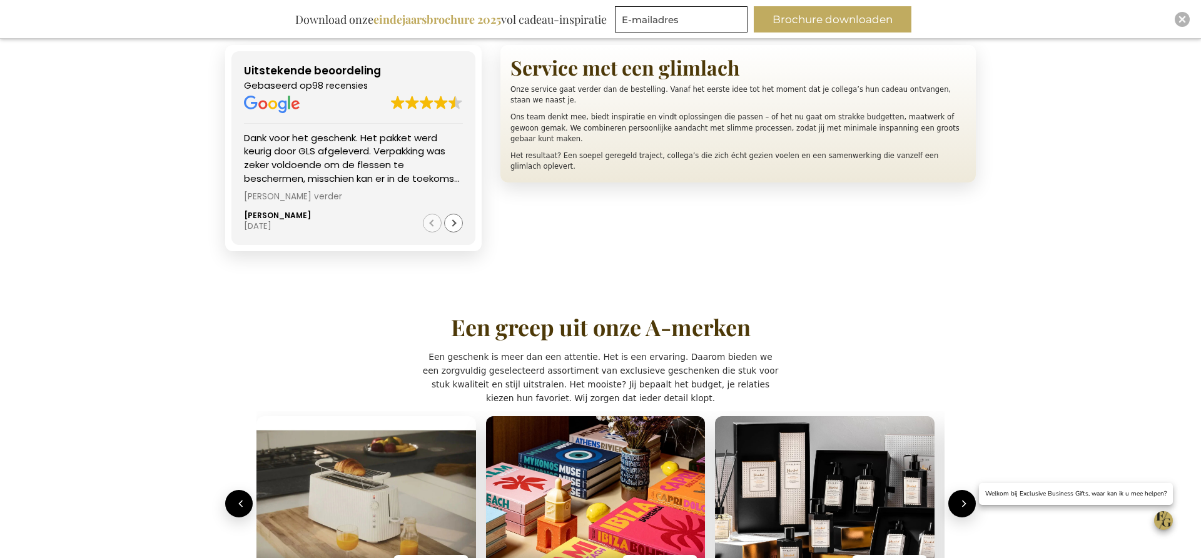
scroll to position [954, 0]
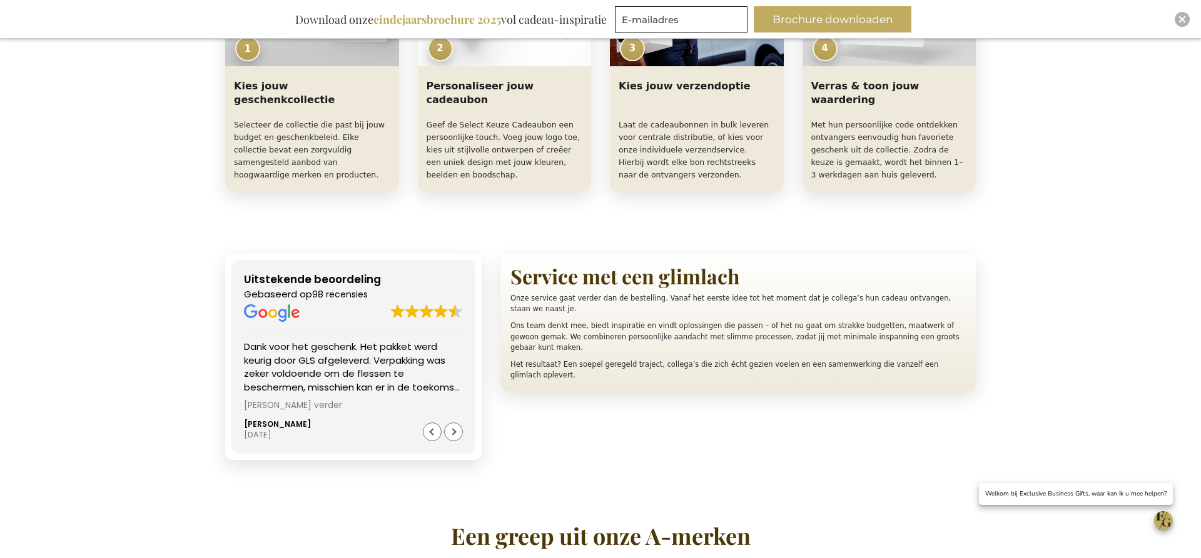
scroll to position [734, 0]
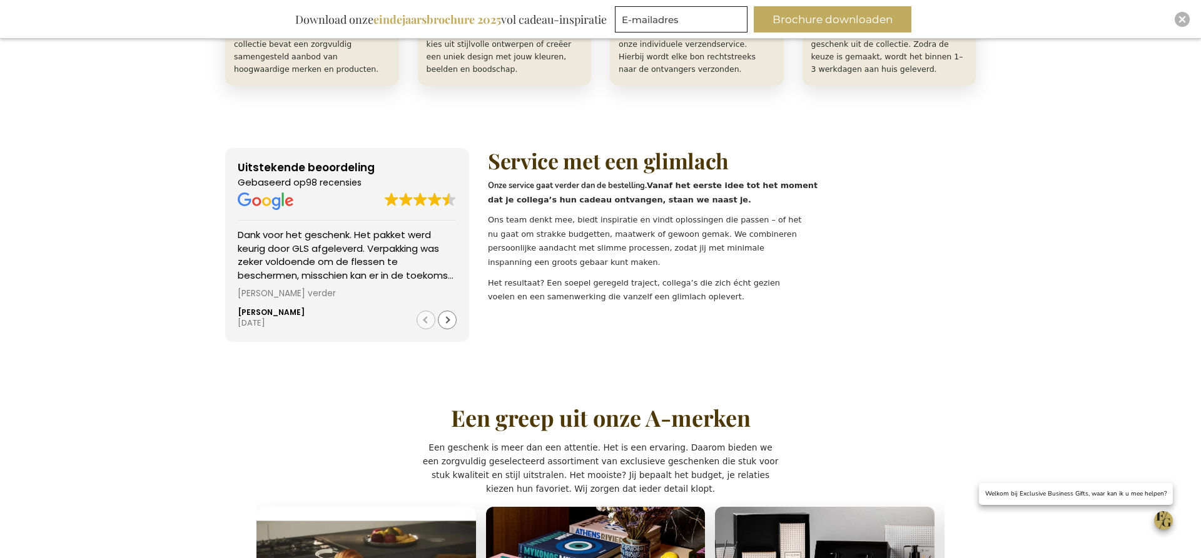
scroll to position [849, 0]
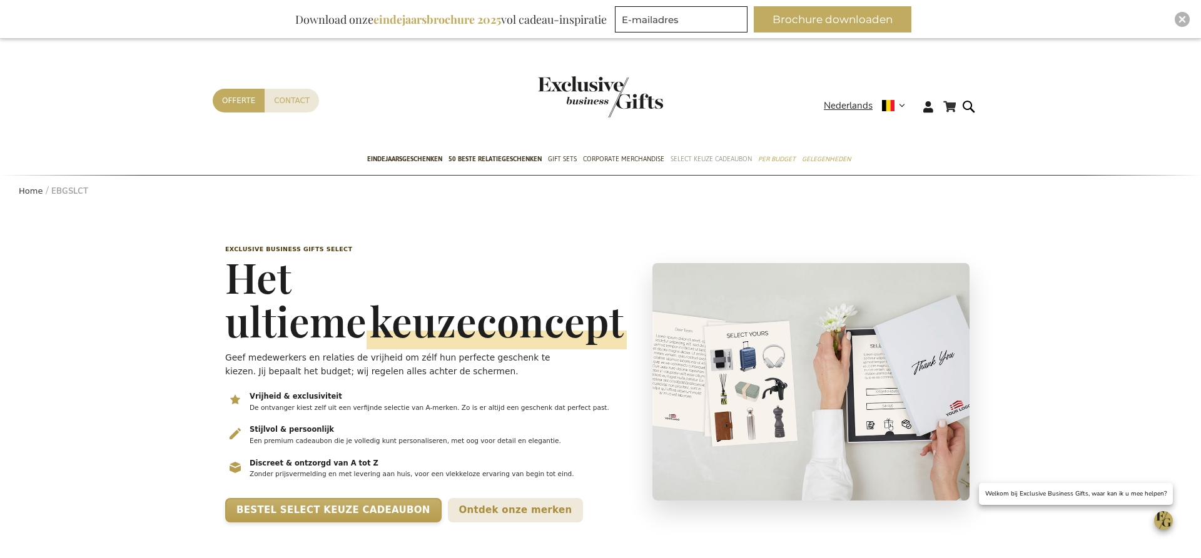
click at [724, 158] on span "Select Keuze Cadeaubon" at bounding box center [710, 159] width 81 height 13
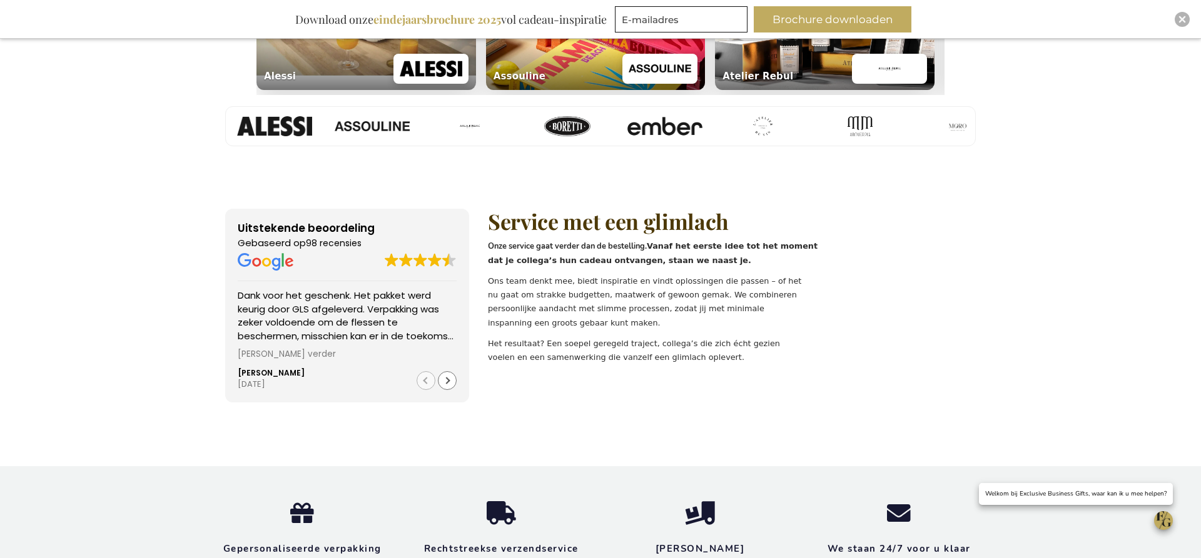
scroll to position [1186, 0]
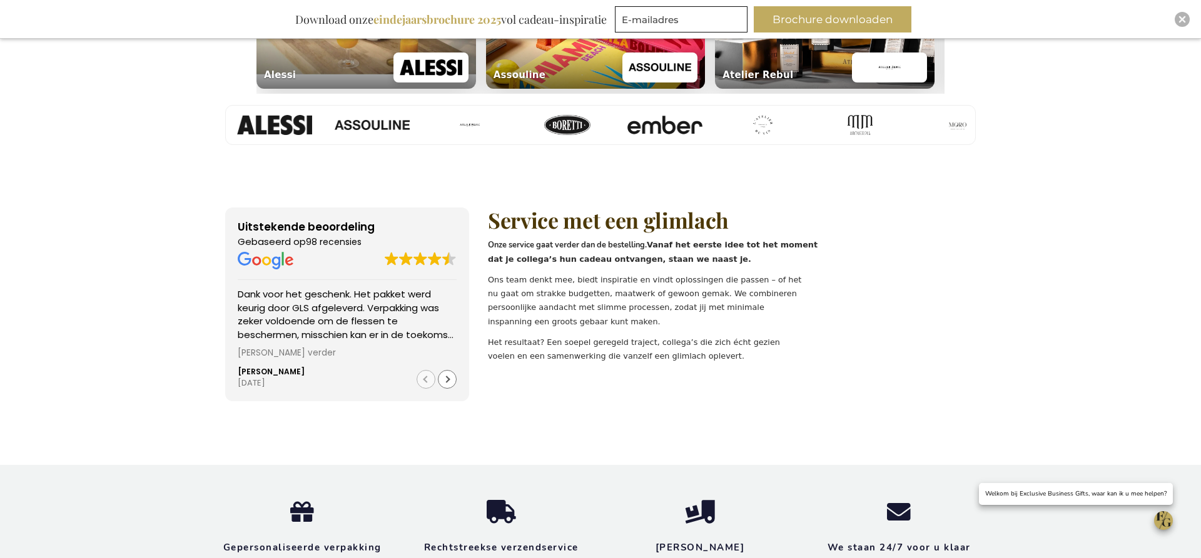
click at [672, 232] on h2 "Service met een glimlach" at bounding box center [732, 220] width 488 height 23
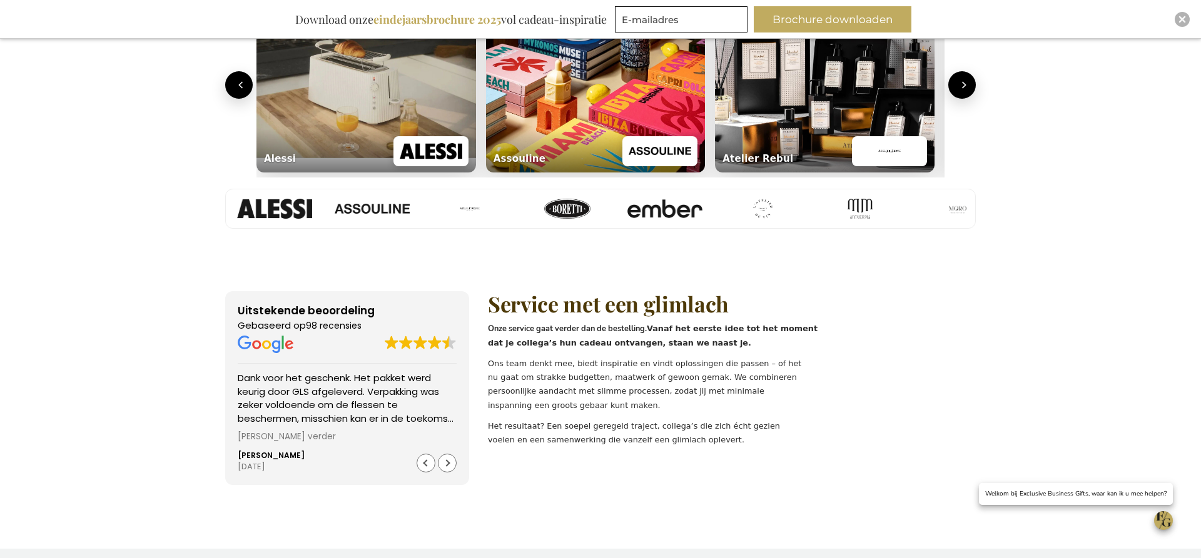
scroll to position [1101, 0]
click at [573, 308] on h2 "Service met een glimlach" at bounding box center [732, 304] width 488 height 23
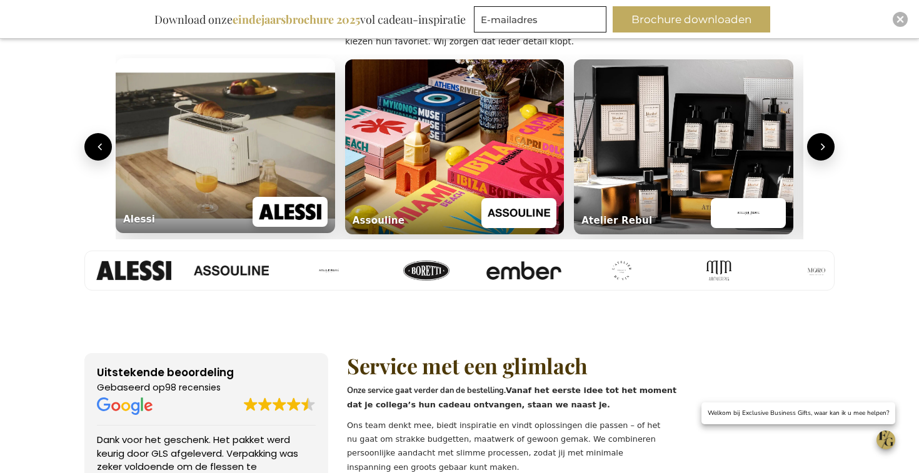
scroll to position [0, 5]
